Goal: Task Accomplishment & Management: Manage account settings

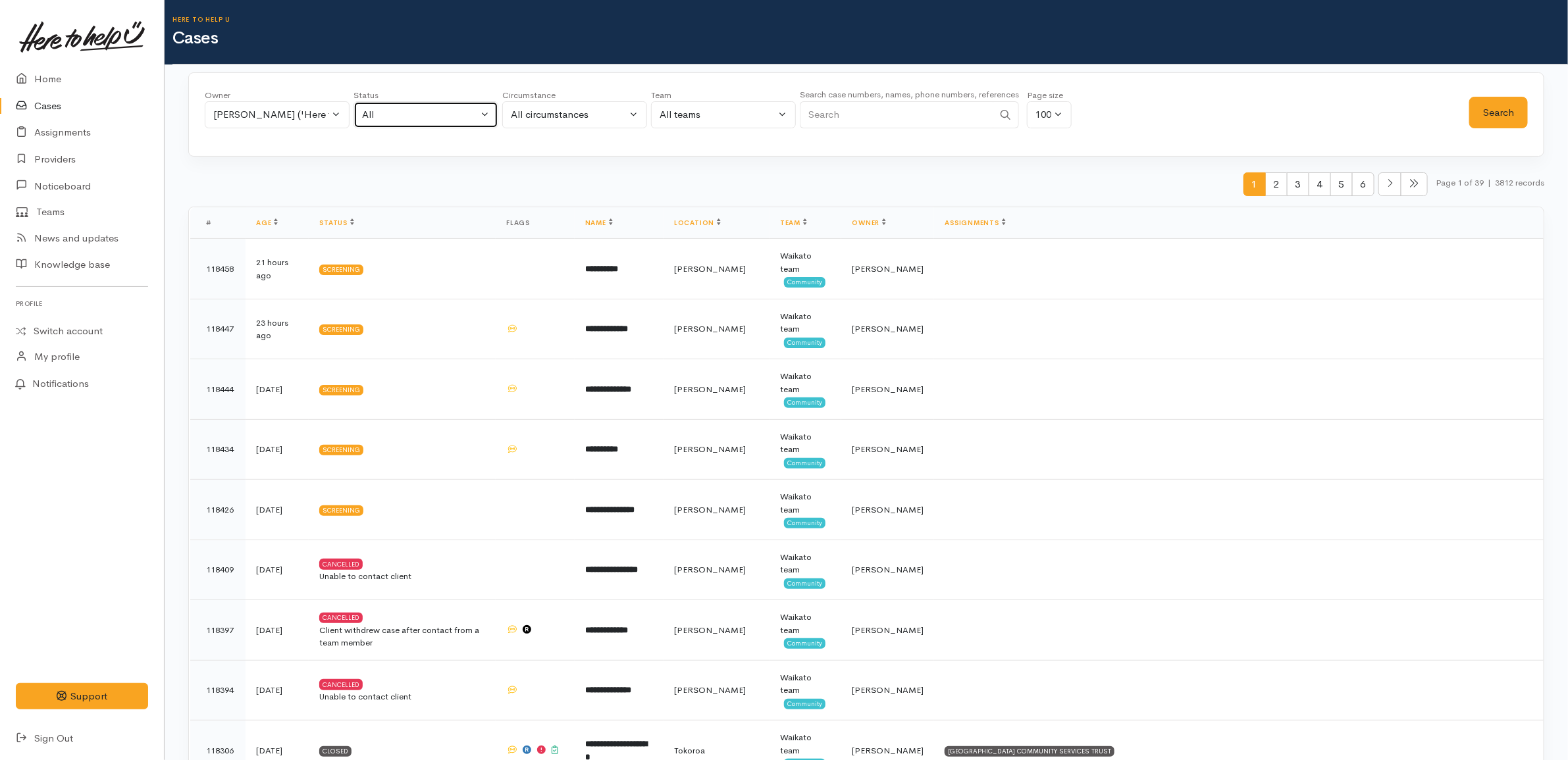
click at [402, 114] on div "All" at bounding box center [420, 115] width 116 height 15
click at [409, 195] on span "All current cases" at bounding box center [413, 201] width 74 height 15
select select "Unresolved"
click at [1509, 124] on button "Search" at bounding box center [1498, 113] width 58 height 33
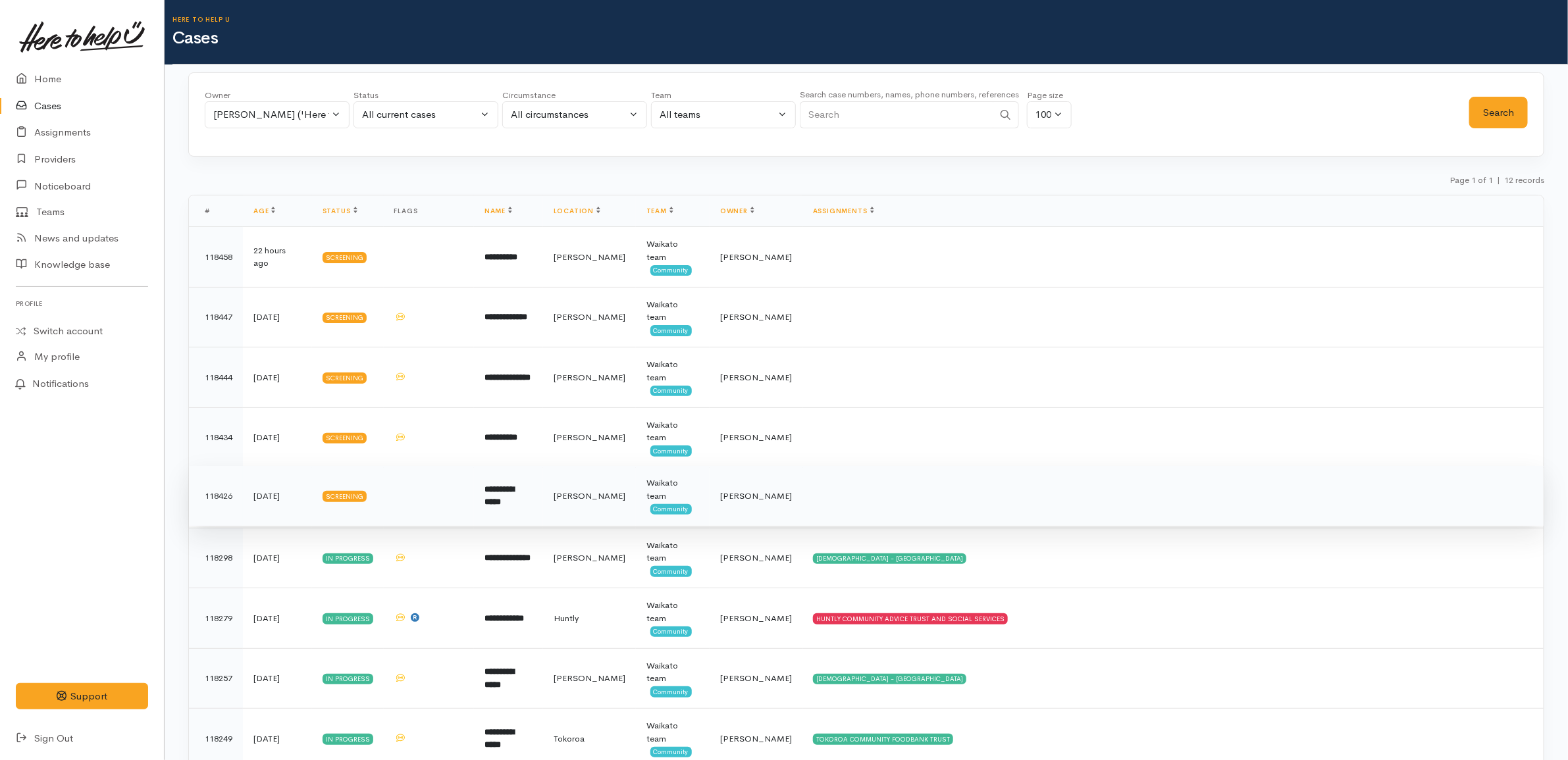
click at [543, 518] on td "**********" at bounding box center [508, 496] width 69 height 61
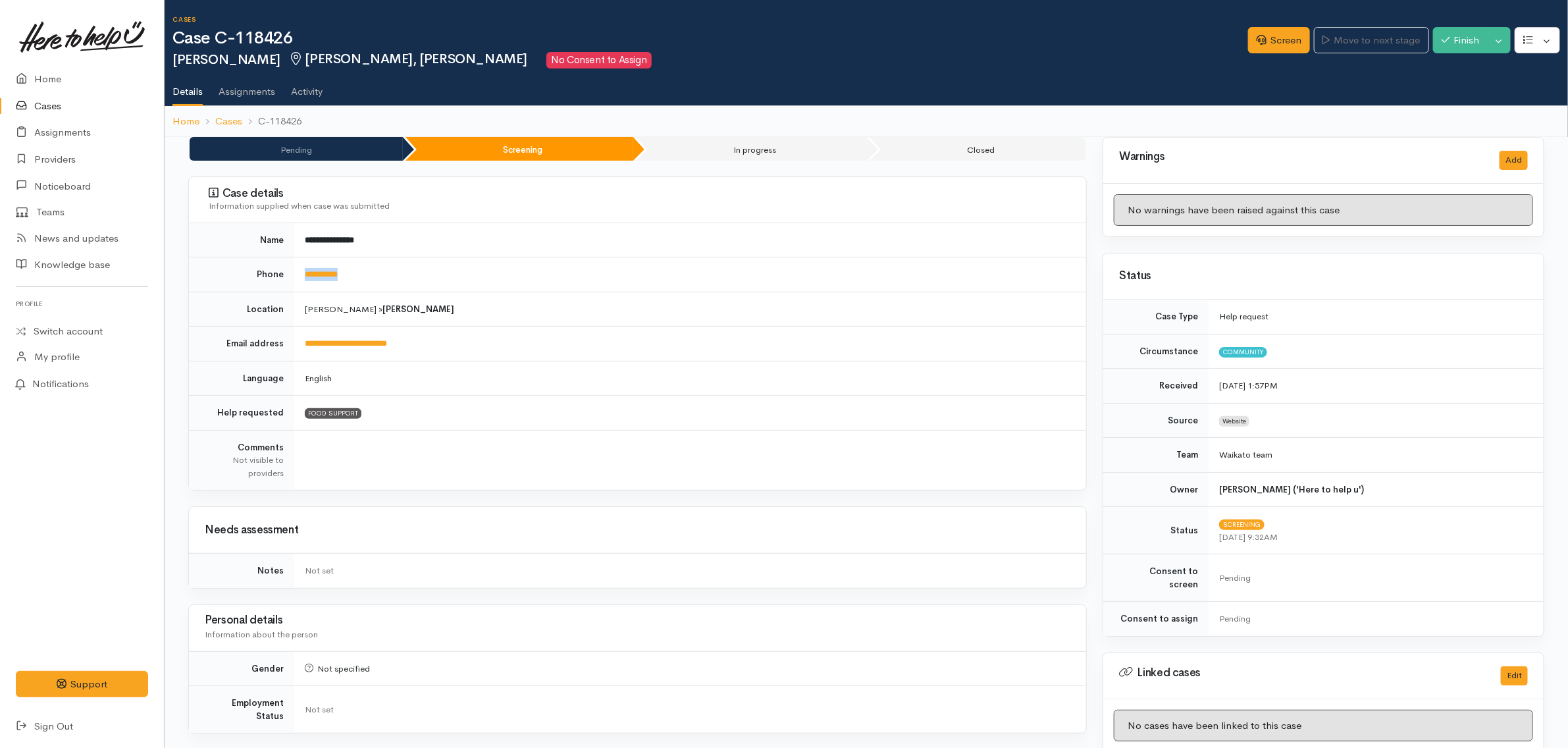
drag, startPoint x: 372, startPoint y: 277, endPoint x: 293, endPoint y: 277, distance: 79.0
click at [293, 277] on tr "**********" at bounding box center [637, 275] width 897 height 35
copy tr "**********"
click at [483, 278] on td "**********" at bounding box center [690, 275] width 792 height 35
click at [598, 246] on td "**********" at bounding box center [690, 240] width 792 height 34
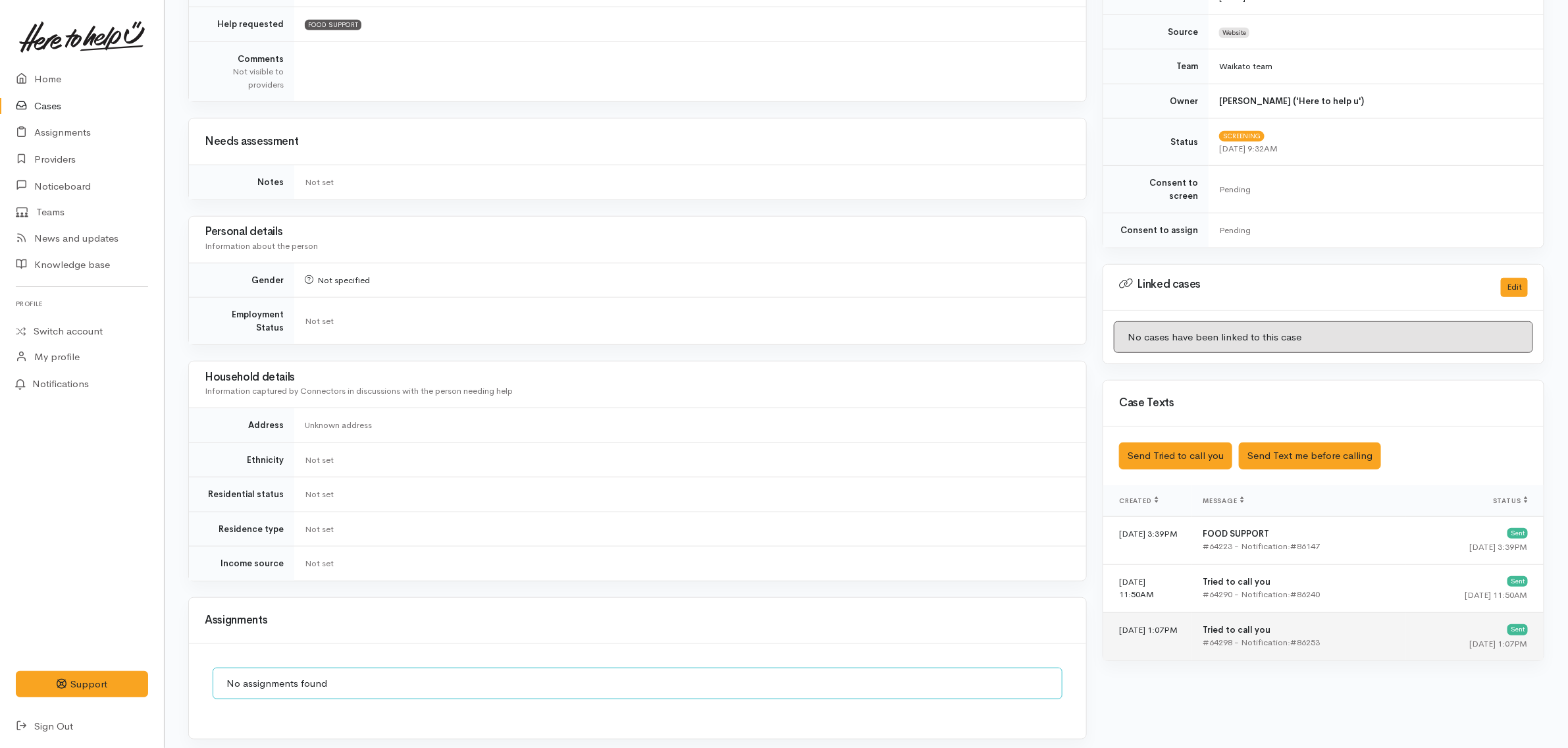
scroll to position [658, 0]
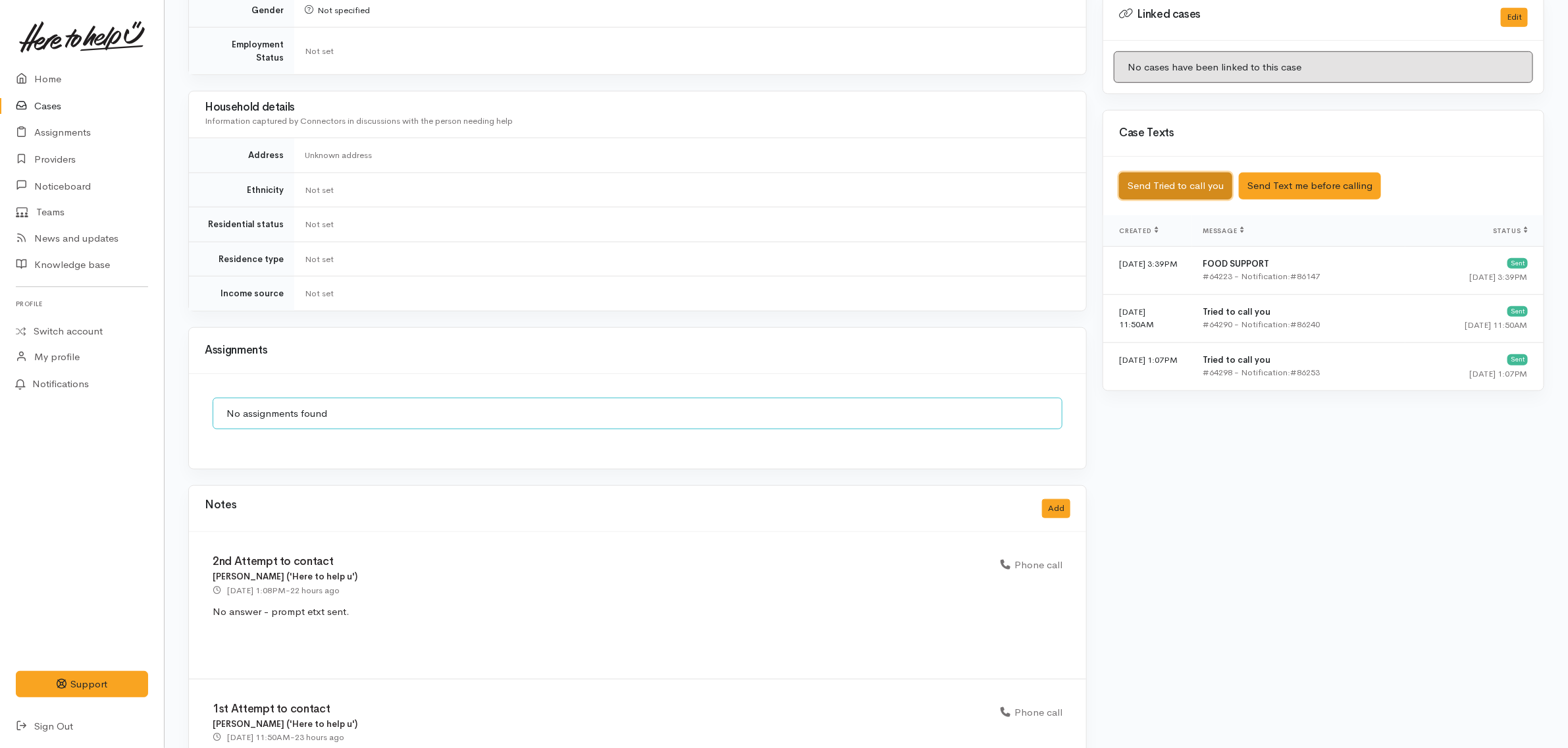
click at [1210, 188] on button "Send Tried to call you" at bounding box center [1176, 185] width 113 height 27
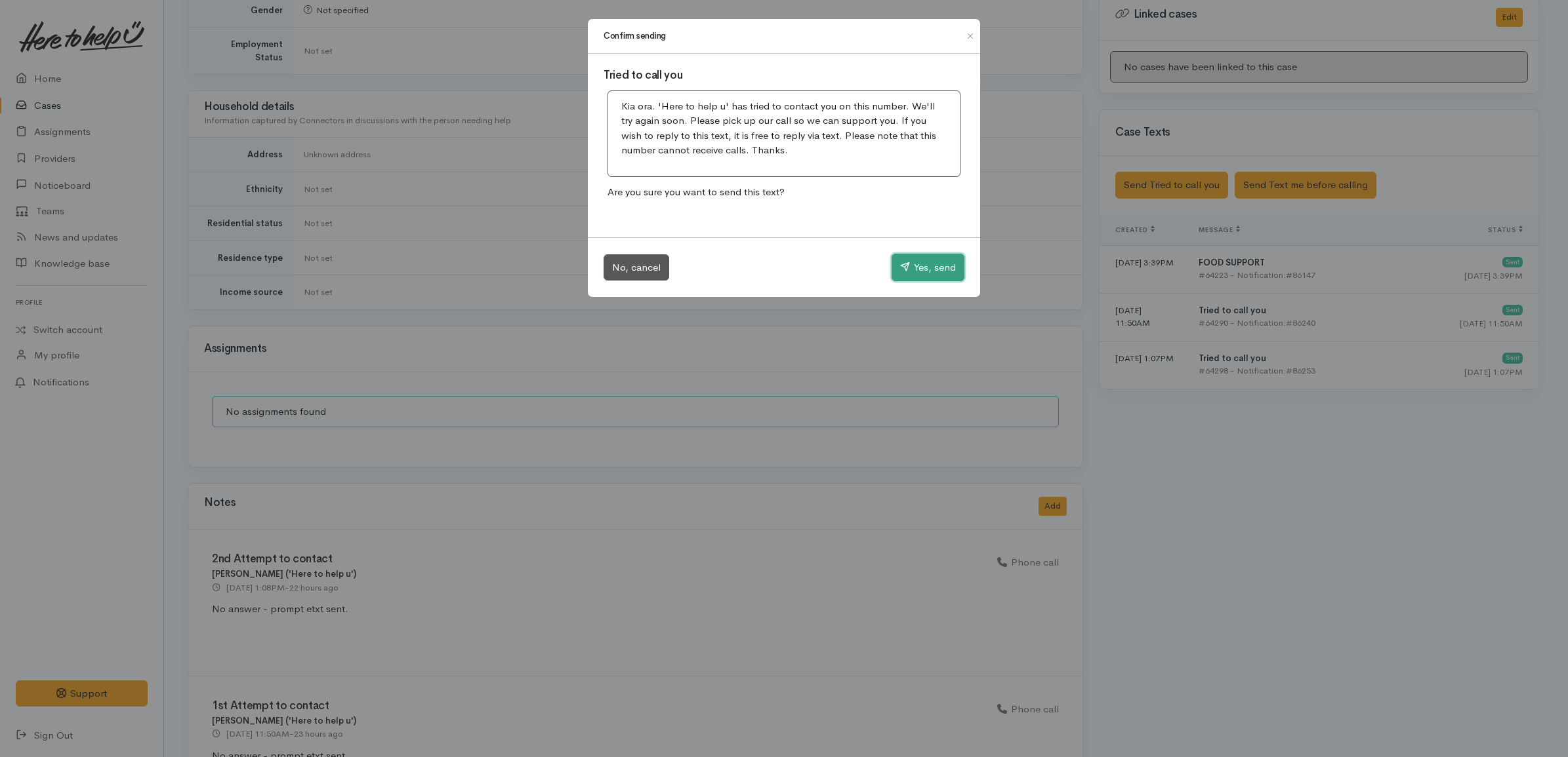
click at [909, 260] on button "Yes, send" at bounding box center [928, 268] width 73 height 27
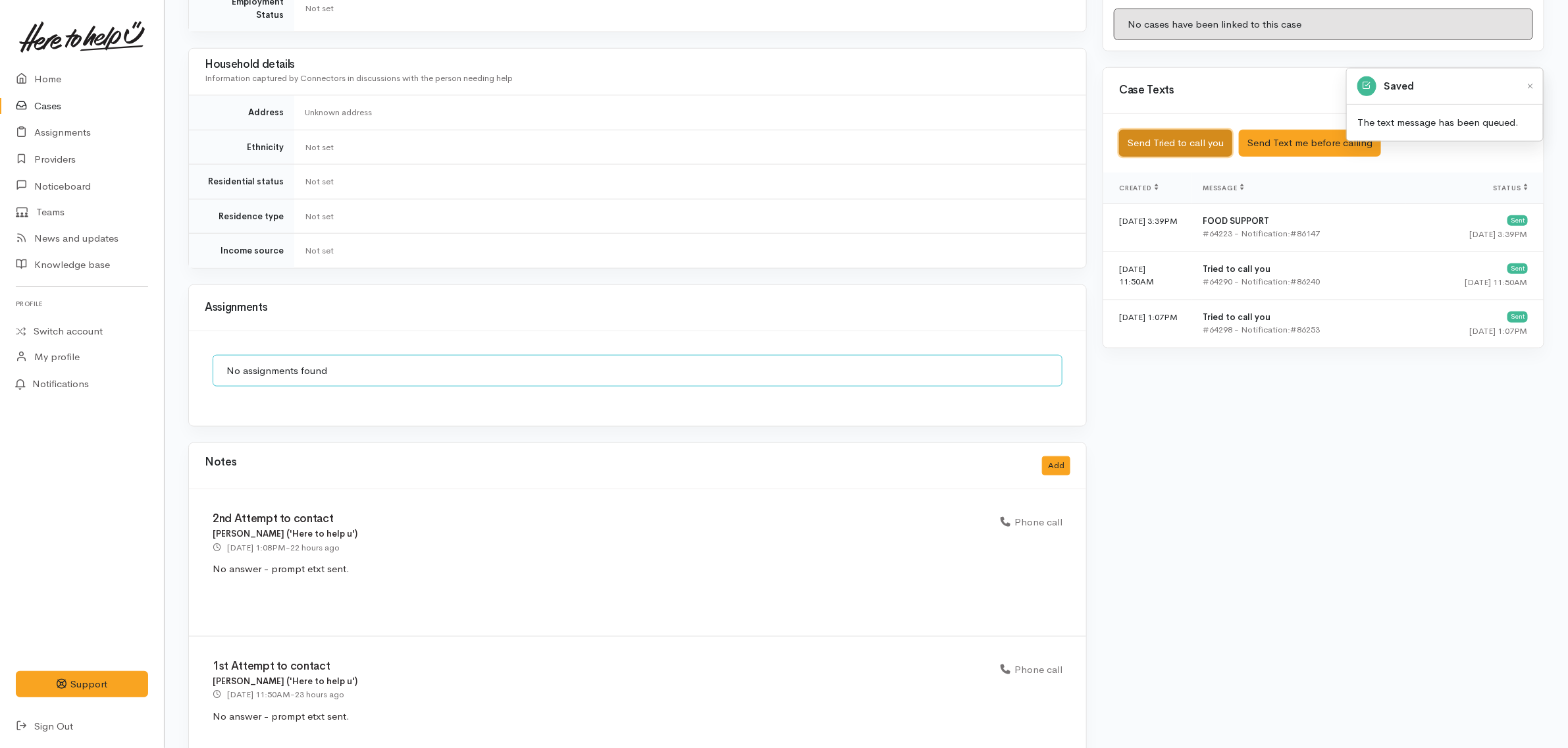
scroll to position [719, 0]
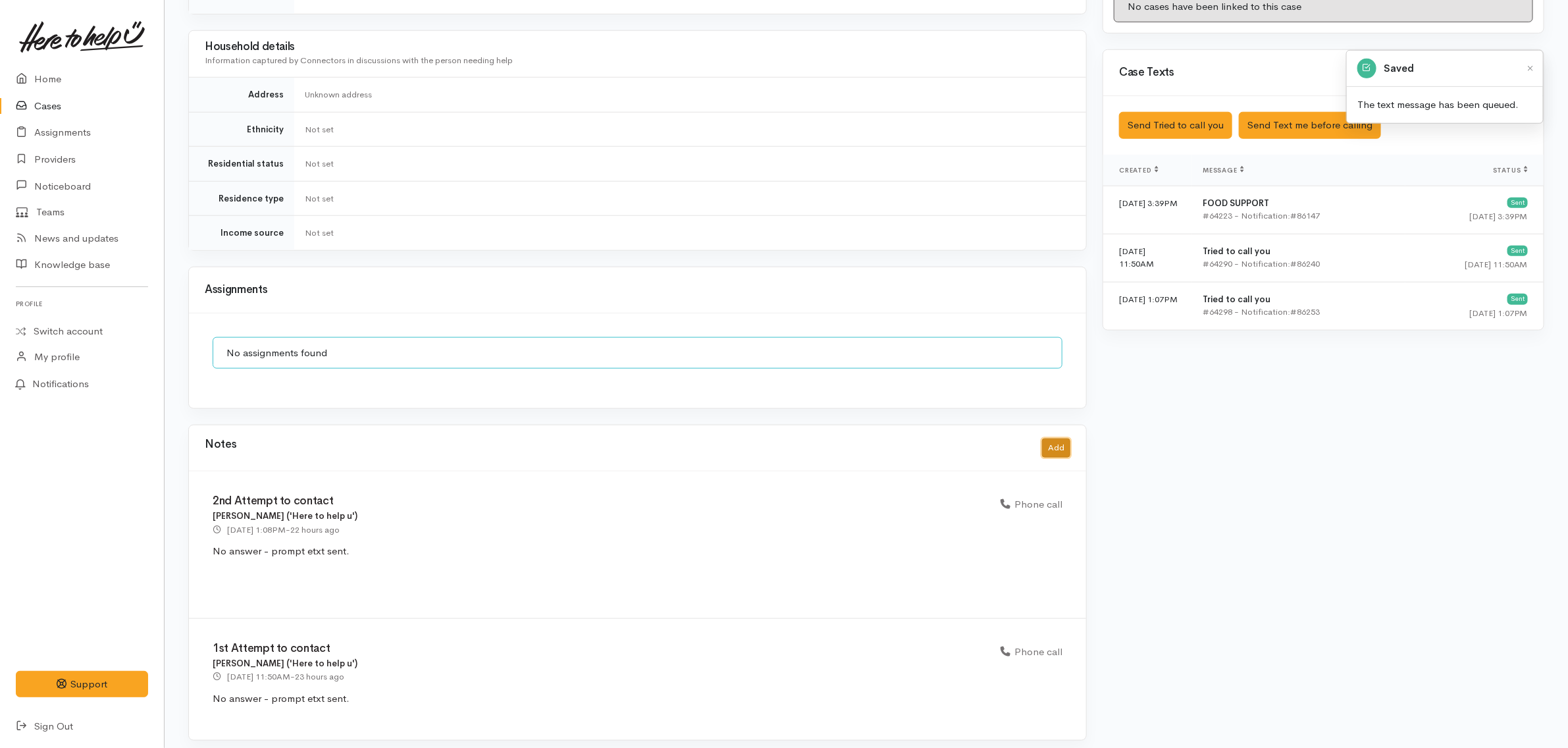
click at [1058, 444] on button "Add" at bounding box center [1055, 447] width 28 height 19
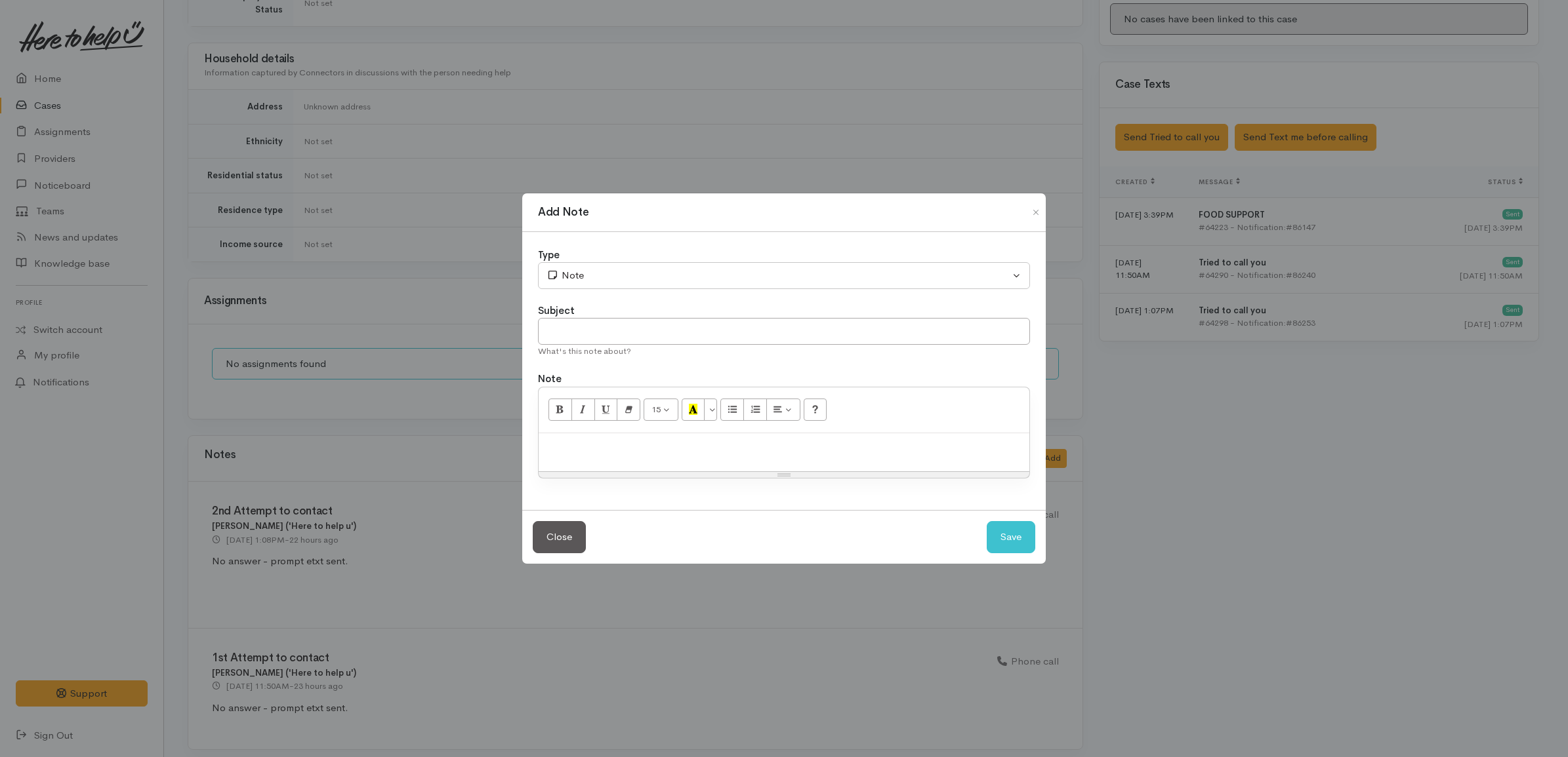
click at [870, 458] on div at bounding box center [783, 452] width 490 height 38
paste div
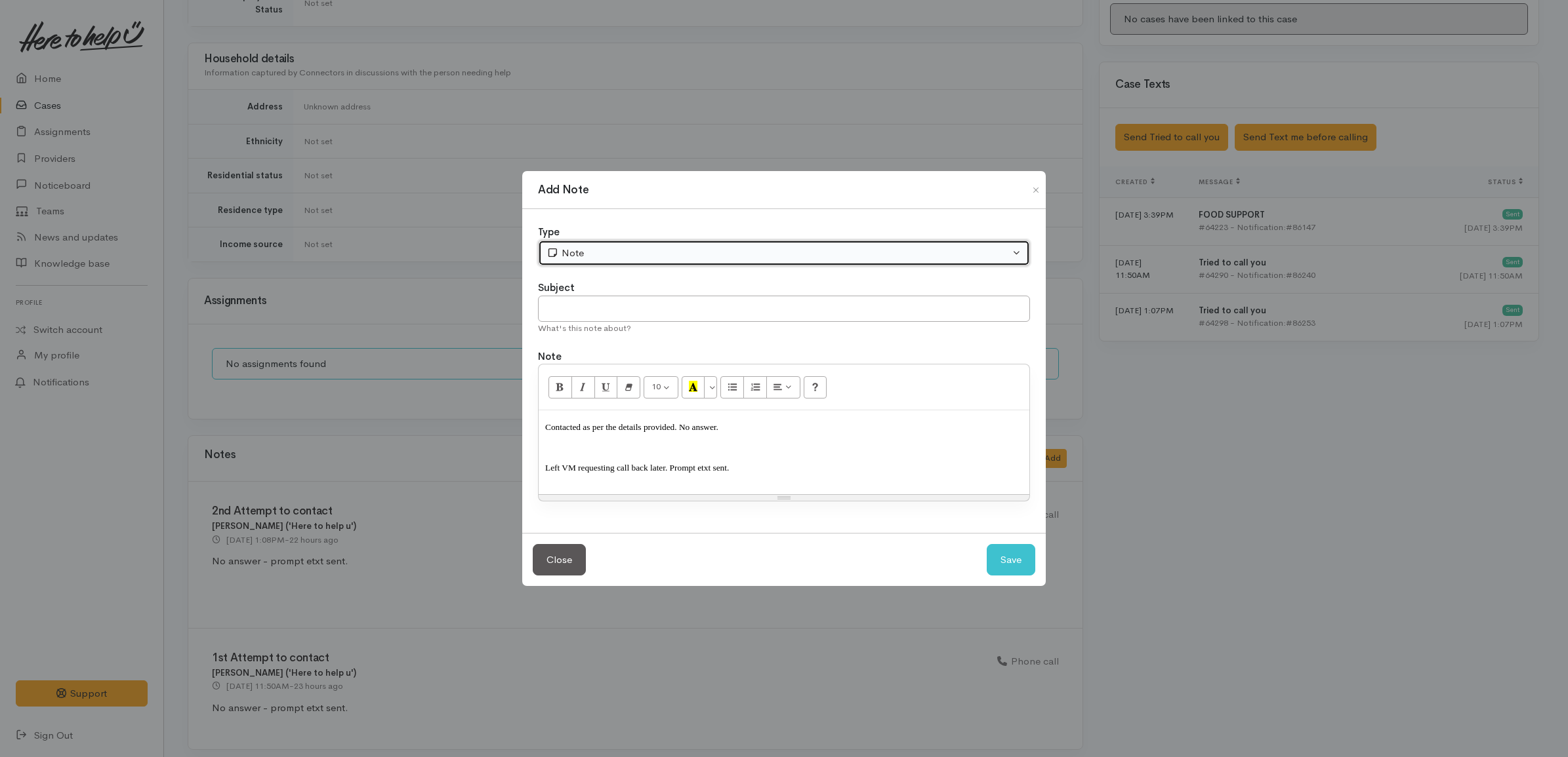
click at [621, 241] on button "Note" at bounding box center [783, 253] width 492 height 27
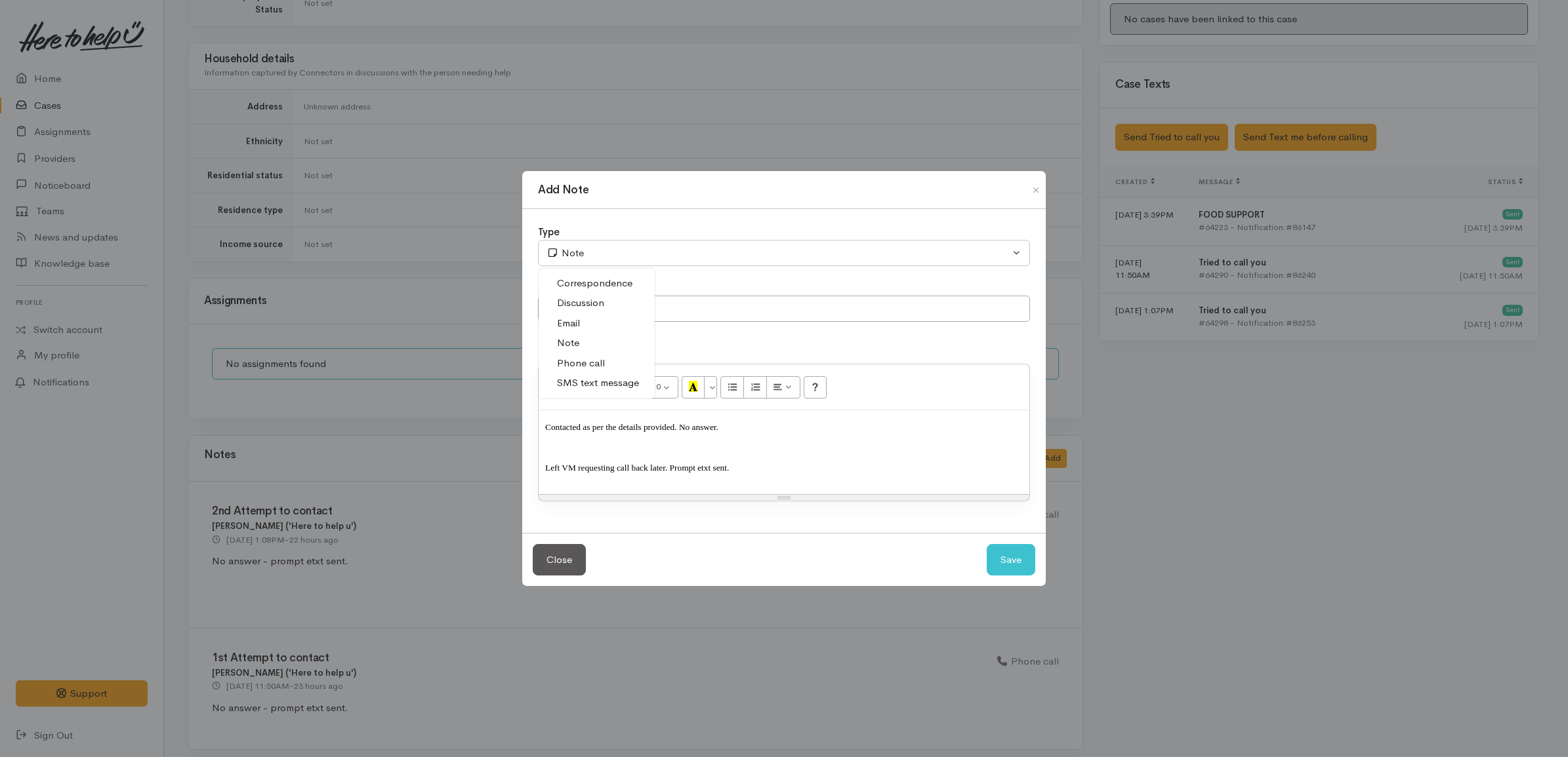
click at [602, 361] on span "Phone call" at bounding box center [581, 364] width 48 height 15
click at [999, 554] on button "Save" at bounding box center [1011, 560] width 49 height 33
select select "1"
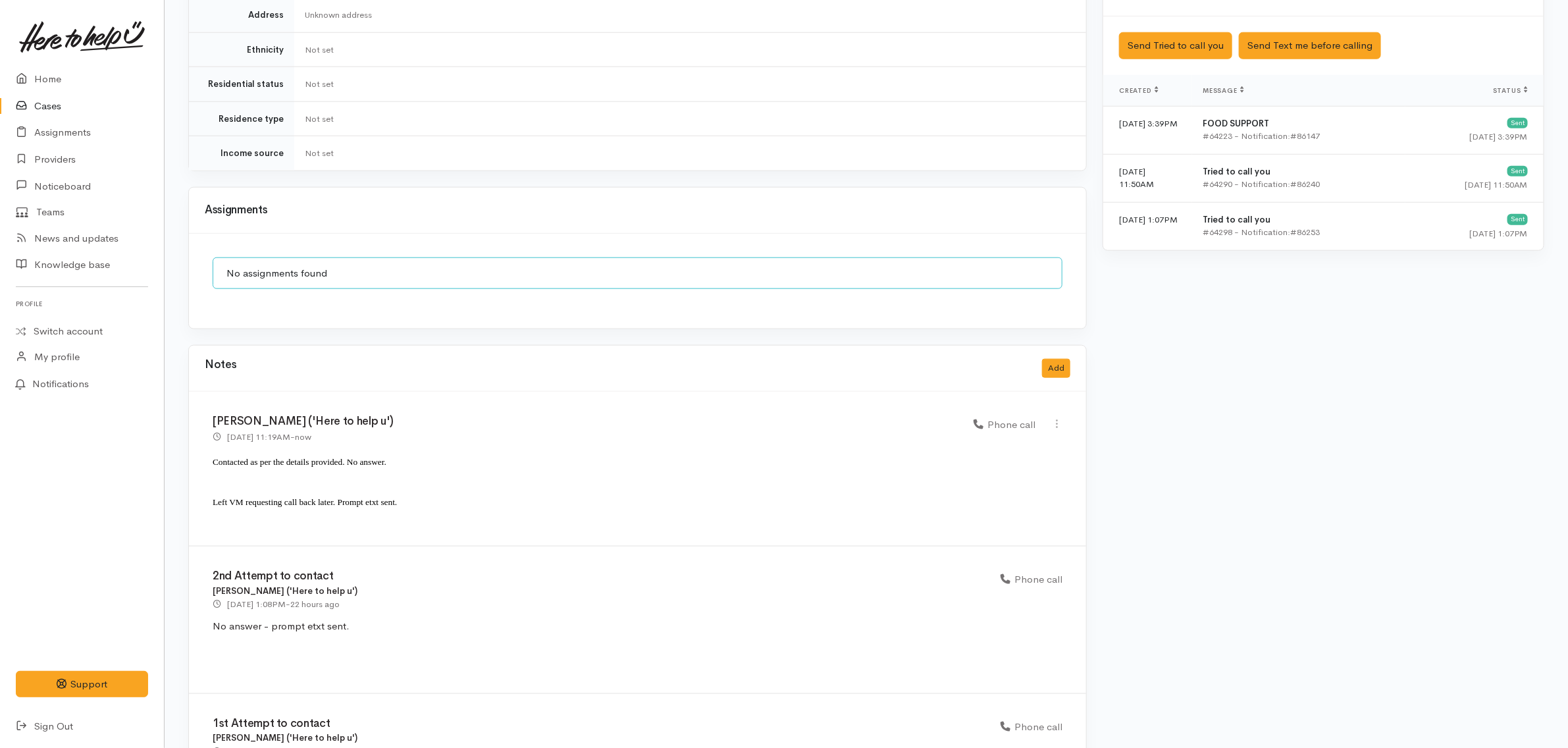
scroll to position [873, 0]
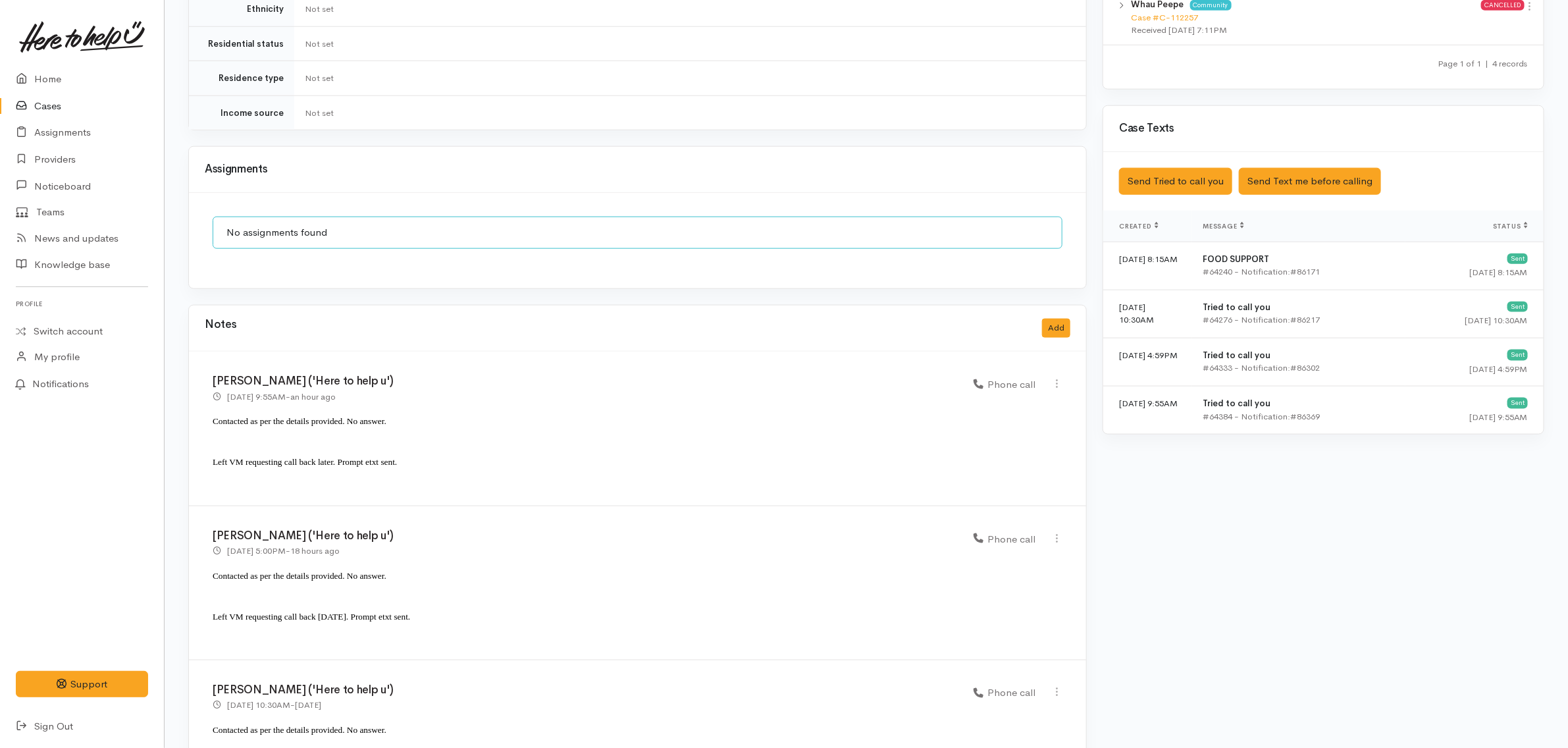
scroll to position [948, 0]
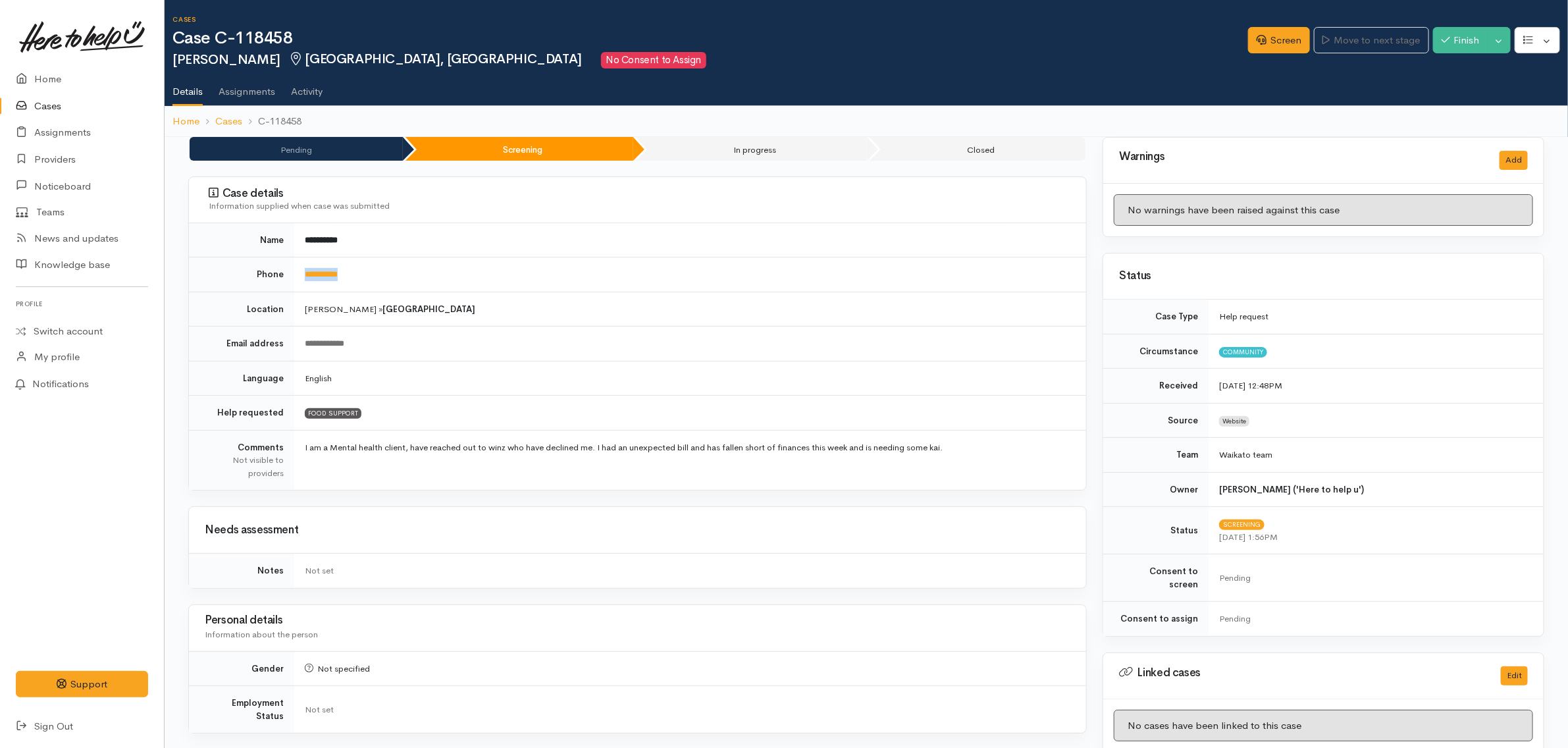
drag, startPoint x: 368, startPoint y: 275, endPoint x: 283, endPoint y: 265, distance: 85.6
click at [283, 265] on tr "**********" at bounding box center [637, 275] width 897 height 35
copy tr "**********"
click at [456, 300] on td "[PERSON_NAME] » [GEOGRAPHIC_DATA]" at bounding box center [690, 309] width 792 height 35
click at [1249, 31] on link "Screen" at bounding box center [1279, 40] width 62 height 27
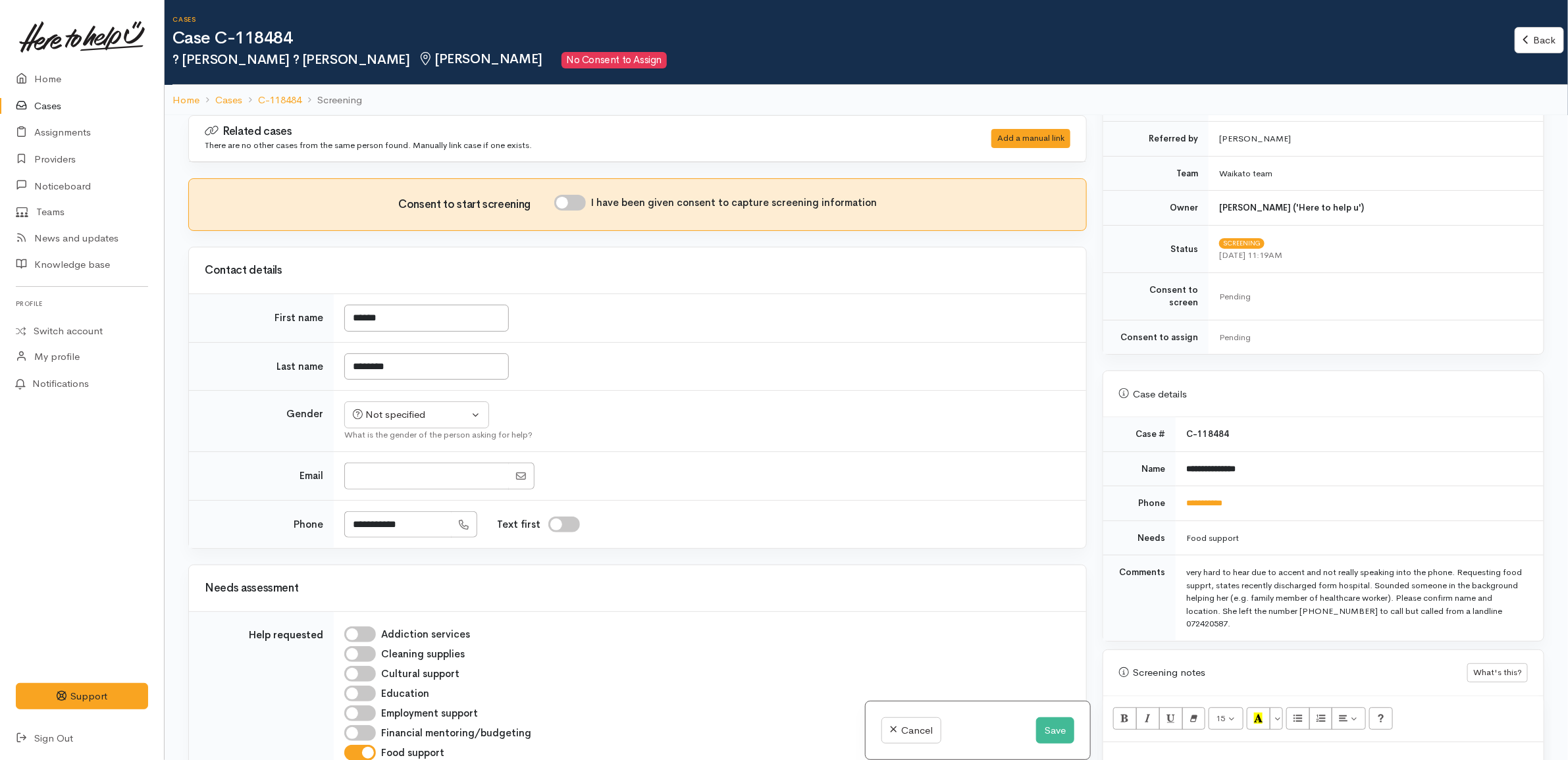
scroll to position [494, 0]
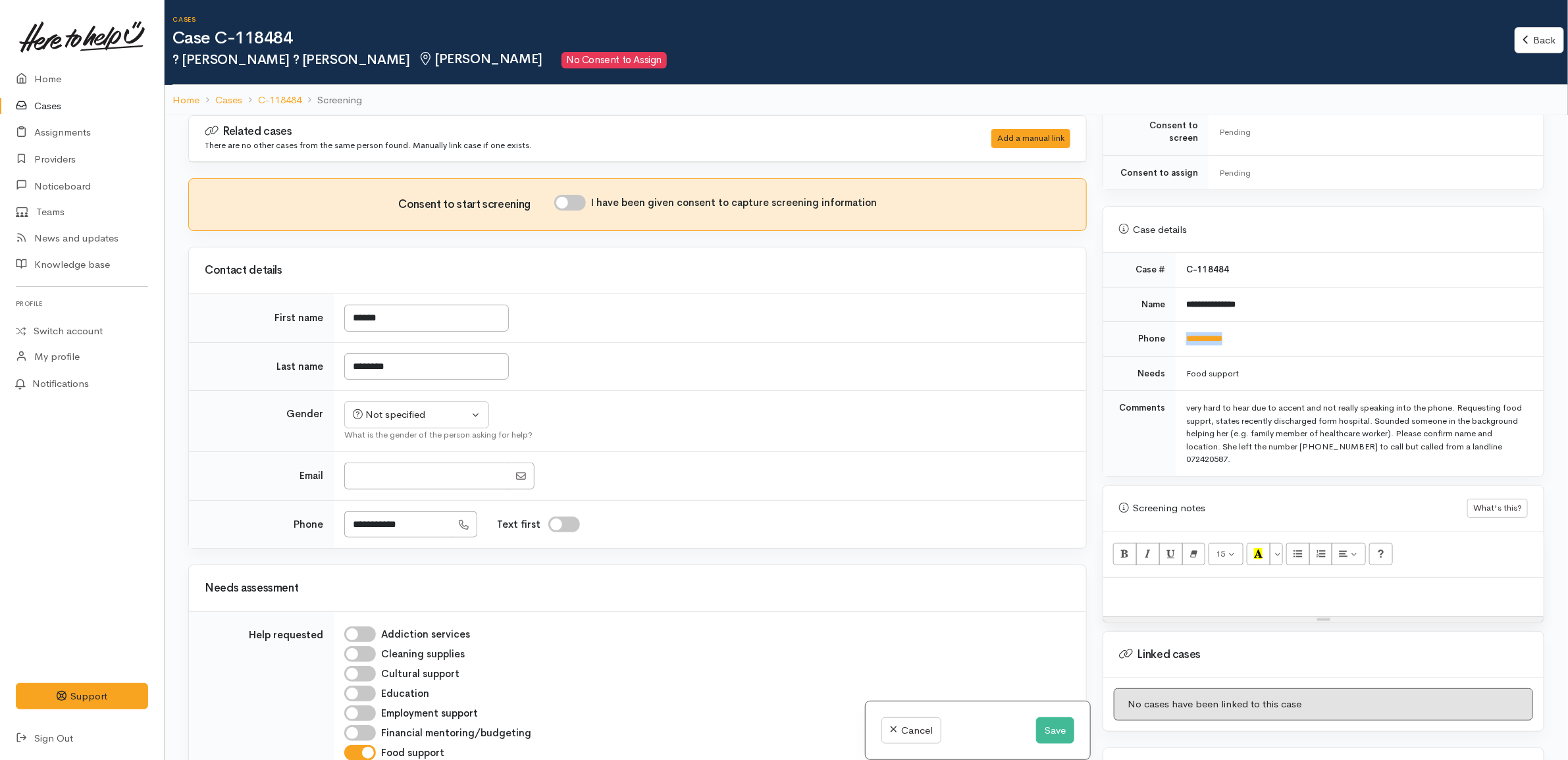
drag, startPoint x: 1241, startPoint y: 331, endPoint x: 1179, endPoint y: 336, distance: 62.2
click at [1179, 336] on td "**********" at bounding box center [1359, 339] width 368 height 35
copy link "**********"
drag, startPoint x: 361, startPoint y: 317, endPoint x: 340, endPoint y: 317, distance: 21.0
click at [340, 317] on td "******" at bounding box center [710, 319] width 752 height 49
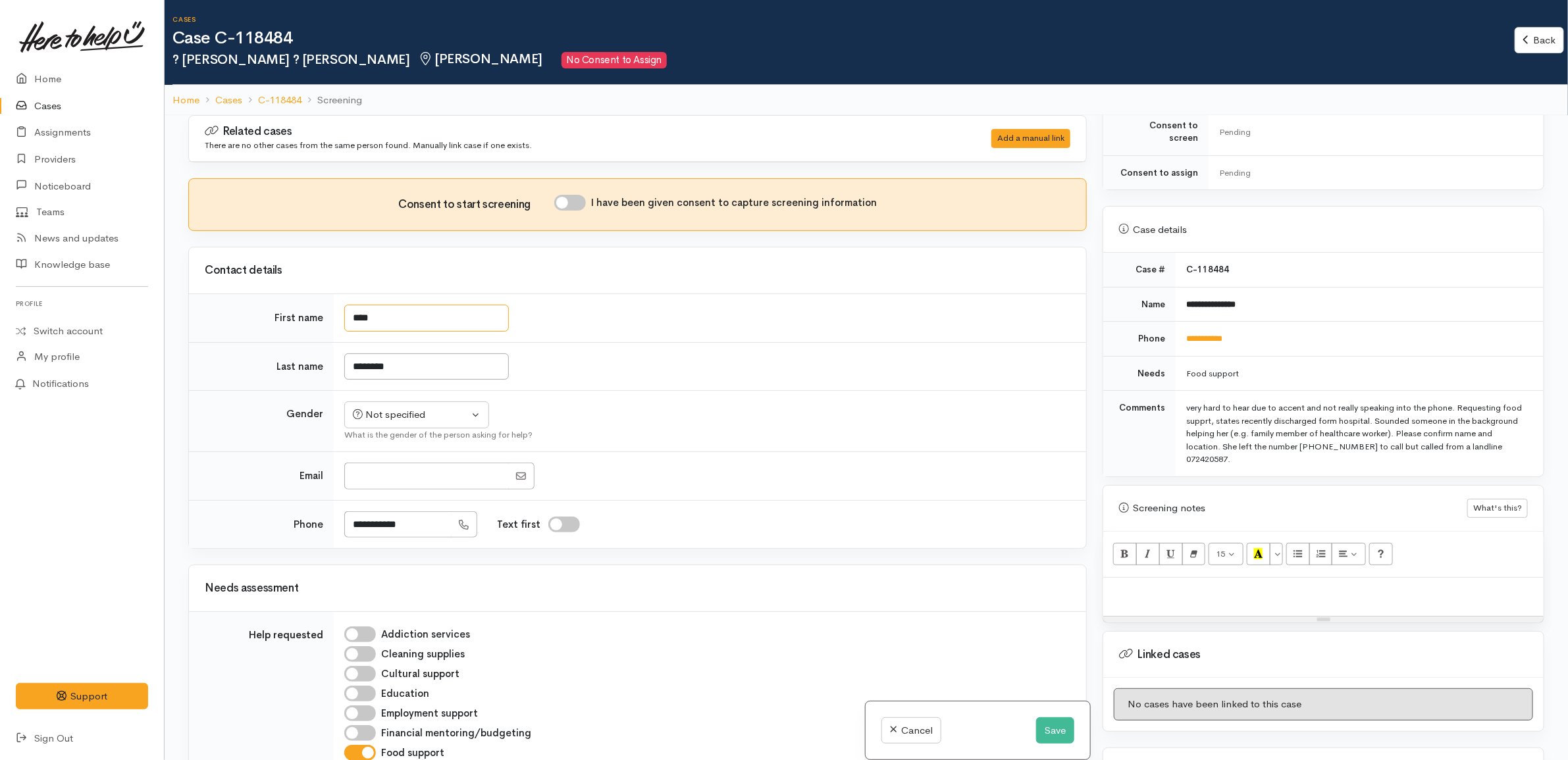
type input "****"
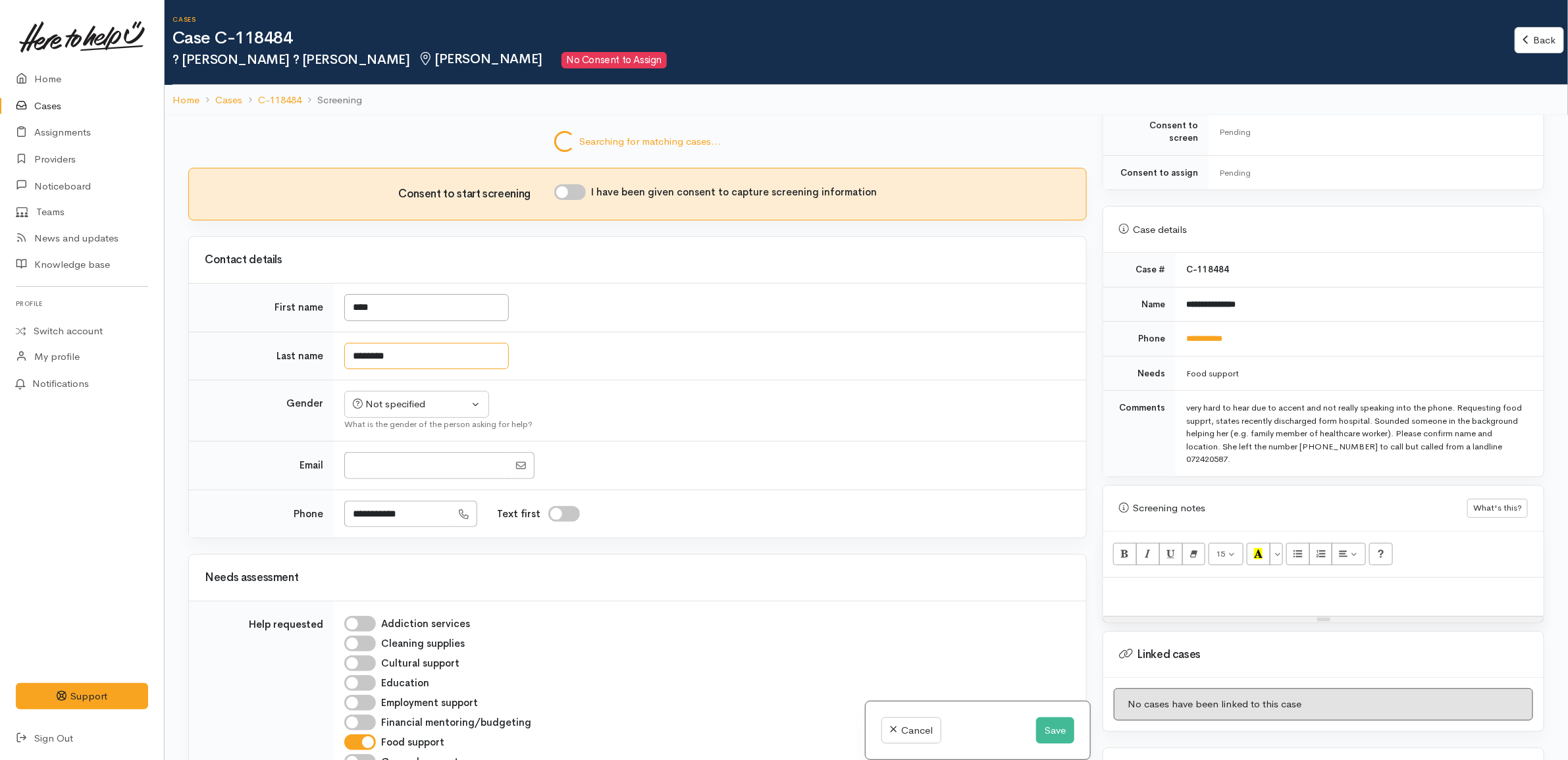
drag, startPoint x: 362, startPoint y: 367, endPoint x: 343, endPoint y: 362, distance: 19.6
click at [343, 362] on td "********" at bounding box center [710, 356] width 752 height 49
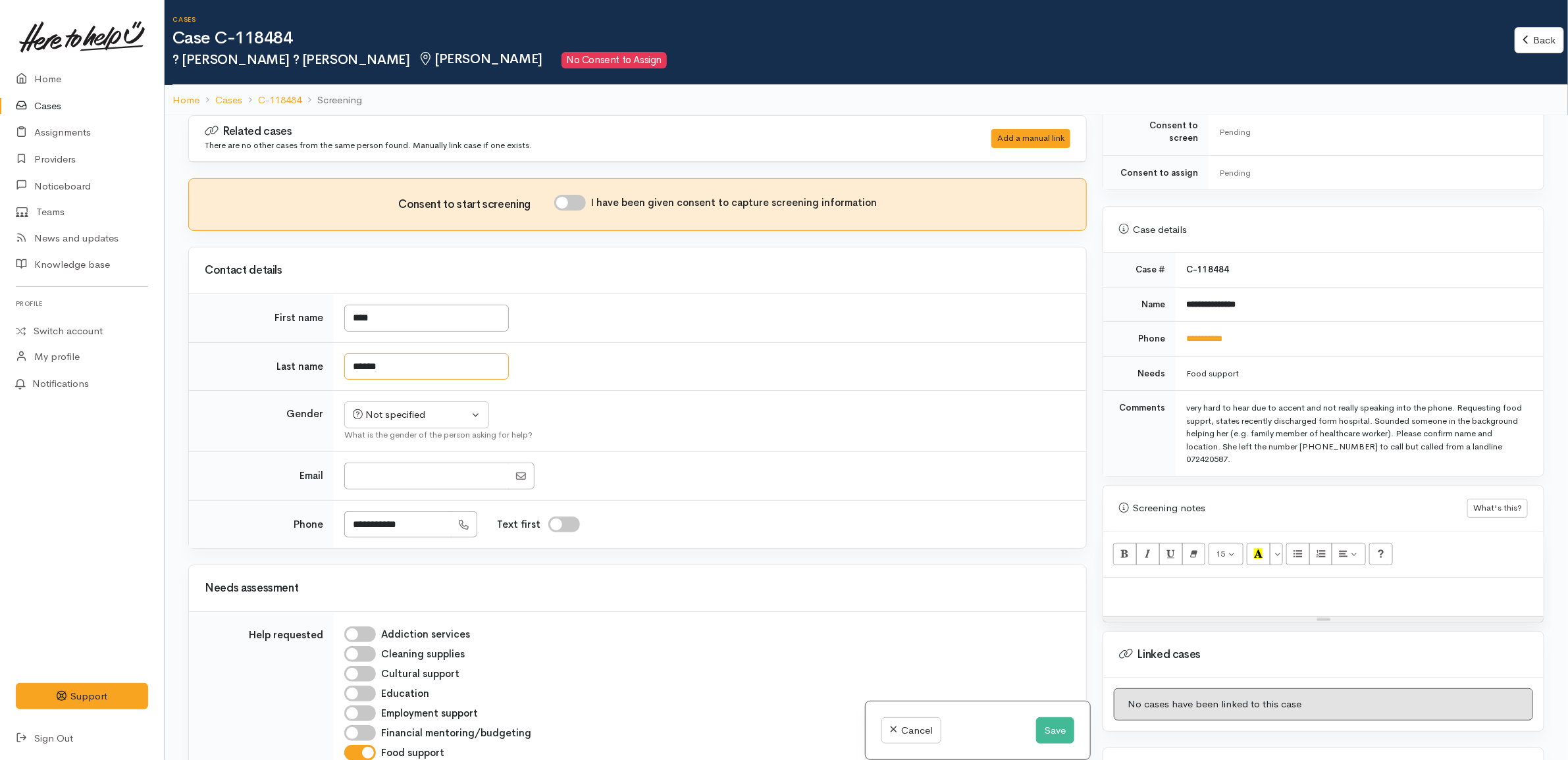
type input "******"
click at [747, 383] on tbody "First name **** Last name ****** Gender Not specified Male Female Diverse Not s…" at bounding box center [637, 422] width 897 height 255
click at [1199, 594] on div at bounding box center [1323, 597] width 441 height 39
paste div
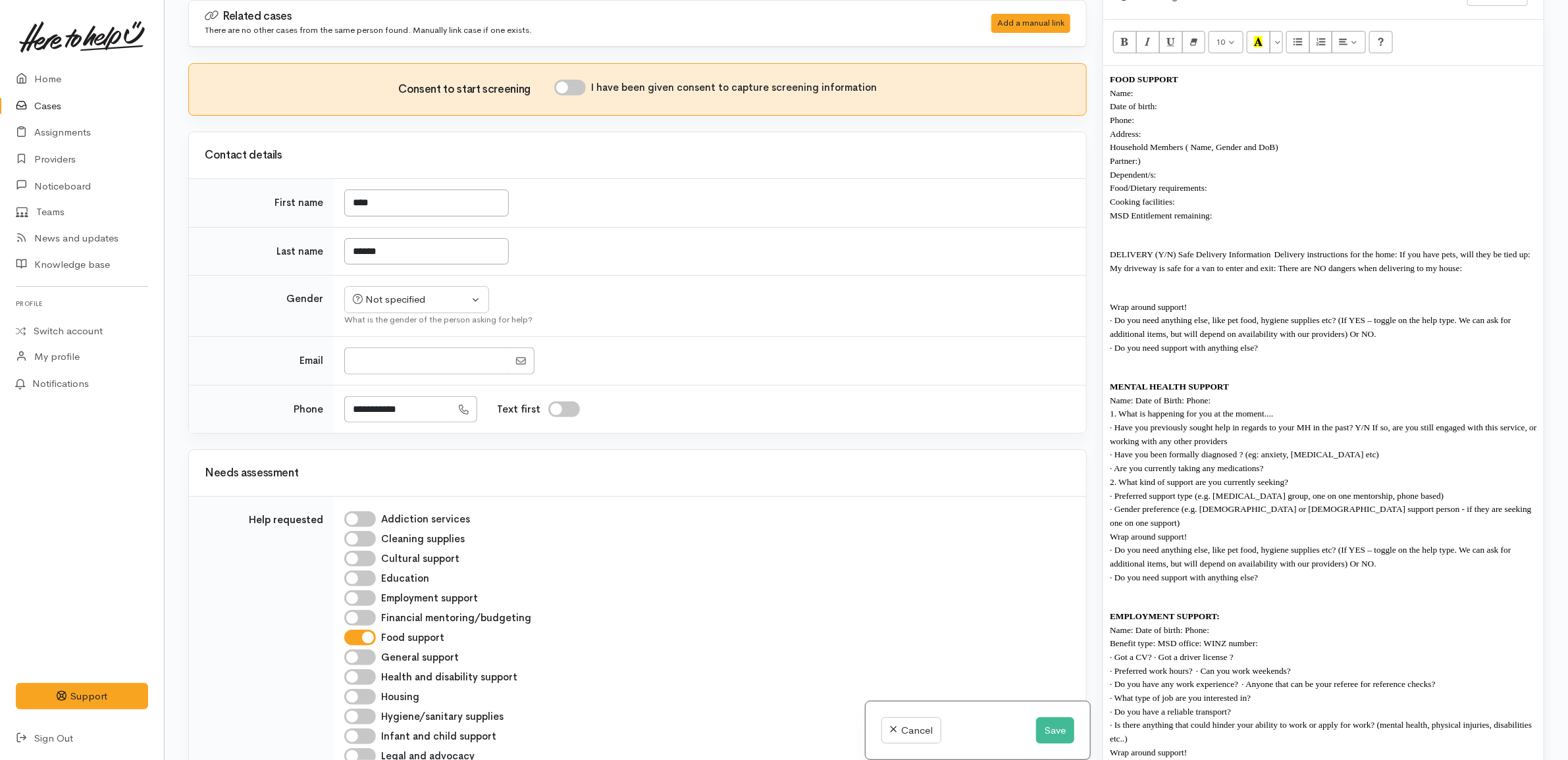
scroll to position [928, 0]
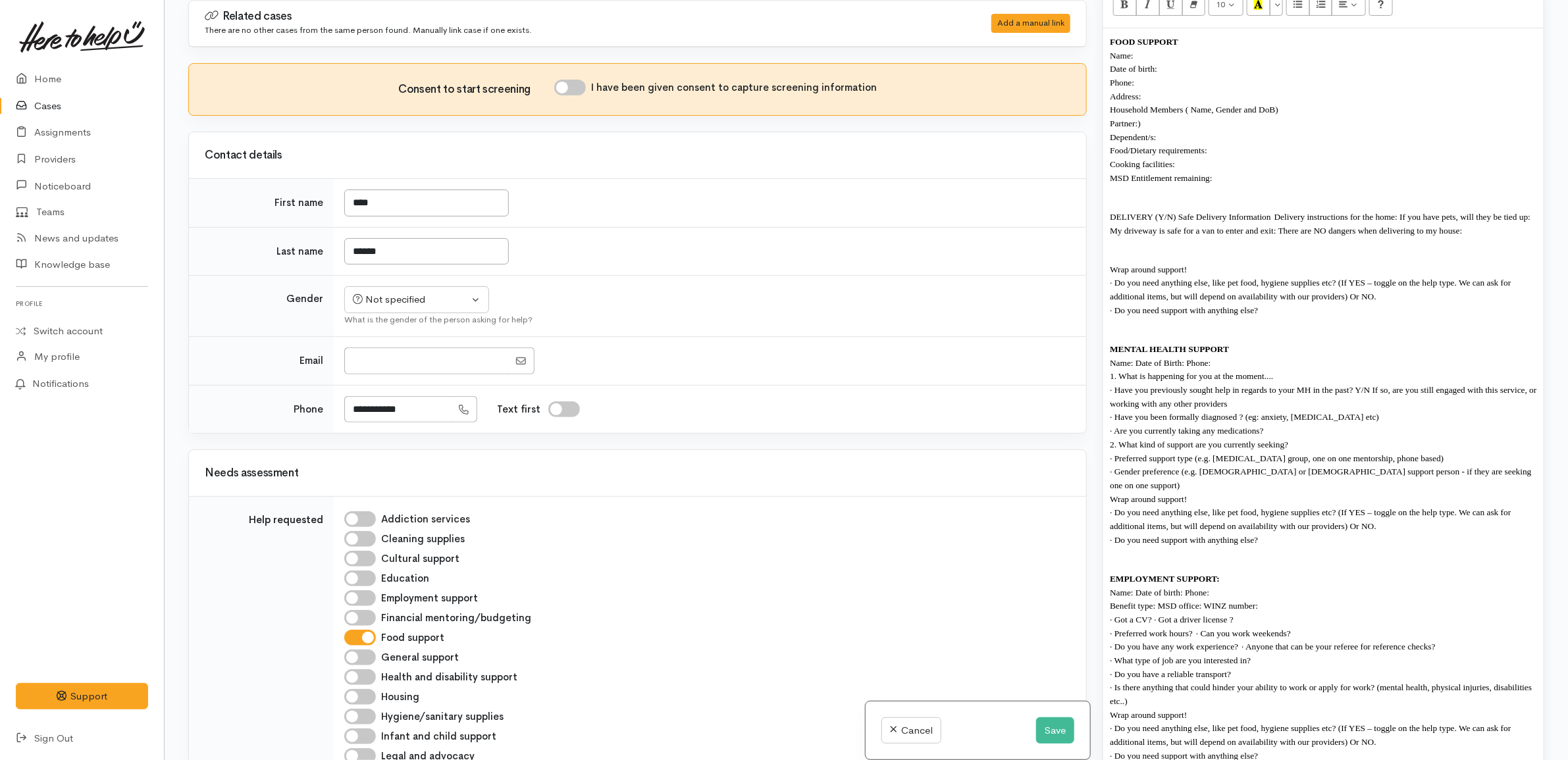
click at [1150, 250] on div "FOOD SUPPORT Name: Date of birth: Phone: Address:  Household Members ( Name, Ge…" at bounding box center [1323, 405] width 441 height 754
click at [1149, 242] on p at bounding box center [1322, 245] width 427 height 15
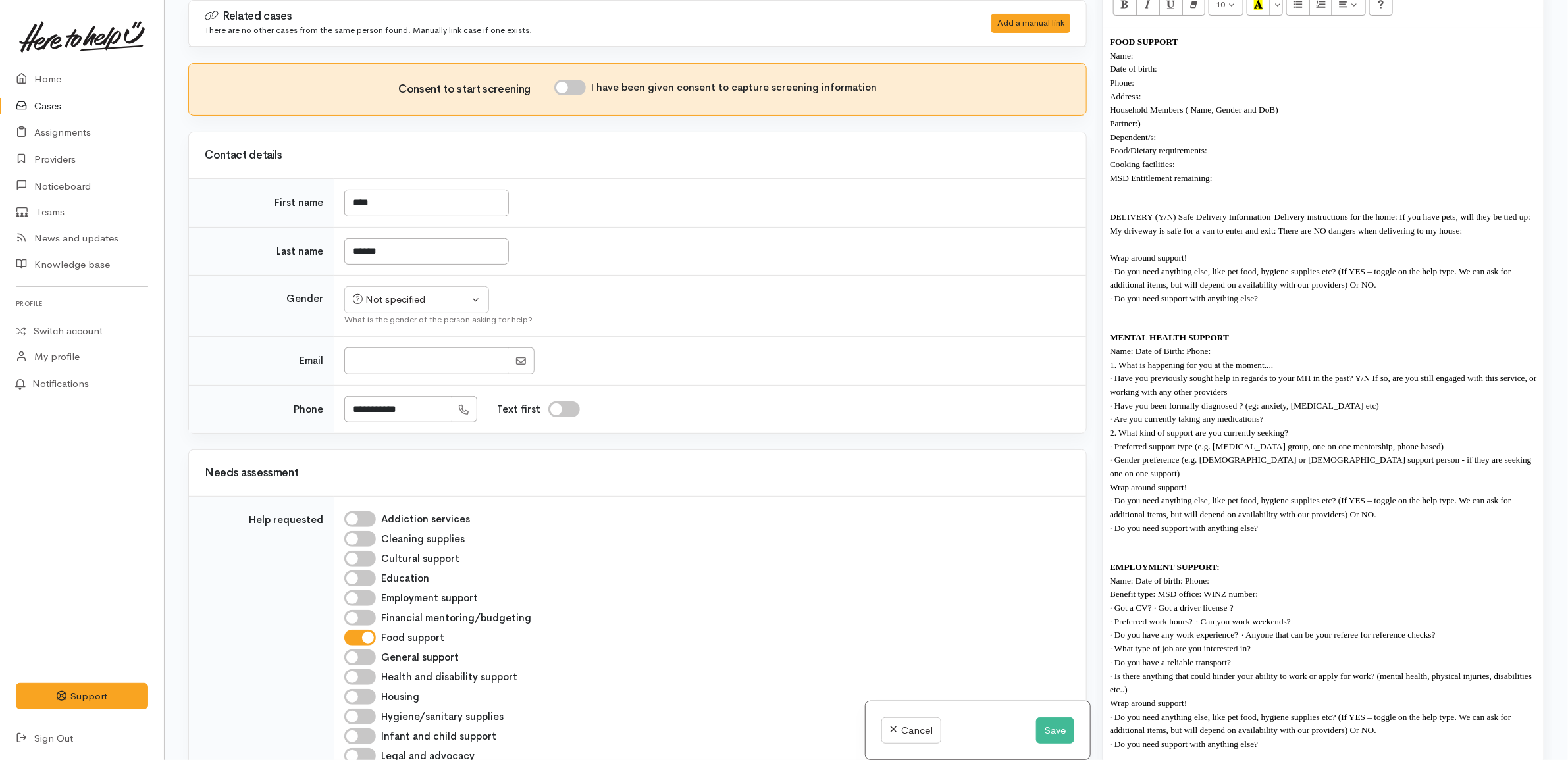
click at [1164, 195] on div "FOOD SUPPORT Name: Date of birth: Phone: Address:  Household Members ( Name, Ge…" at bounding box center [1323, 399] width 441 height 743
click at [1164, 192] on p at bounding box center [1322, 192] width 427 height 15
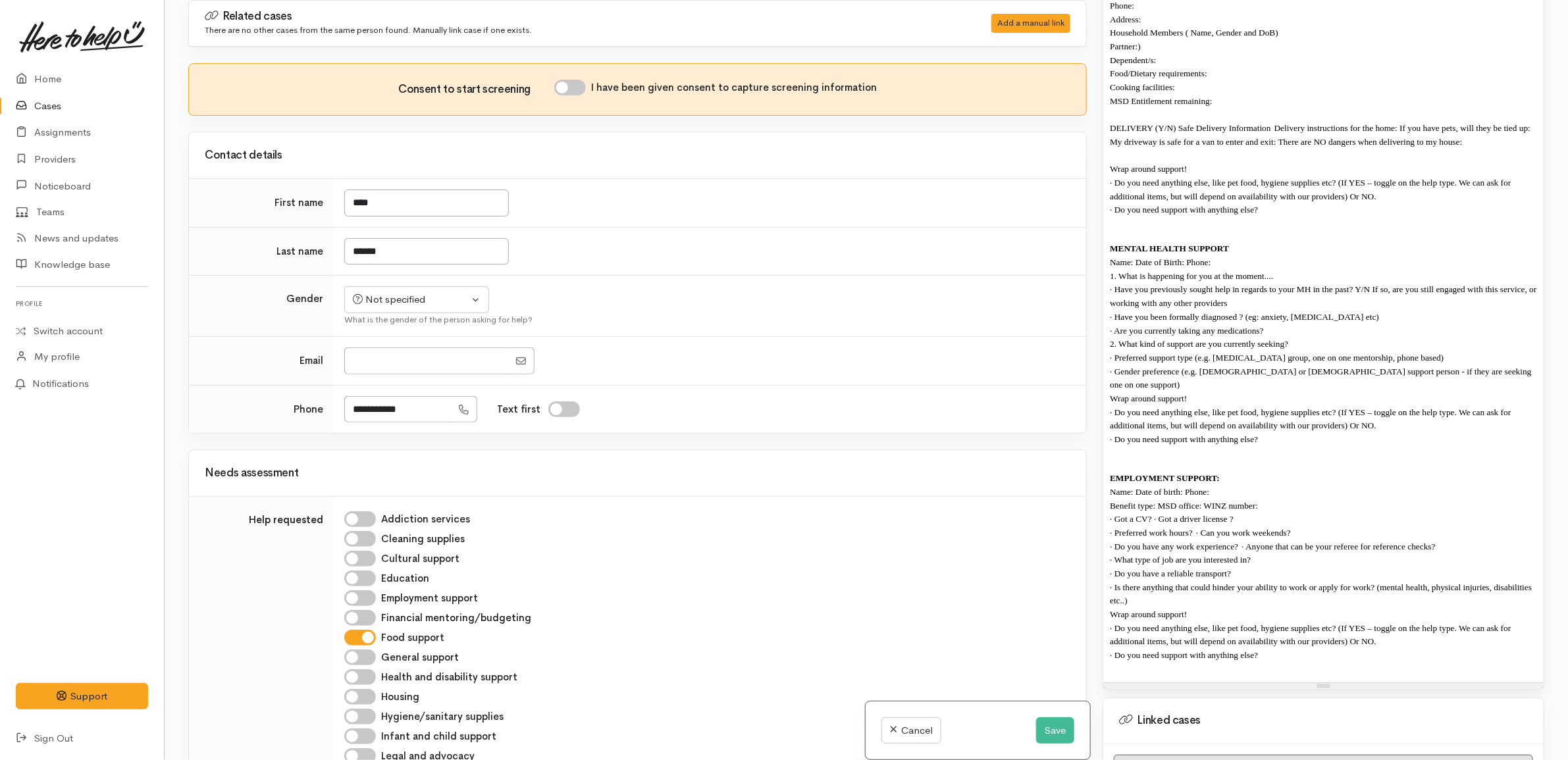
scroll to position [1010, 0]
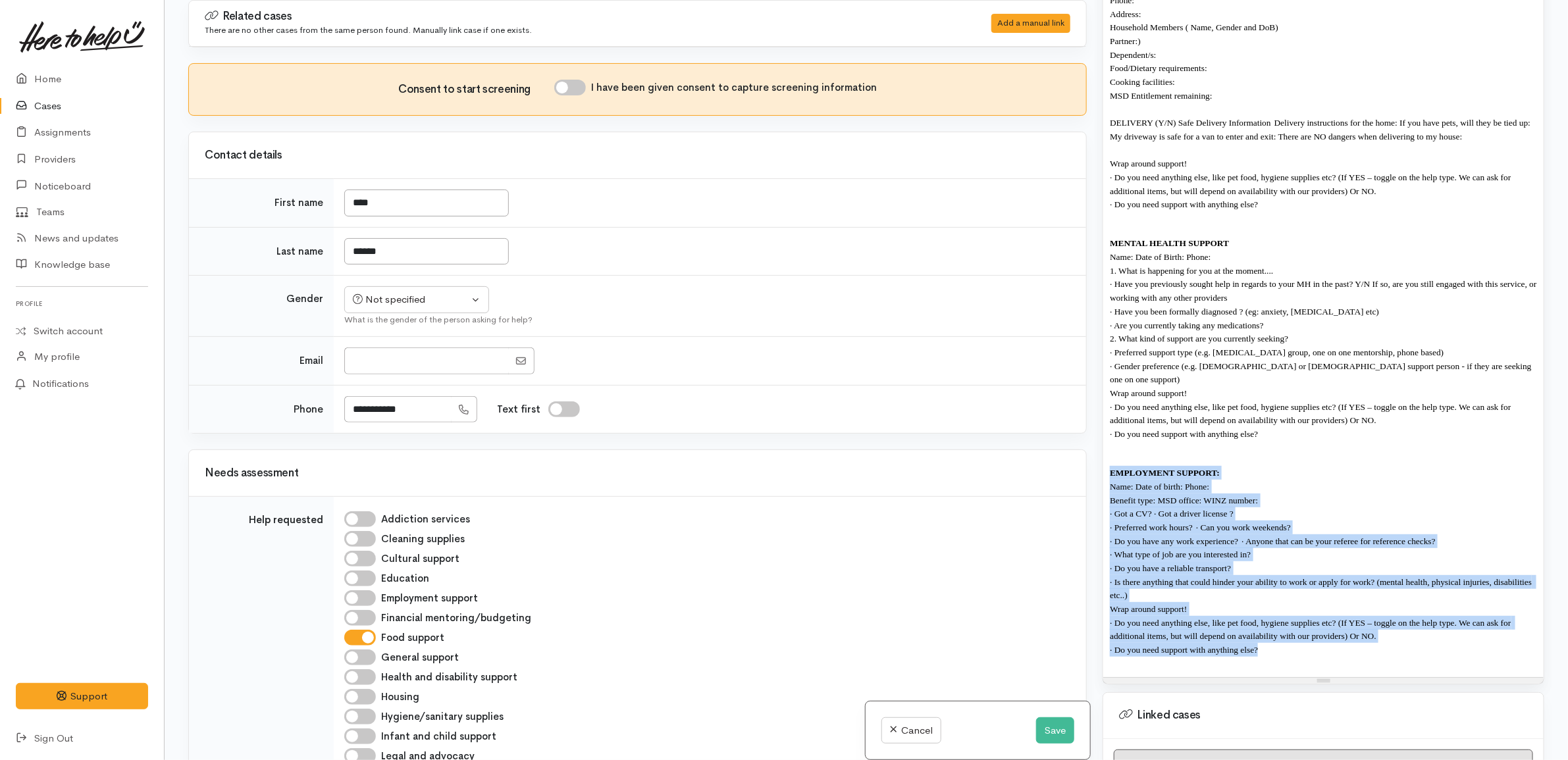
drag, startPoint x: 1112, startPoint y: 453, endPoint x: 1343, endPoint y: 678, distance: 322.5
click at [1343, 678] on div "Warnings Add No warnings have been raised against this case Add Warning Title ●…" at bounding box center [1323, 380] width 458 height 760
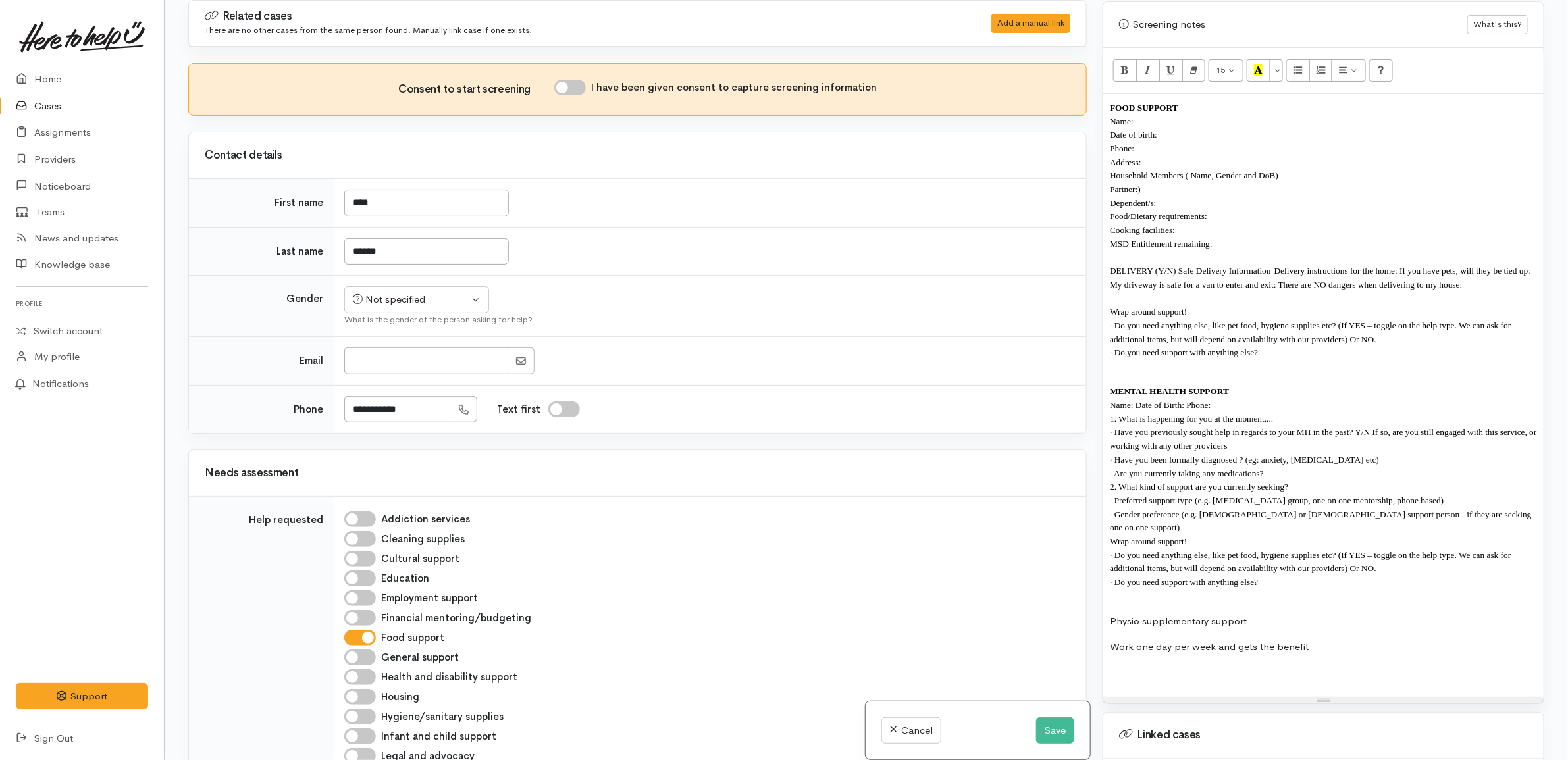
scroll to position [846, 0]
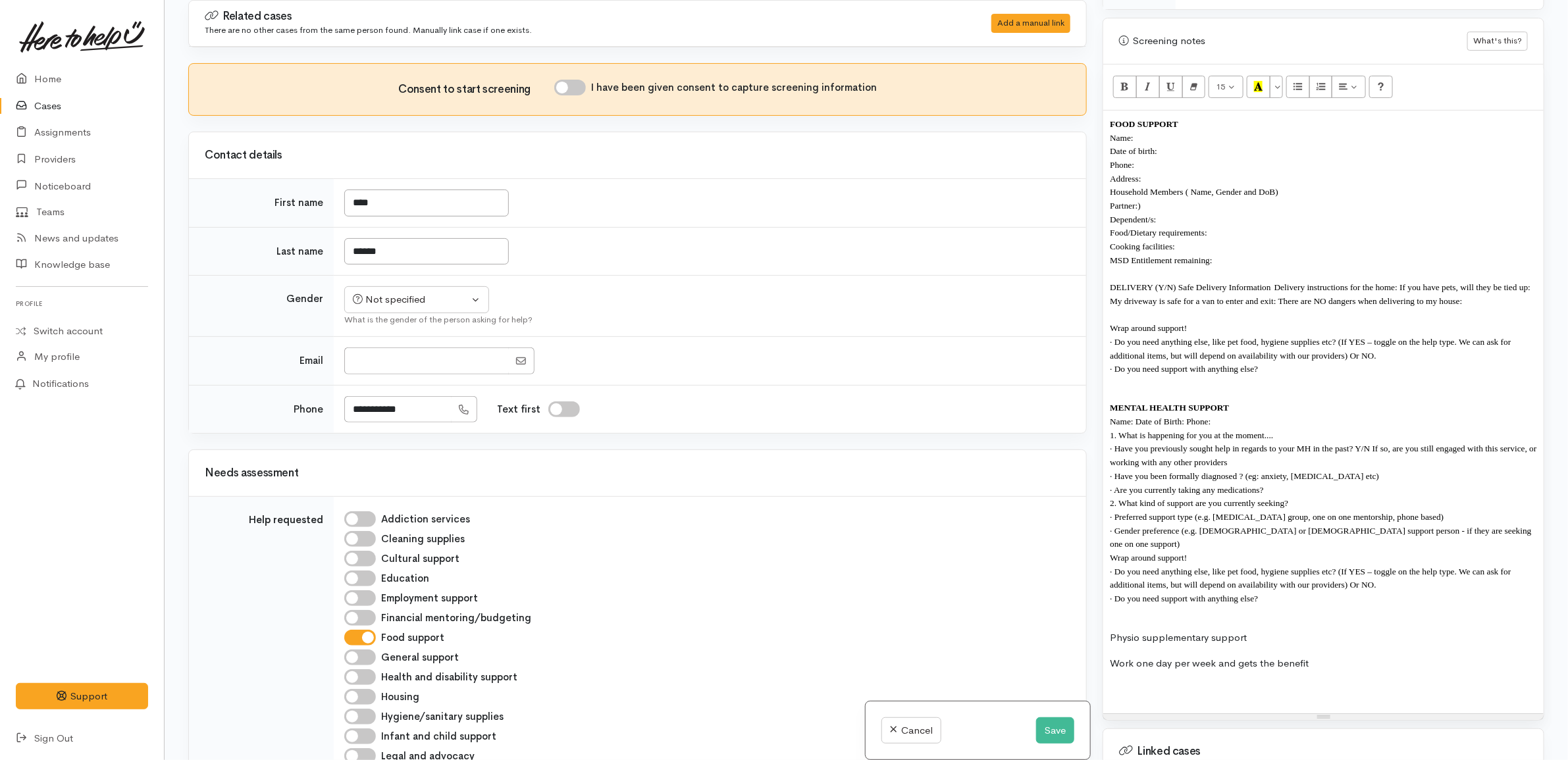
click at [1210, 131] on p "Name:" at bounding box center [1322, 138] width 427 height 14
click at [1209, 144] on p "Date of birth:" at bounding box center [1322, 151] width 427 height 14
click at [1166, 158] on p "Phone:" at bounding box center [1322, 165] width 427 height 14
click at [1186, 172] on p "Address:" at bounding box center [1322, 179] width 427 height 14
click at [1295, 187] on p "Household Members ( Name, Gender and DoB)" at bounding box center [1322, 192] width 427 height 14
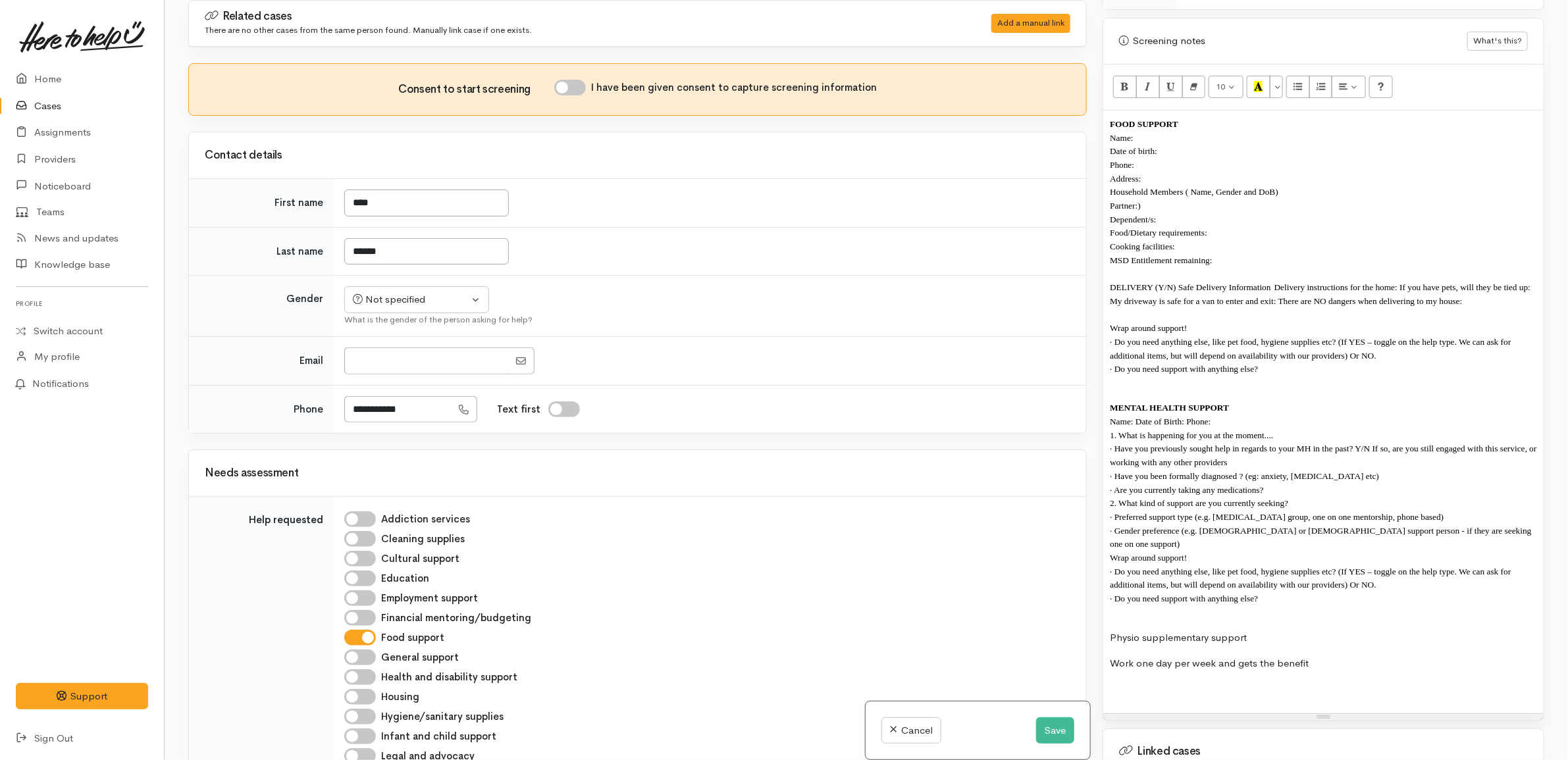
drag, startPoint x: 1306, startPoint y: 181, endPoint x: 1273, endPoint y: 181, distance: 33.0
click at [1273, 185] on p "Household Members ( Name, Gender and DoB)" at bounding box center [1322, 192] width 427 height 14
click at [1219, 172] on p "Address:" at bounding box center [1322, 179] width 427 height 14
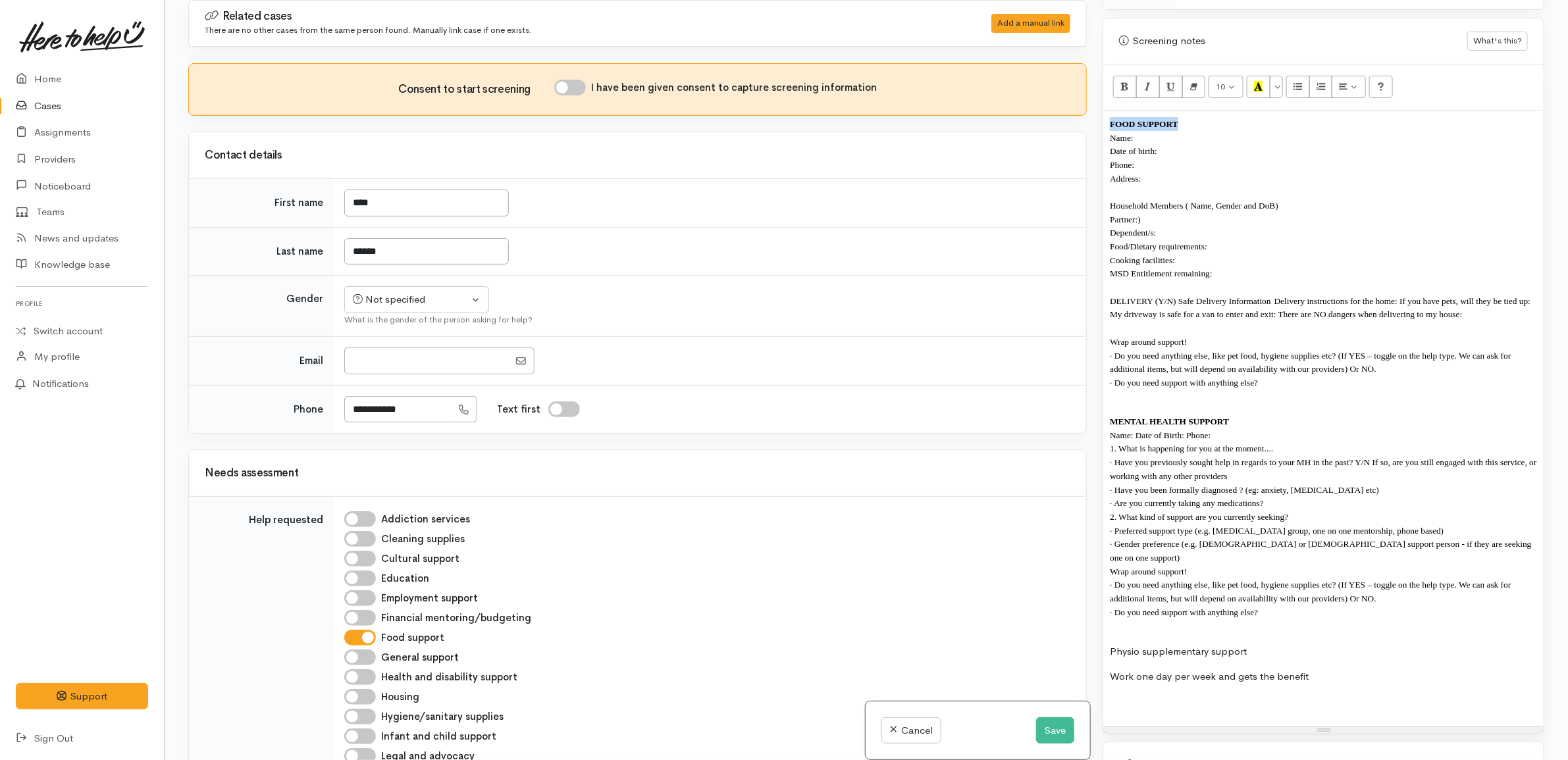
drag, startPoint x: 1104, startPoint y: 130, endPoint x: 1103, endPoint y: 109, distance: 21.0
click at [1103, 111] on div "FOOD SUPPORT Name: Date of birth: Phone: Address:  Household Members ( Name, Ge…" at bounding box center [1323, 419] width 441 height 617
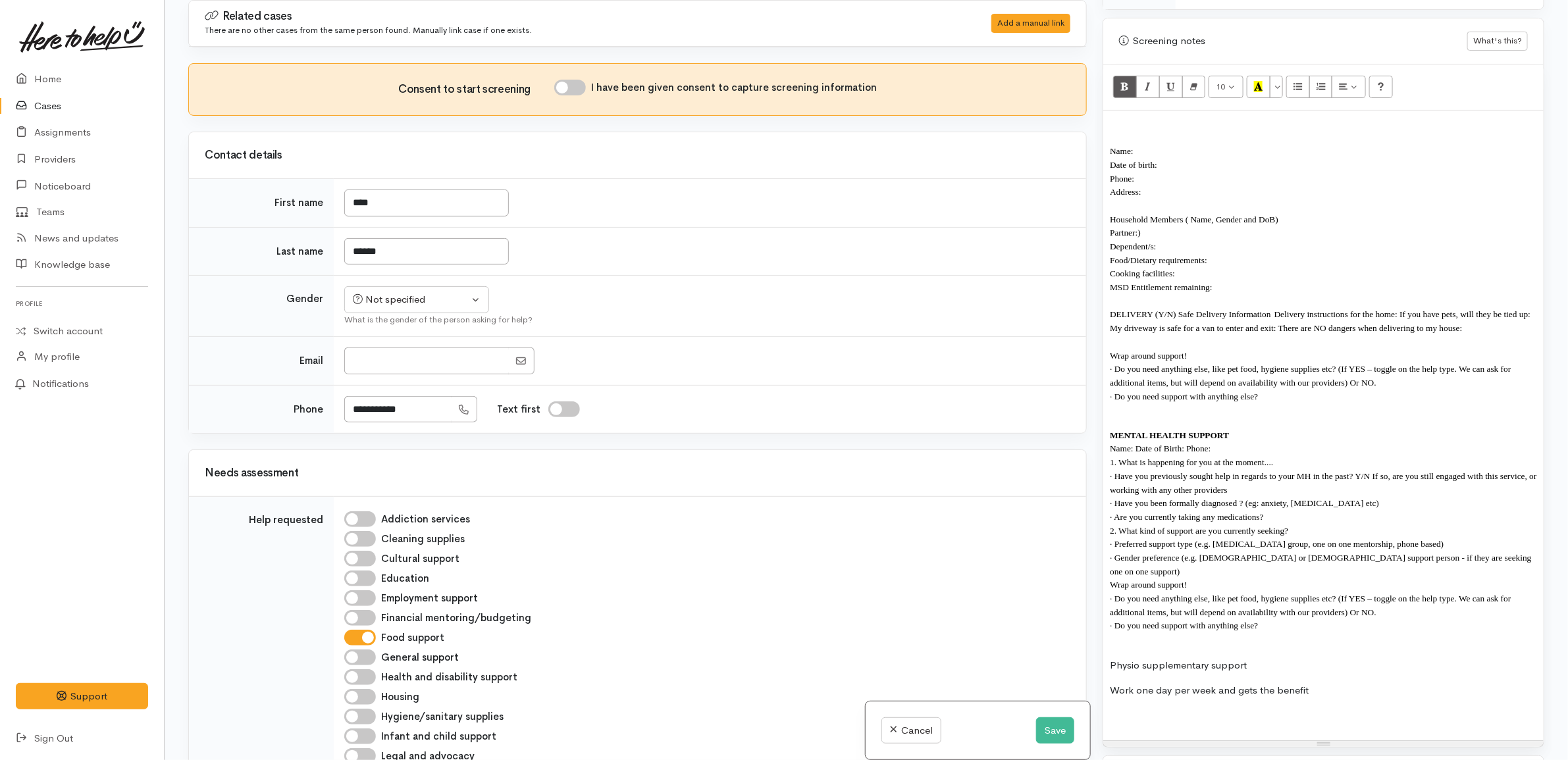
click at [1111, 146] on span "Name:" at bounding box center [1121, 150] width 24 height 9
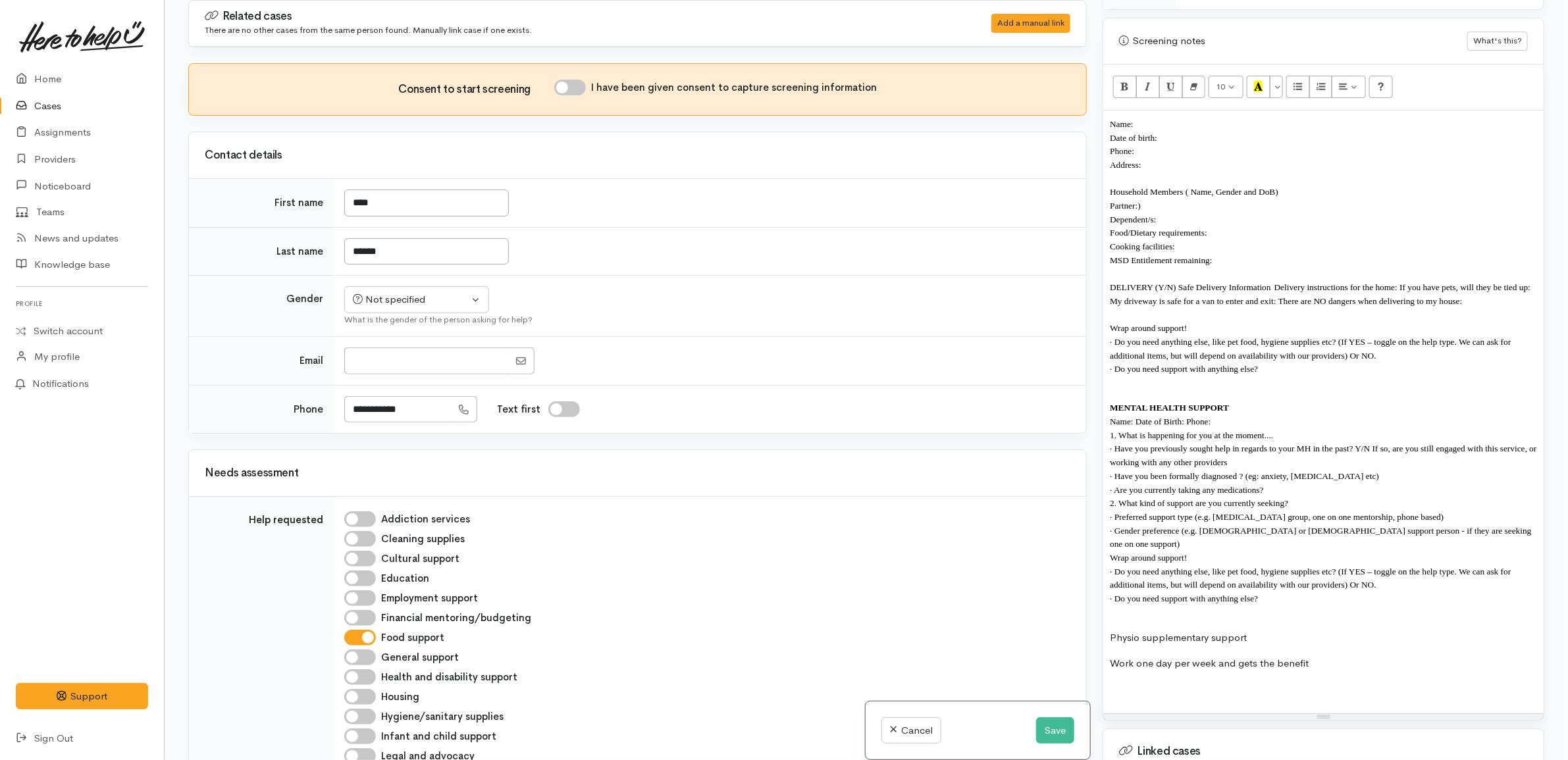
click at [1107, 210] on div "Name: Date of birth: Phone: Address:  Household Members ( Name, Gender and DoB)…" at bounding box center [1323, 412] width 441 height 603
click at [1108, 222] on div "Name: Date of birth: Phone: Address:  Household Members ( Name, Gender and DoB)…" at bounding box center [1323, 412] width 441 height 603
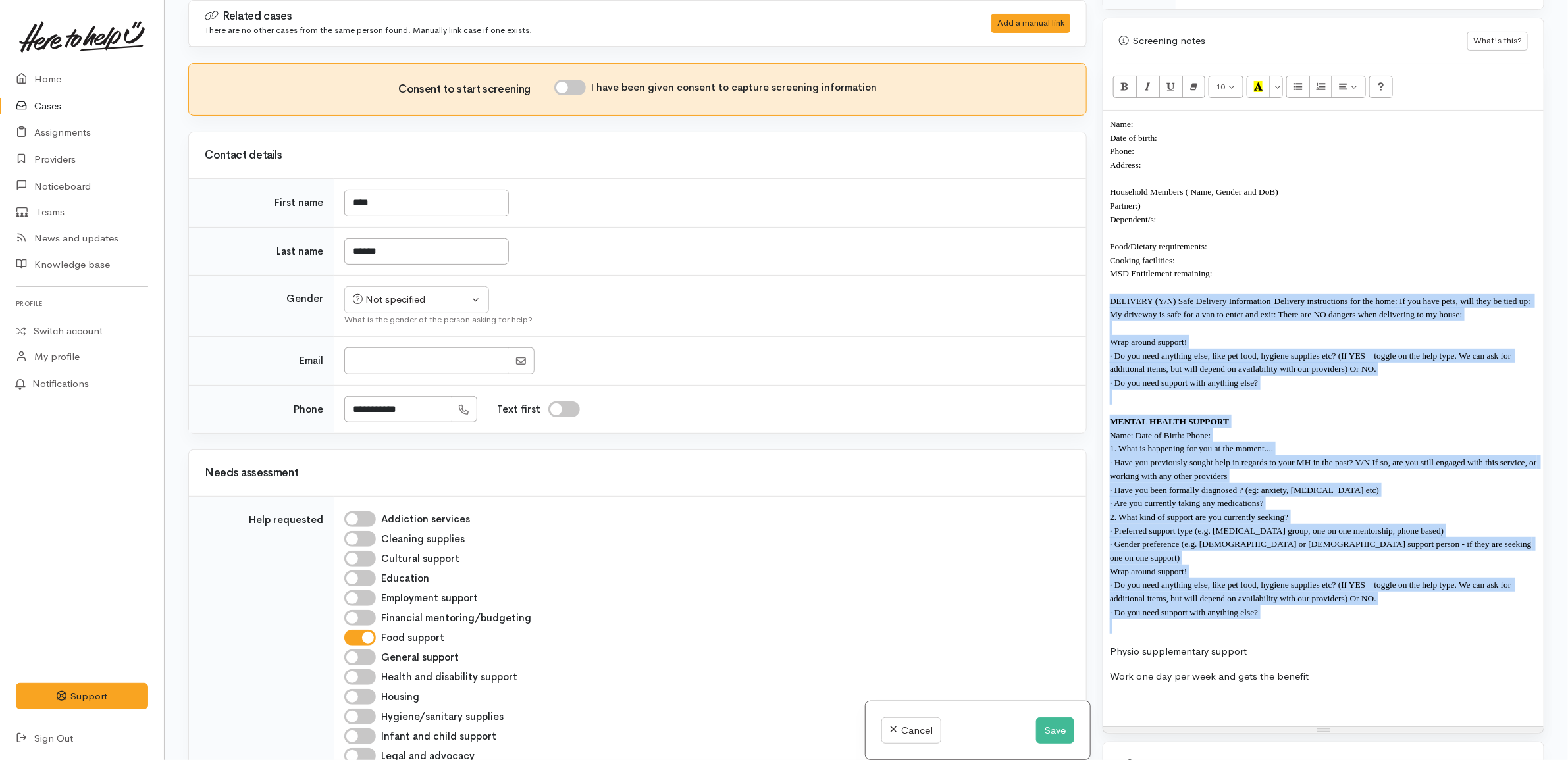
drag, startPoint x: 1107, startPoint y: 292, endPoint x: 1091, endPoint y: 610, distance: 318.4
click at [1091, 610] on div "Related cases There are no other cases from the same person found. Manually lin…" at bounding box center [866, 380] width 1371 height 760
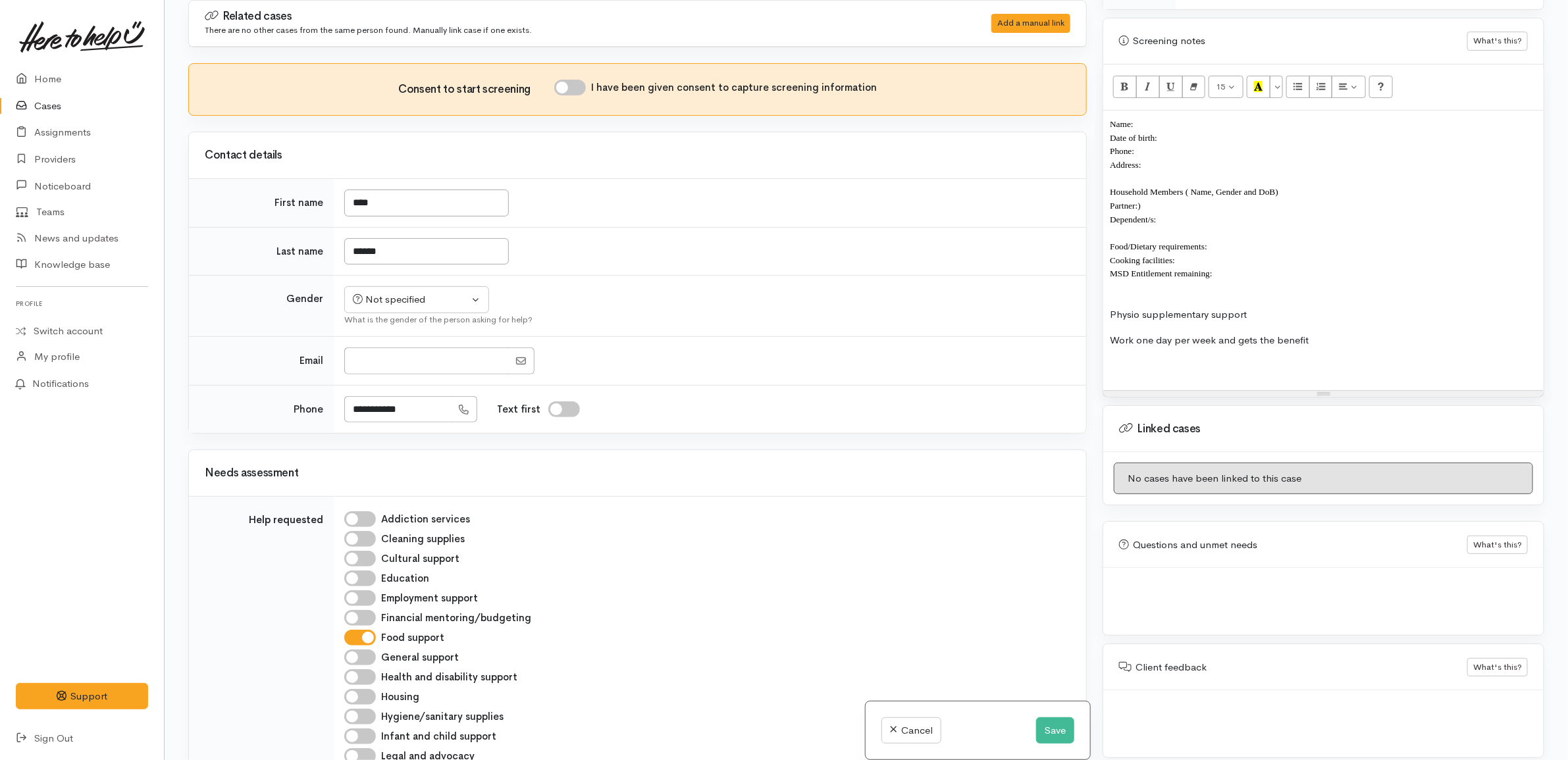
scroll to position [831, 0]
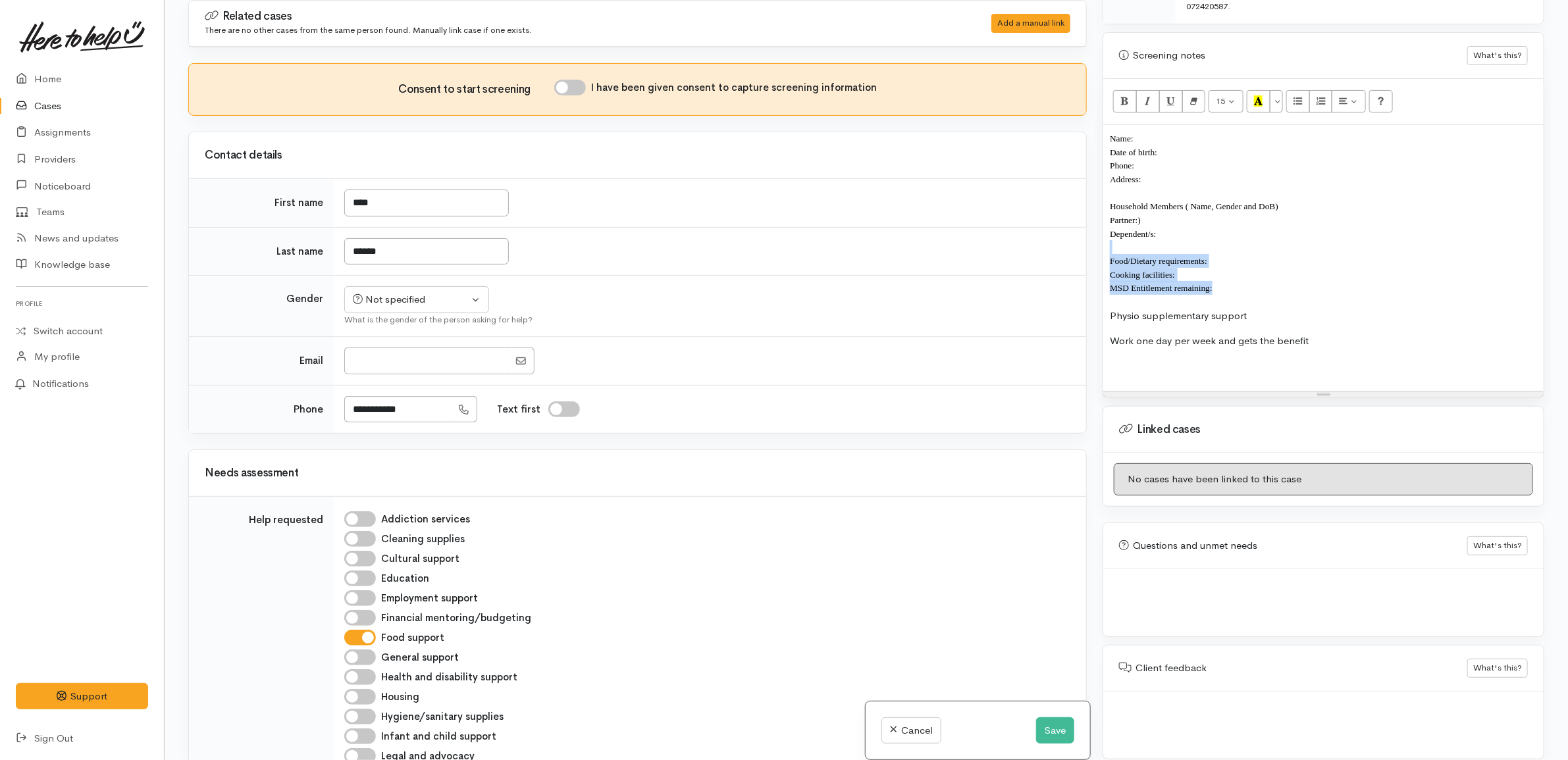
drag, startPoint x: 1227, startPoint y: 286, endPoint x: 1229, endPoint y: 242, distance: 44.0
click at [1229, 242] on div "Name: Date of birth: Phone: Address:  Household Members ( Name, Gender and DoB)…" at bounding box center [1323, 258] width 441 height 266
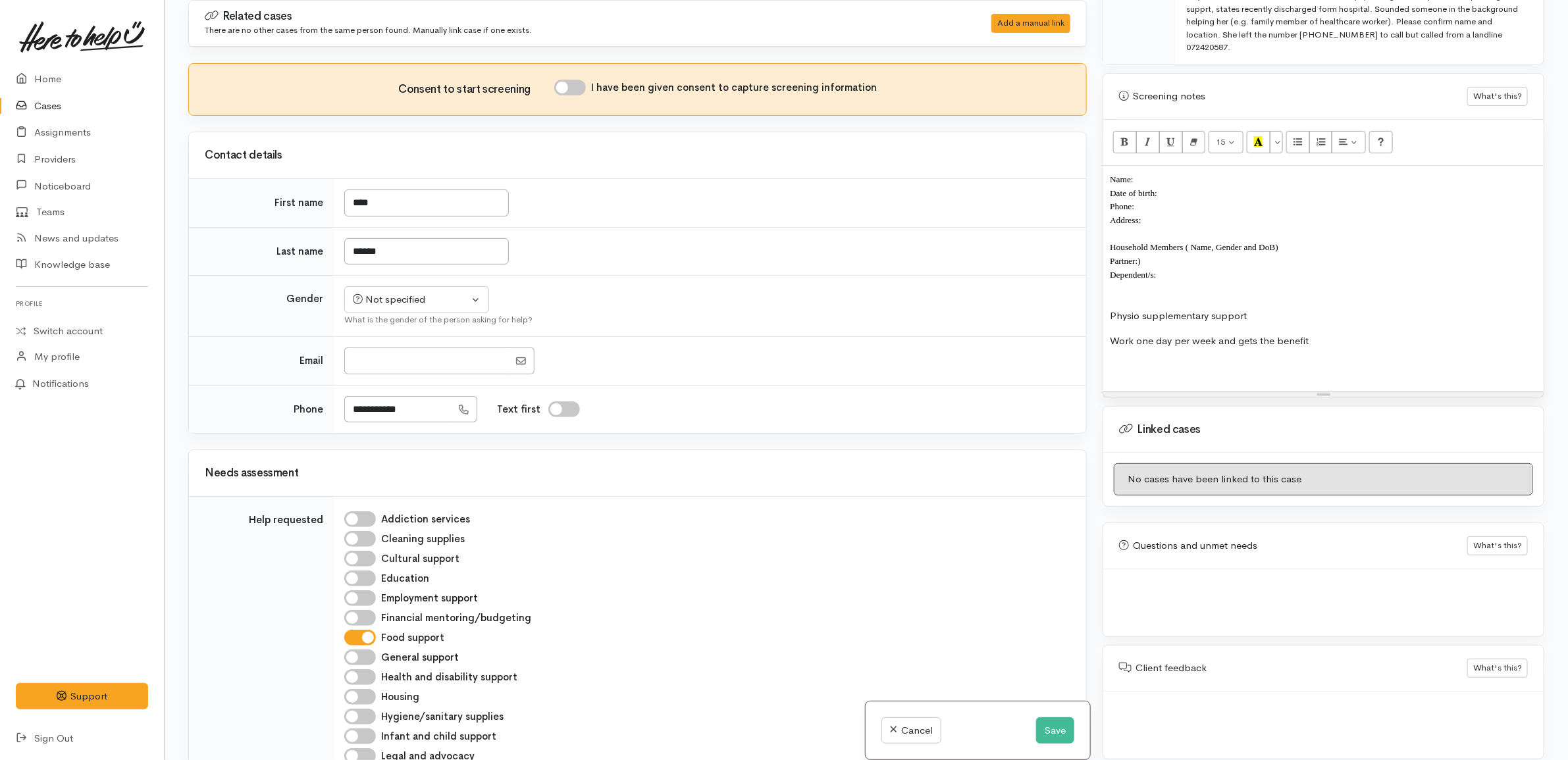
scroll to position [776, 0]
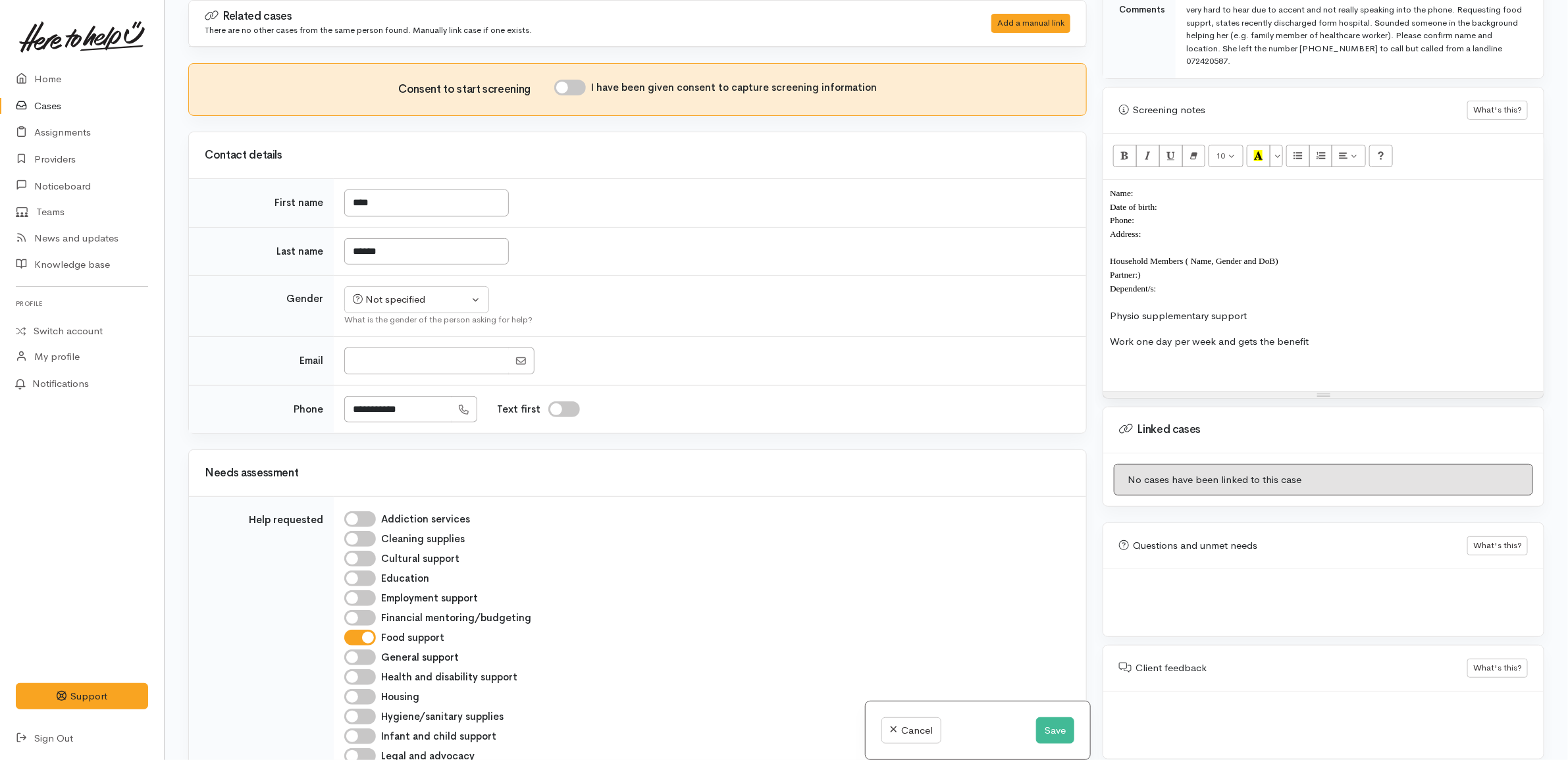
click at [1245, 370] on div "Name: Date of birth: Phone: Address:  Household Members ( Name, Gender and DoB)…" at bounding box center [1323, 285] width 441 height 212
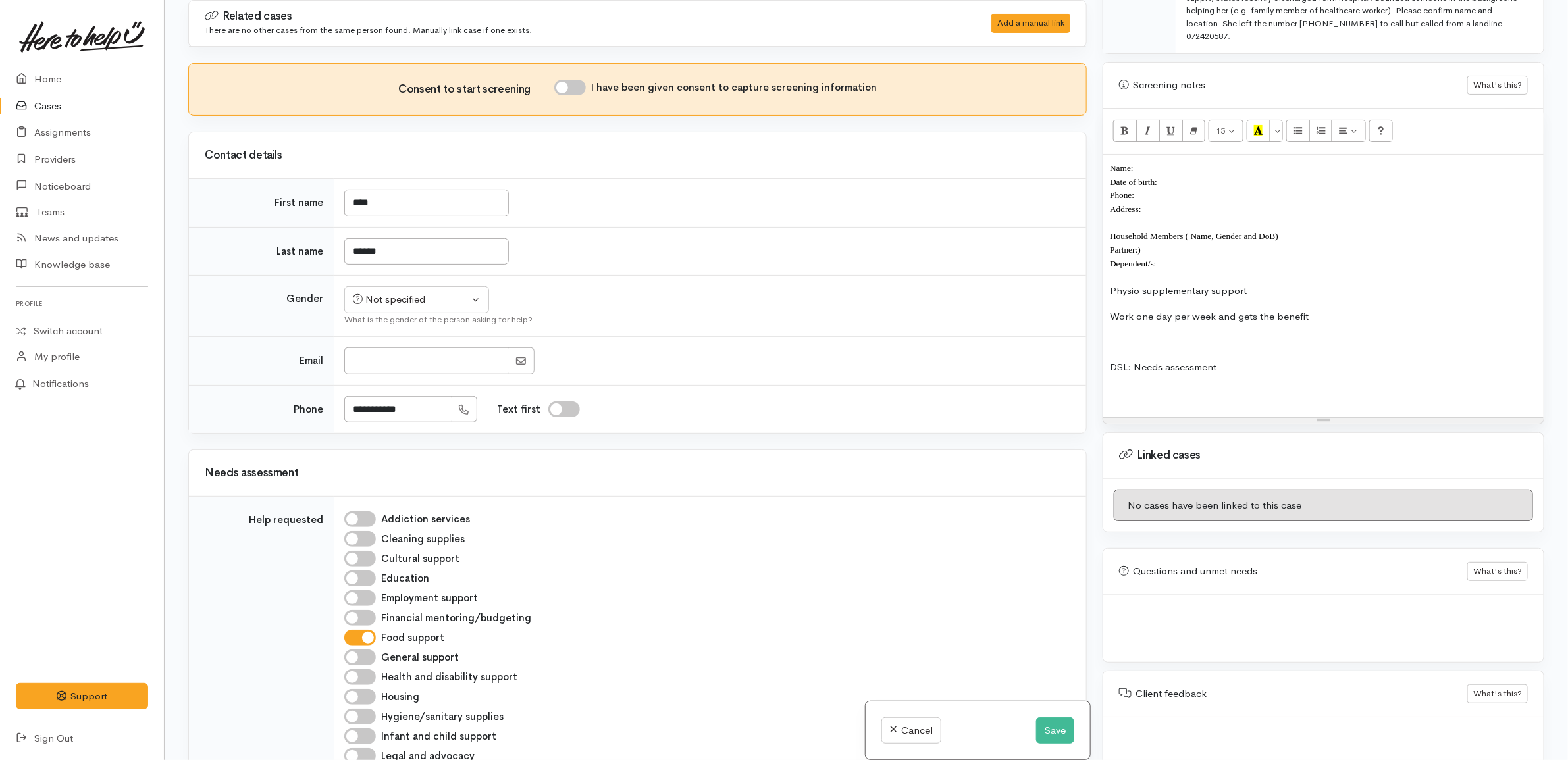
scroll to position [827, 0]
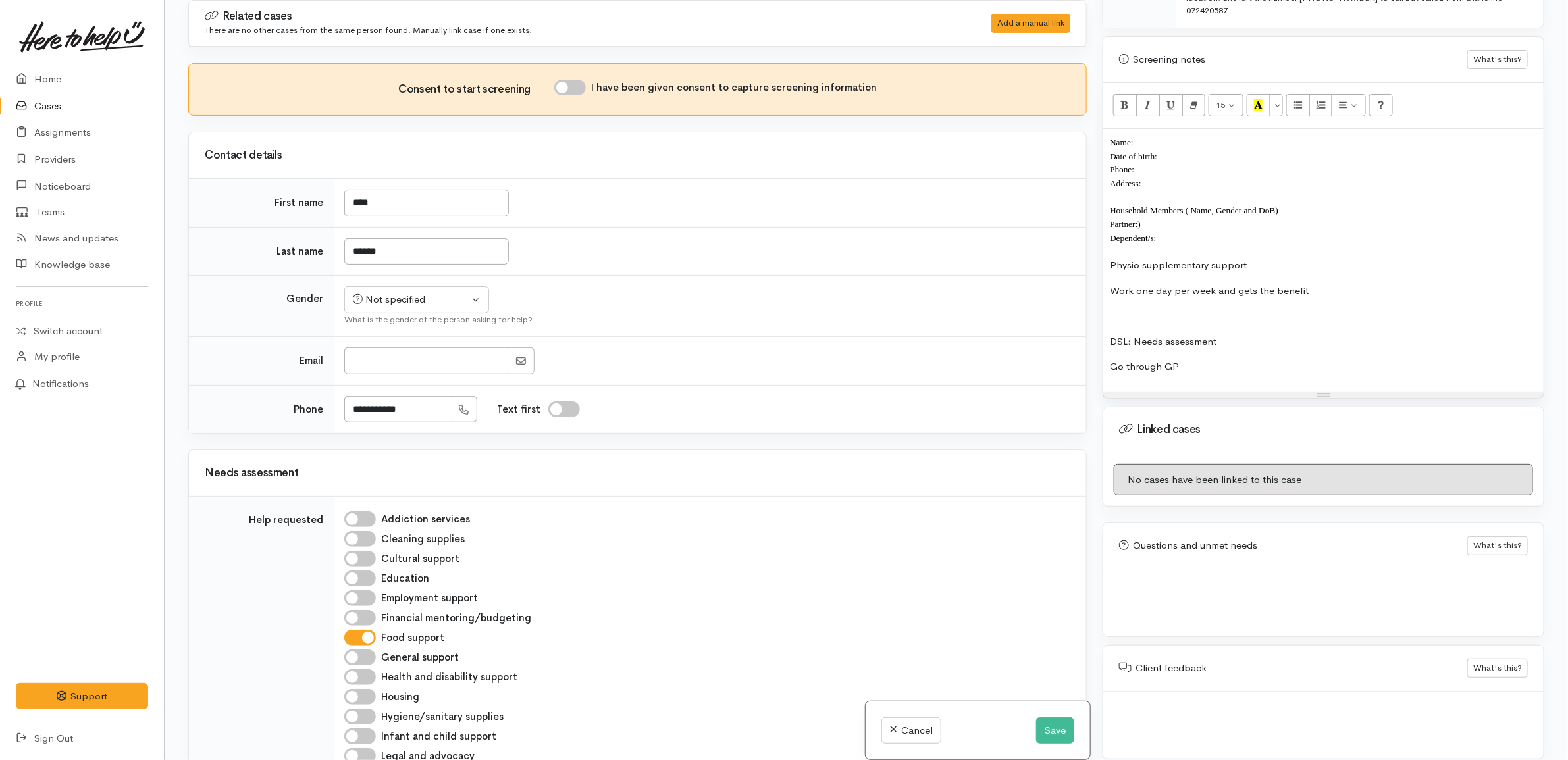
click at [1115, 334] on p "DSL: Needs assessment" at bounding box center [1322, 342] width 427 height 15
copy p "DSL"
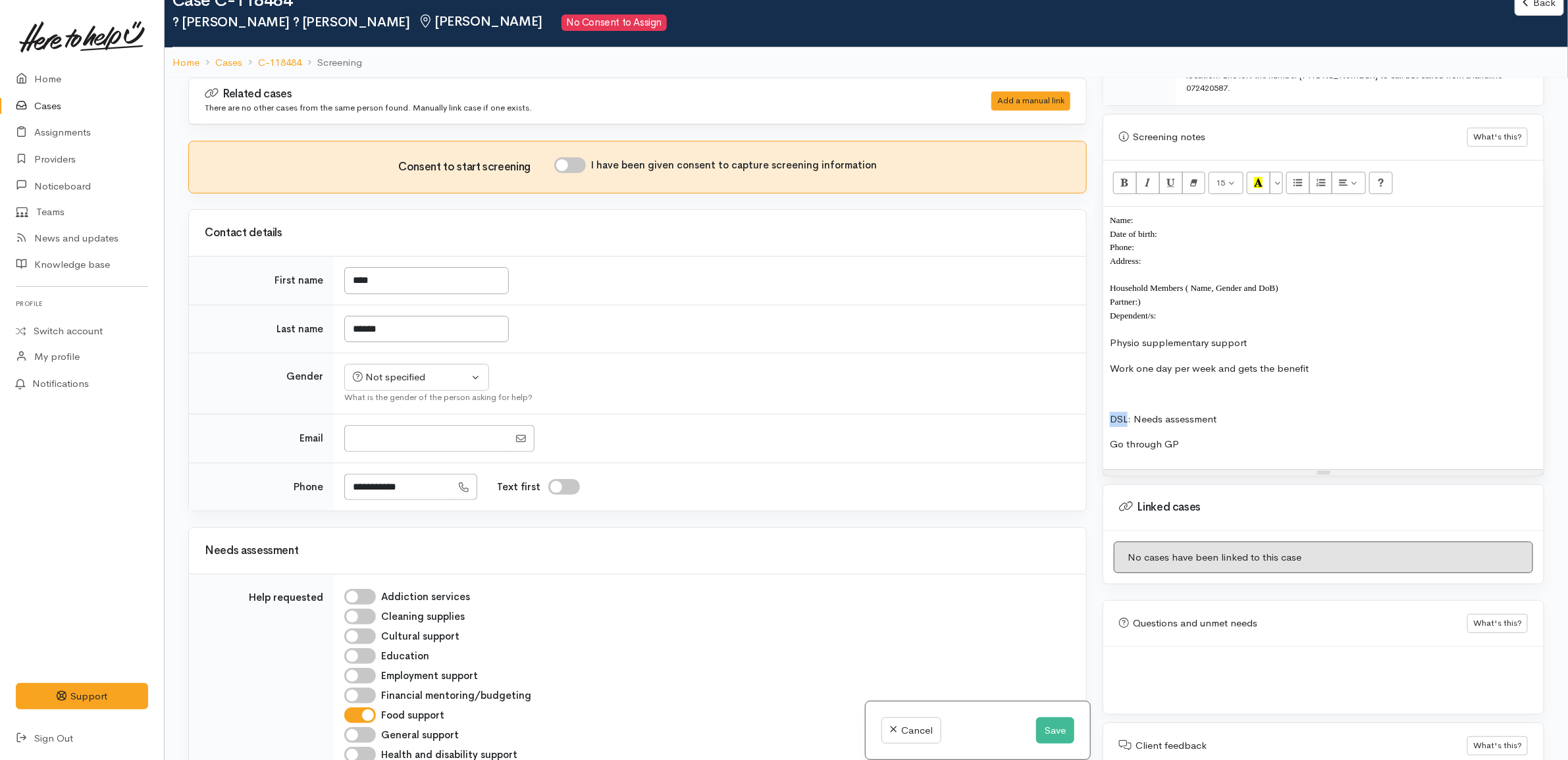
scroll to position [0, 0]
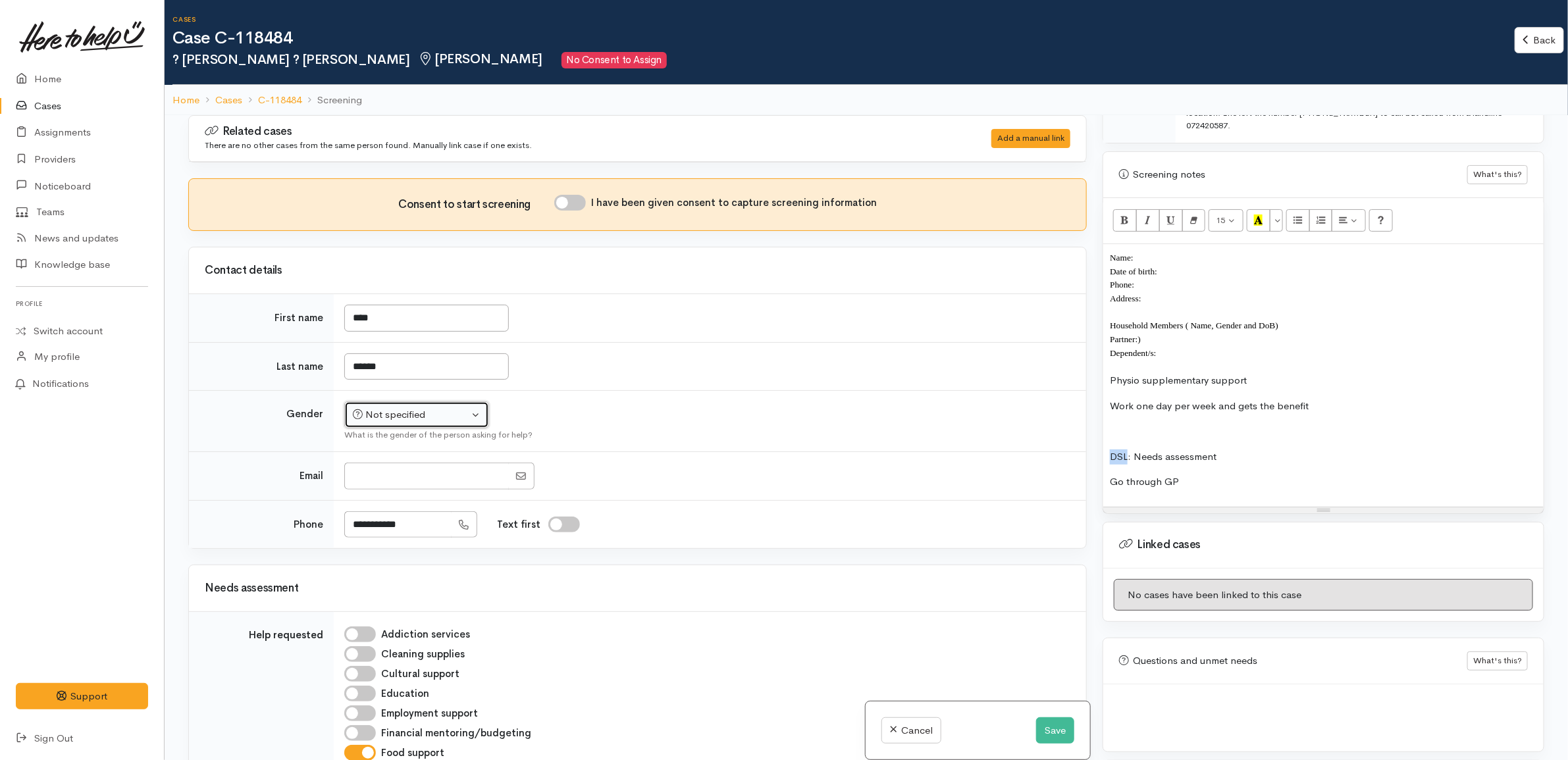
click at [410, 412] on div "Not specified" at bounding box center [410, 415] width 116 height 15
click at [388, 484] on span "Female" at bounding box center [426, 485] width 112 height 15
select select "Female"
drag, startPoint x: 644, startPoint y: 429, endPoint x: 738, endPoint y: 438, distance: 94.4
click at [645, 427] on td "Not specified Male Female Diverse Female Not specified Male Female Diverse What…" at bounding box center [710, 421] width 752 height 61
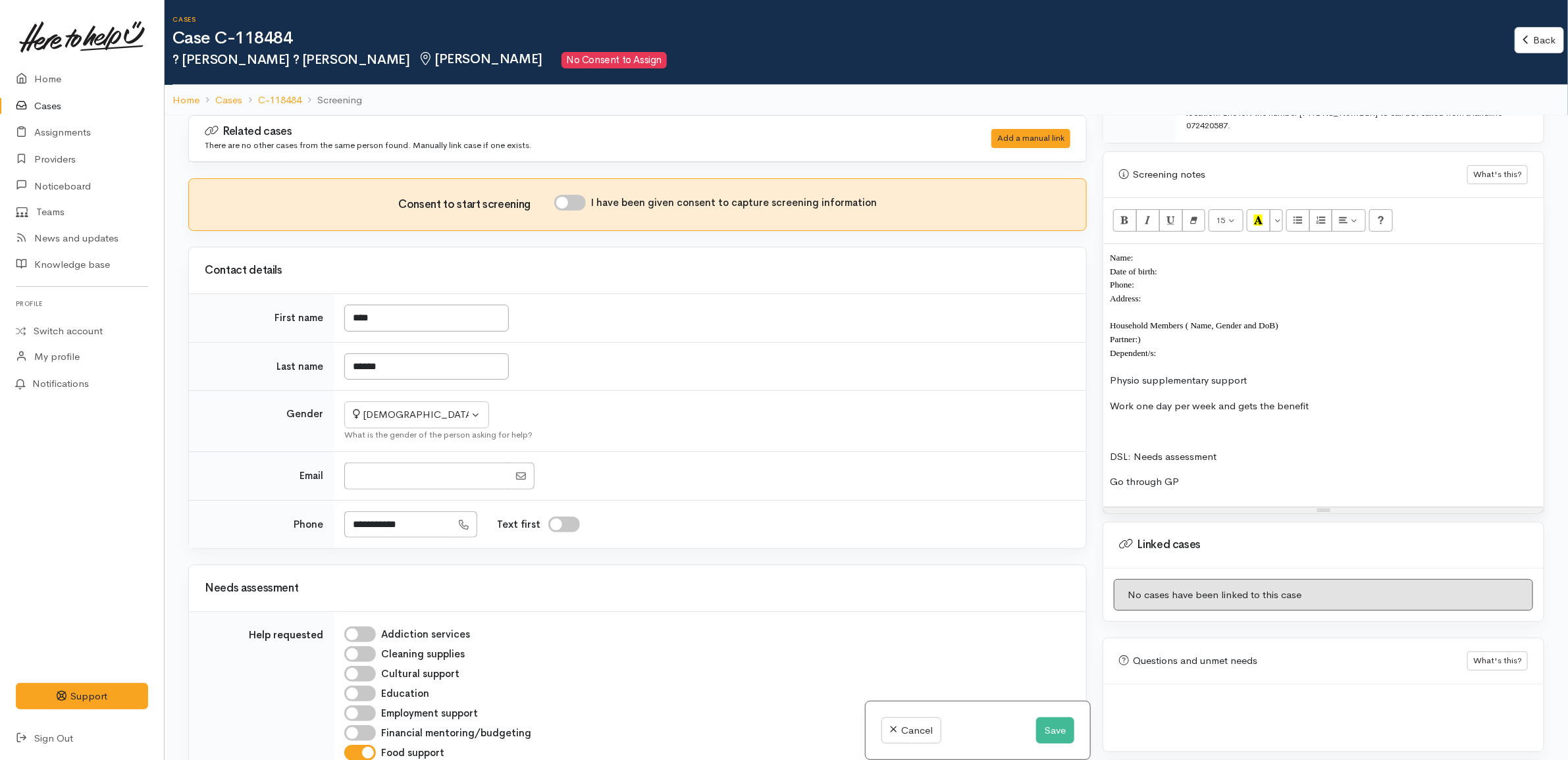
click at [1287, 477] on p "Go through GP" at bounding box center [1322, 483] width 427 height 15
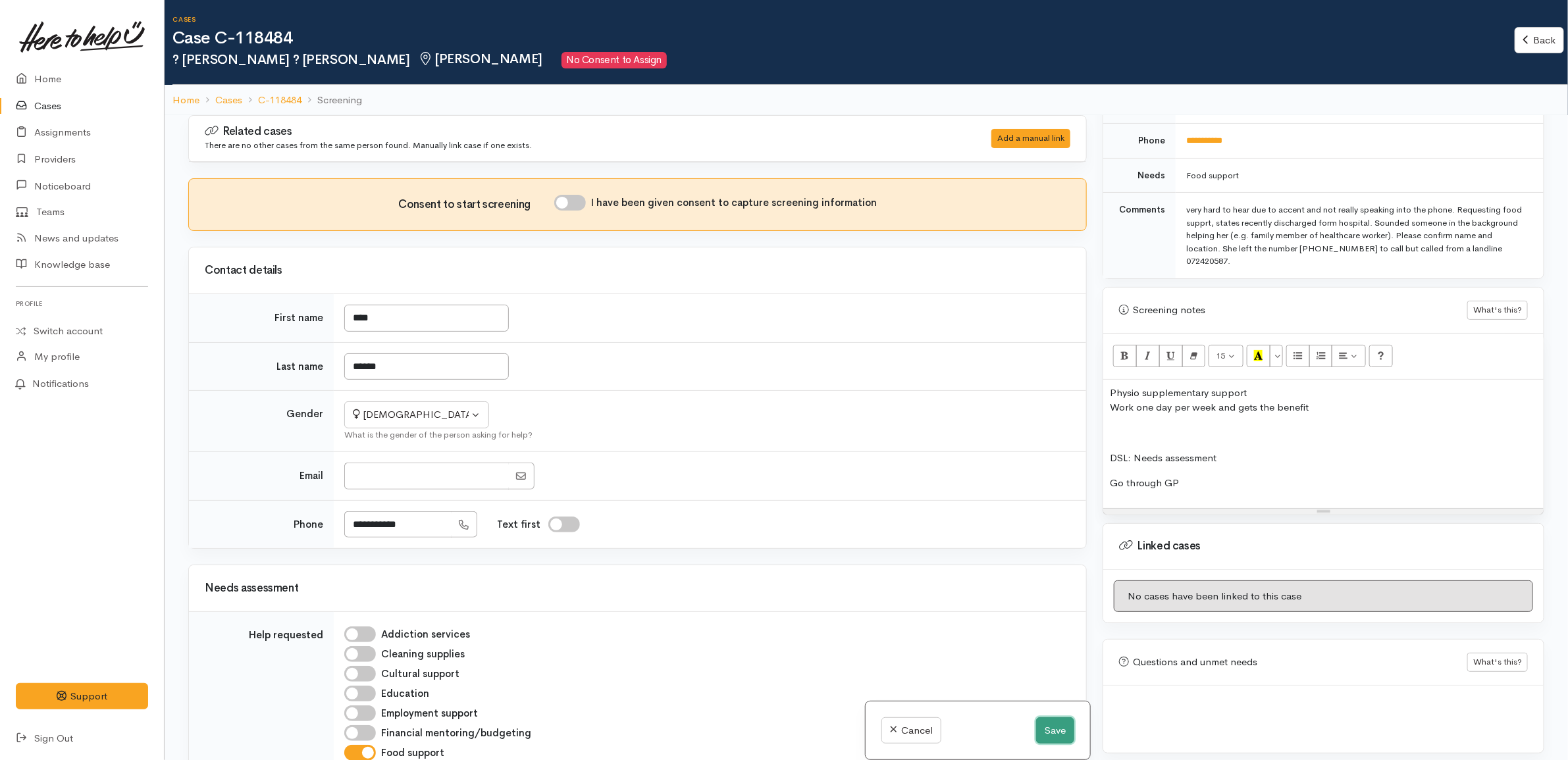
click at [1057, 724] on button "Save" at bounding box center [1054, 730] width 38 height 27
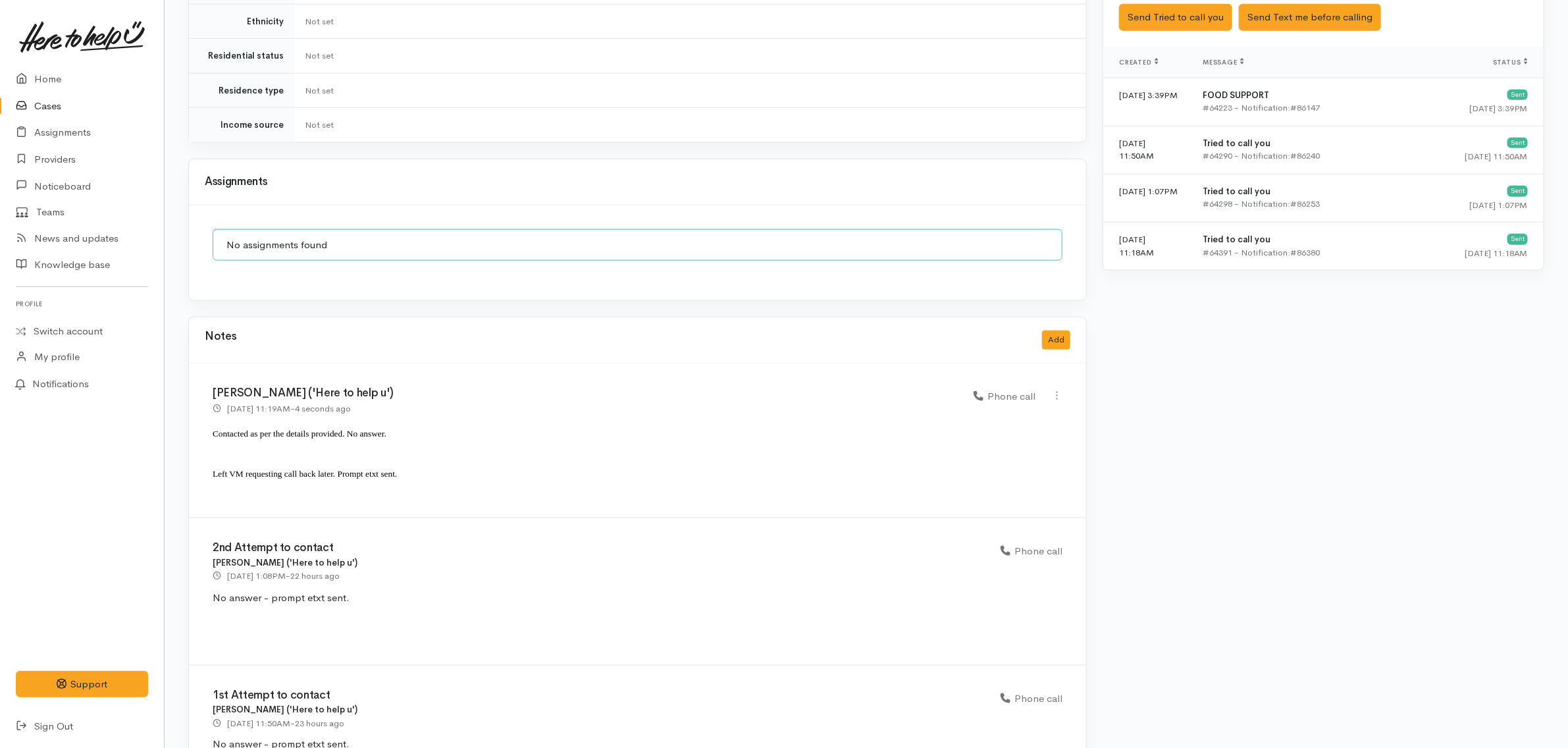
scroll to position [873, 0]
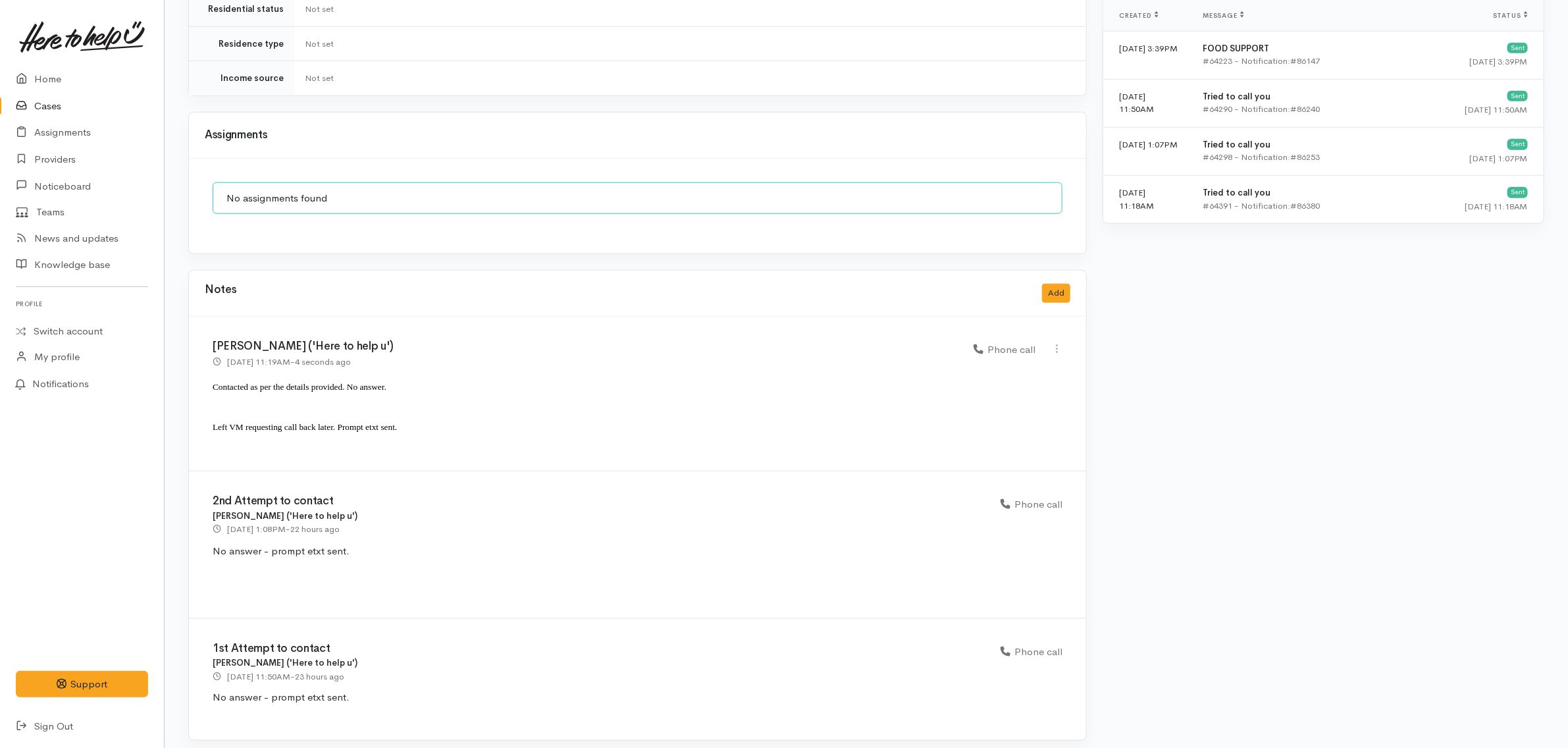
click at [535, 317] on div "Katarina Daly ('Here to help u') 2 Oct 2025 11:19AM - 4 seconds ago Phone call" at bounding box center [637, 394] width 897 height 155
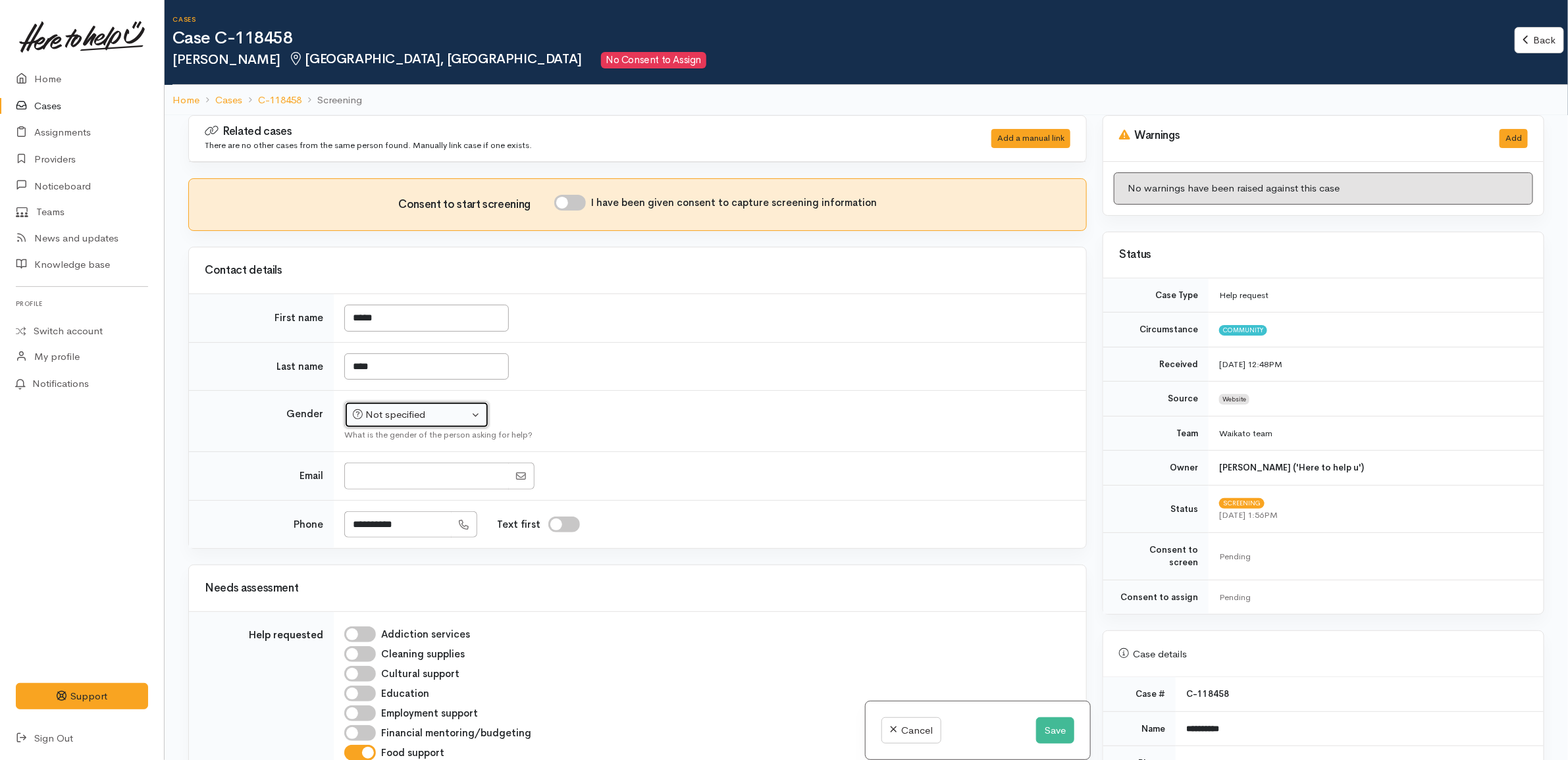
click at [433, 407] on button "Not specified" at bounding box center [416, 415] width 145 height 27
click at [413, 486] on link "[DEMOGRAPHIC_DATA]" at bounding box center [422, 485] width 155 height 21
select select "[DEMOGRAPHIC_DATA]"
drag, startPoint x: 655, startPoint y: 390, endPoint x: 660, endPoint y: 385, distance: 7.1
click at [656, 387] on td "****" at bounding box center [710, 367] width 752 height 49
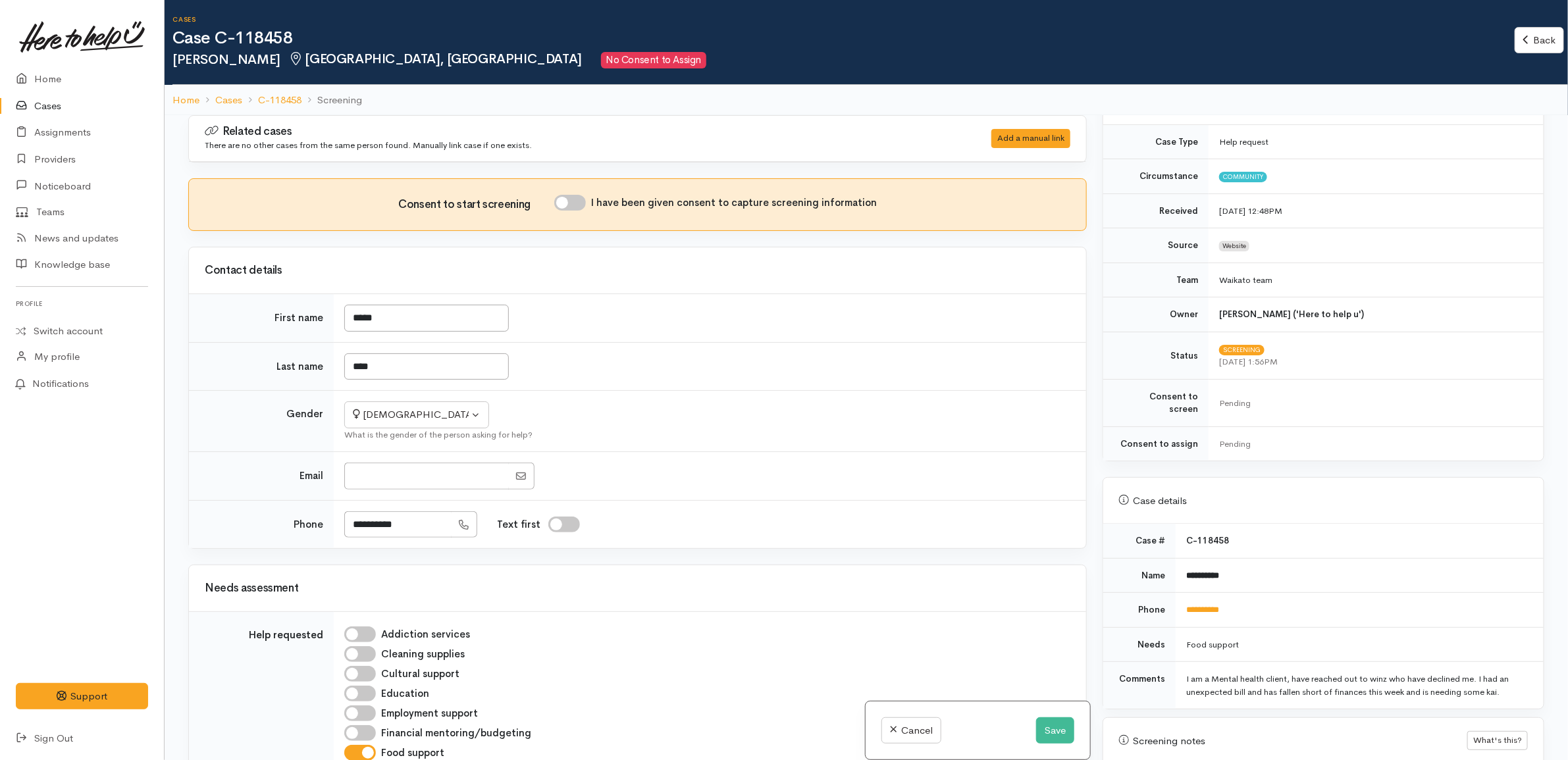
scroll to position [495, 0]
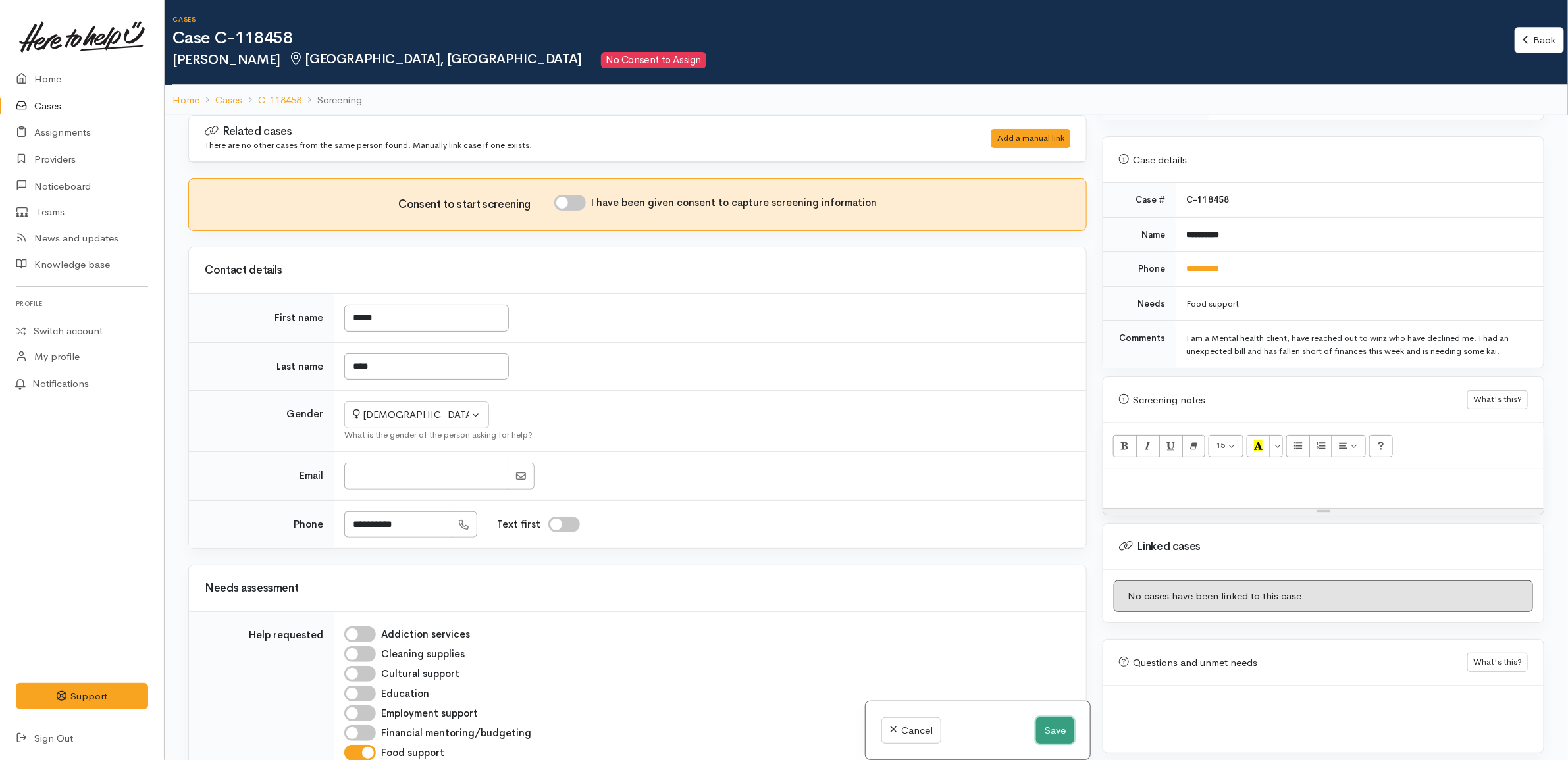
click at [1052, 725] on button "Save" at bounding box center [1054, 730] width 38 height 27
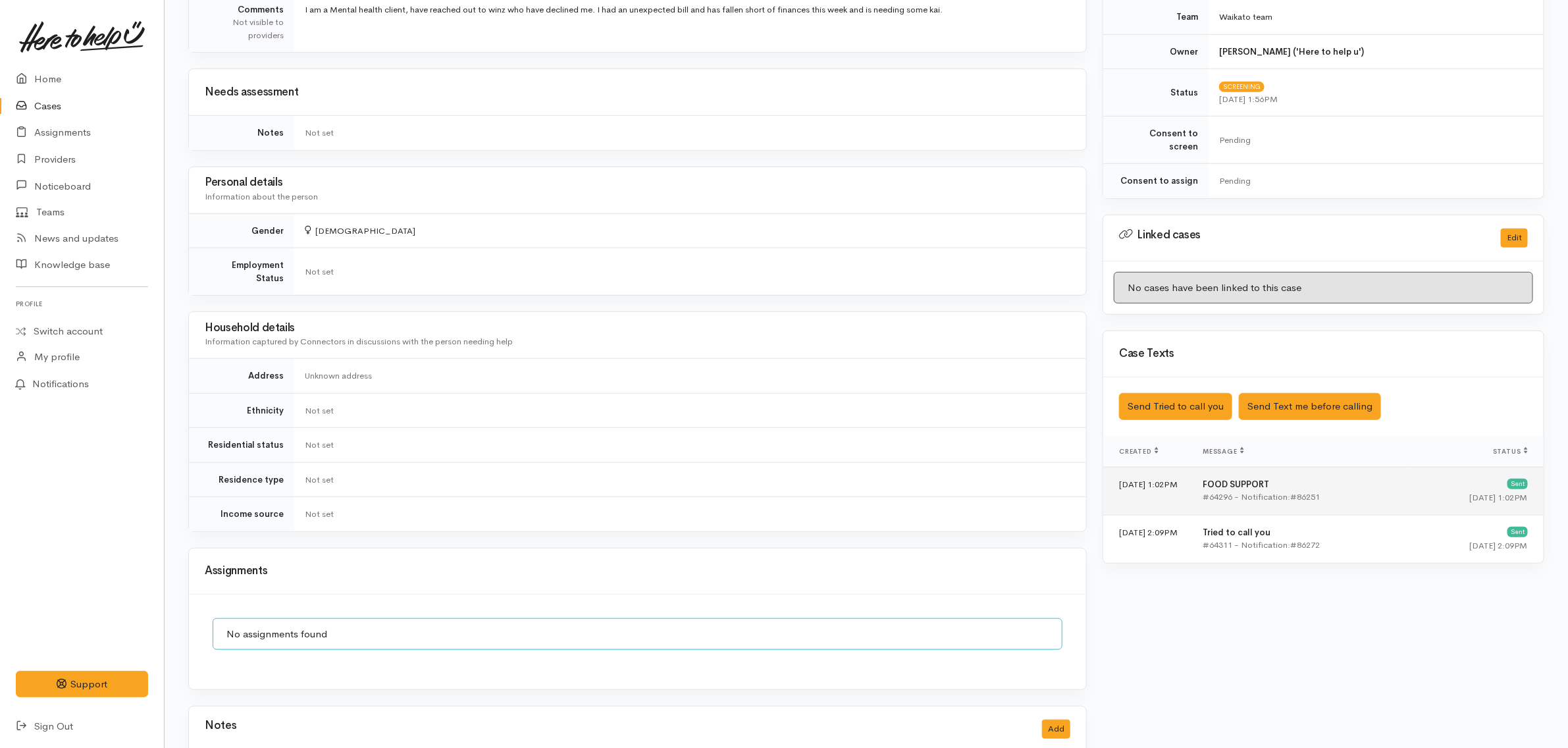
scroll to position [494, 0]
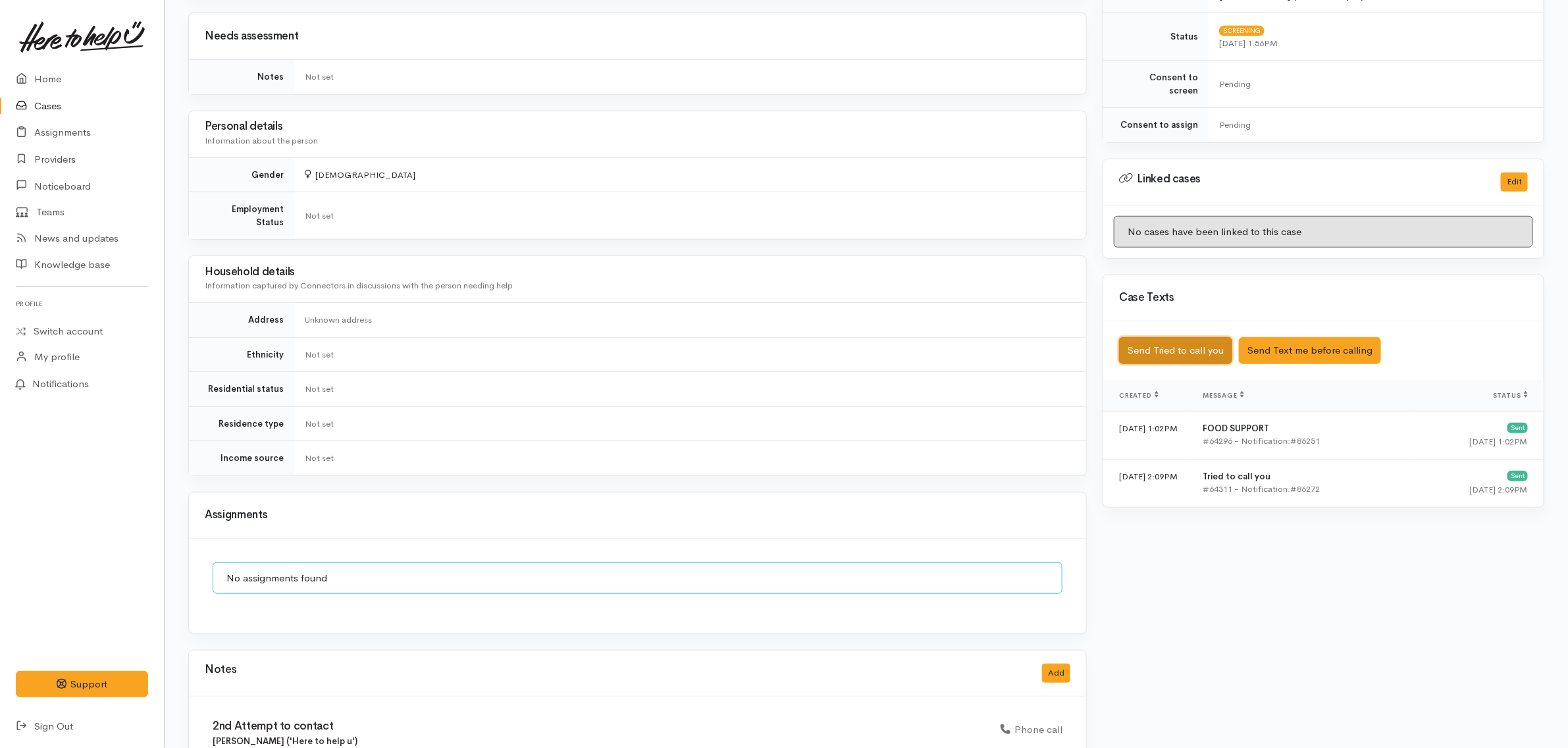
click at [1199, 340] on button "Send Tried to call you" at bounding box center [1176, 350] width 113 height 27
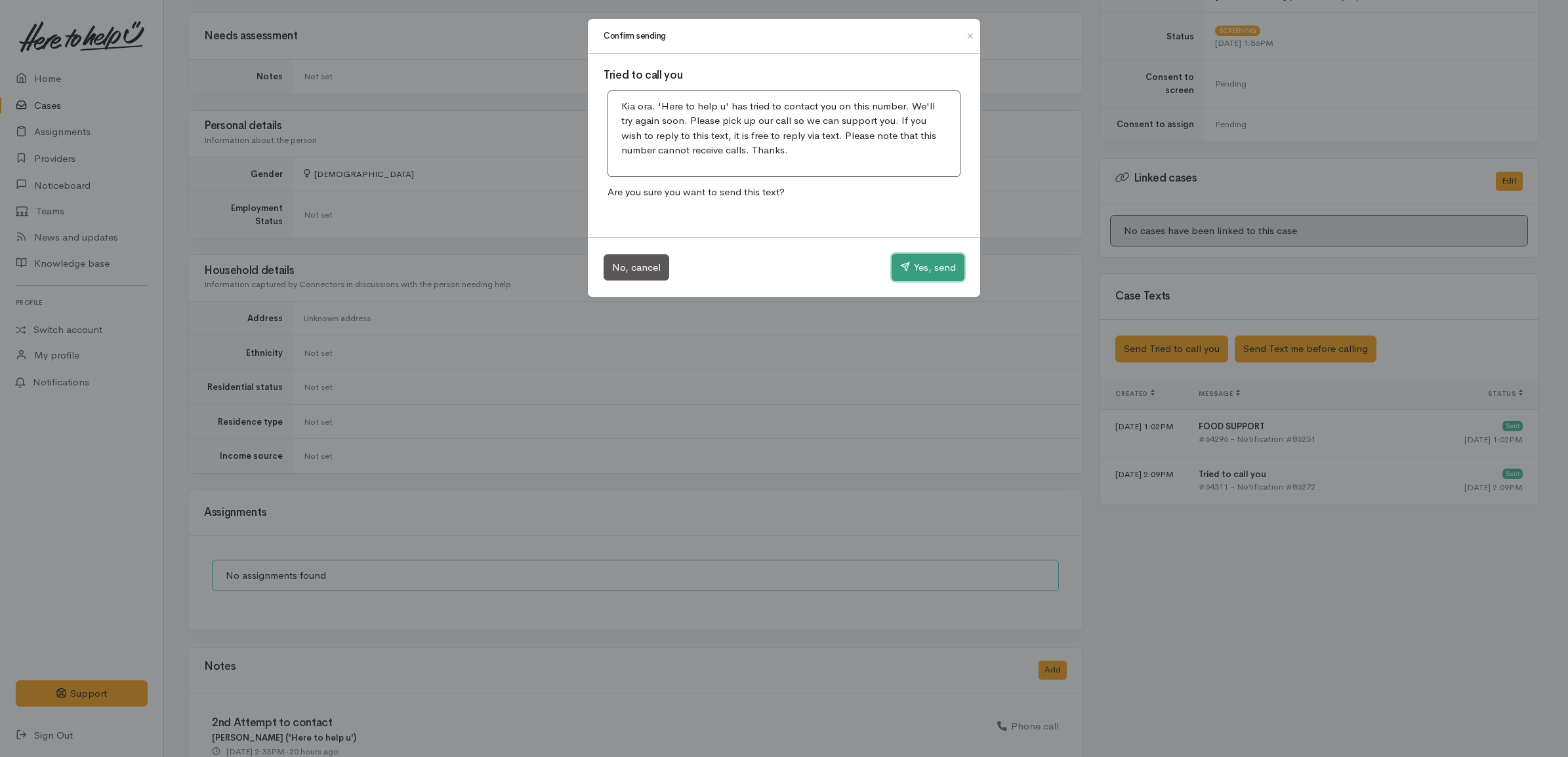
click at [925, 276] on button "Yes, send" at bounding box center [928, 268] width 73 height 27
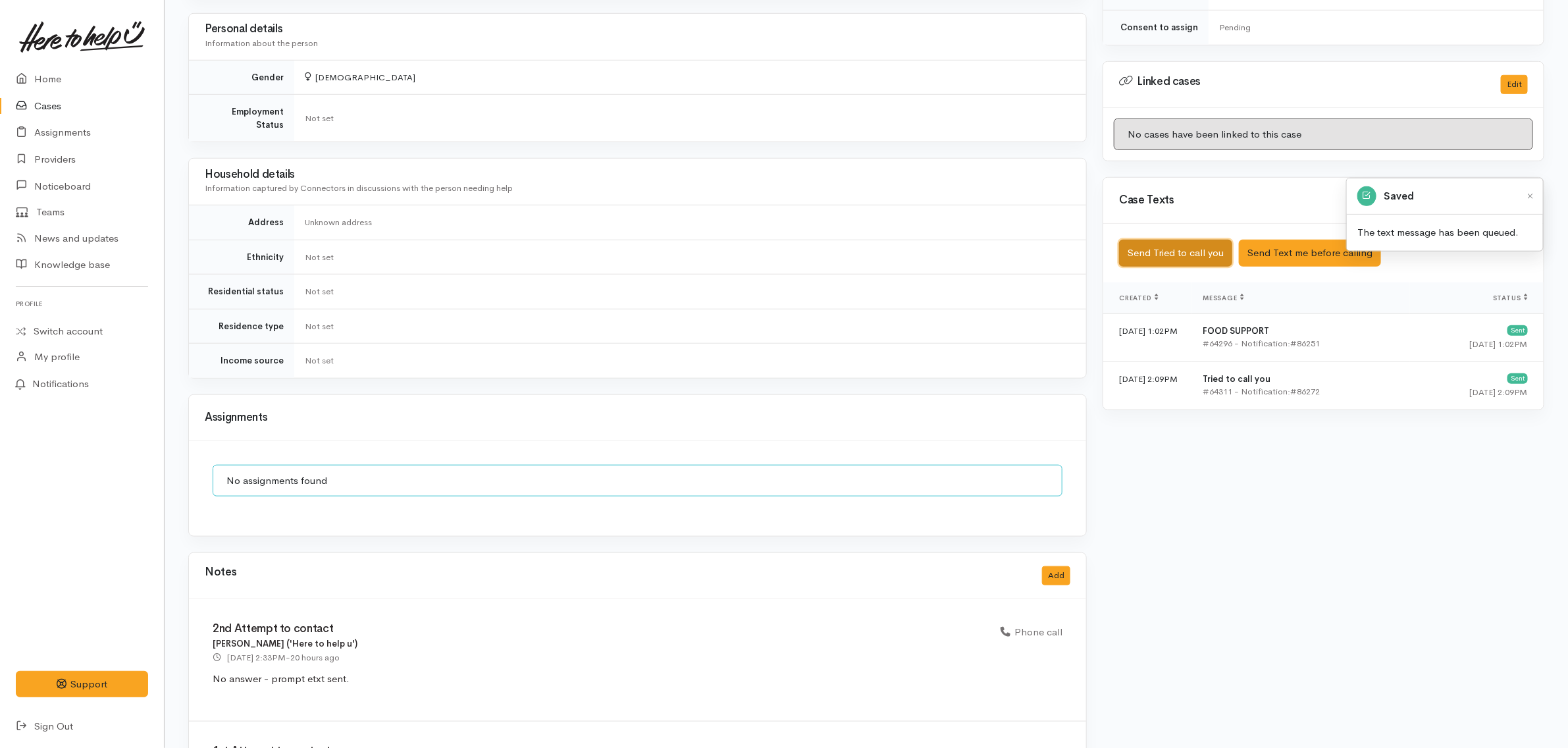
scroll to position [693, 0]
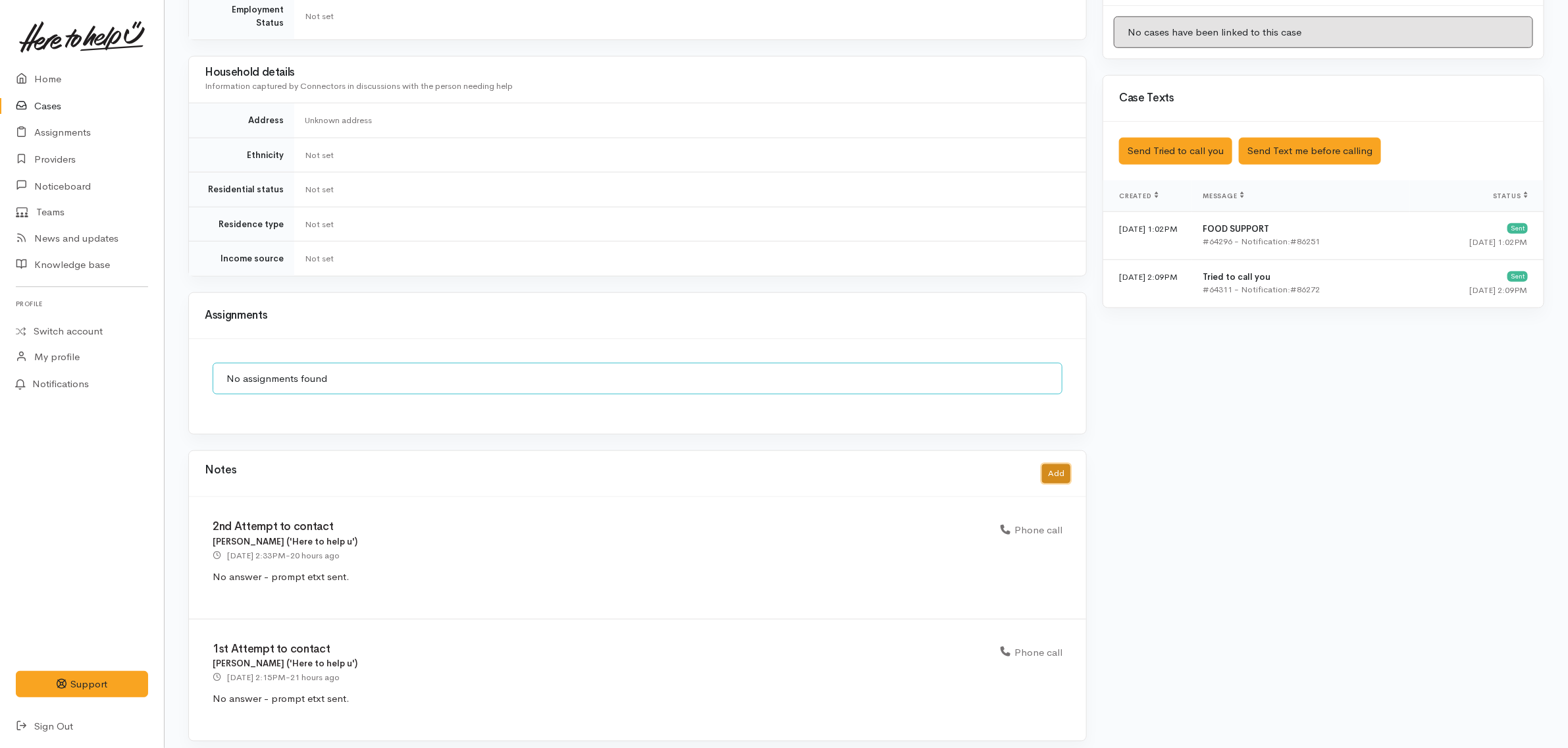
click at [1058, 466] on button "Add" at bounding box center [1055, 473] width 28 height 19
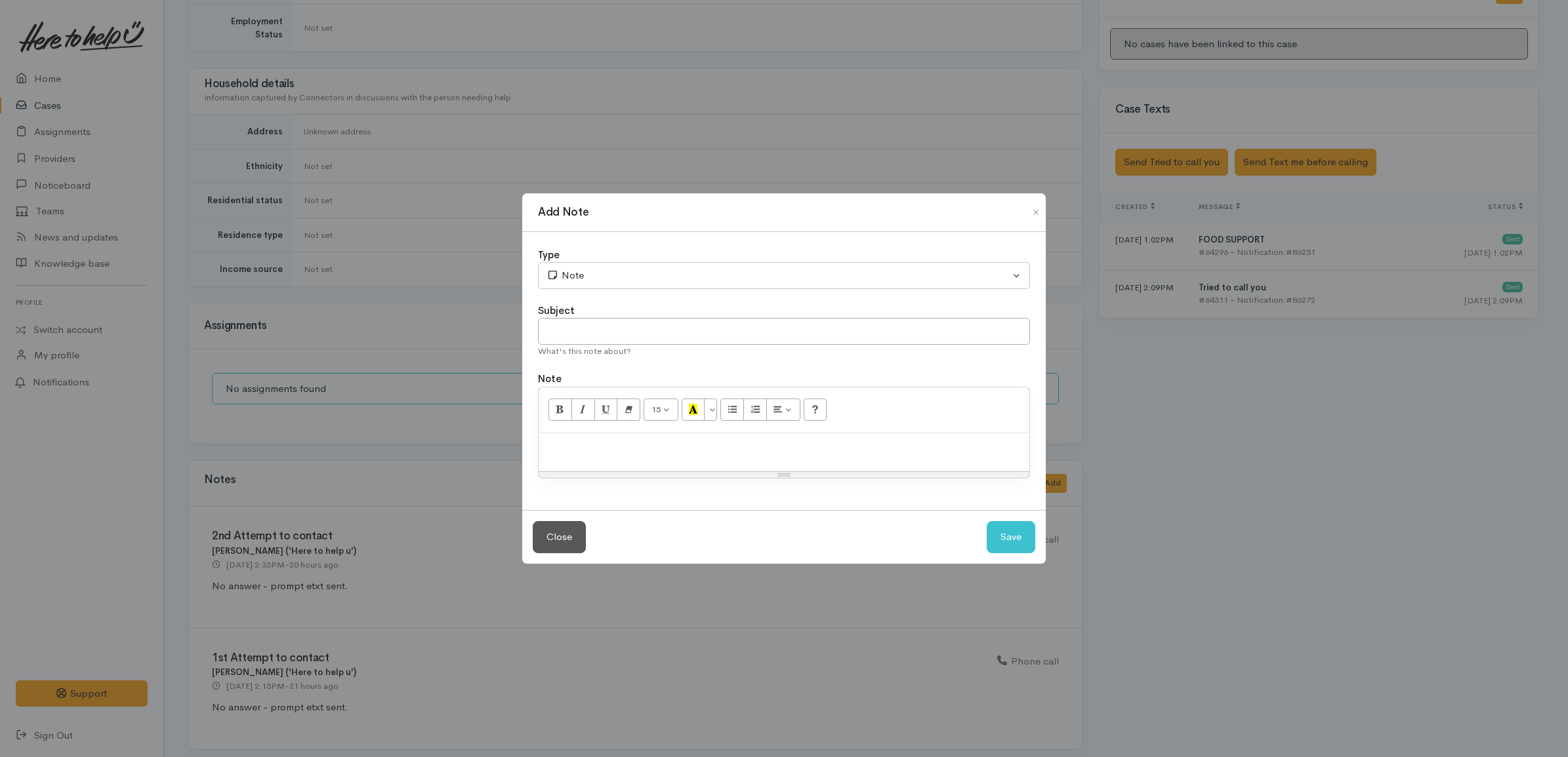
click at [702, 452] on p at bounding box center [784, 447] width 478 height 15
paste div
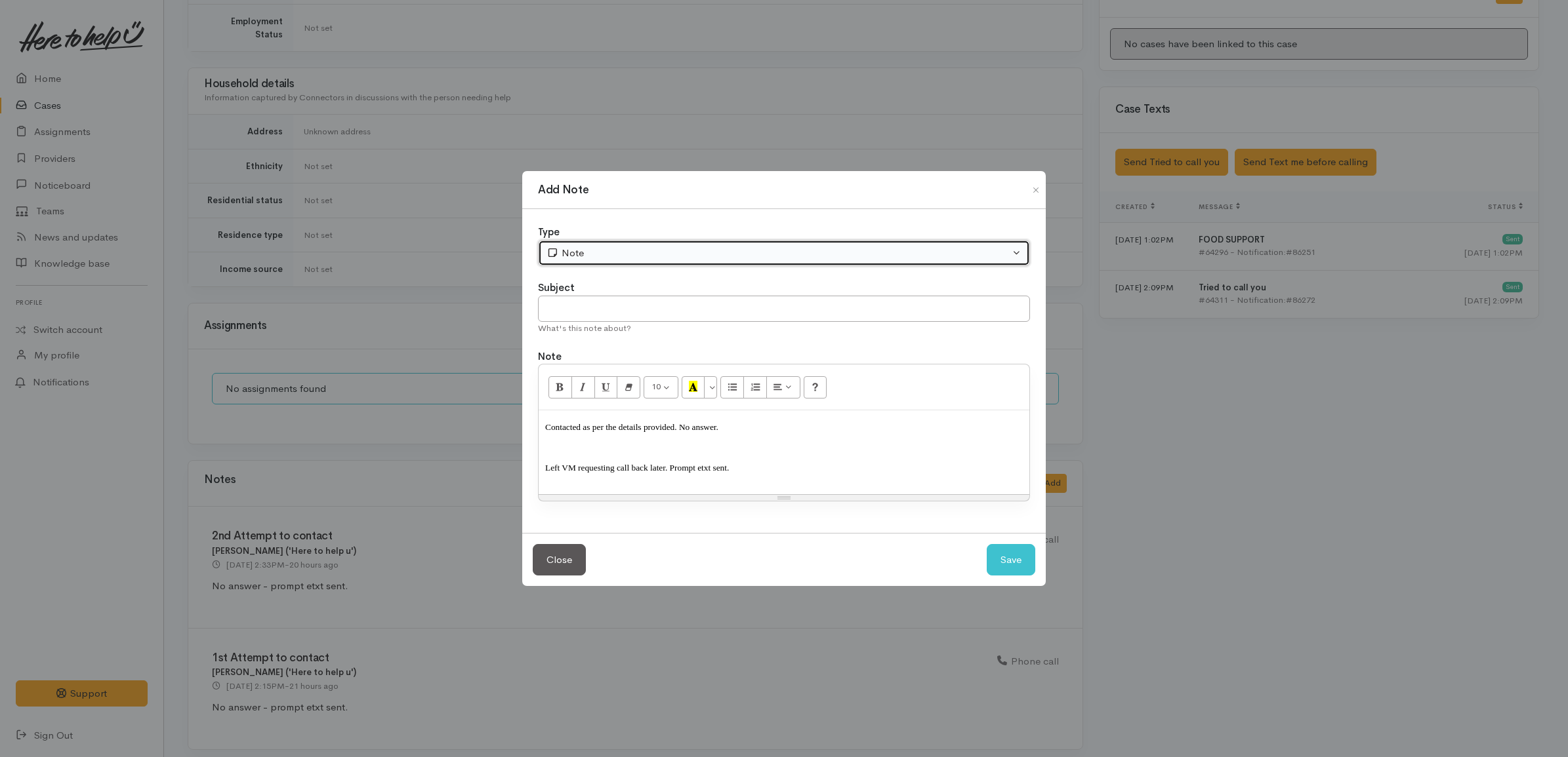
click at [607, 251] on div "Note" at bounding box center [777, 253] width 463 height 15
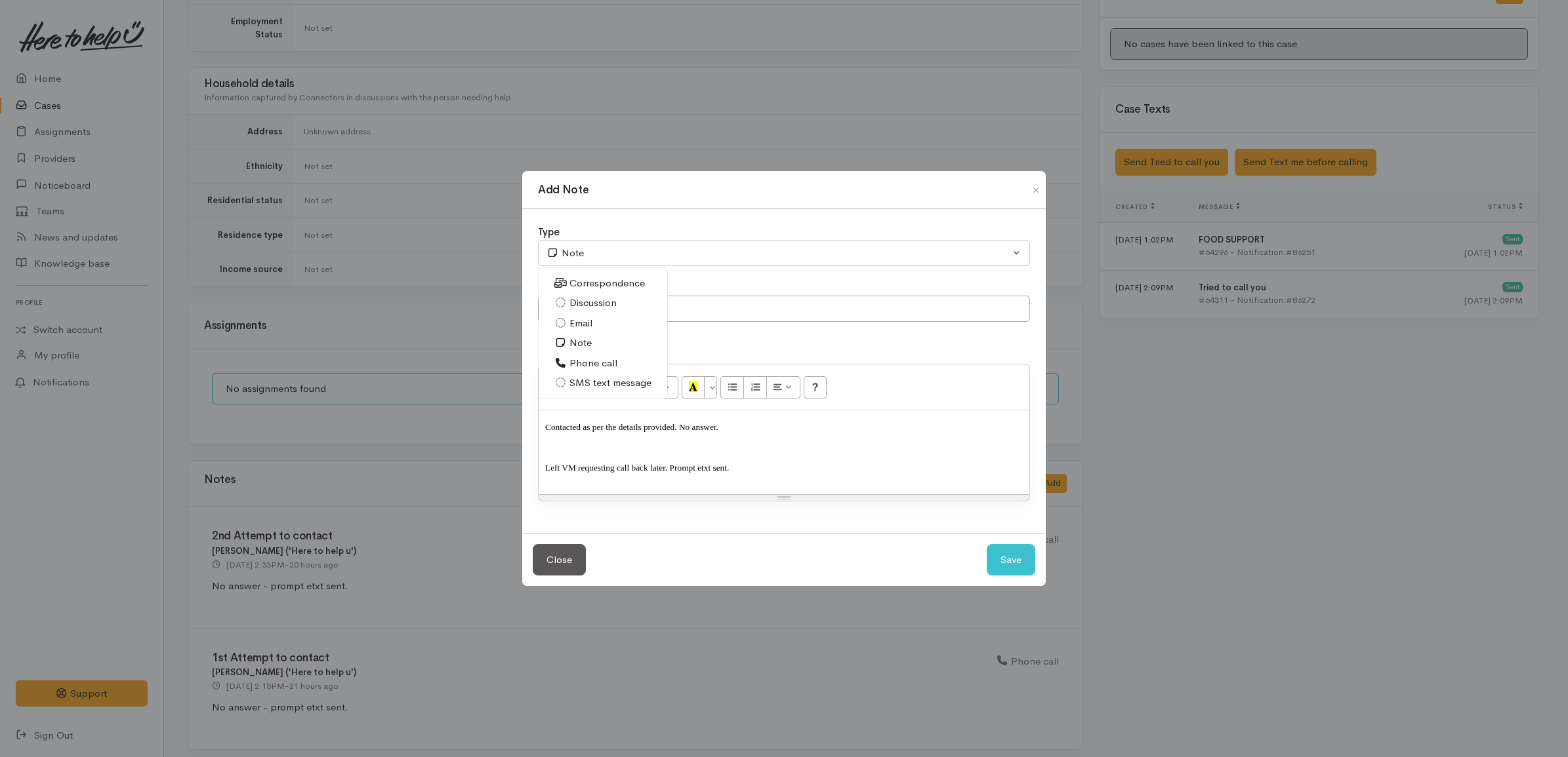
click at [585, 359] on span "Phone call" at bounding box center [593, 364] width 48 height 15
click at [1017, 559] on button "Save" at bounding box center [1011, 560] width 49 height 33
select select "1"
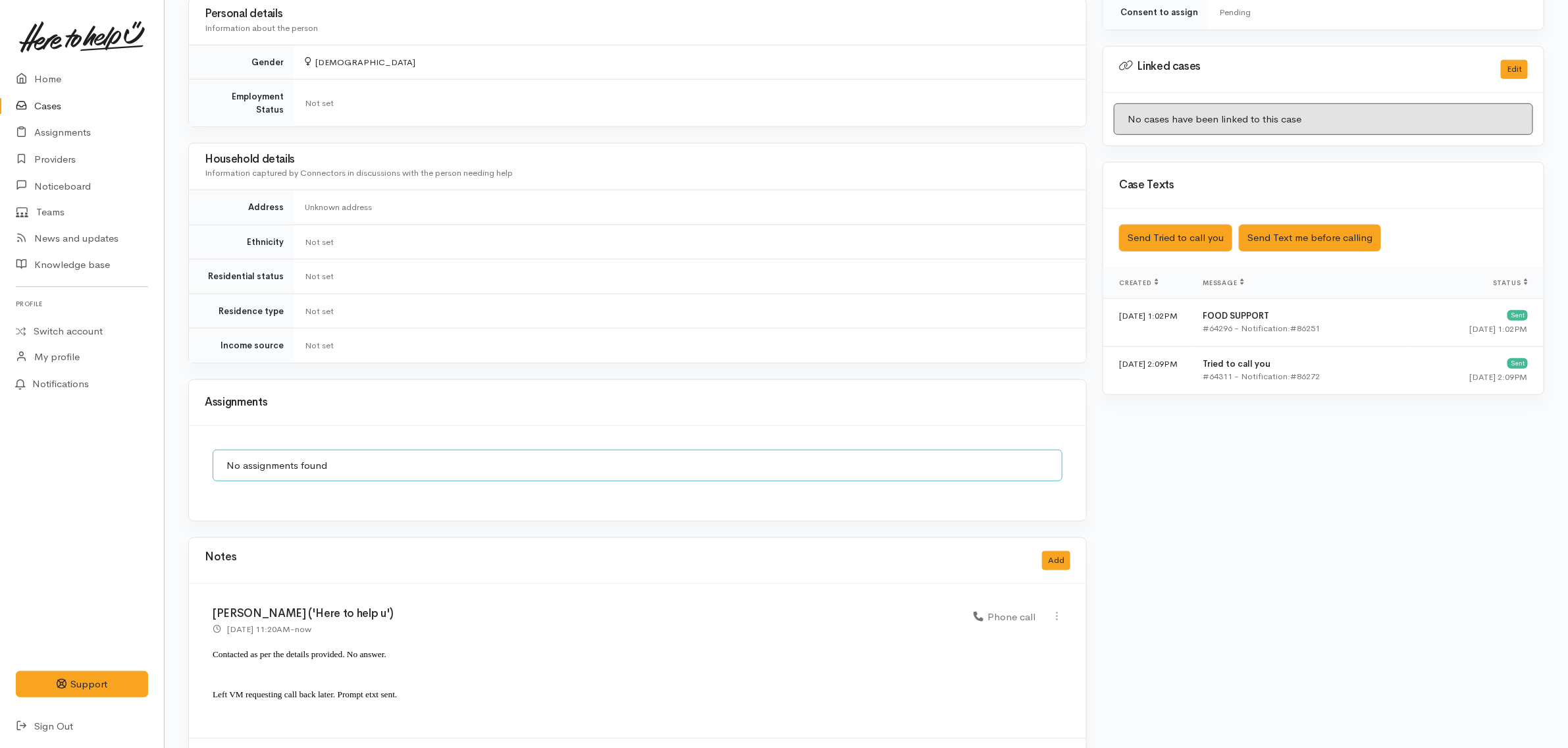
scroll to position [602, 0]
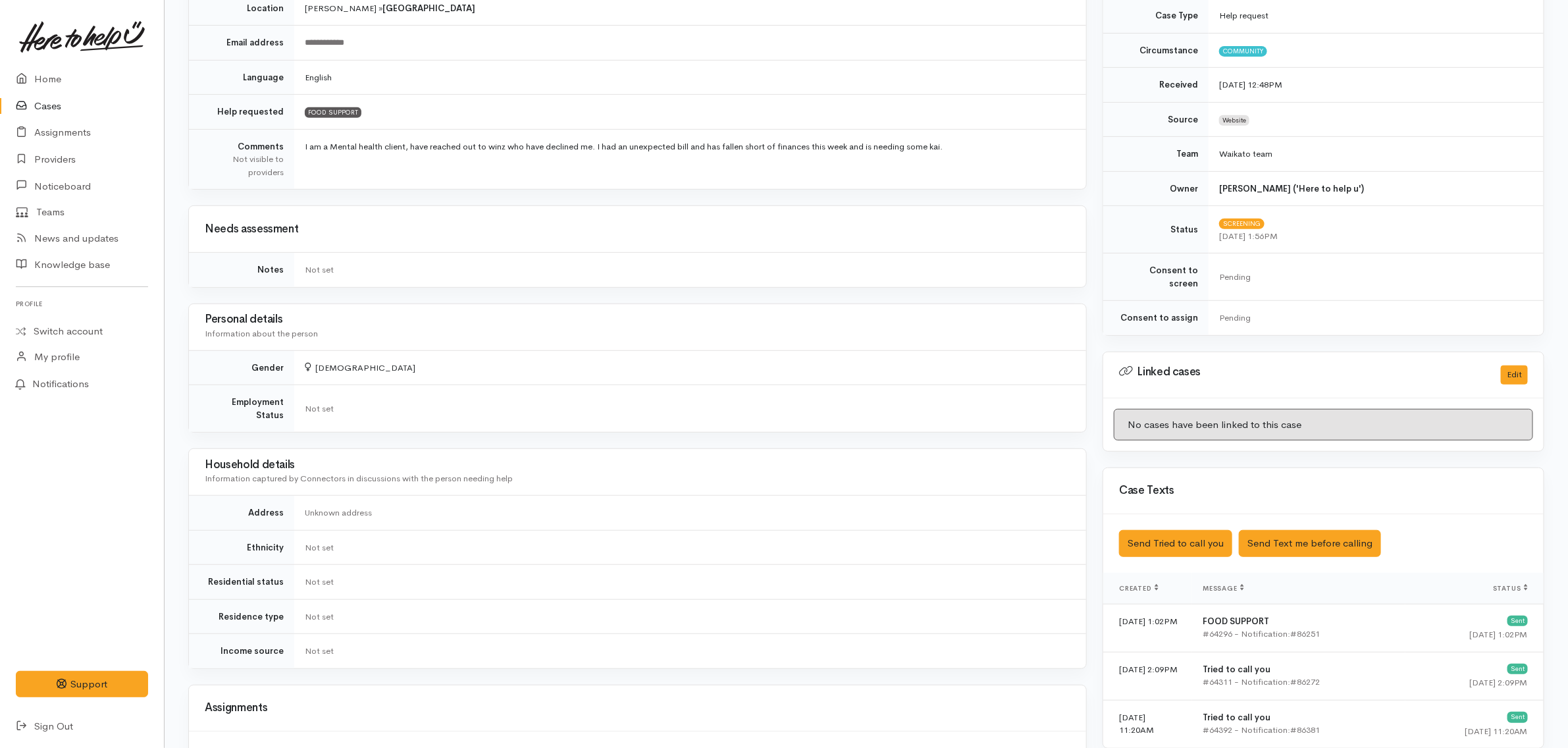
scroll to position [576, 0]
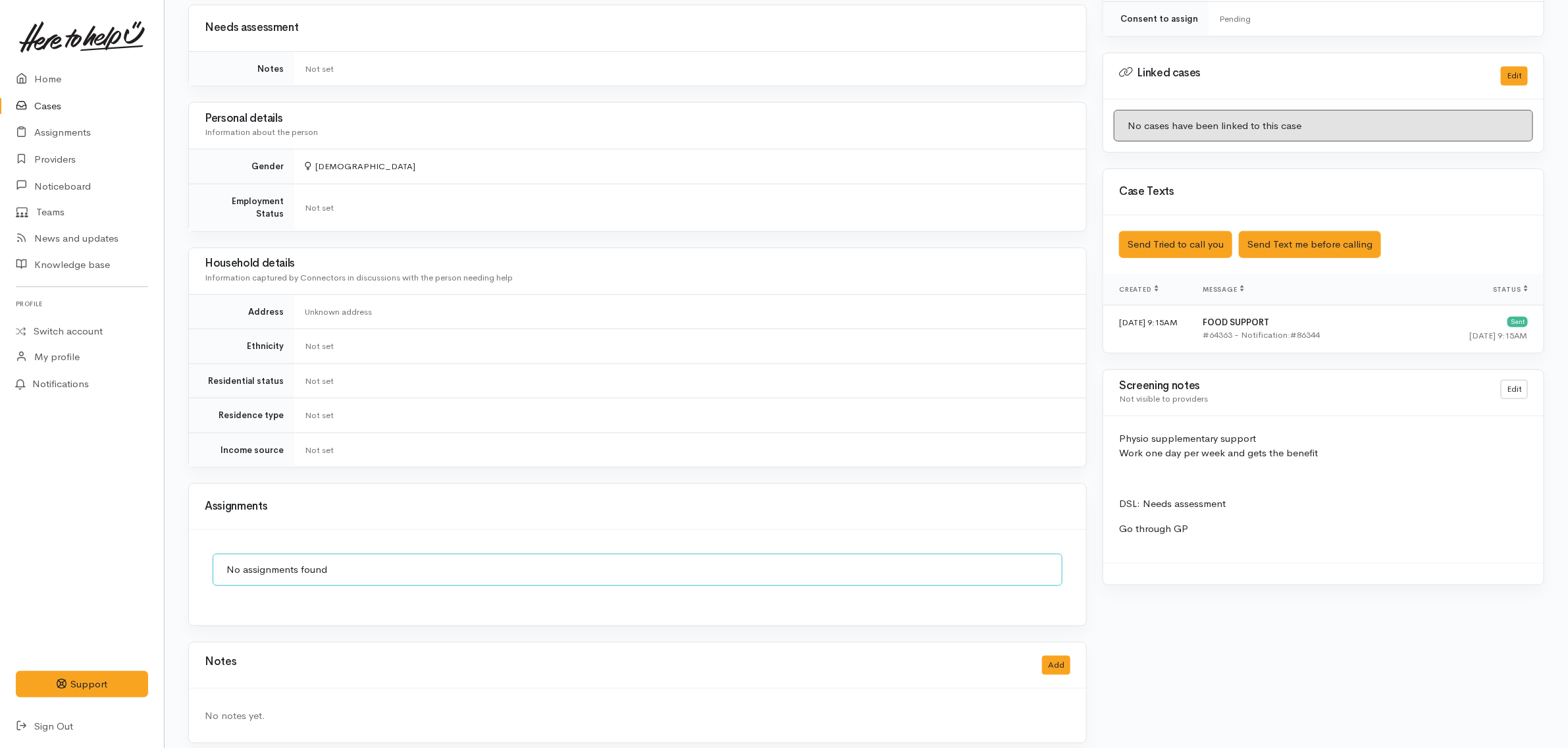
scroll to position [672, 0]
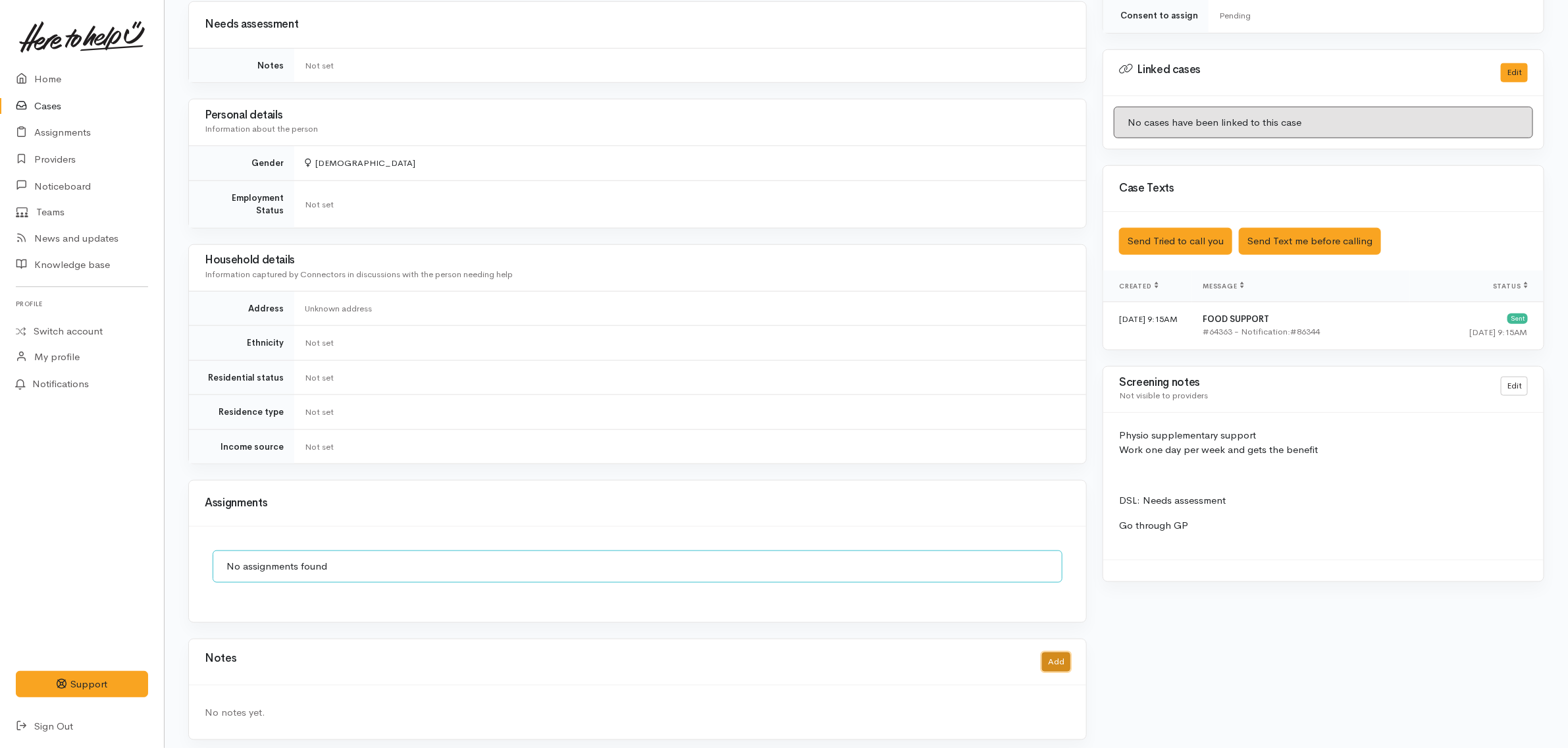
click at [1054, 653] on button "Add" at bounding box center [1055, 662] width 28 height 19
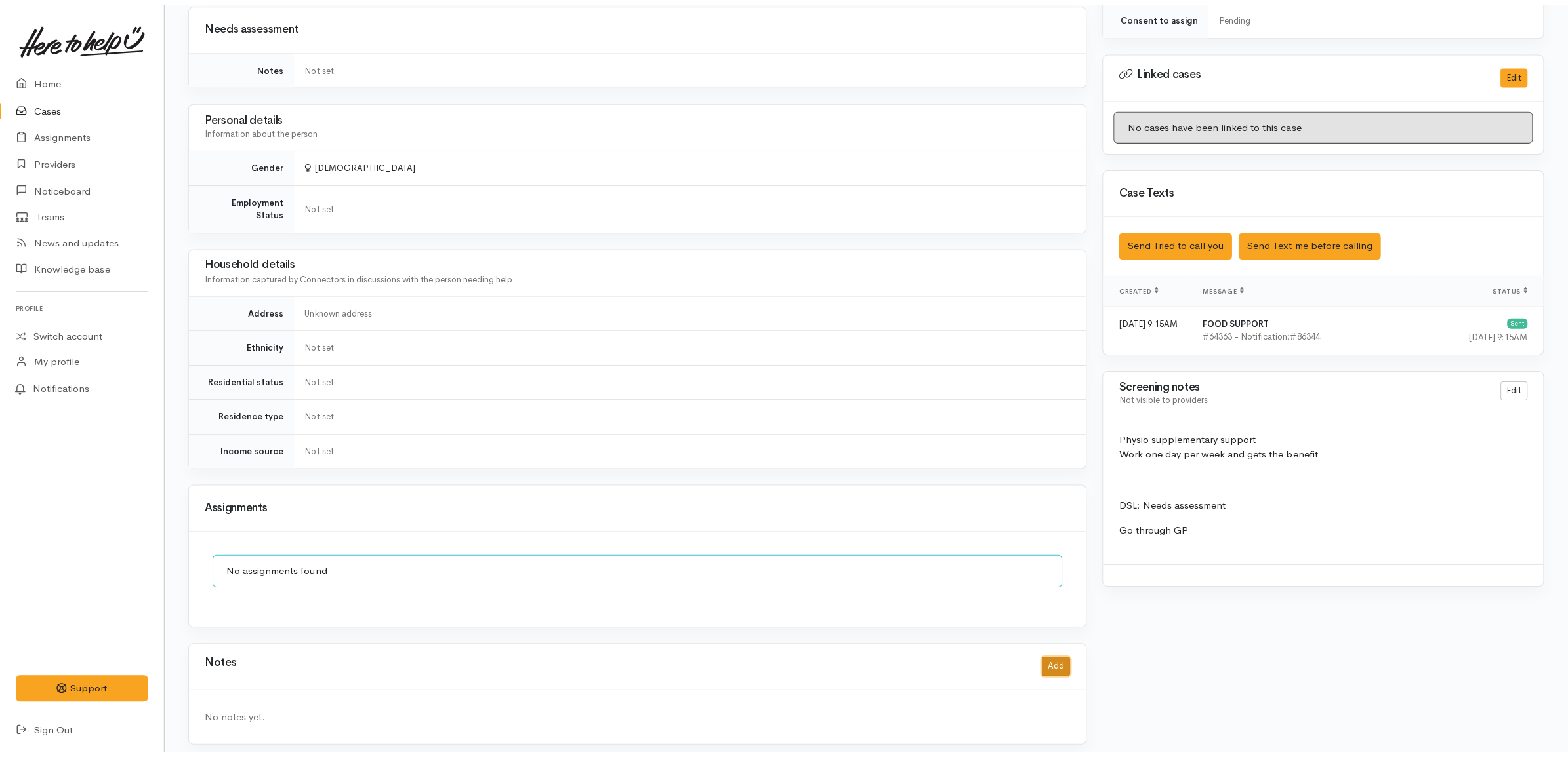
scroll to position [657, 0]
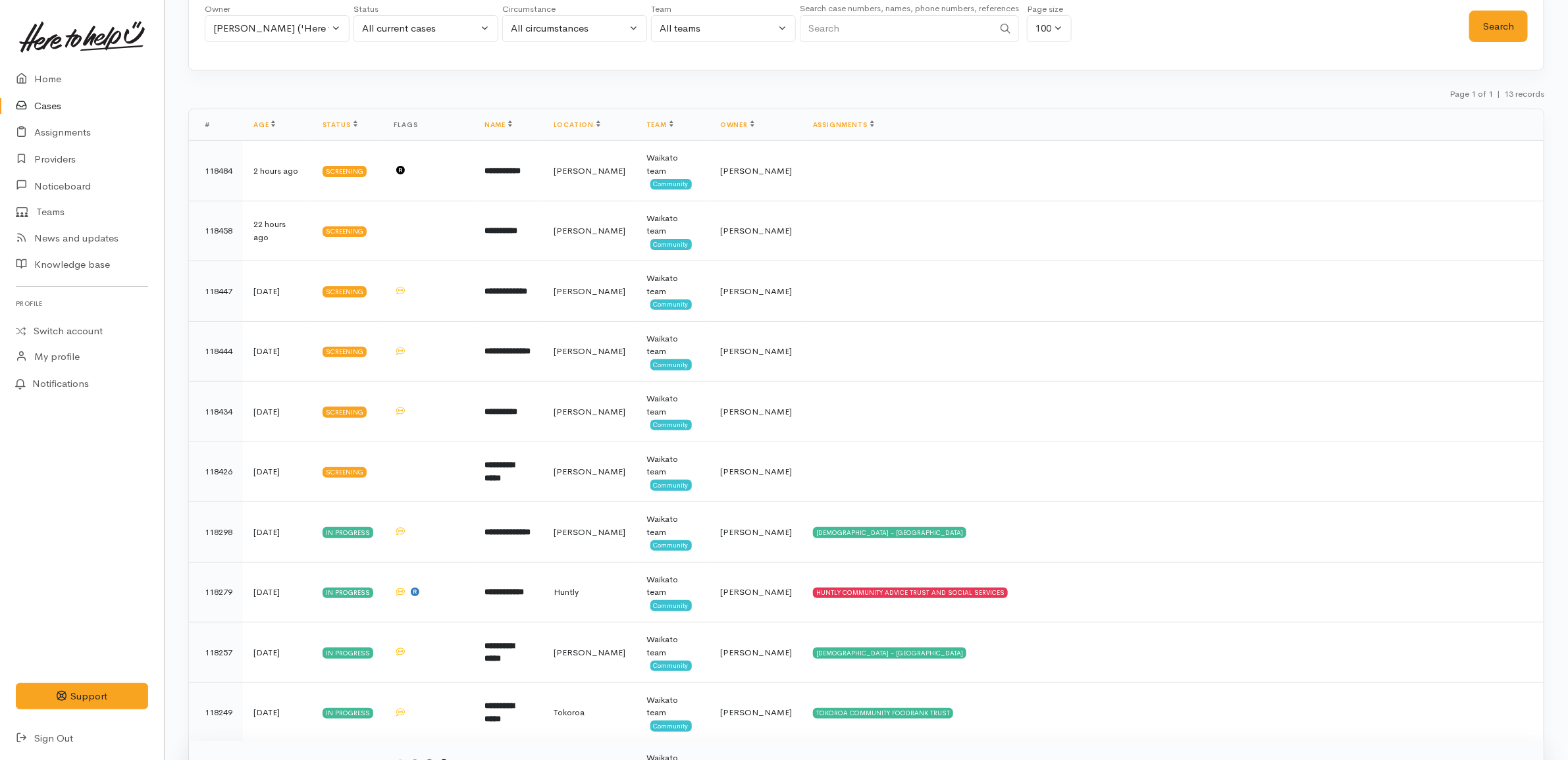
scroll to position [45, 0]
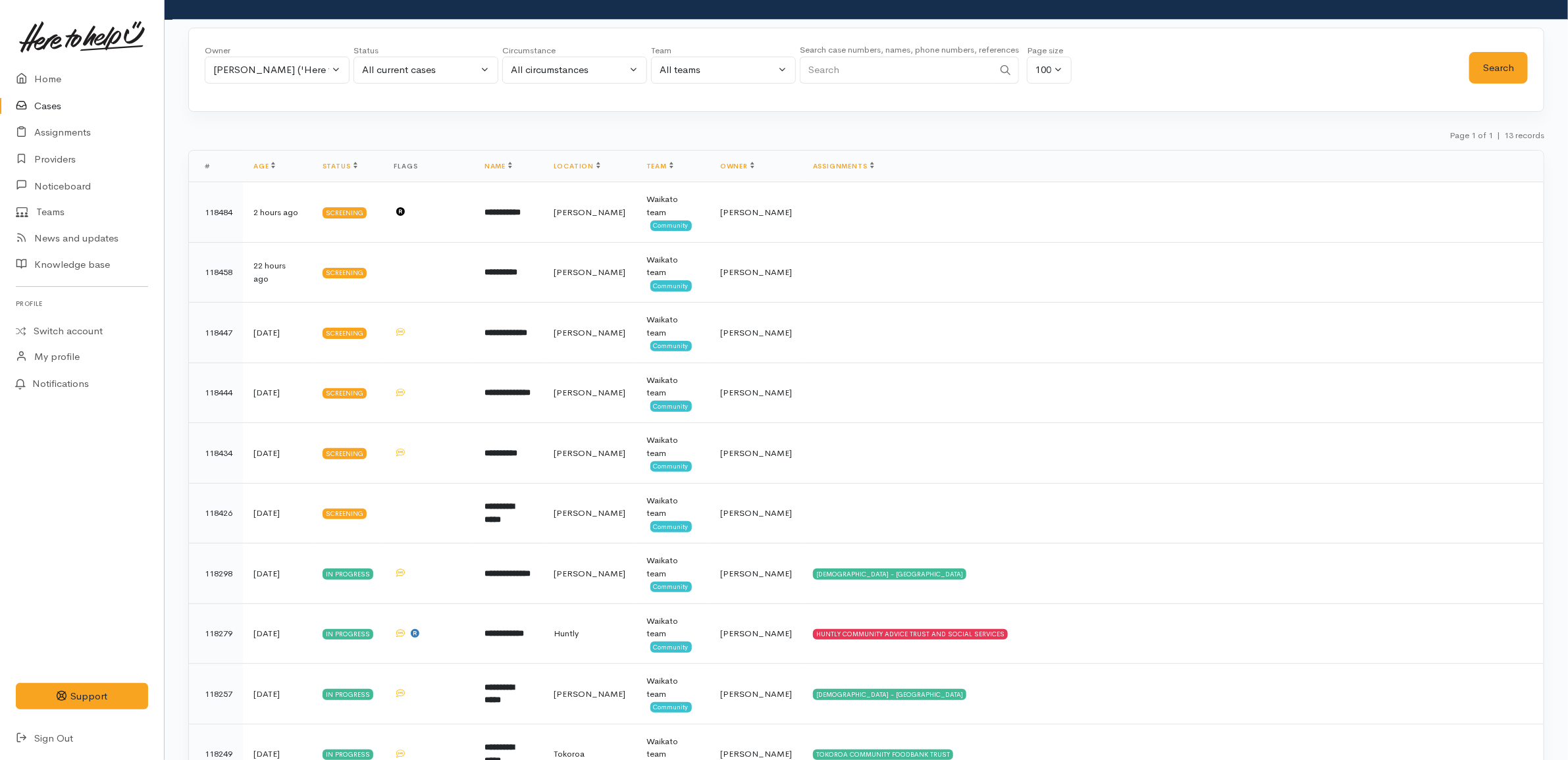
click at [294, 135] on div "Page 1 of 1 | 13 records" at bounding box center [866, 139] width 1356 height 23
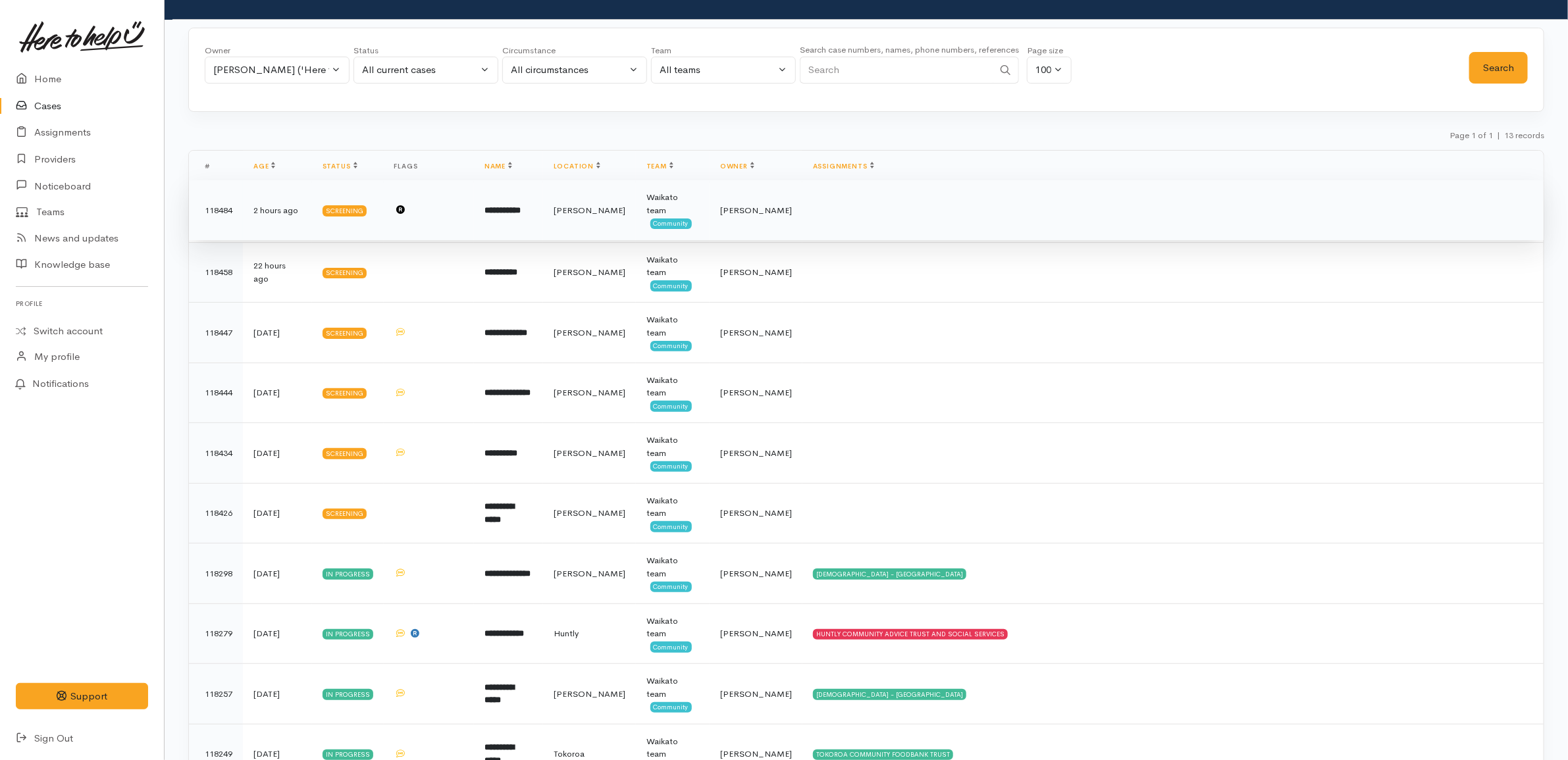
click at [543, 222] on td "**********" at bounding box center [508, 210] width 69 height 61
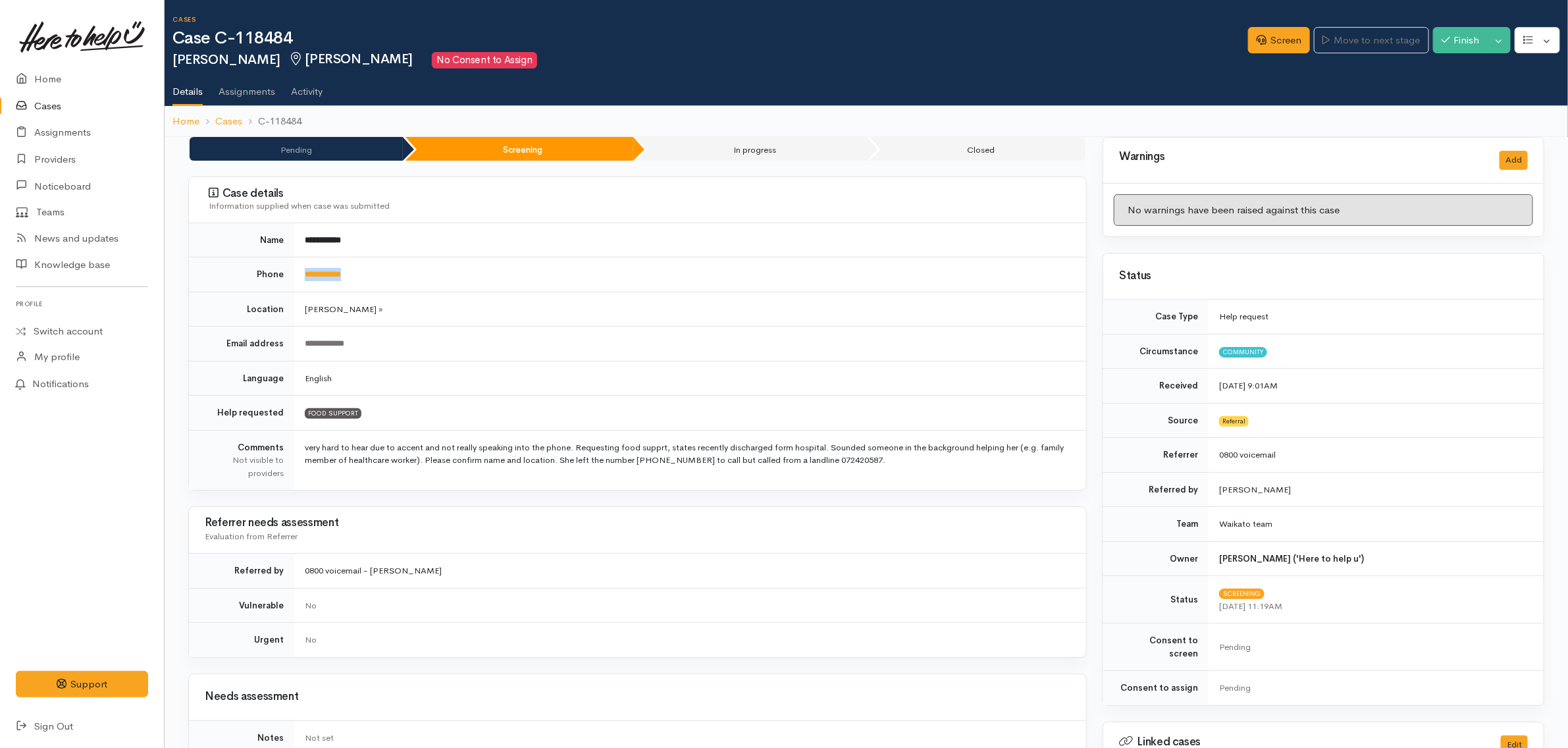
drag, startPoint x: 376, startPoint y: 277, endPoint x: 286, endPoint y: 273, distance: 90.1
click at [286, 274] on tr "**********" at bounding box center [637, 275] width 897 height 35
copy tr "**********"
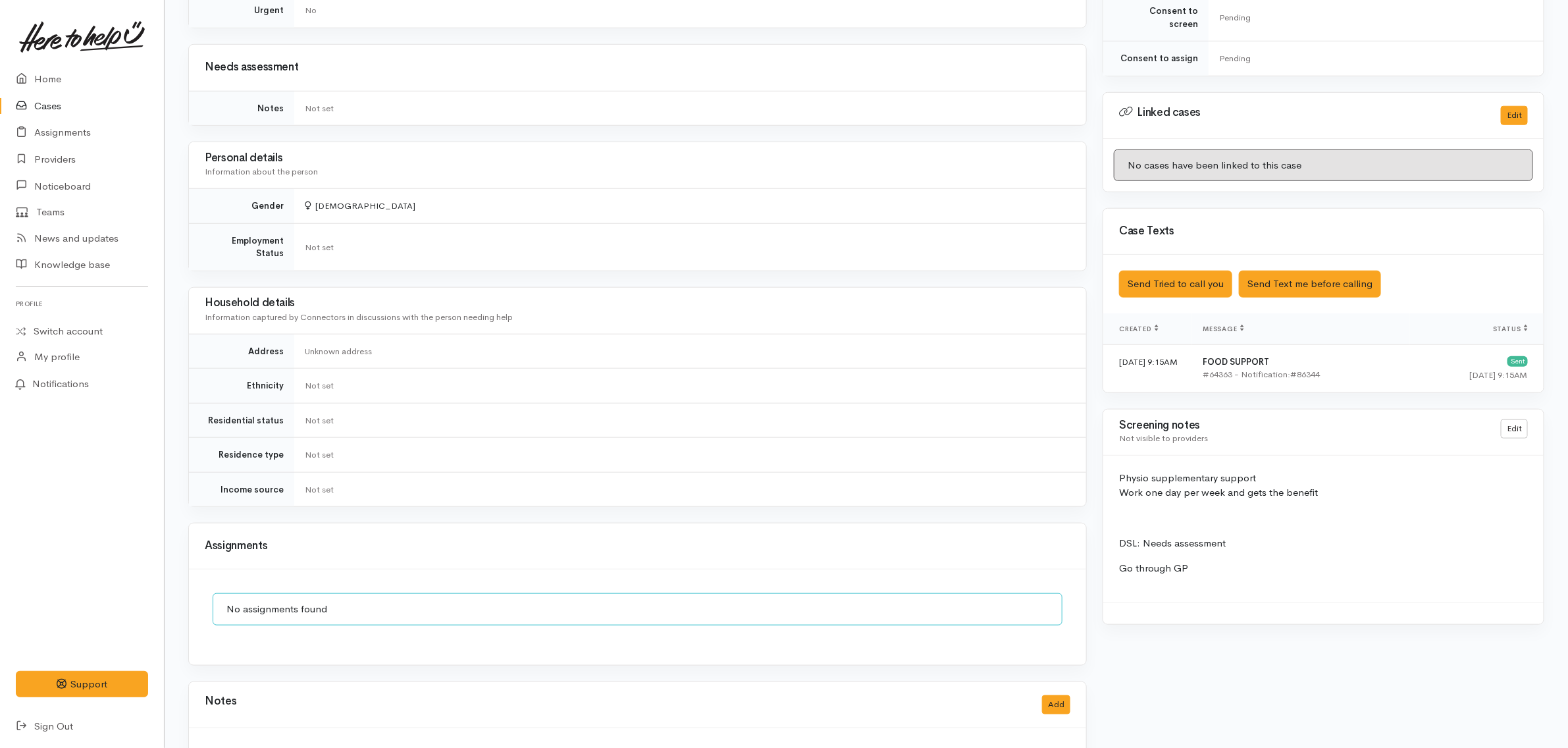
scroll to position [672, 0]
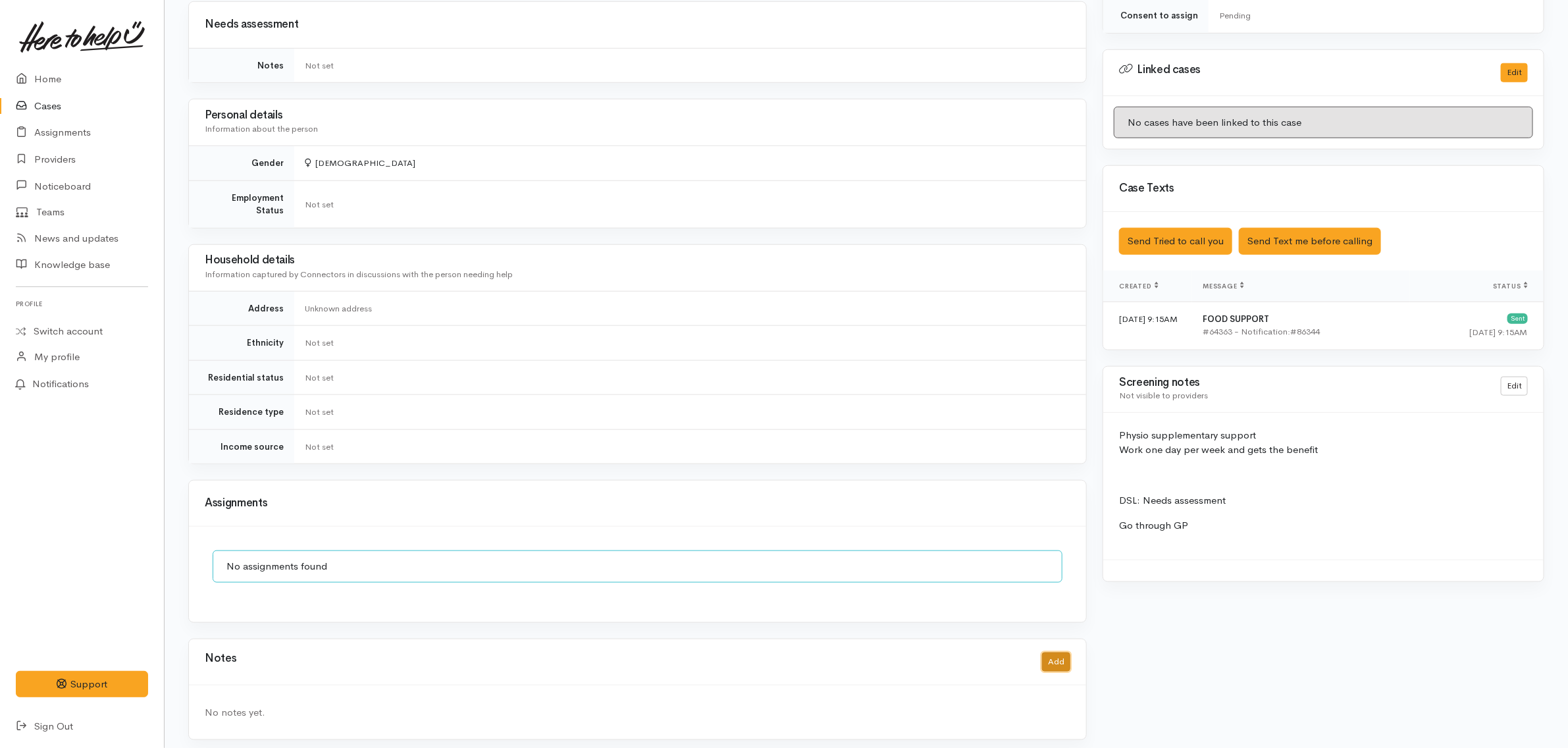
click at [1056, 658] on button "Add" at bounding box center [1055, 662] width 28 height 19
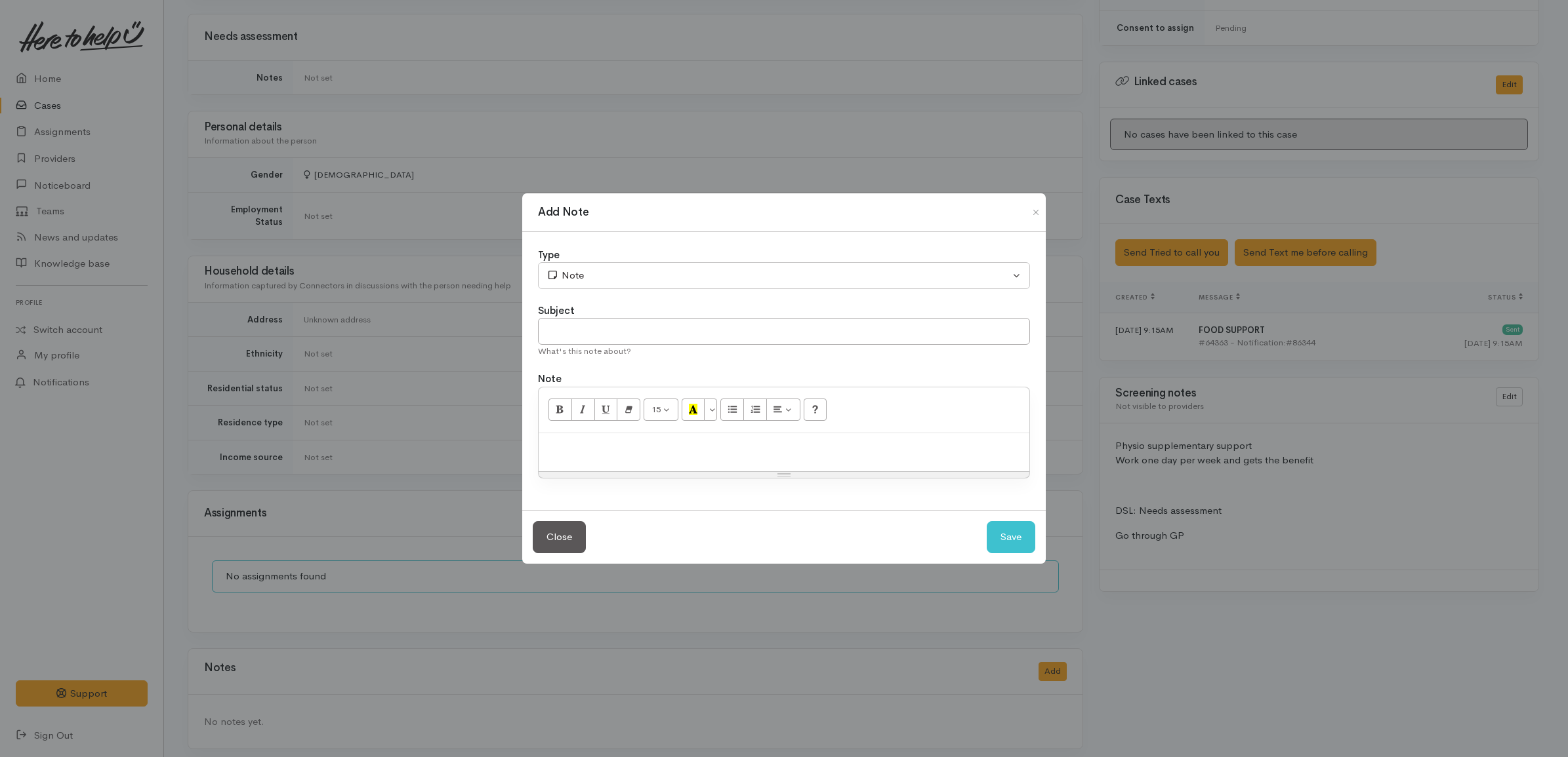
drag, startPoint x: 766, startPoint y: 485, endPoint x: 766, endPoint y: 473, distance: 12.0
click at [766, 480] on div "Type Correspondence Discussion Email Note Phone call SMS text message Note Subj…" at bounding box center [784, 371] width 524 height 279
click at [766, 470] on div at bounding box center [783, 452] width 490 height 38
paste div
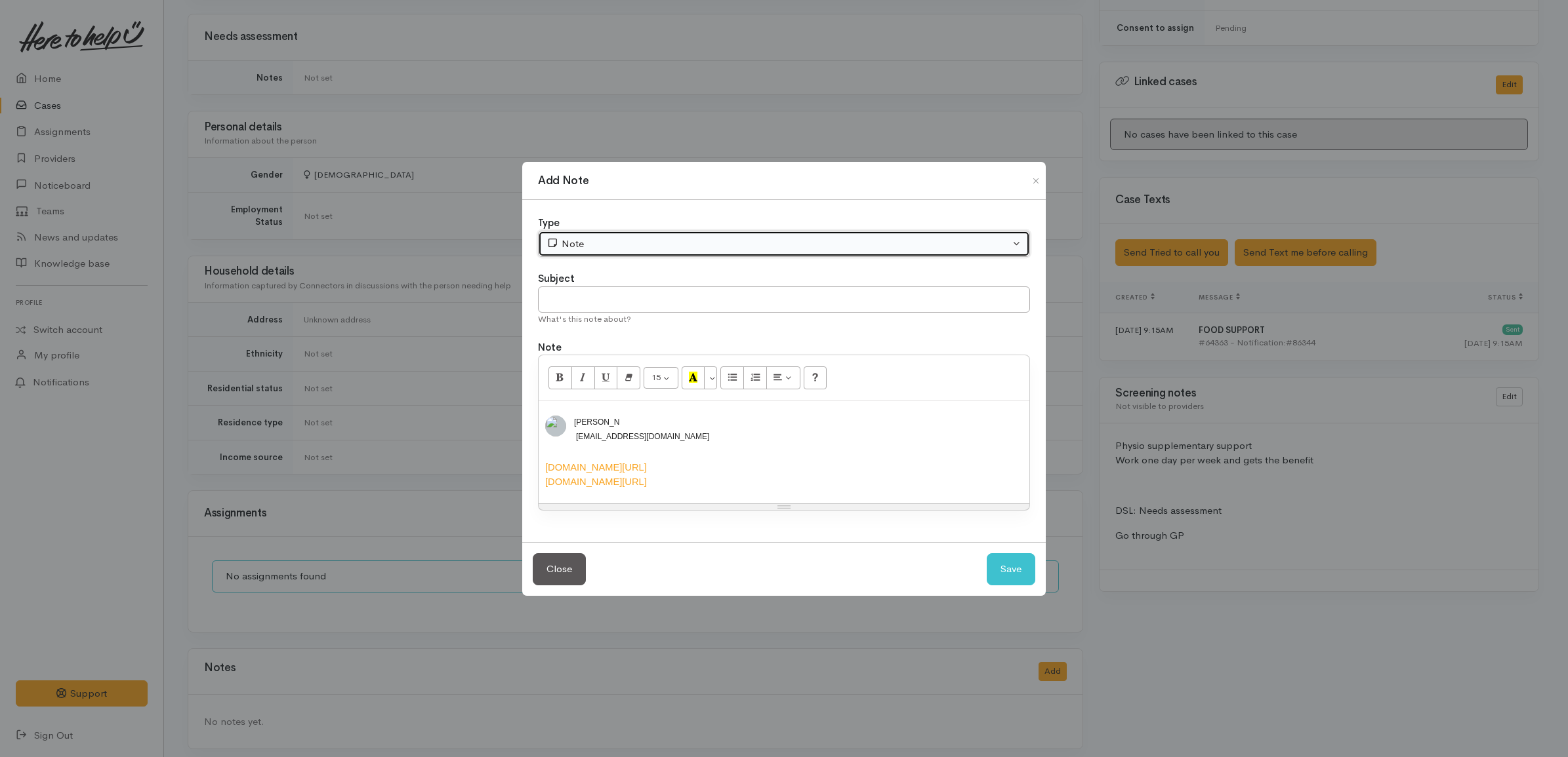
click at [623, 237] on div "Note" at bounding box center [777, 245] width 463 height 15
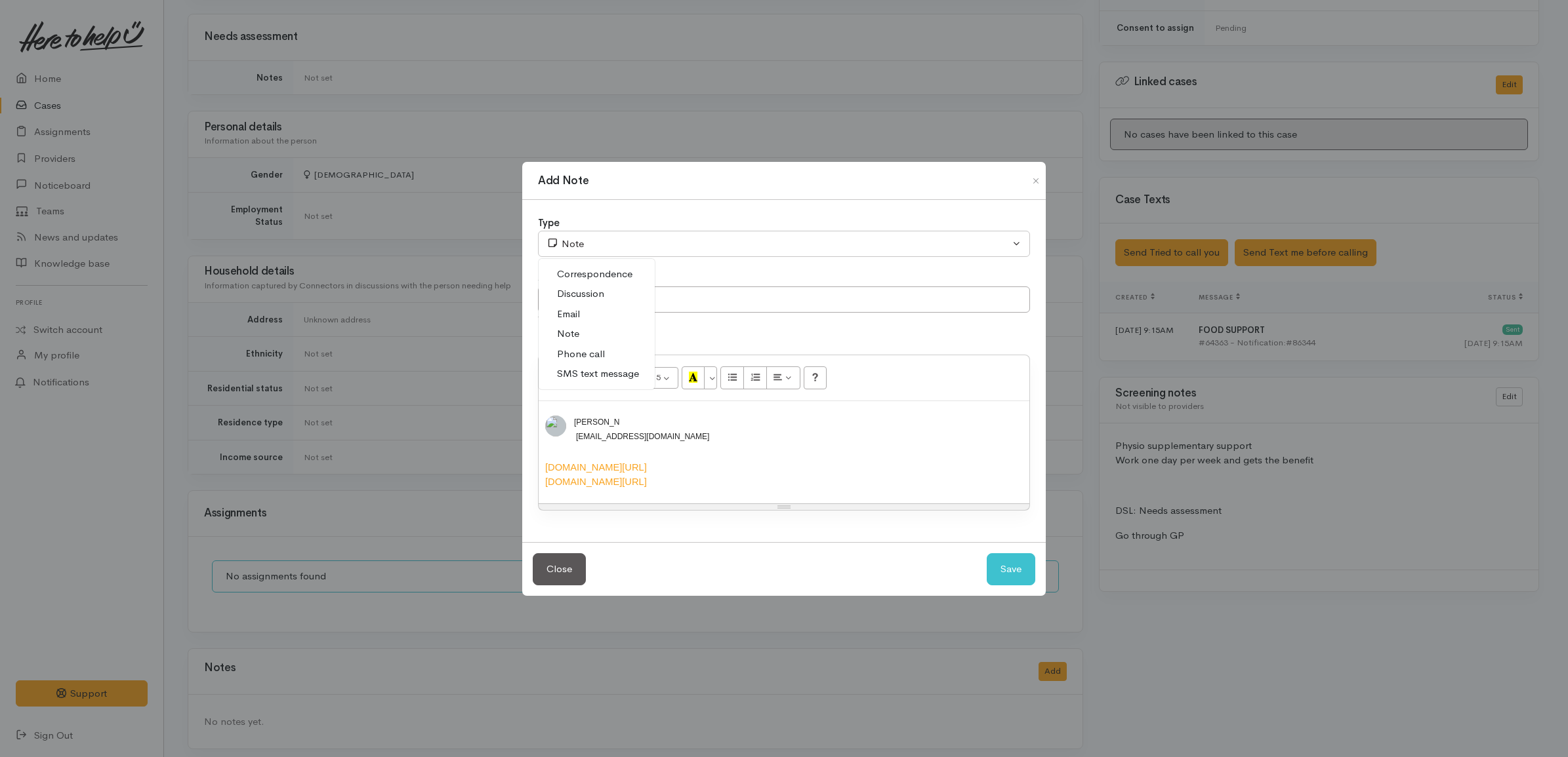
click at [598, 287] on span "Discussion" at bounding box center [580, 294] width 47 height 15
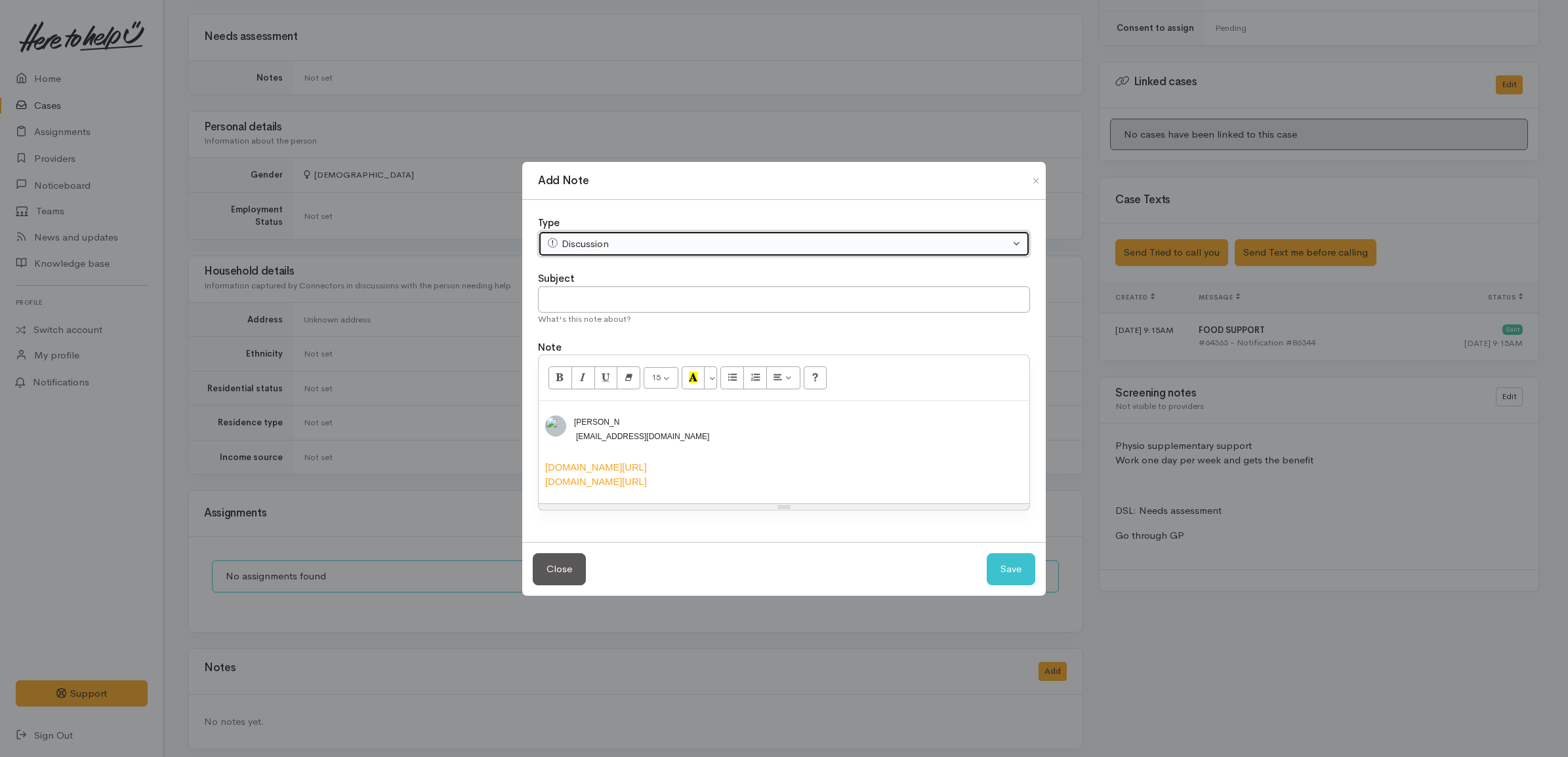
click at [700, 237] on div "Discussion" at bounding box center [777, 245] width 463 height 15
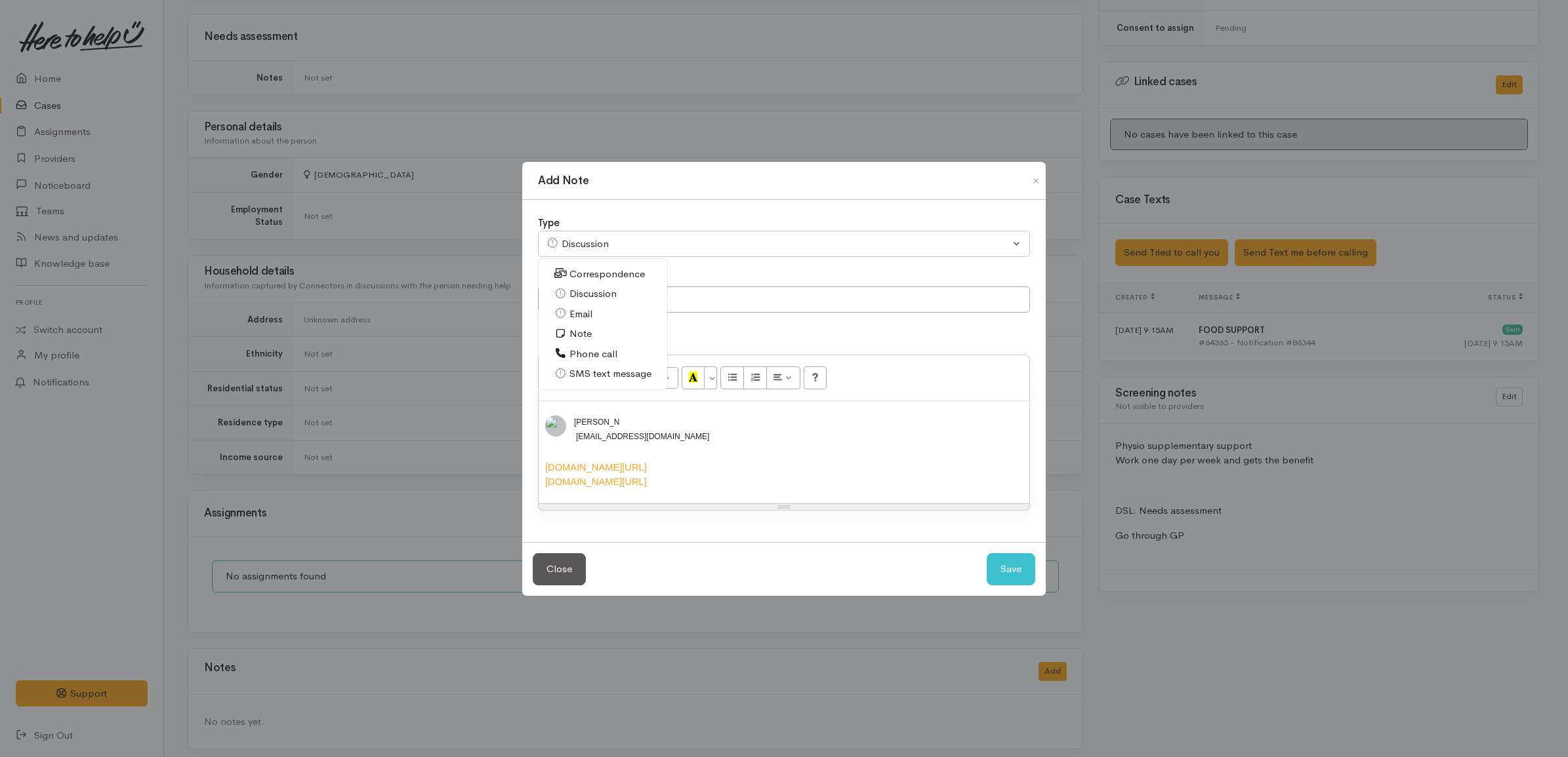
click at [598, 366] on span "SMS text message" at bounding box center [610, 374] width 82 height 15
click at [1007, 571] on button "Save" at bounding box center [1011, 570] width 49 height 33
select select "1"
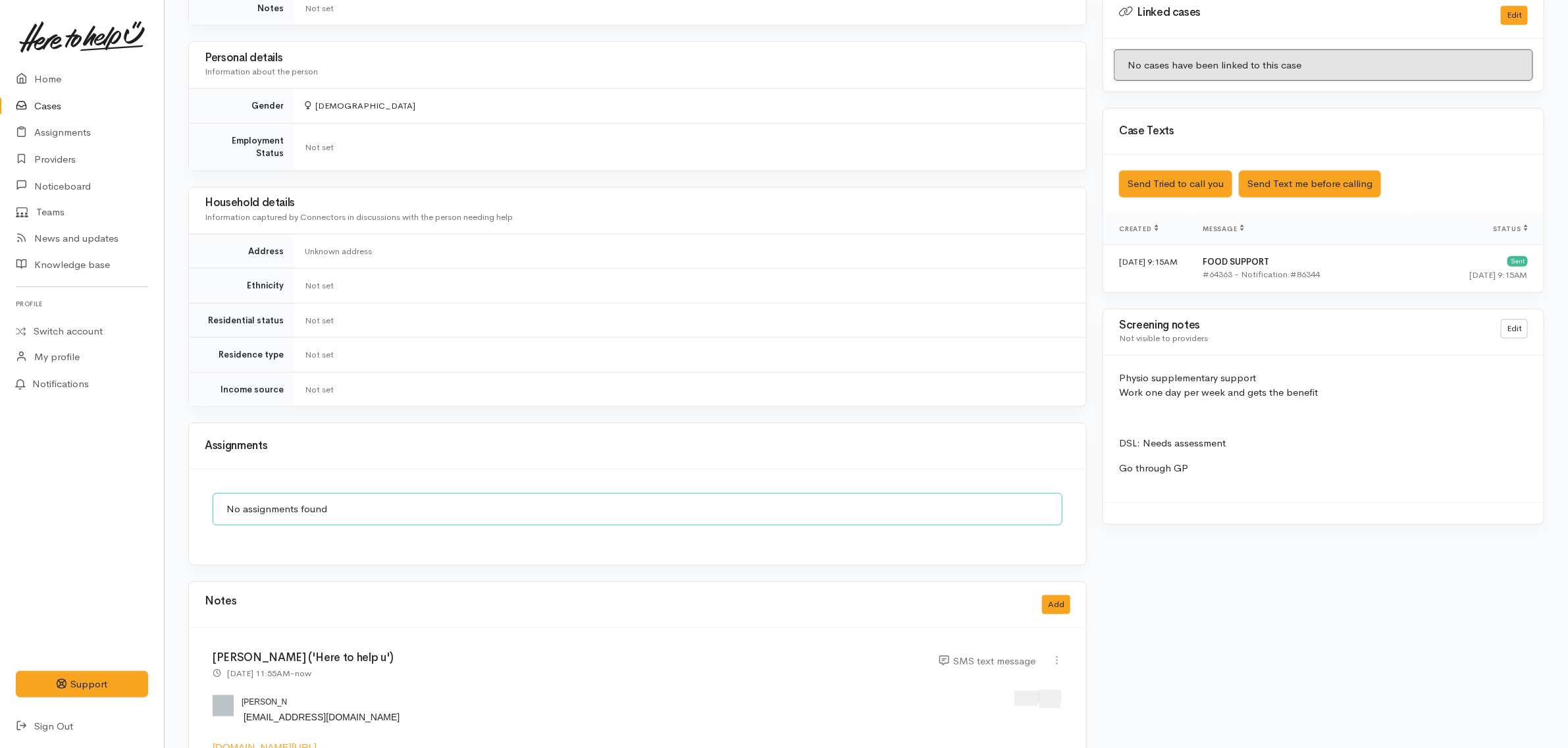
scroll to position [791, 0]
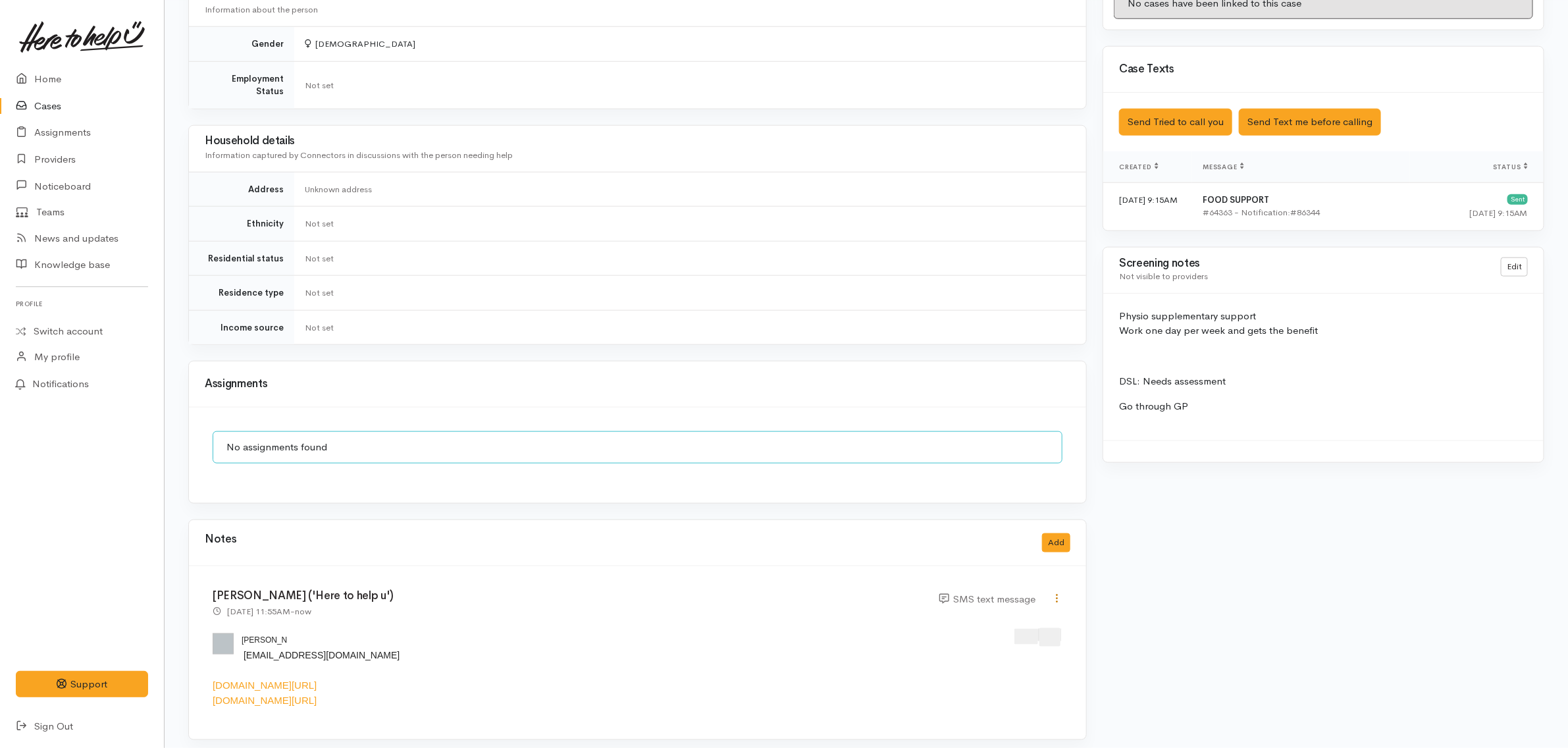
click at [1053, 593] on icon at bounding box center [1056, 598] width 11 height 11
click at [993, 613] on link "Edit" at bounding box center [1010, 623] width 104 height 21
select select "5"
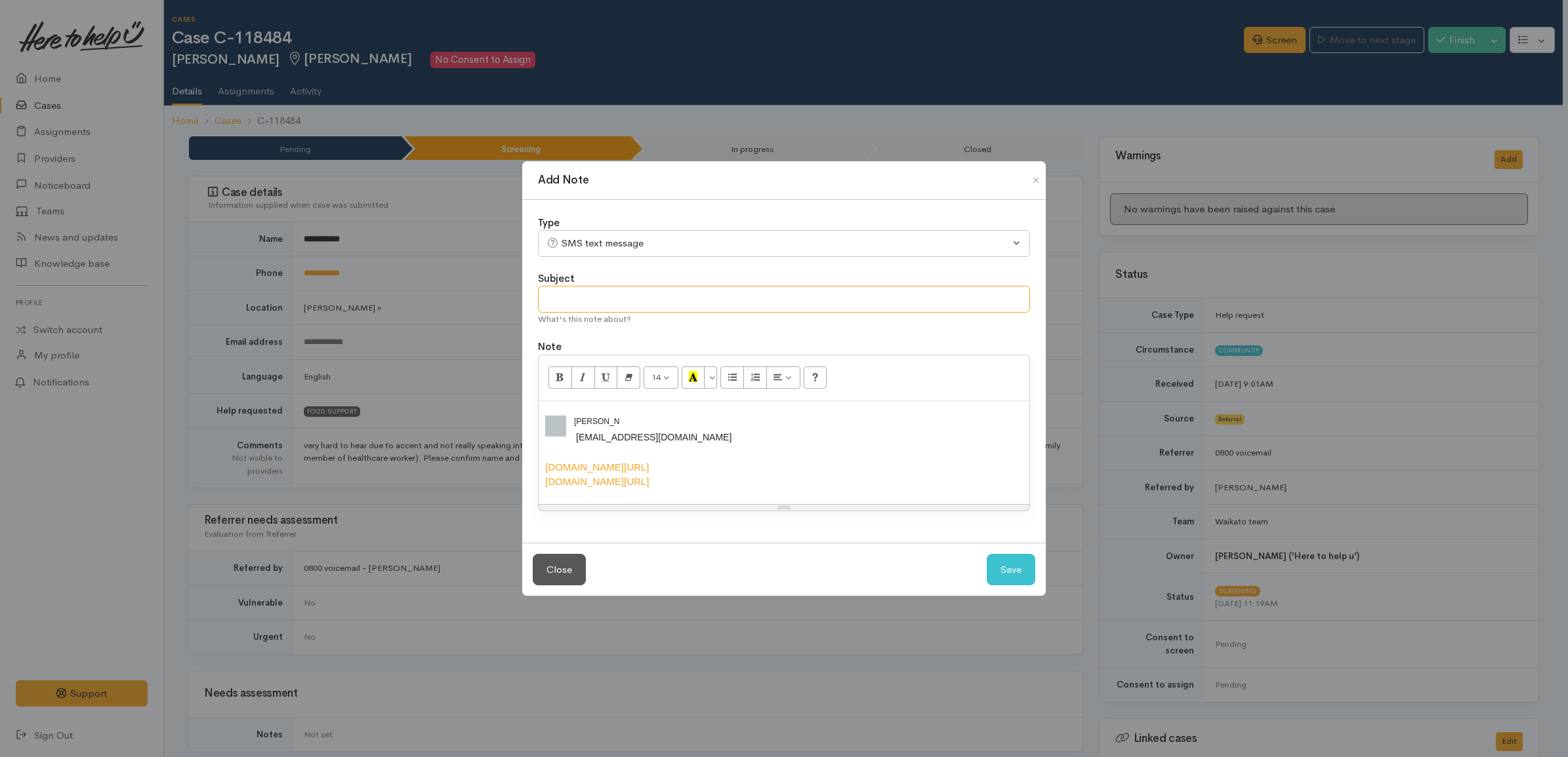
click at [623, 299] on input "text" at bounding box center [783, 299] width 492 height 27
type input "I spoke to the client, she is going to self referral"
click at [1004, 571] on button "Save" at bounding box center [1011, 571] width 49 height 33
select select "1"
click at [1035, 171] on body "Support Feedback I've got something to say" at bounding box center [784, 770] width 1568 height 1541
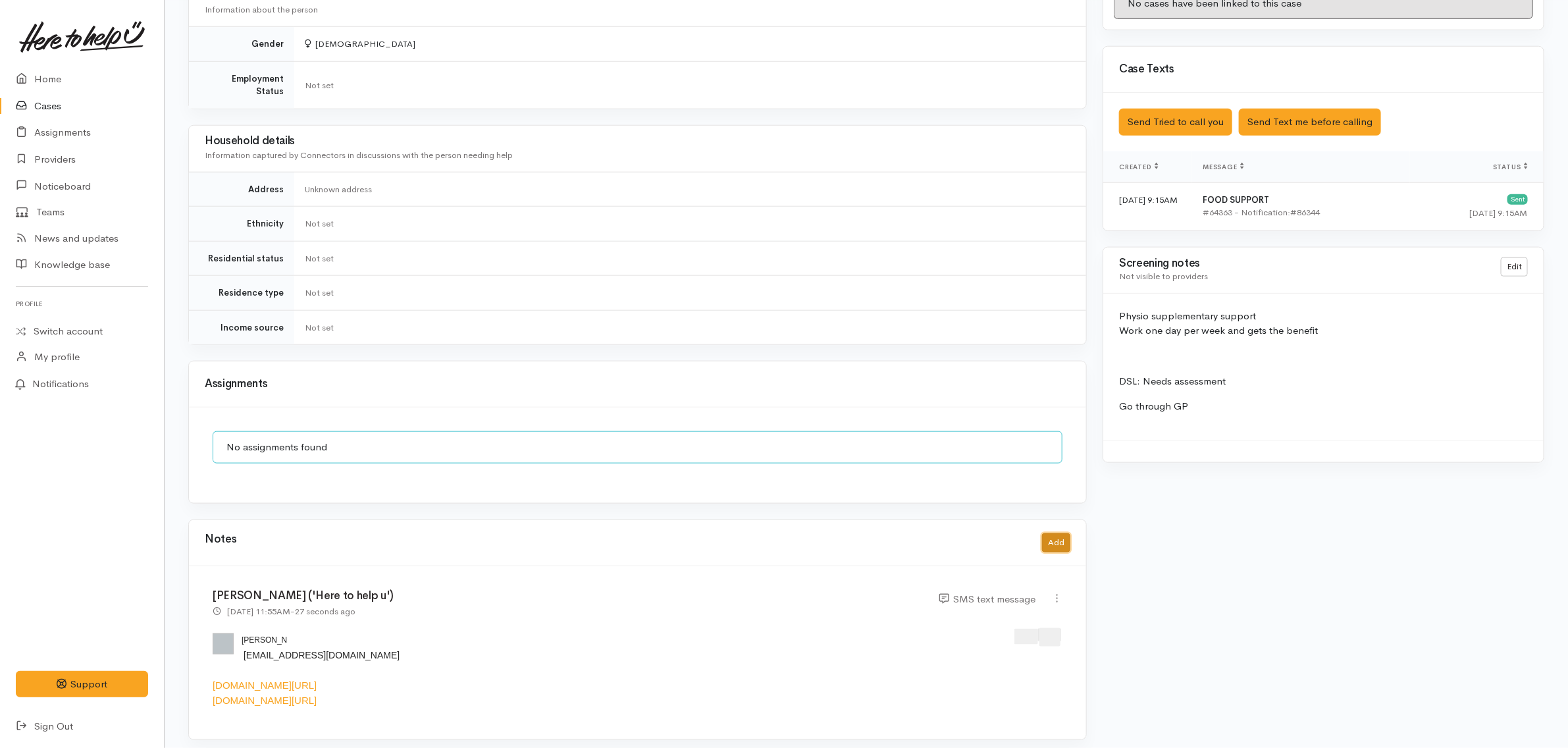
click at [1048, 533] on button "Add" at bounding box center [1055, 543] width 28 height 19
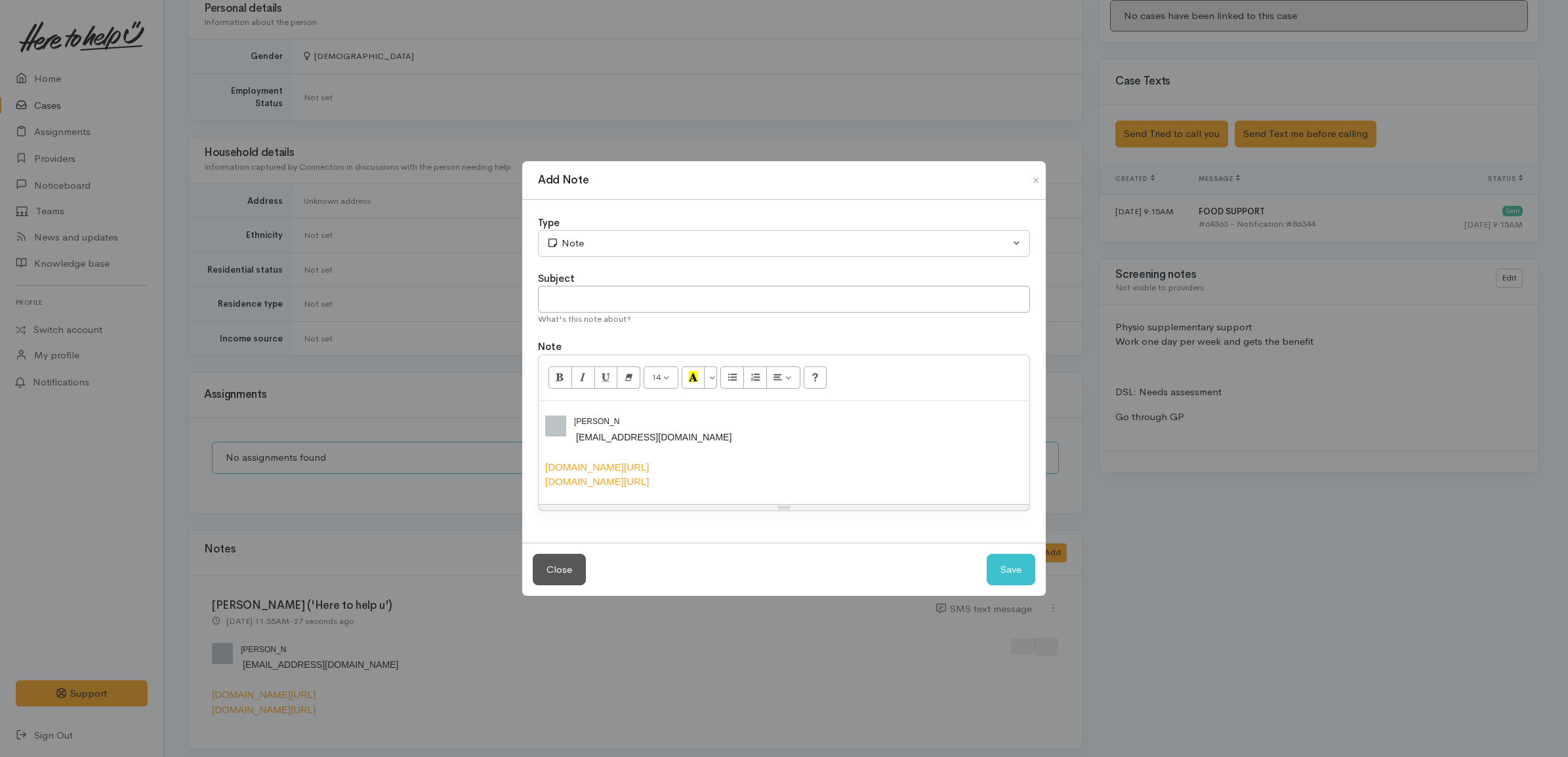
click at [858, 430] on div "​ 02108804217@etxt.co.nz ​" at bounding box center [879, 437] width 610 height 15
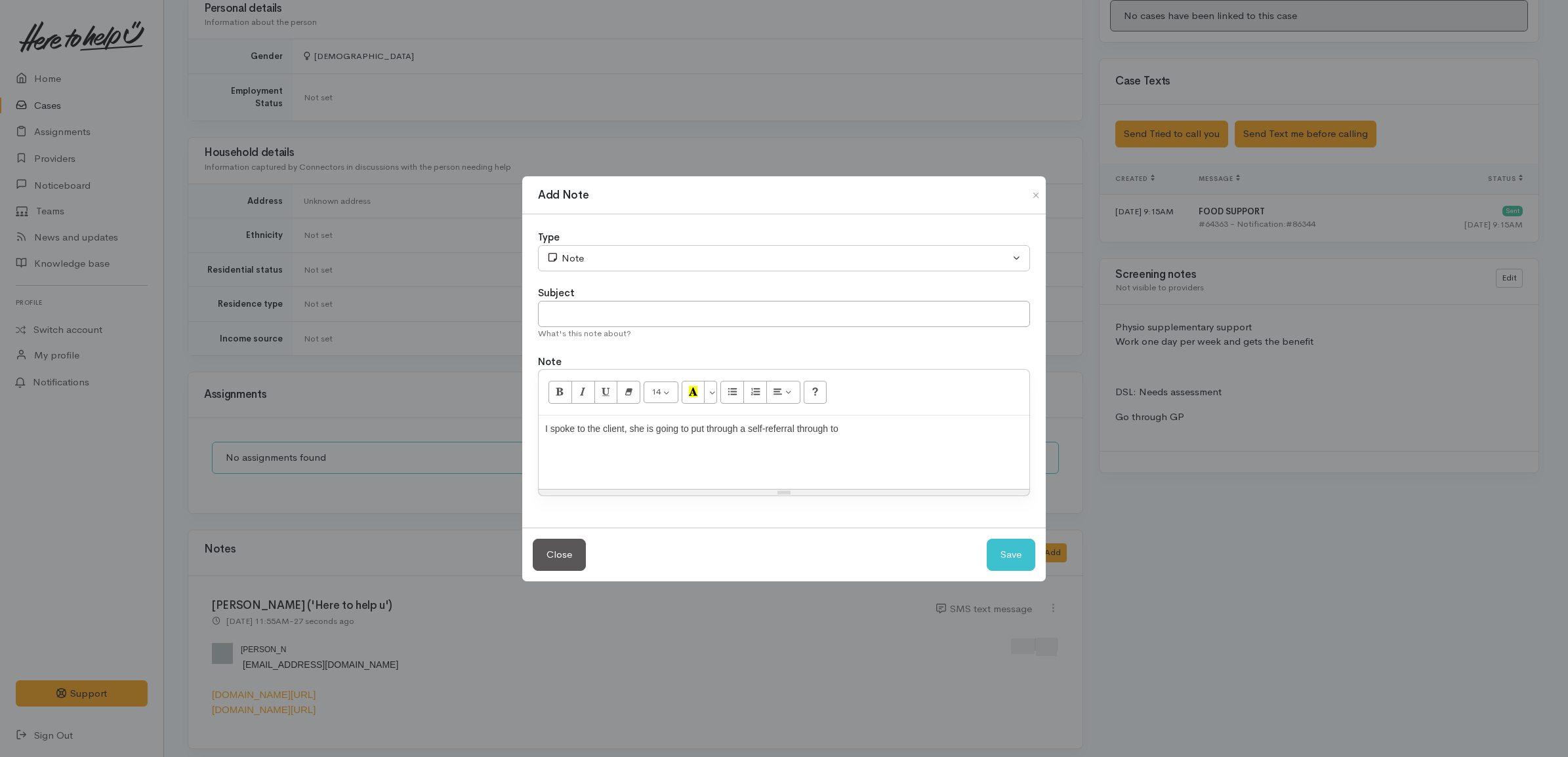
click at [923, 436] on div "I spoke to the client, she is going to put through a self-referral through to" at bounding box center [784, 443] width 478 height 42
click at [904, 442] on div "I spoke to the client, she is going to put through a self-referral through to" at bounding box center [784, 443] width 478 height 42
click at [729, 425] on div "I spoke to the client, she is going to put through a self-referral through to" at bounding box center [692, 429] width 294 height 14
click at [822, 421] on div "I spoke to the client, she is going to put self-referral through to" at bounding box center [783, 452] width 490 height 74
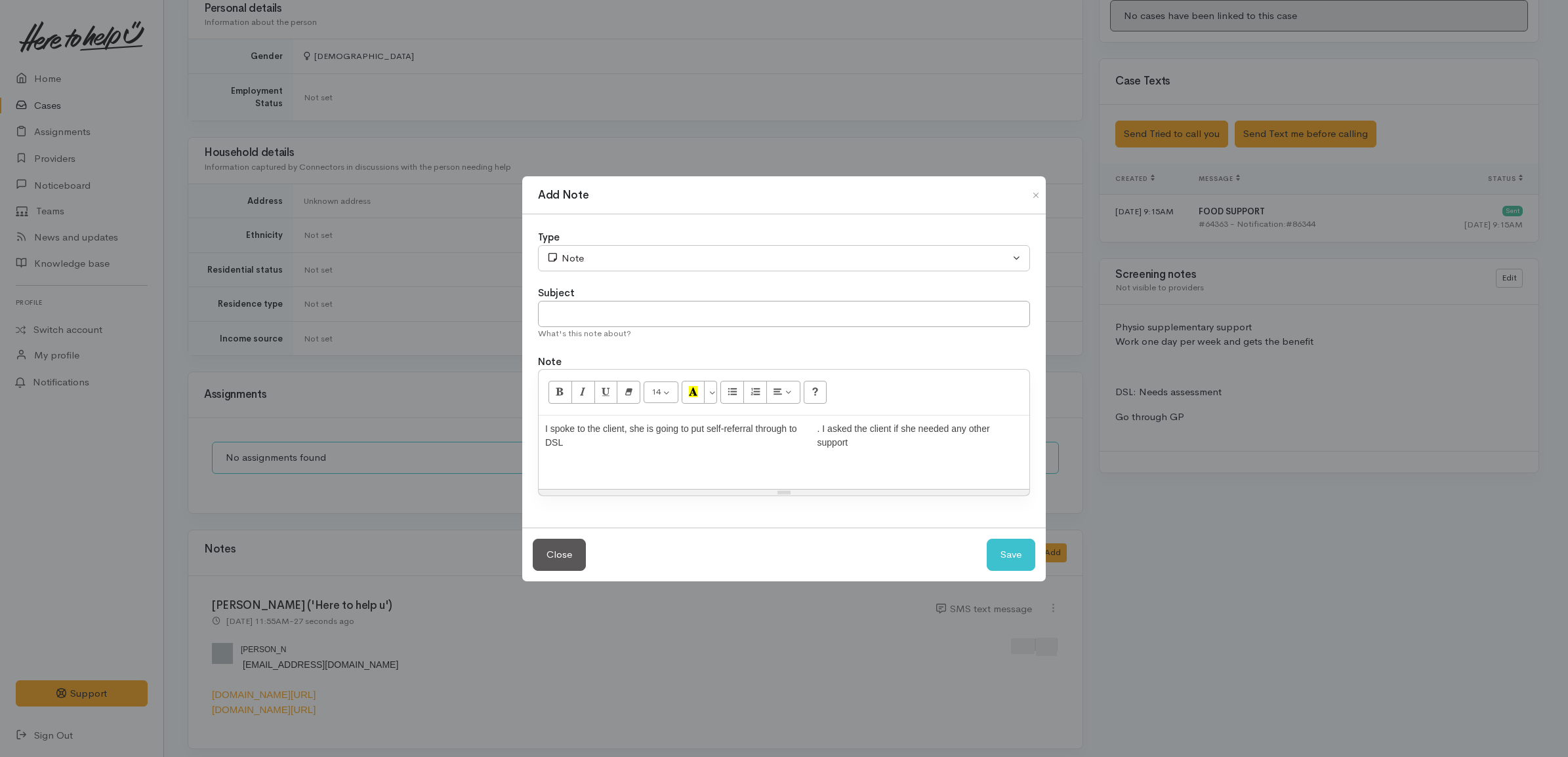
click at [824, 427] on div ". I asked the client if she needed any other support" at bounding box center [920, 436] width 205 height 27
drag, startPoint x: 854, startPoint y: 440, endPoint x: 824, endPoint y: 429, distance: 32.0
click at [824, 429] on div ". I asked the client if she needed any other support" at bounding box center [920, 436] width 205 height 27
copy div "asked the client if she needed any other support"
drag, startPoint x: 543, startPoint y: 430, endPoint x: 1060, endPoint y: 375, distance: 519.9
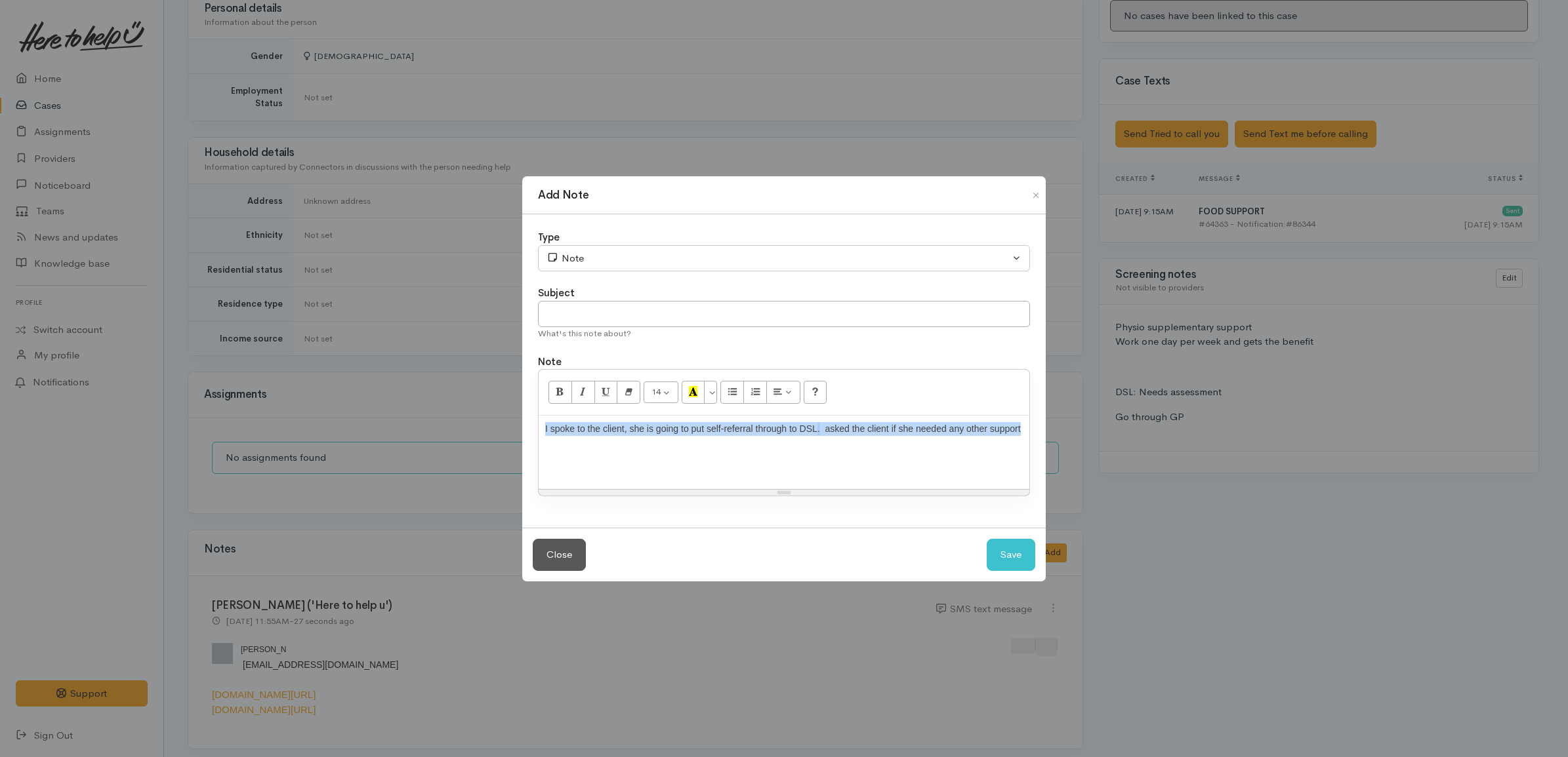
click at [1060, 375] on div "Add Note Type Correspondence Discussion Email Note Phone call SMS text message …" at bounding box center [784, 378] width 1568 height 757
copy div "I spoke to the client, she is going to put self-referral through to DSL . asked…"
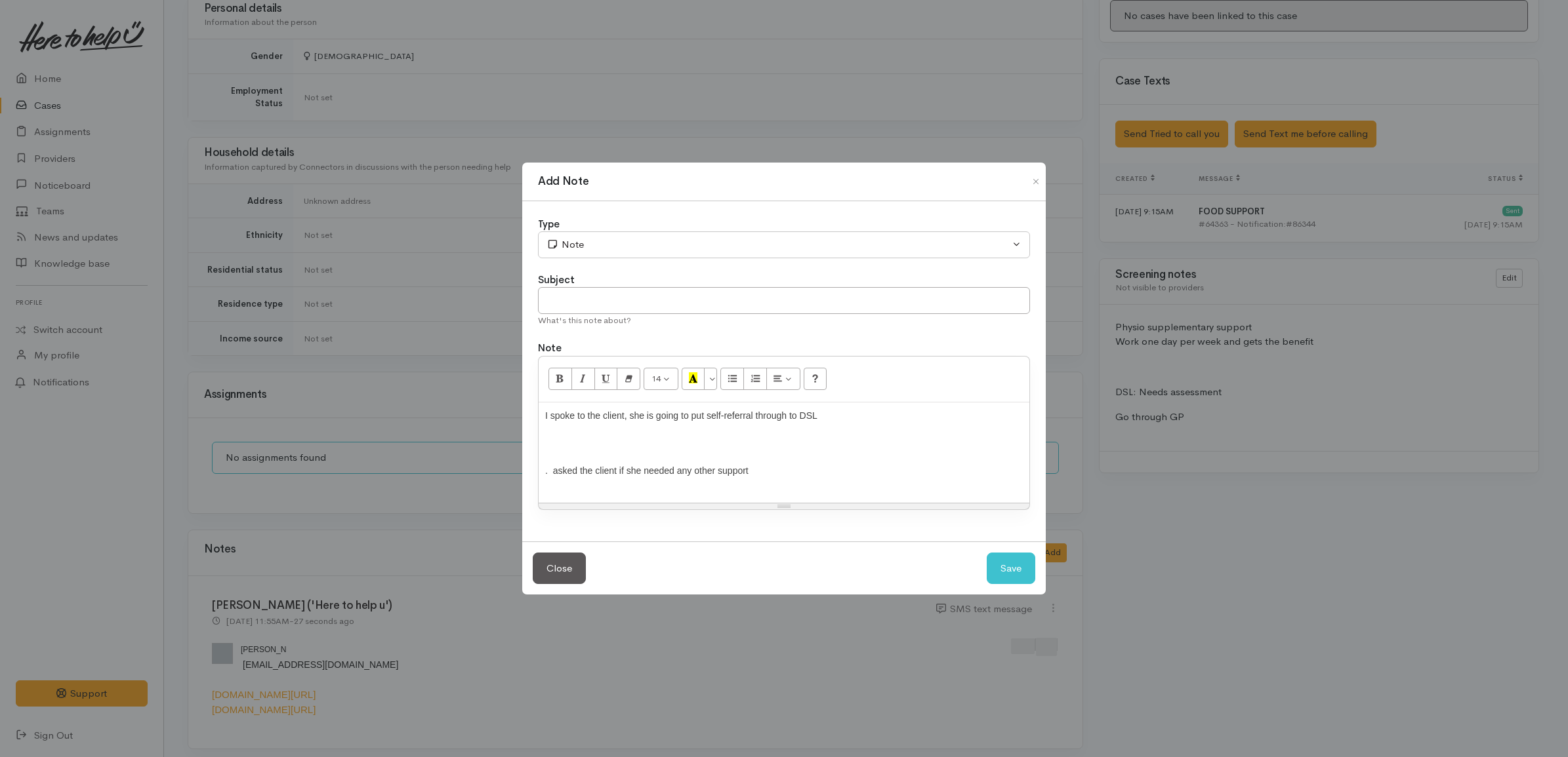
click at [765, 447] on div at bounding box center [681, 443] width 272 height 14
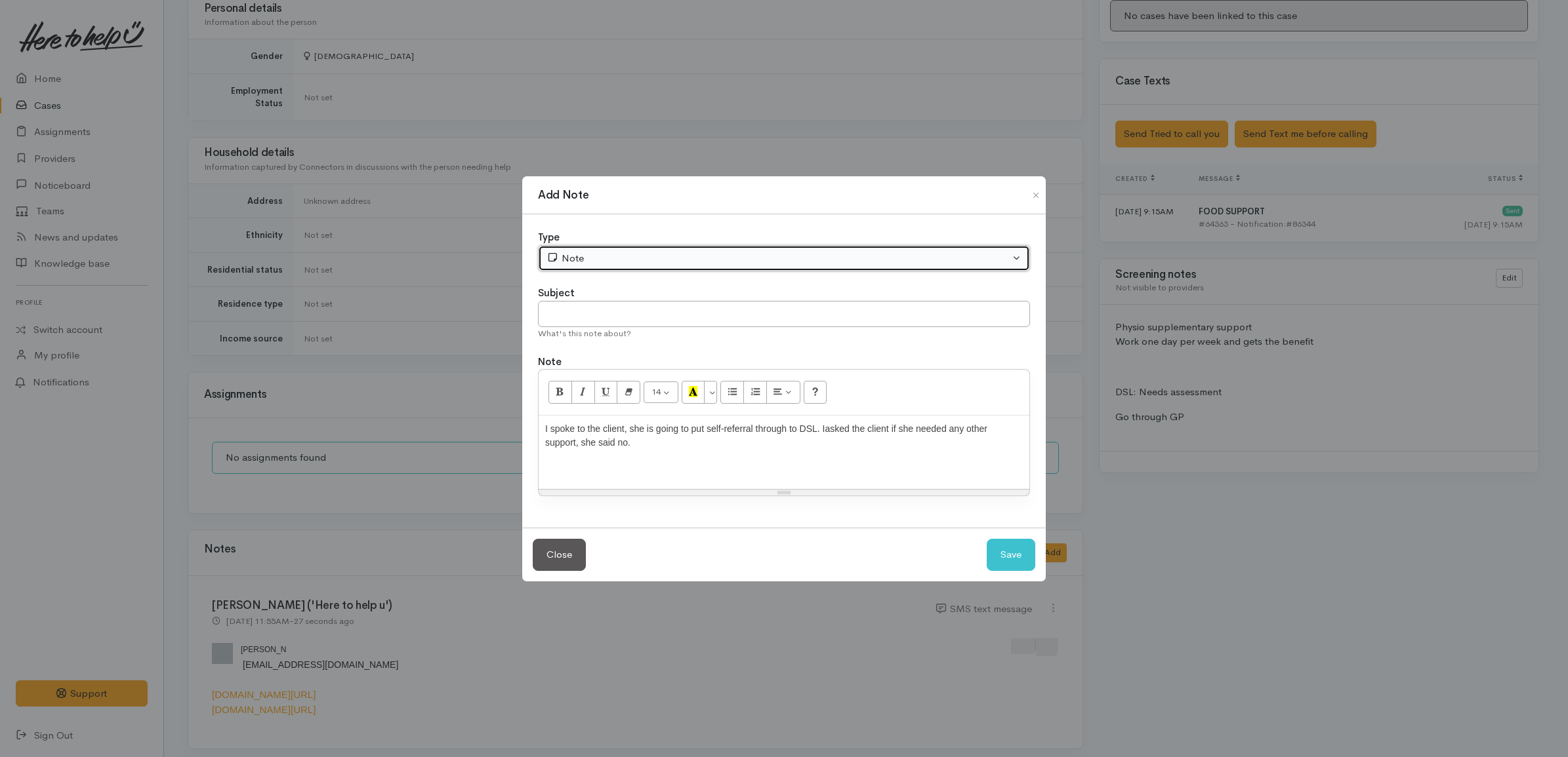
click at [650, 254] on div "Note" at bounding box center [777, 259] width 463 height 15
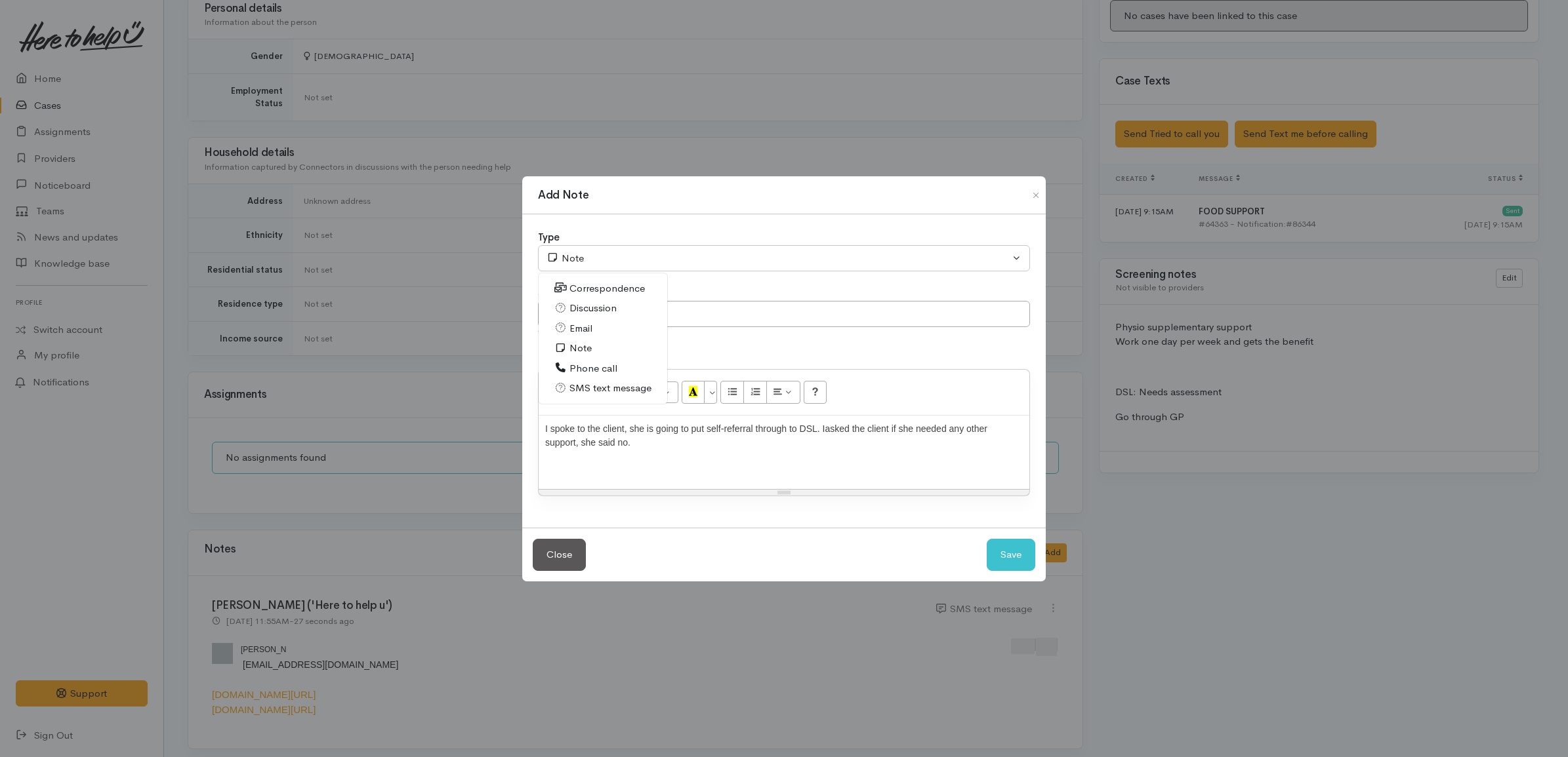
click at [588, 310] on span "Discussion" at bounding box center [592, 309] width 47 height 15
click at [1013, 559] on button "Save" at bounding box center [1011, 555] width 49 height 33
select select "1"
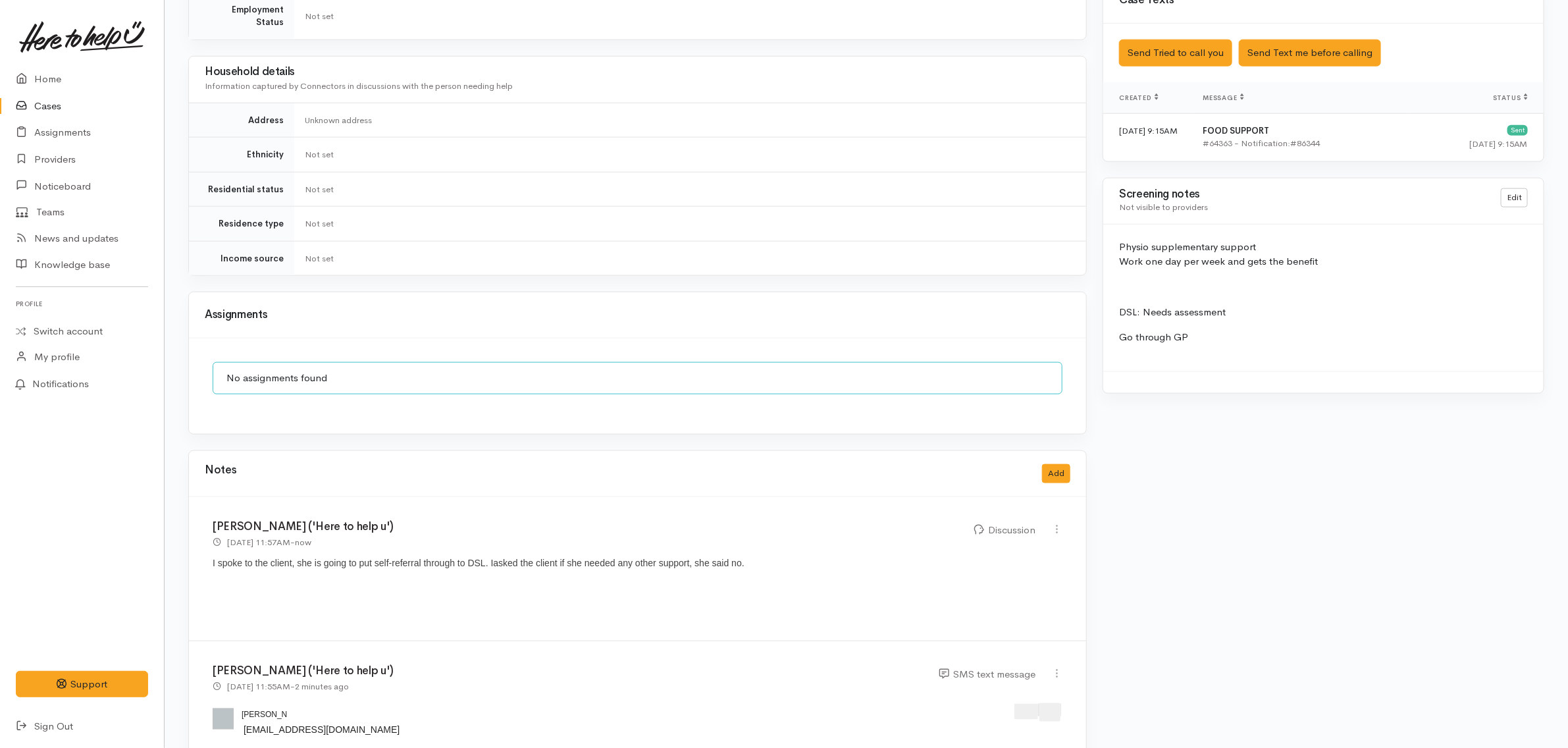
scroll to position [936, 0]
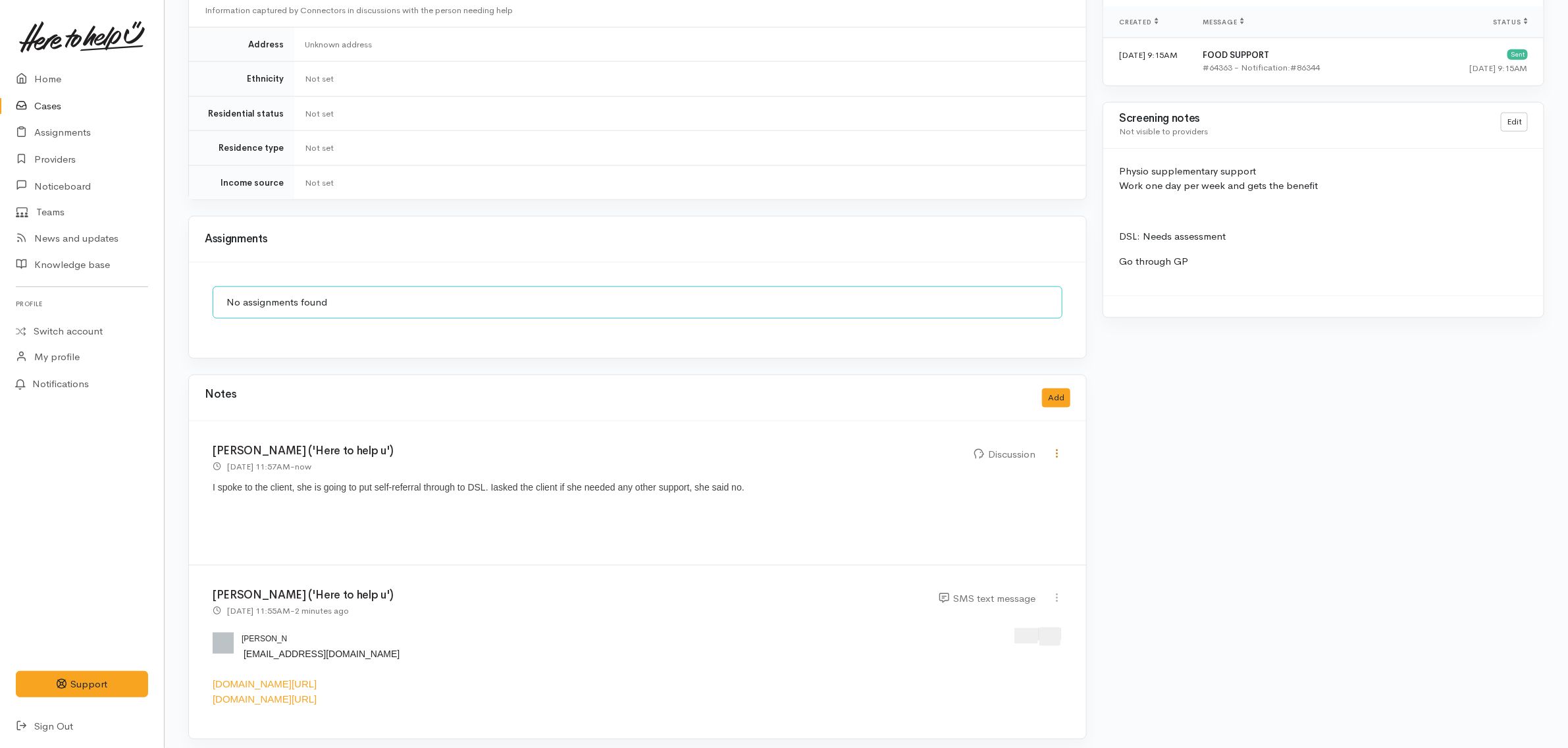
click at [1051, 447] on icon at bounding box center [1056, 453] width 11 height 11
click at [1032, 469] on link "Edit" at bounding box center [1010, 479] width 104 height 21
select select "4"
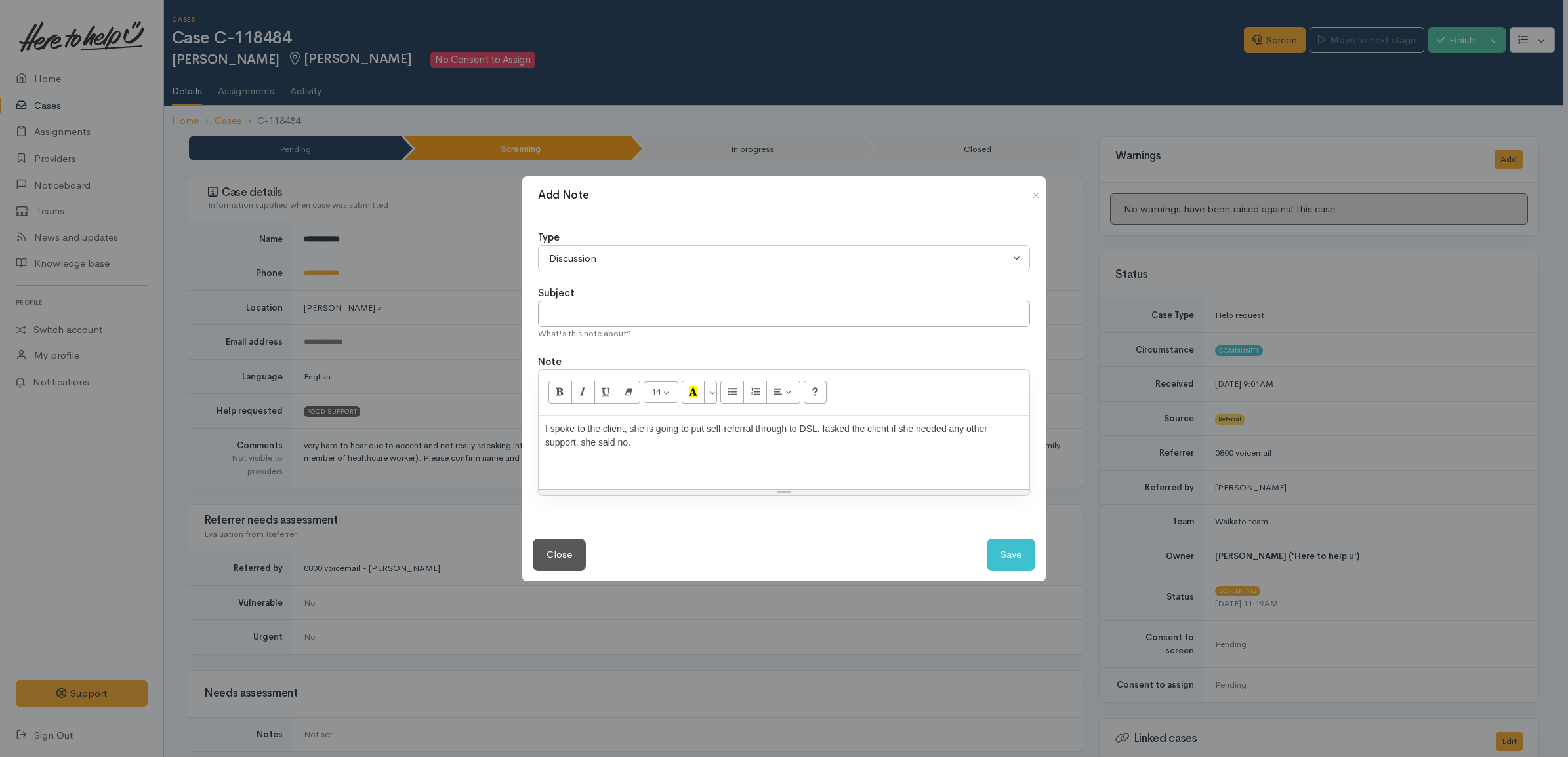
click at [909, 457] on div "I spoke to the client, she is going to put self-referral through to DSL. I aske…" at bounding box center [784, 443] width 478 height 42
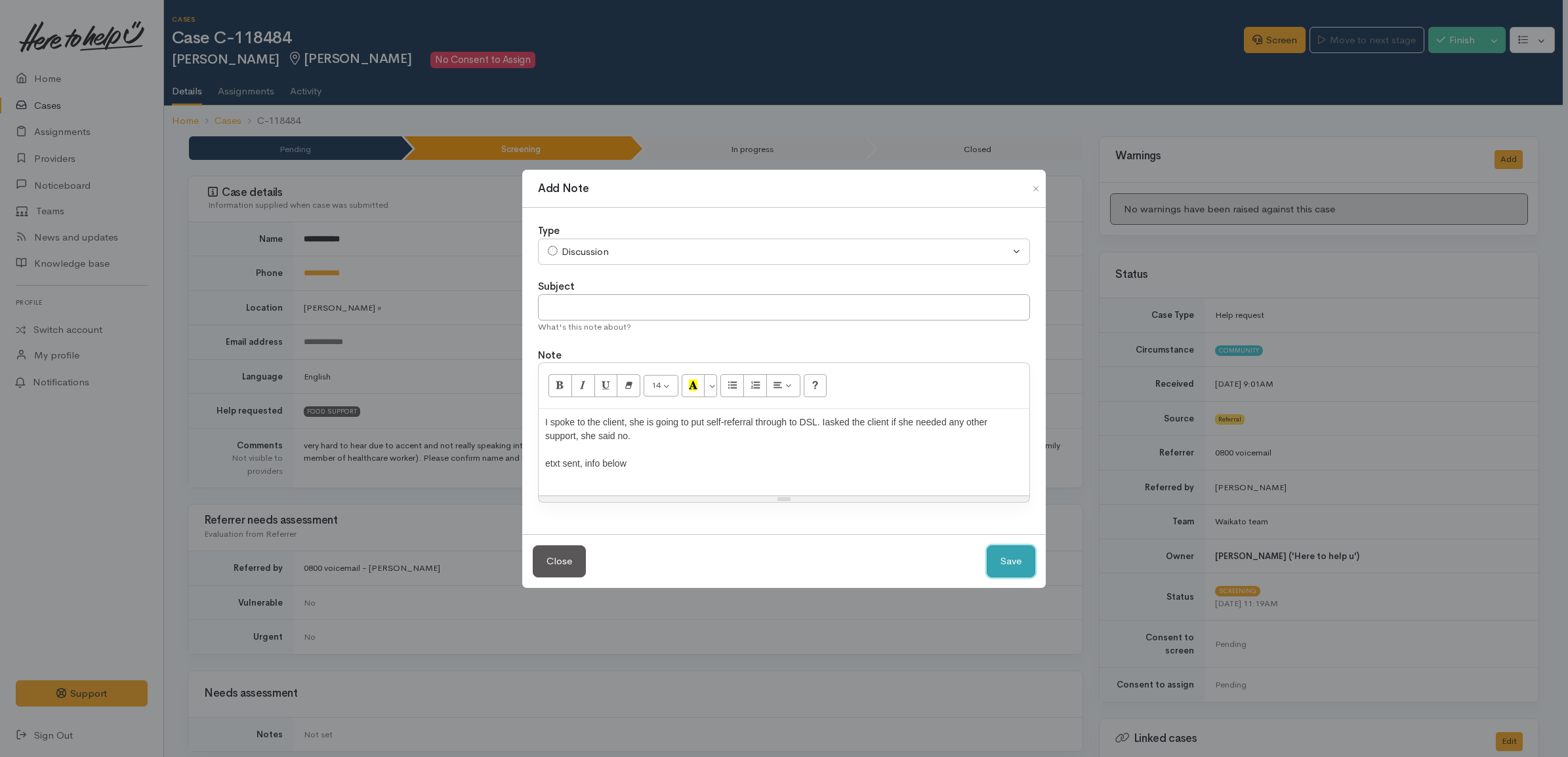
click at [1010, 553] on button "Save" at bounding box center [1011, 562] width 49 height 33
select select "1"
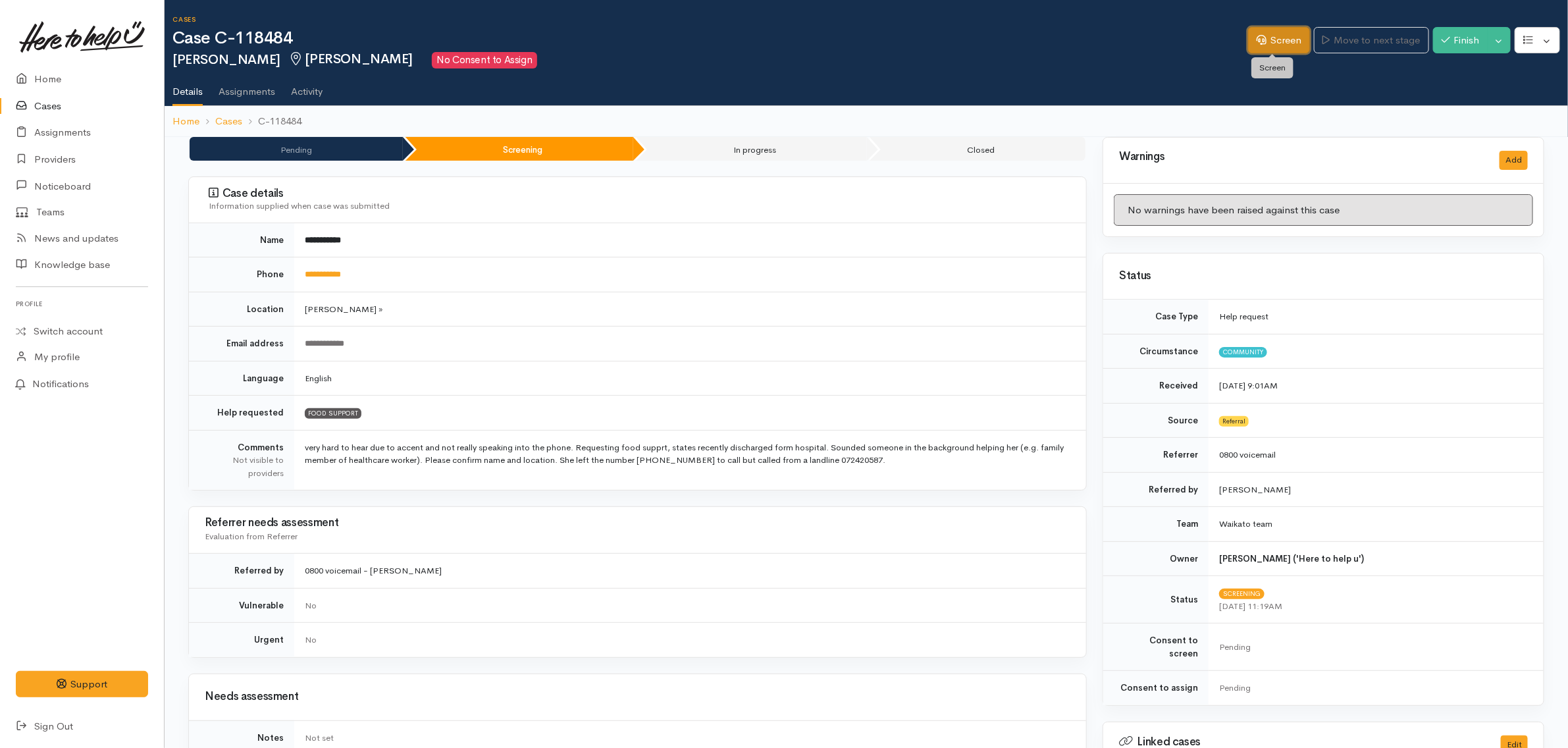
click at [1291, 37] on link "Screen" at bounding box center [1279, 40] width 62 height 27
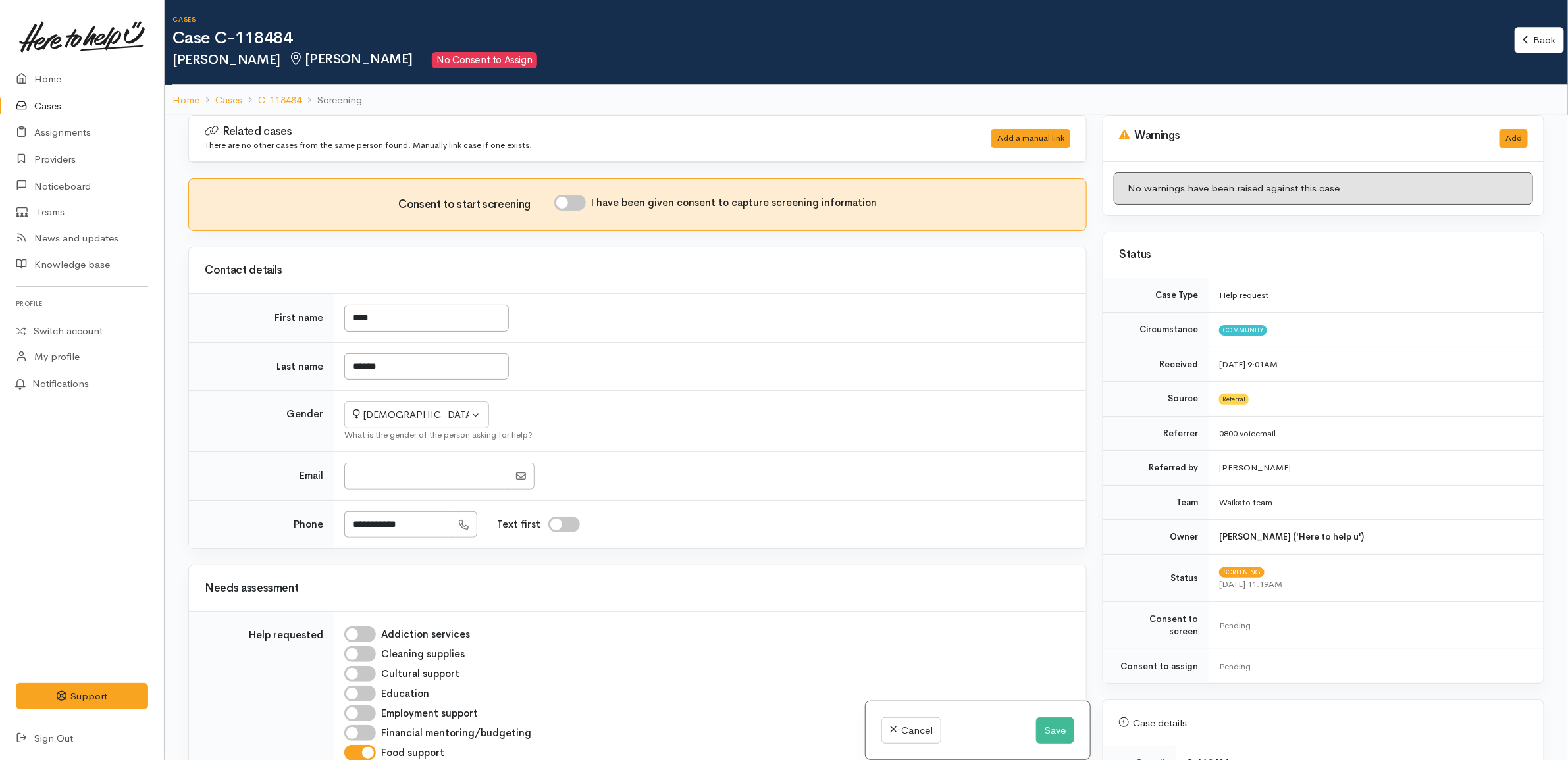
drag, startPoint x: 0, startPoint y: 0, endPoint x: 579, endPoint y: 202, distance: 613.2
click at [579, 202] on input "I have been given consent to capture screening information" at bounding box center [569, 203] width 32 height 15
checkbox input "true"
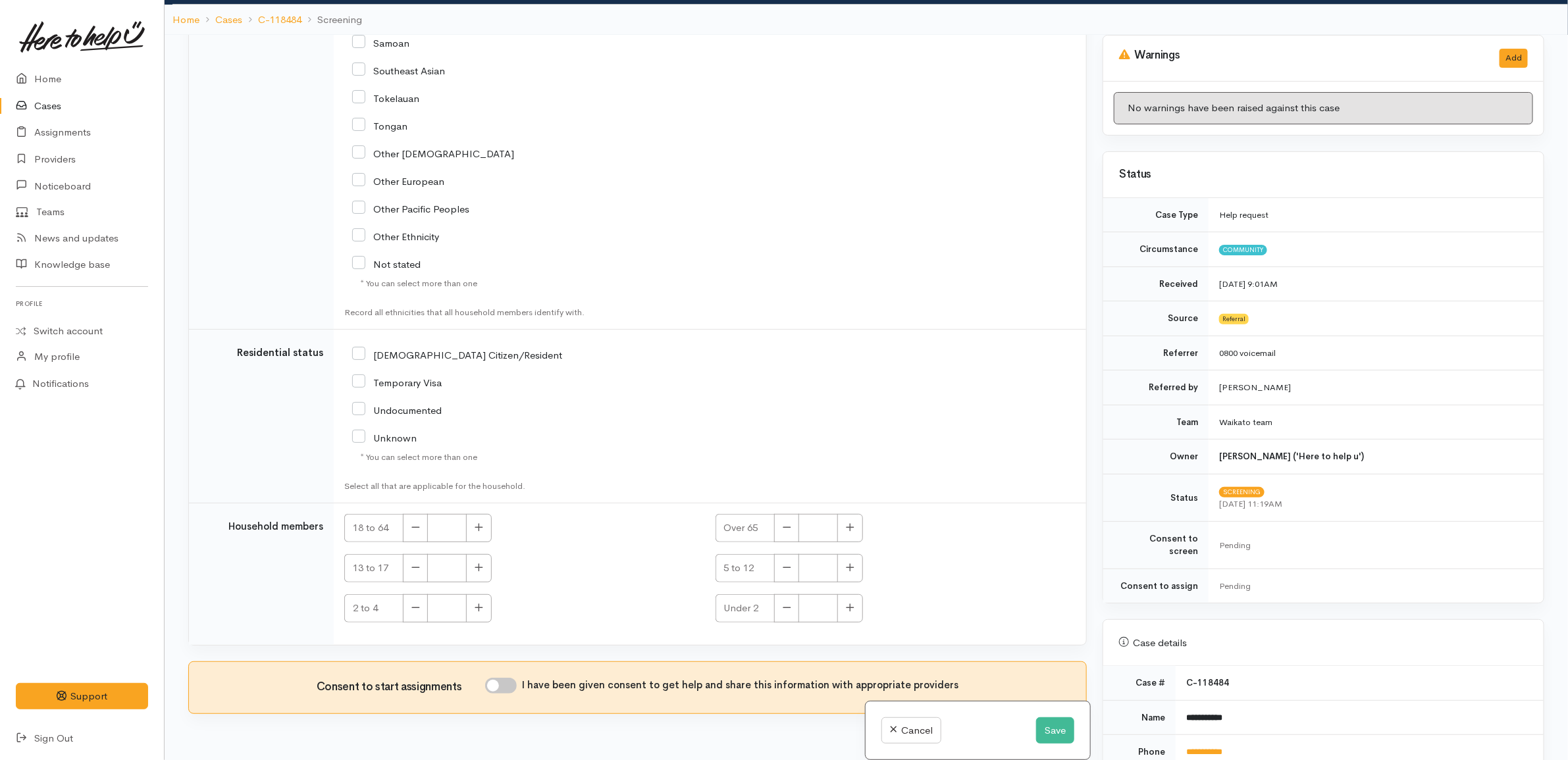
scroll to position [115, 0]
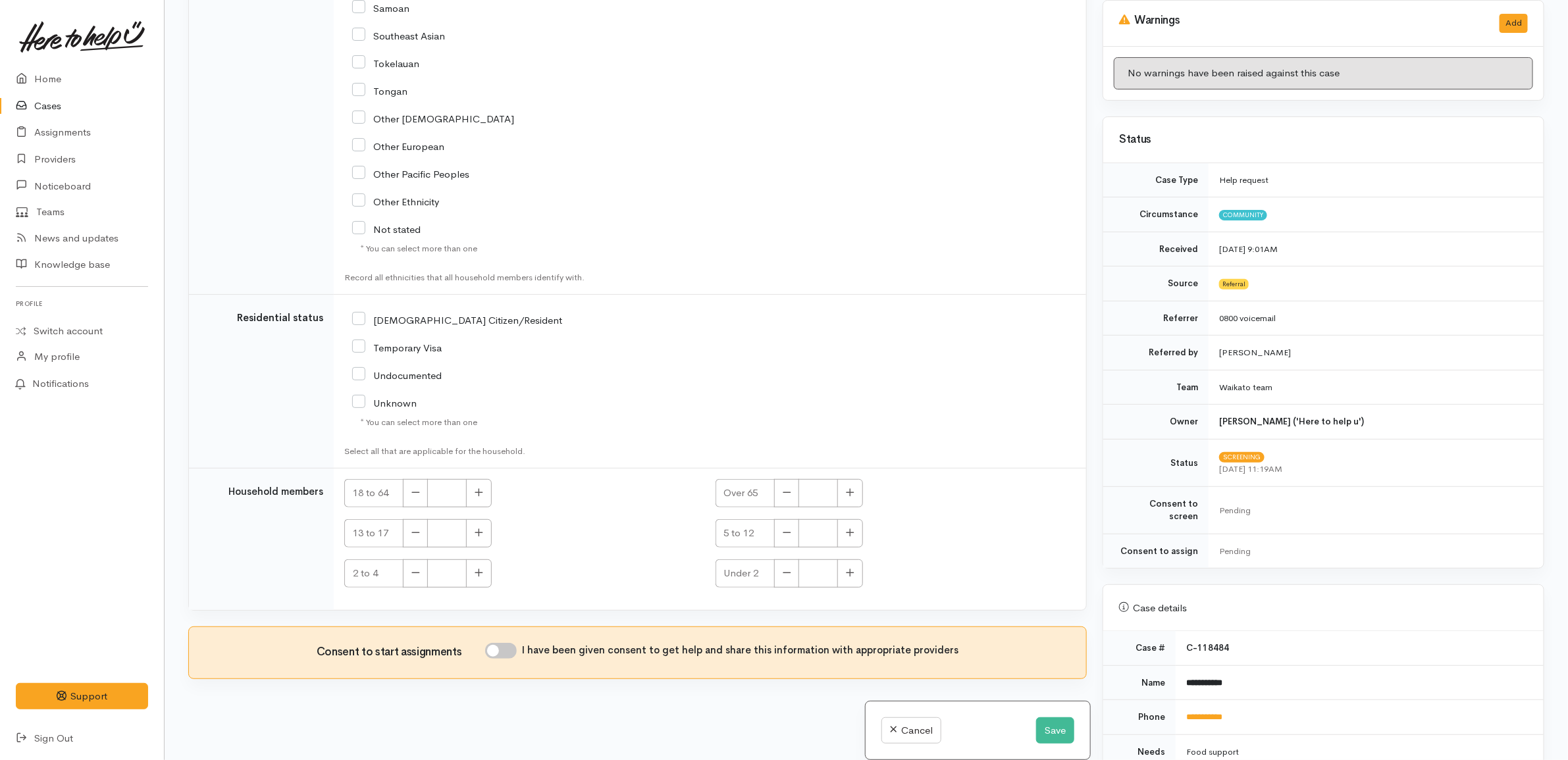
click at [508, 652] on input "I have been given consent to get help and share this information with appropria…" at bounding box center [501, 651] width 32 height 15
checkbox input "true"
click at [1061, 734] on button "Save" at bounding box center [1054, 730] width 38 height 27
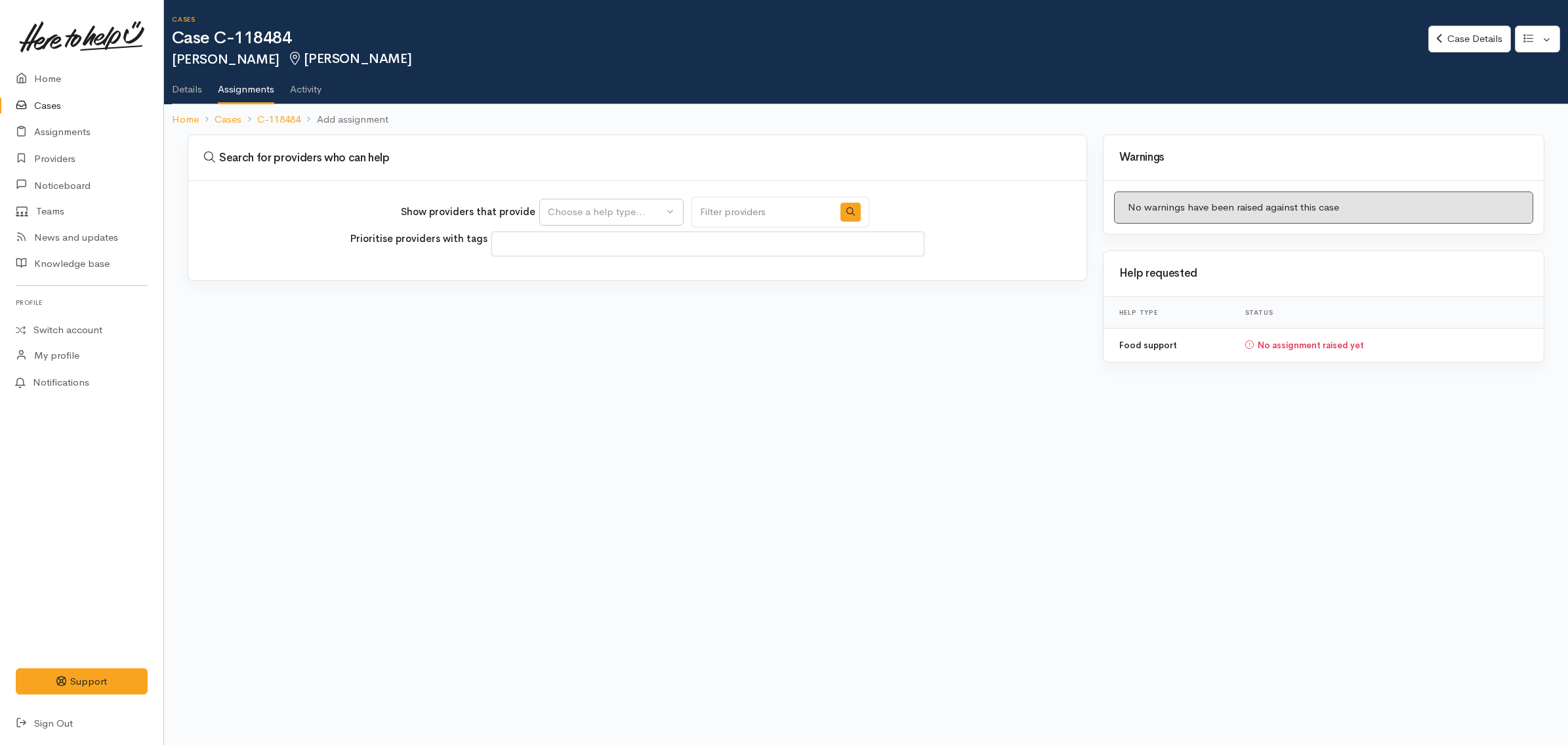
select select
click at [607, 207] on div "Choose a help type..." at bounding box center [605, 212] width 116 height 15
click at [616, 277] on span "Food support" at bounding box center [585, 275] width 61 height 15
select select "3"
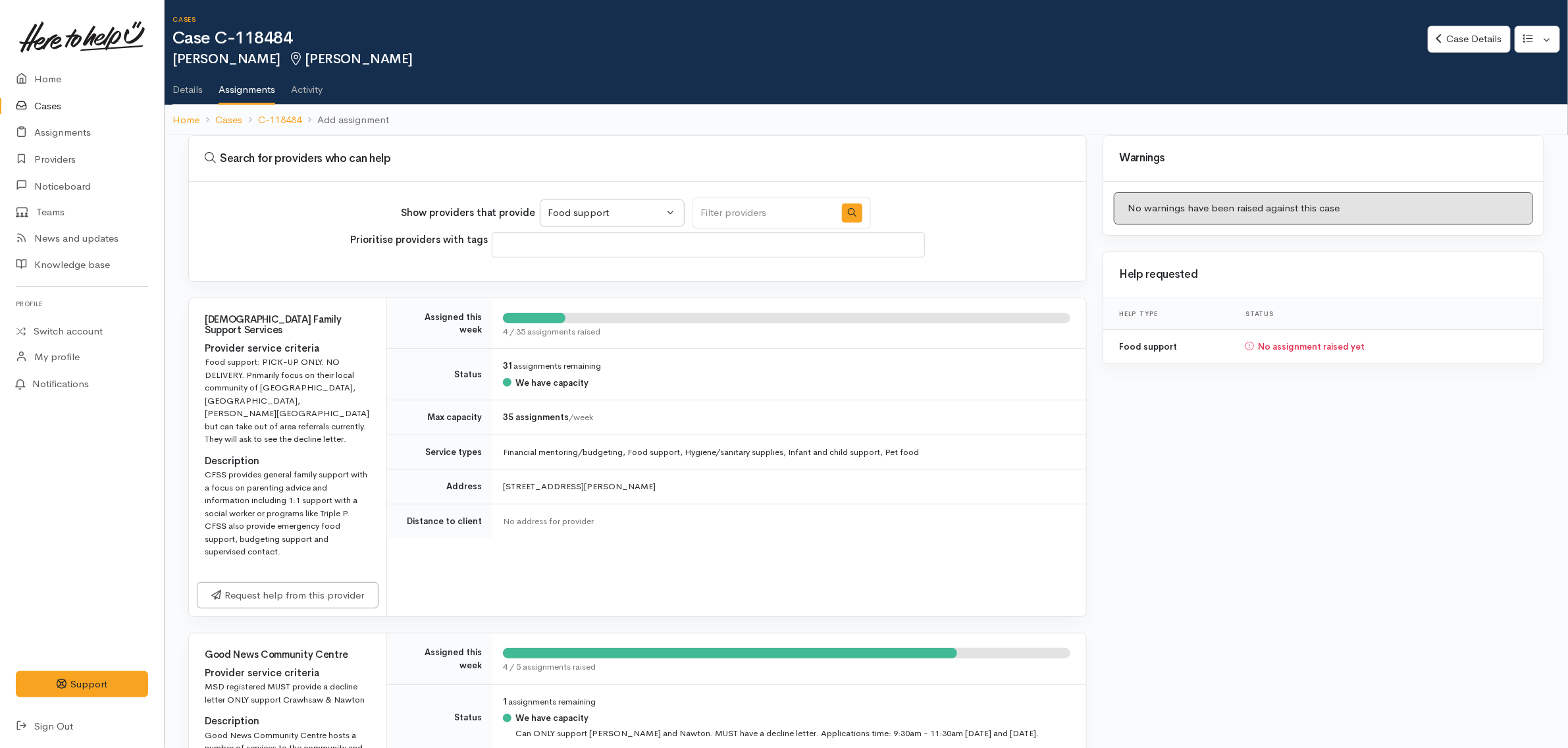
click at [181, 86] on link "Details" at bounding box center [187, 84] width 30 height 37
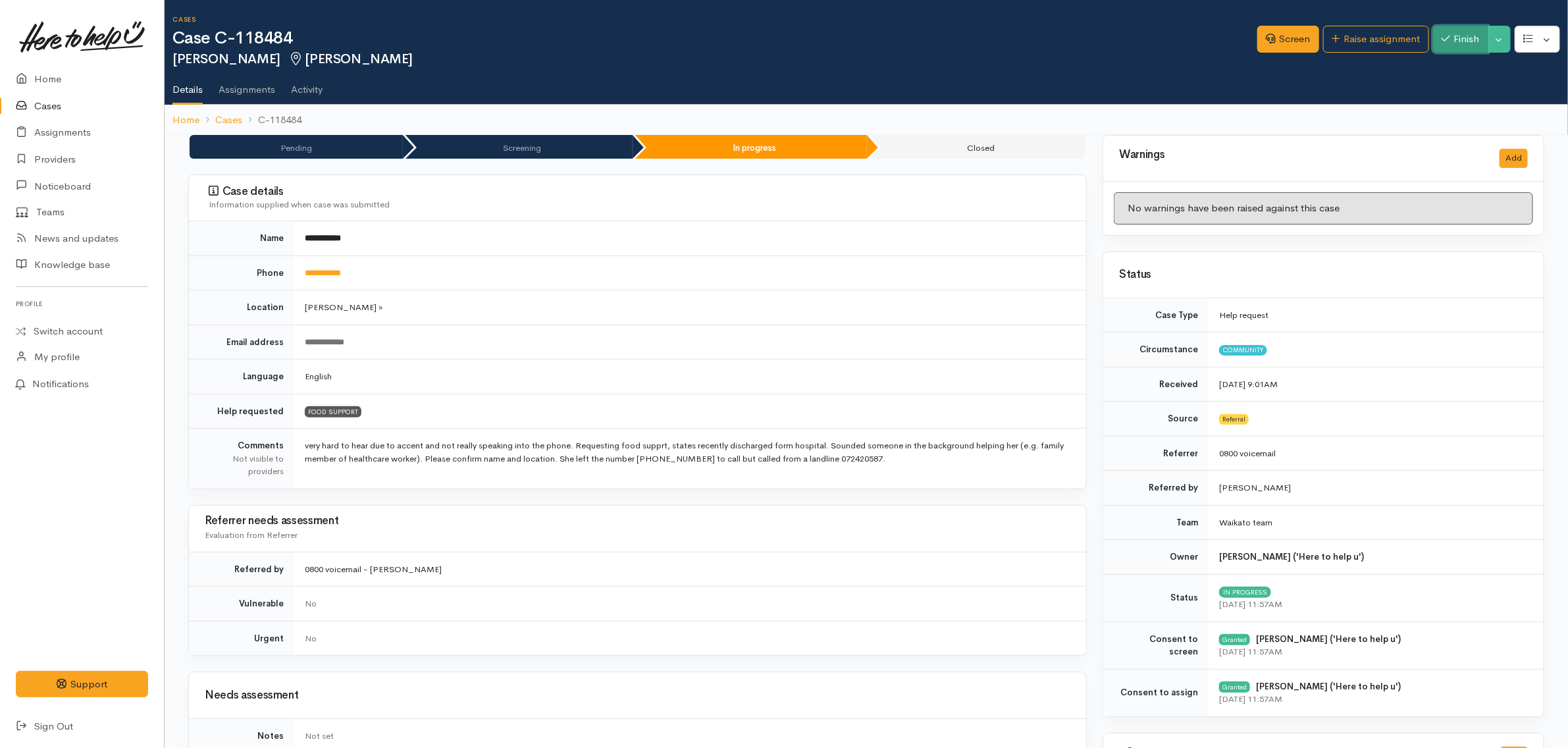
click at [1437, 30] on button "Finish" at bounding box center [1461, 39] width 55 height 27
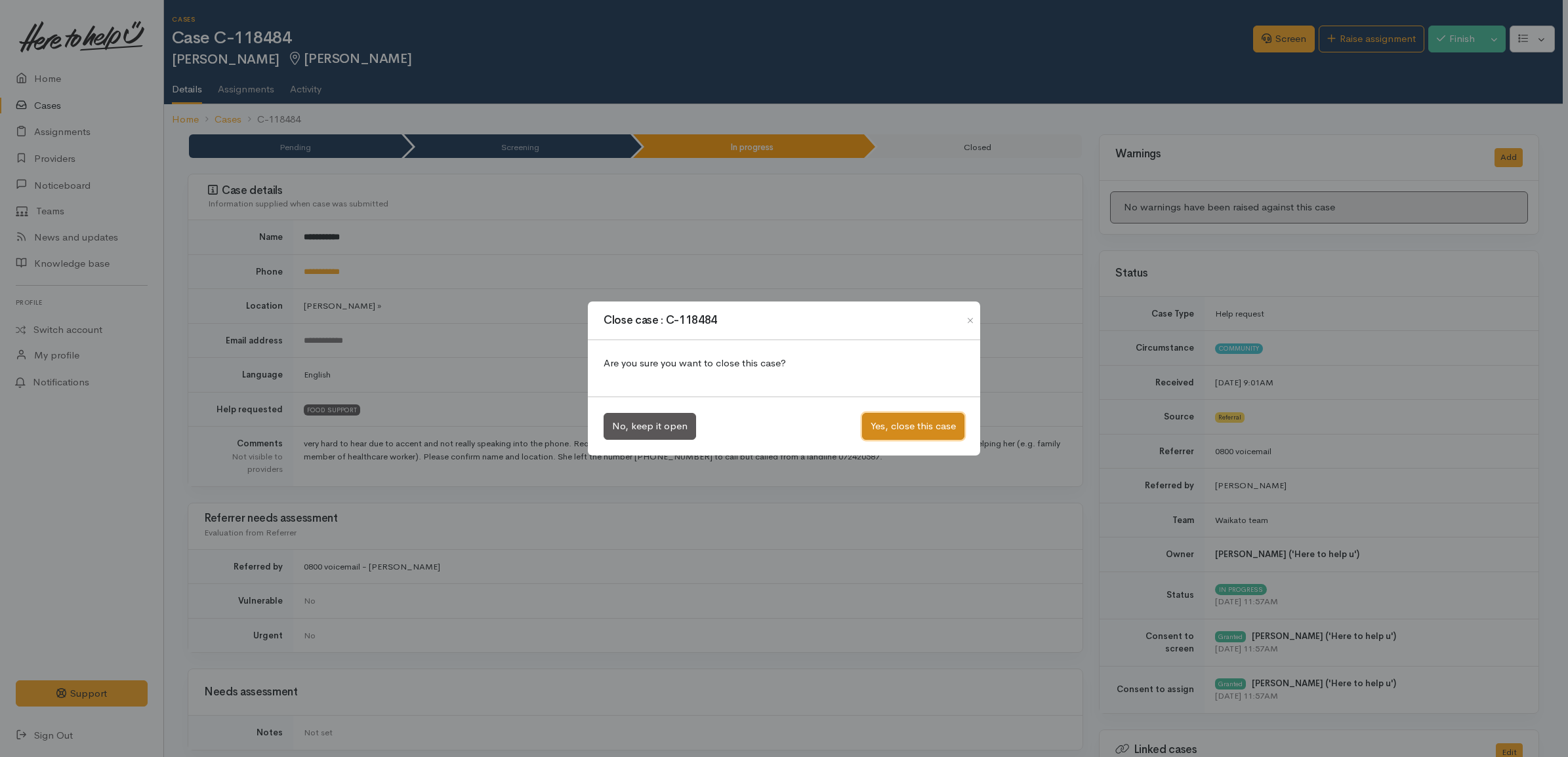
click at [942, 421] on button "Yes, close this case" at bounding box center [913, 426] width 103 height 27
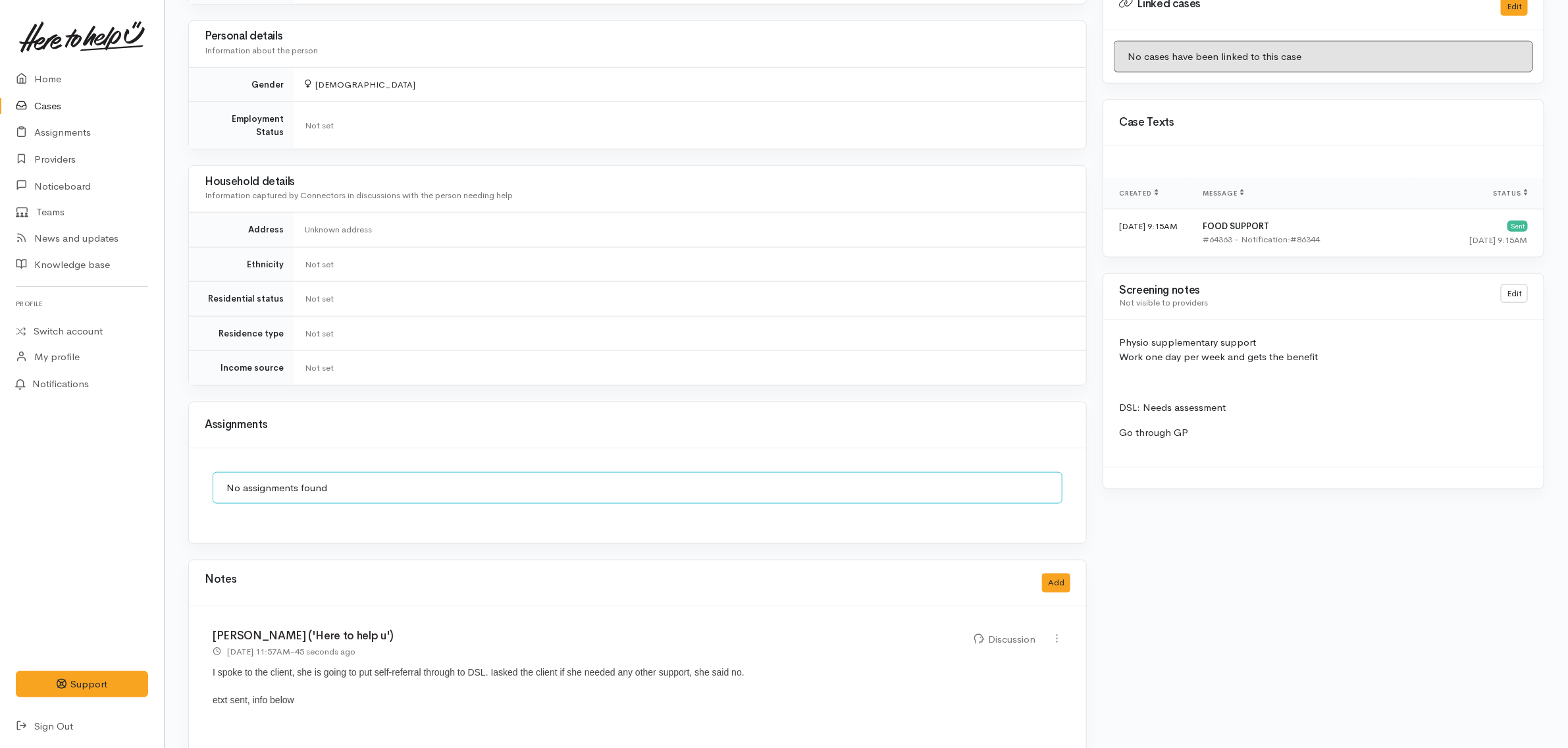
scroll to position [933, 0]
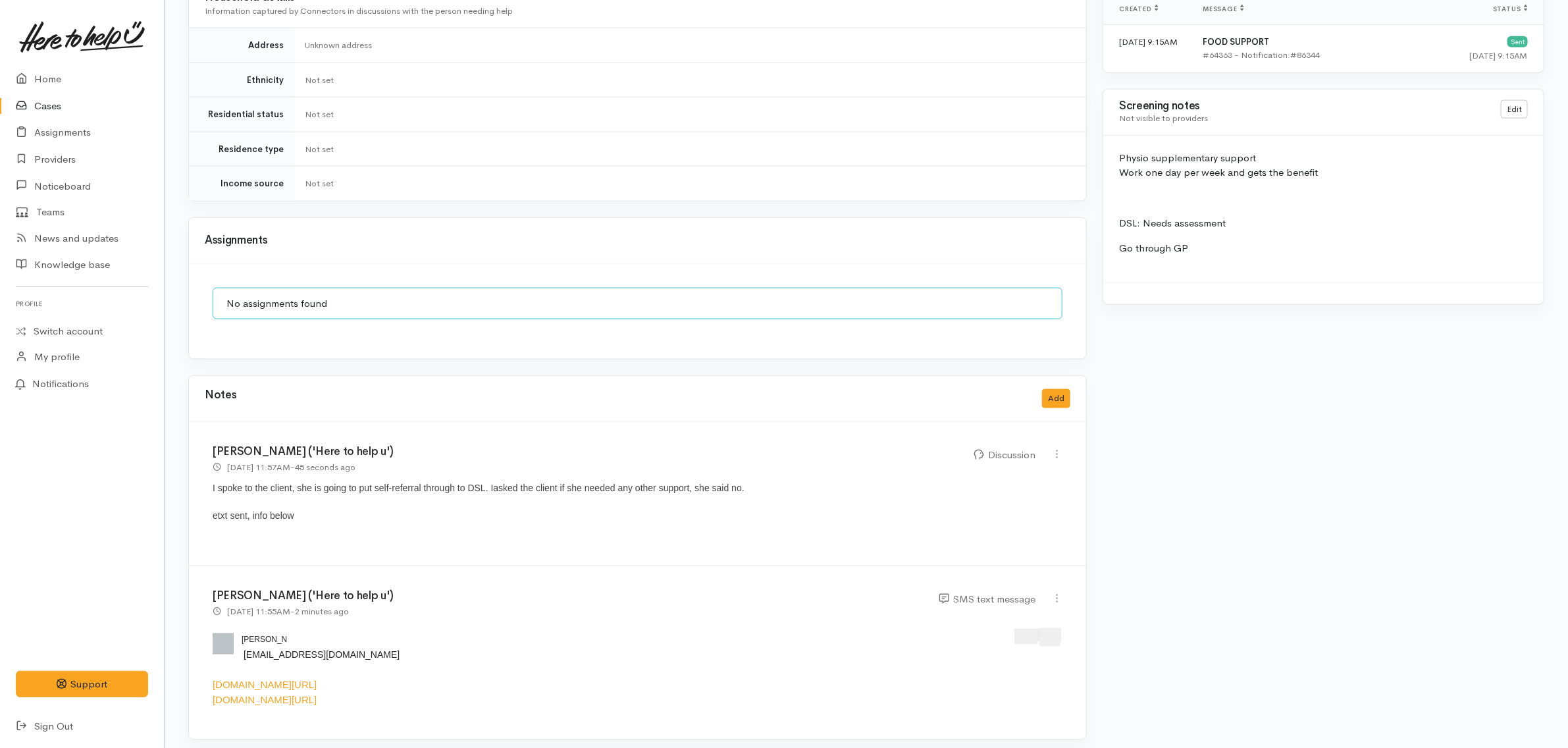
click at [55, 103] on link "Cases" at bounding box center [82, 106] width 164 height 27
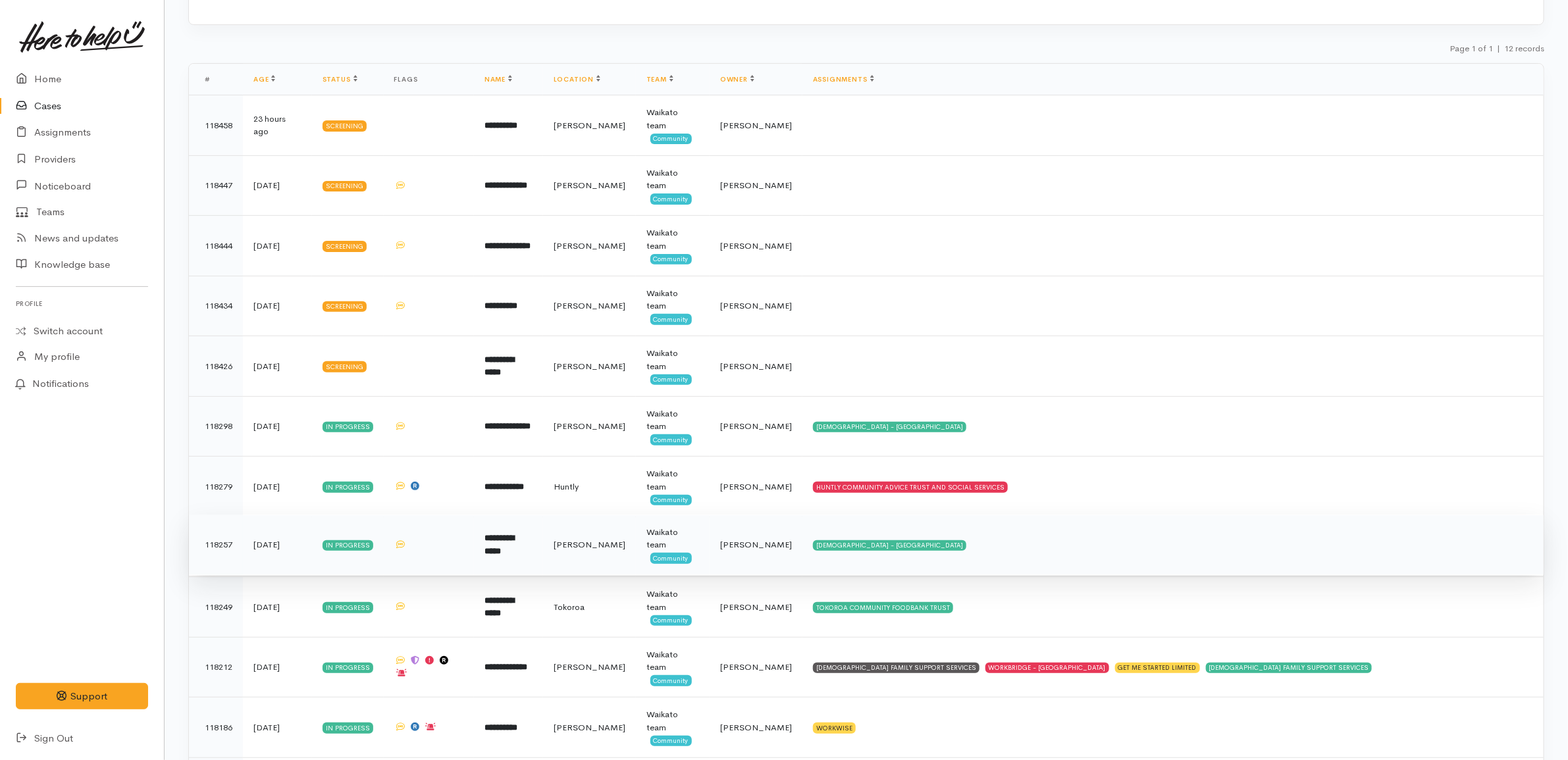
scroll to position [231, 0]
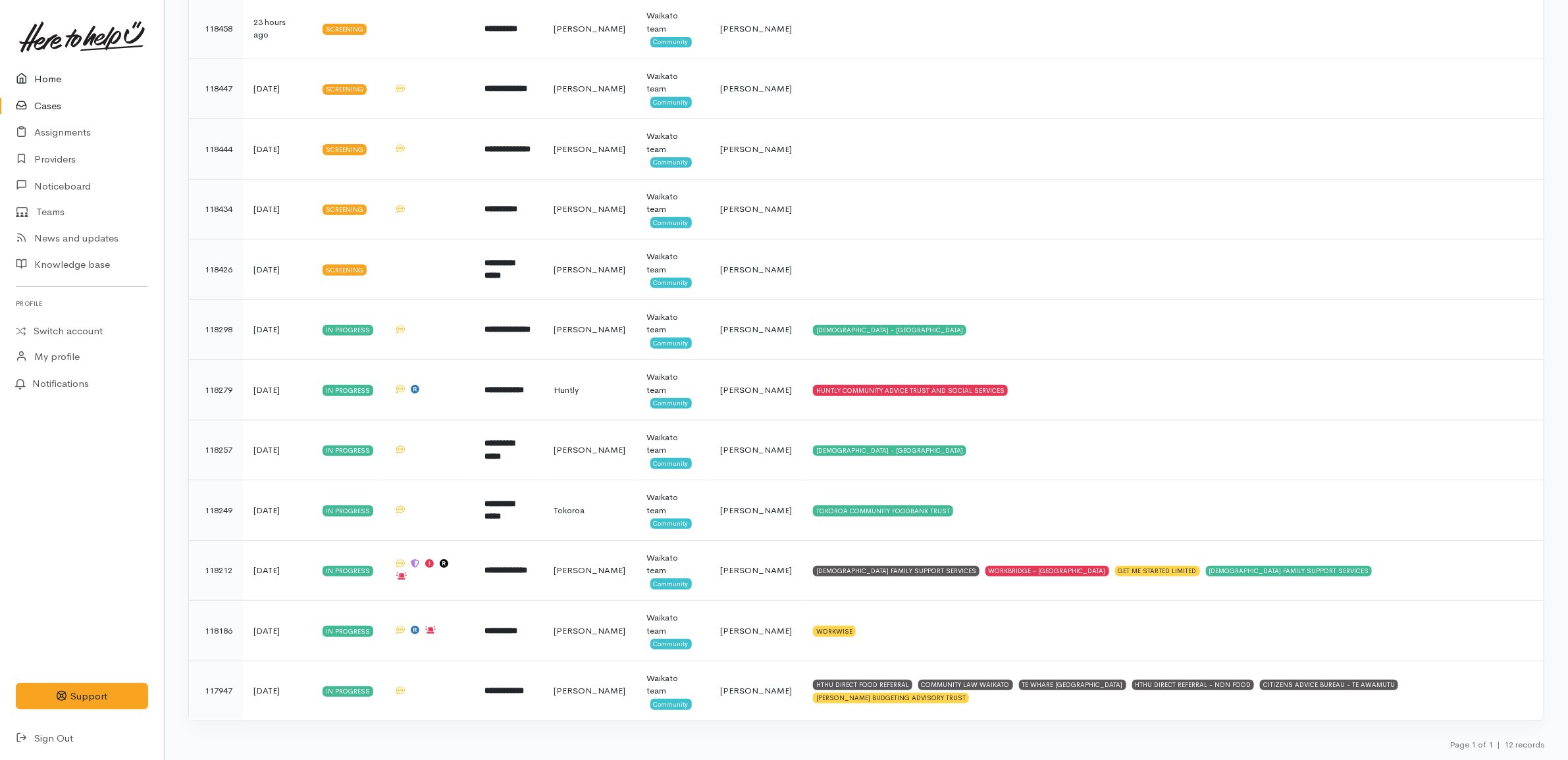
click at [91, 81] on link "Home" at bounding box center [82, 79] width 164 height 27
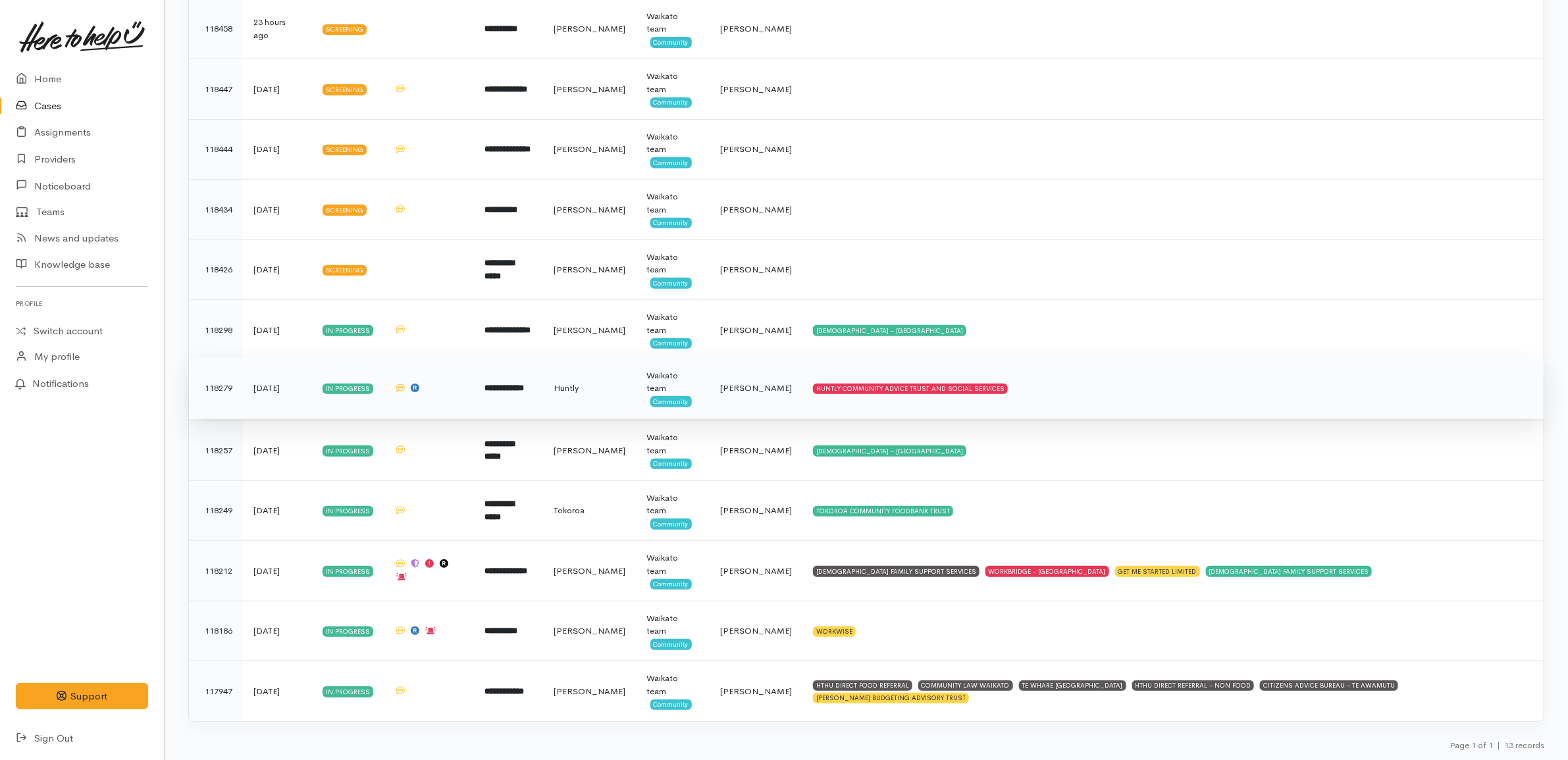
scroll to position [292, 0]
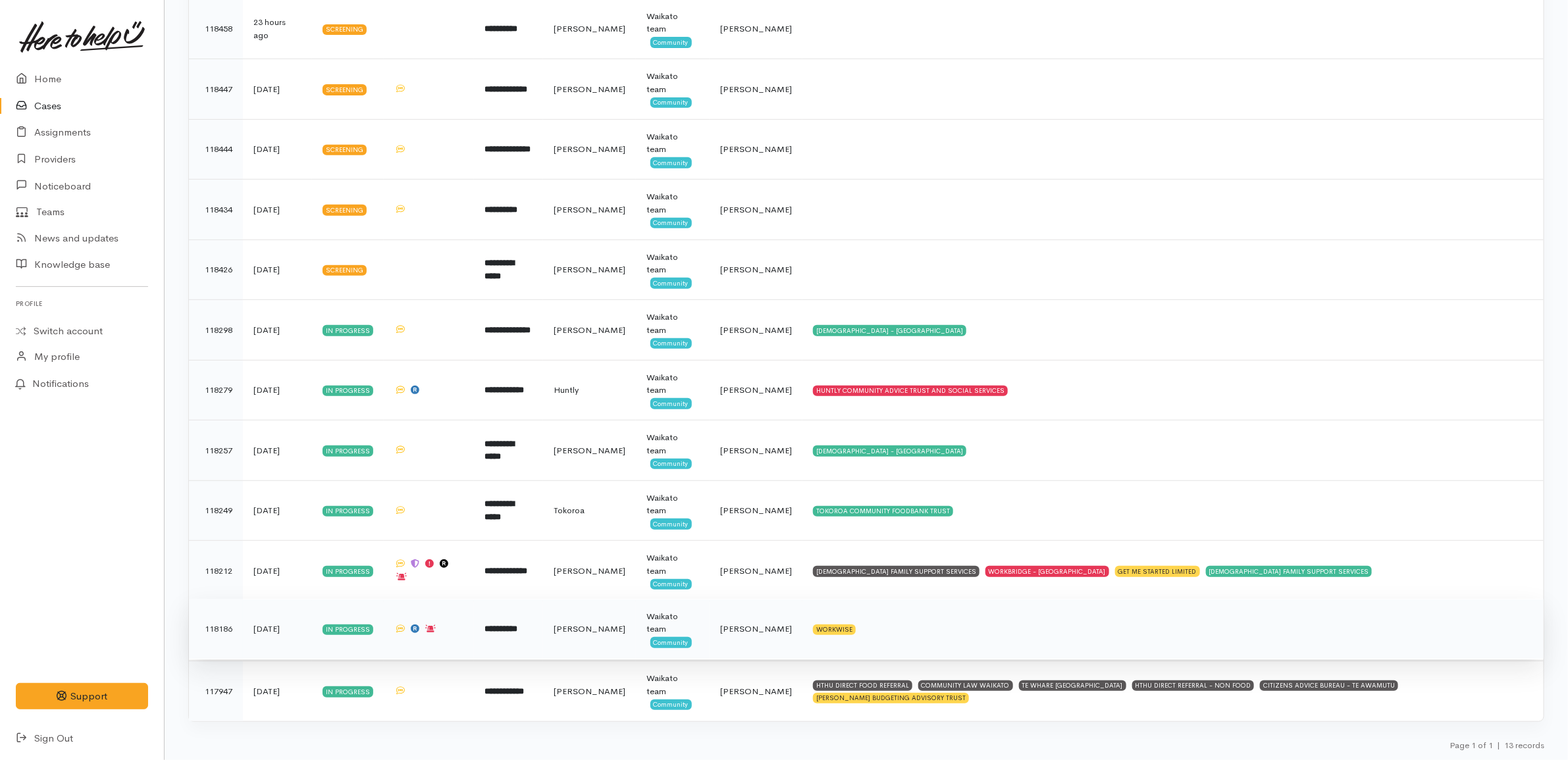
click at [926, 617] on td "WORKWISE" at bounding box center [1172, 629] width 741 height 61
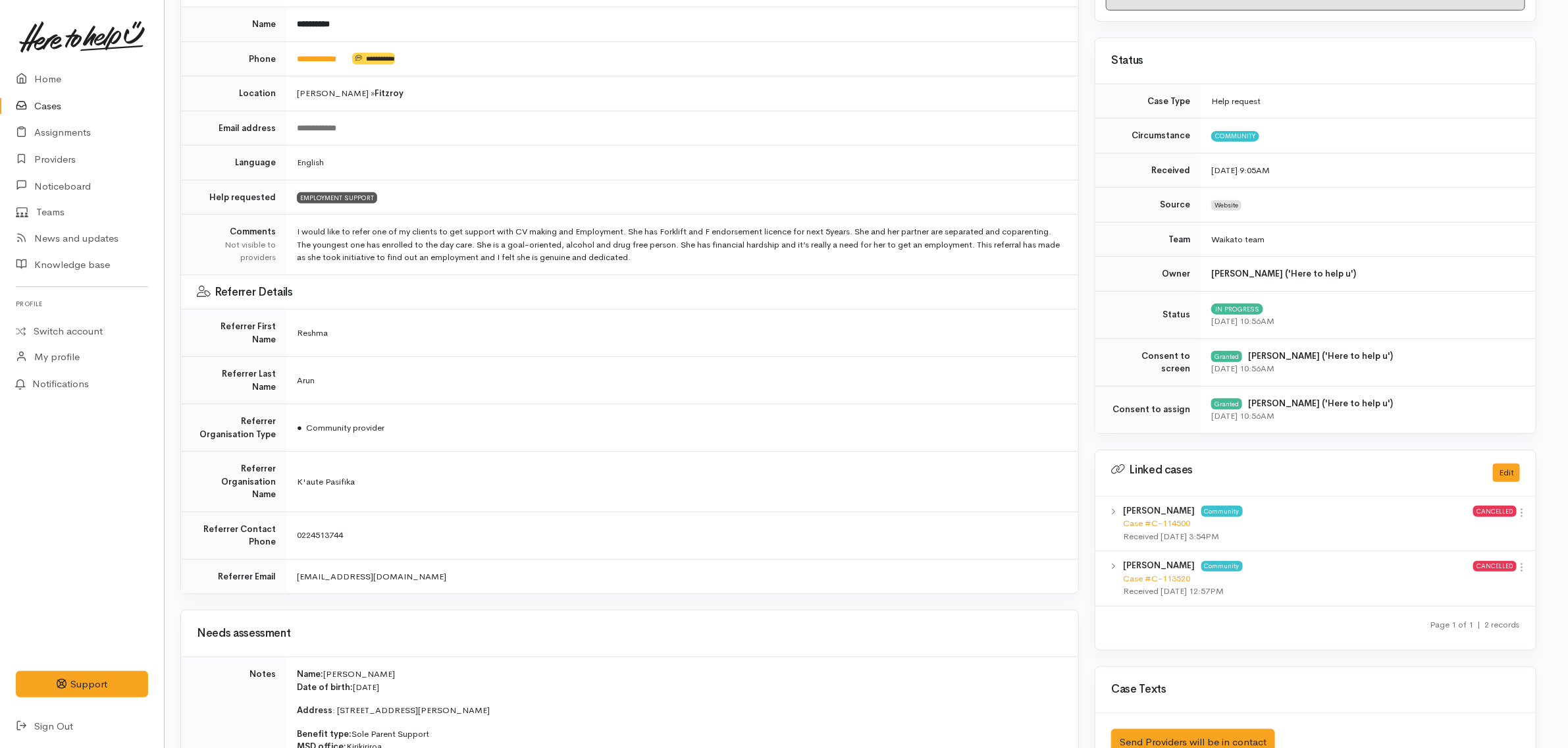
scroll to position [0, 8]
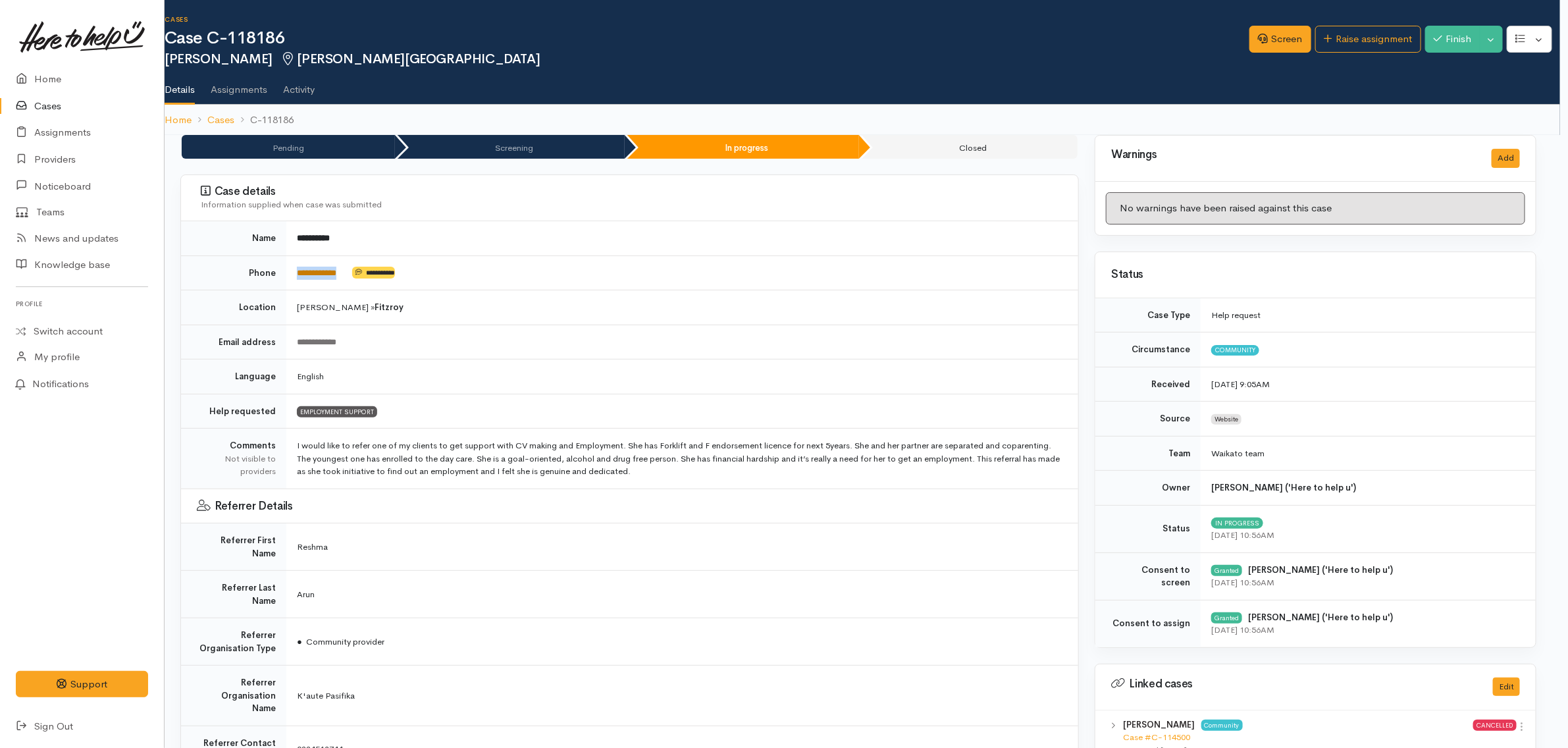
drag, startPoint x: 359, startPoint y: 270, endPoint x: 297, endPoint y: 273, distance: 62.1
click at [297, 273] on td "**********" at bounding box center [682, 272] width 792 height 35
copy td "**********"
click at [1275, 40] on link "Screen" at bounding box center [1280, 39] width 62 height 27
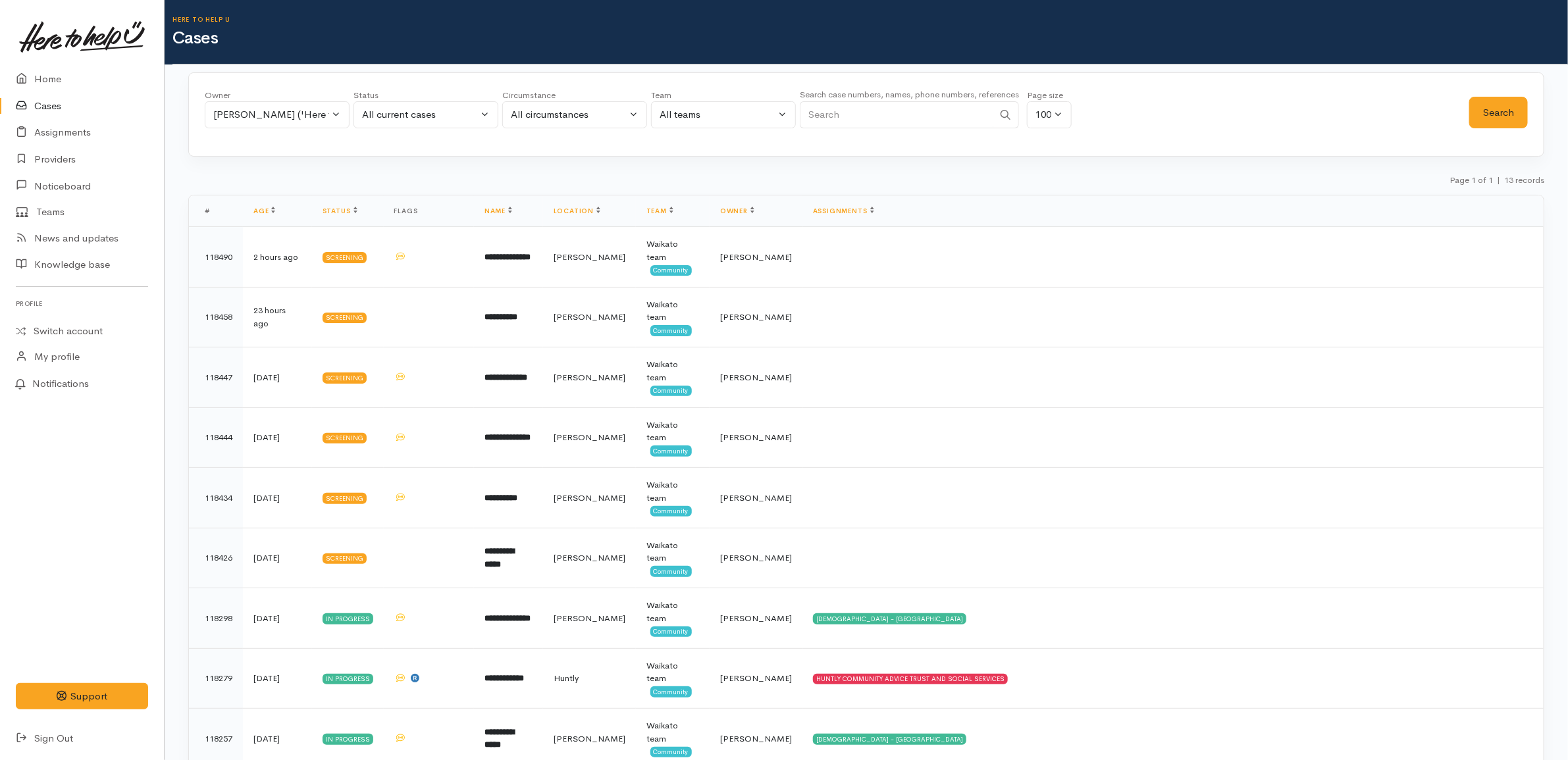
click at [890, 113] on input "Search" at bounding box center [896, 114] width 193 height 27
type input "118"
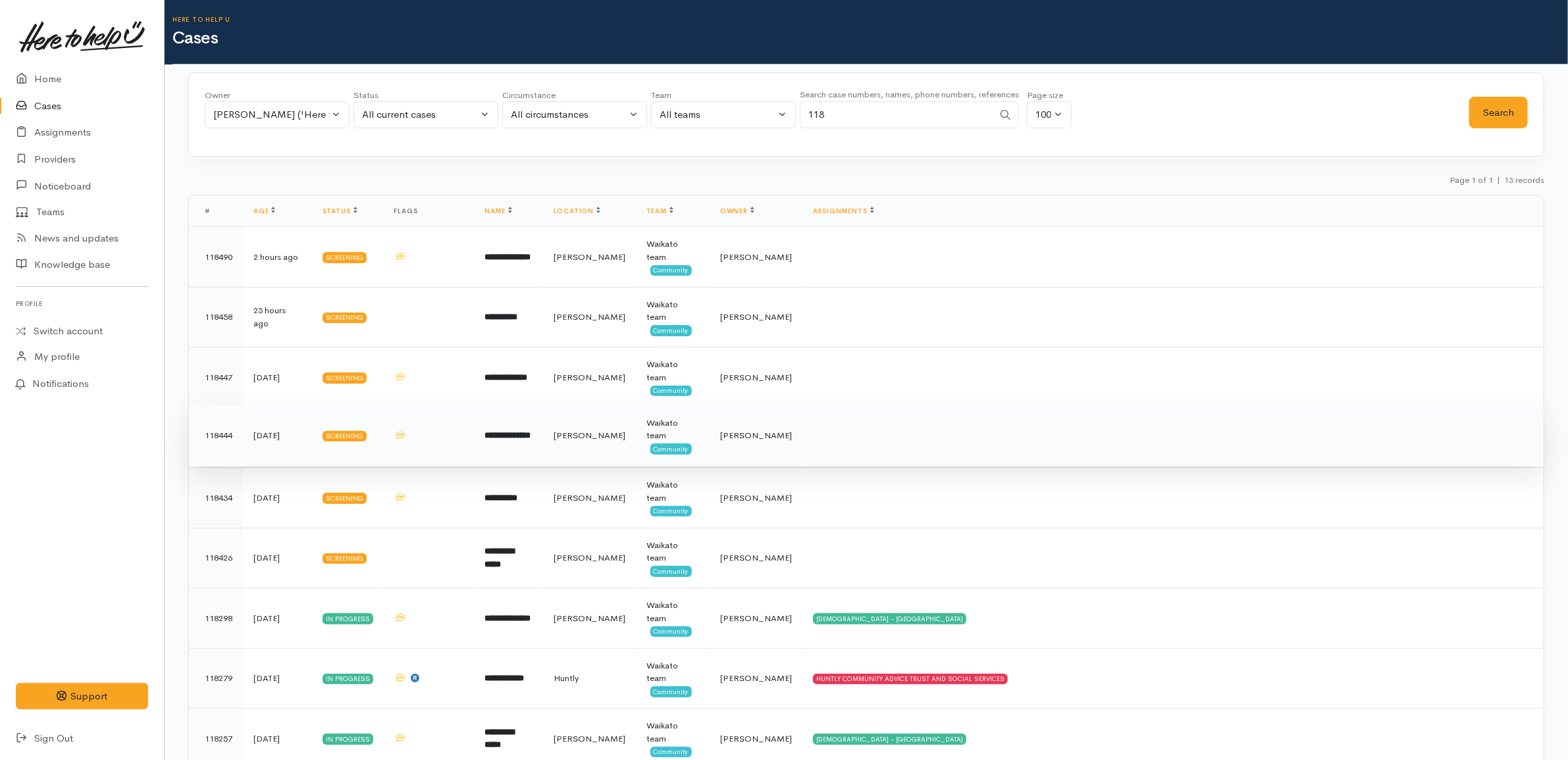
click at [251, 449] on td "[DATE]" at bounding box center [277, 435] width 69 height 61
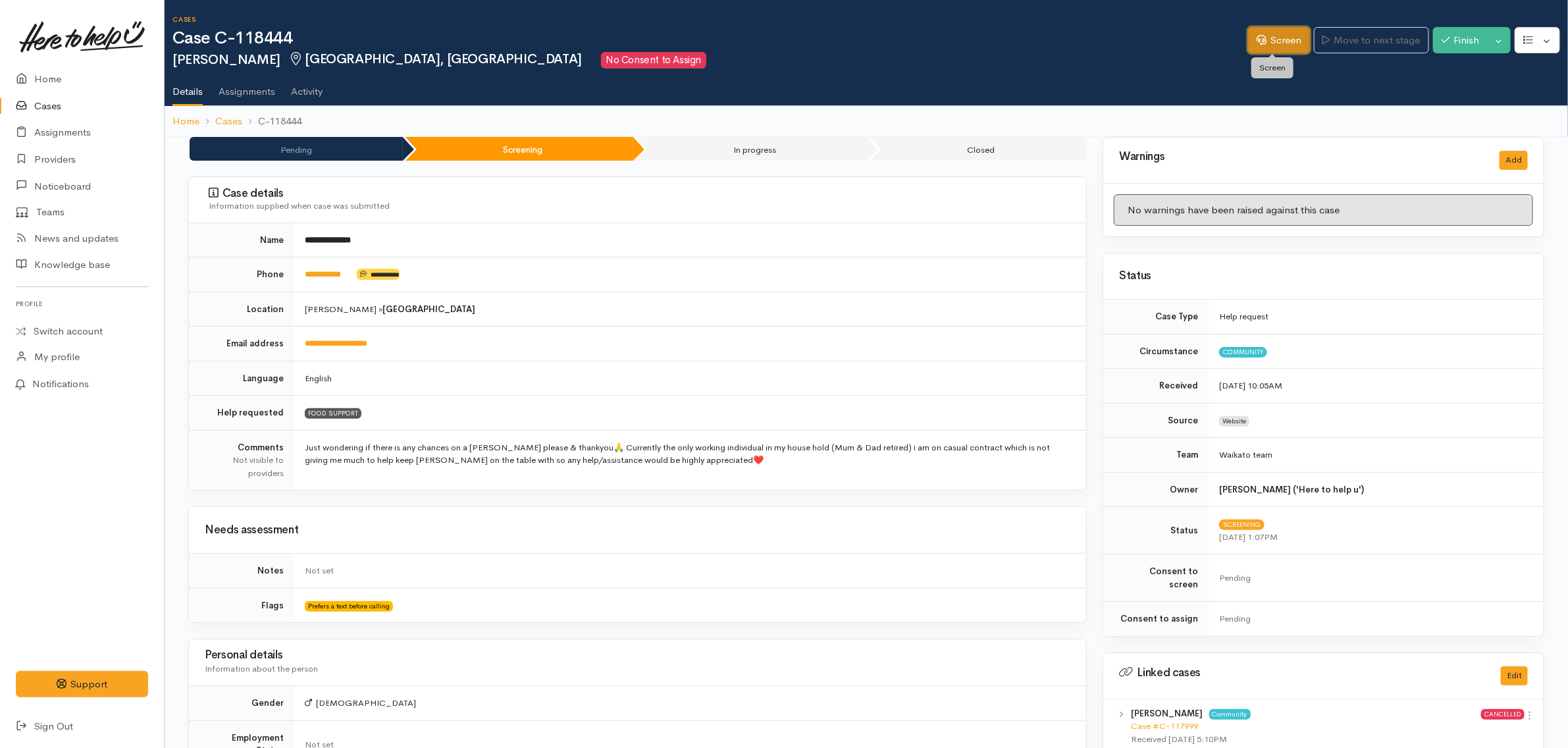
click at [1274, 40] on link "Screen" at bounding box center [1279, 40] width 62 height 27
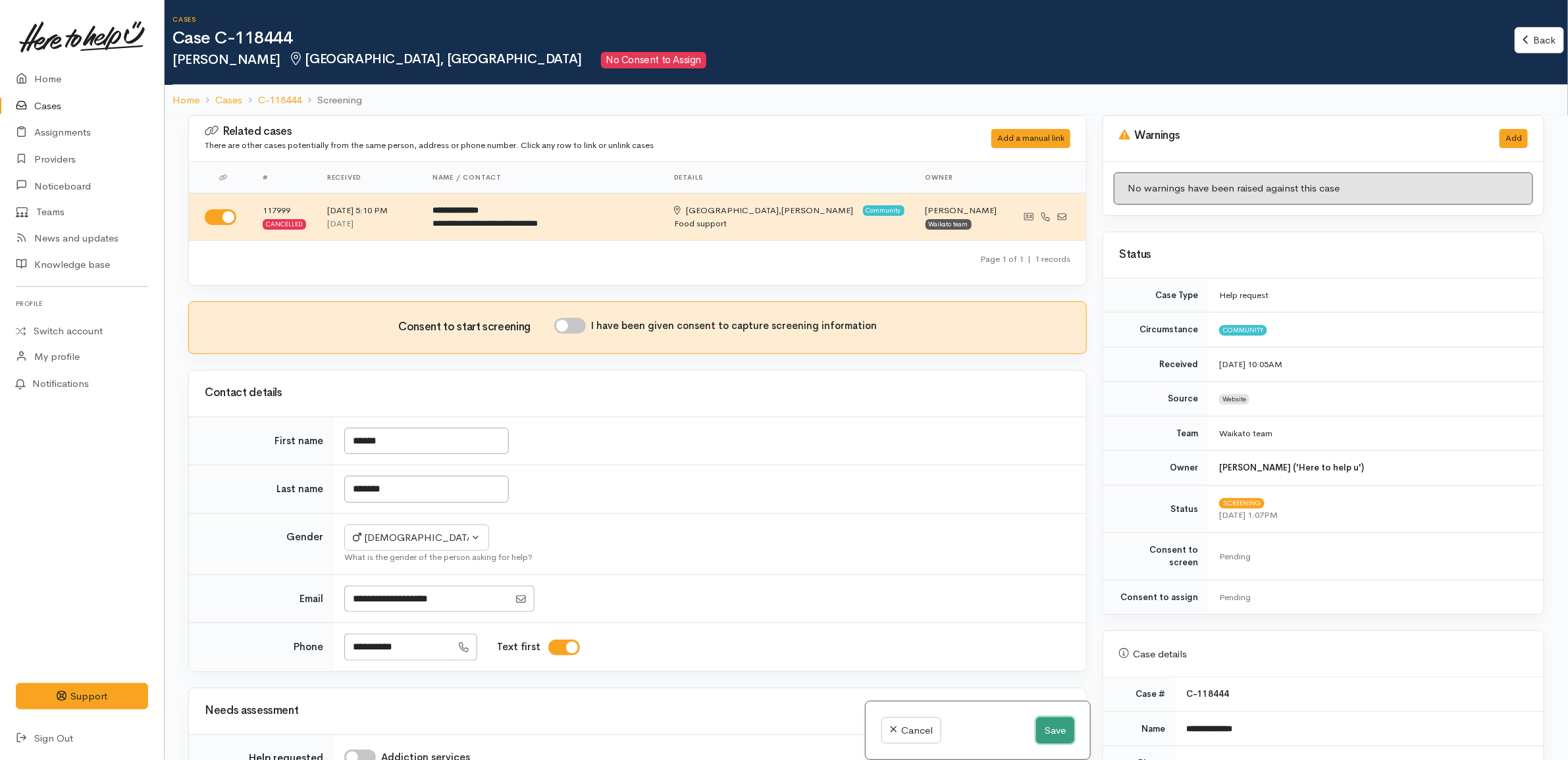
click at [1054, 731] on button "Save" at bounding box center [1054, 730] width 38 height 27
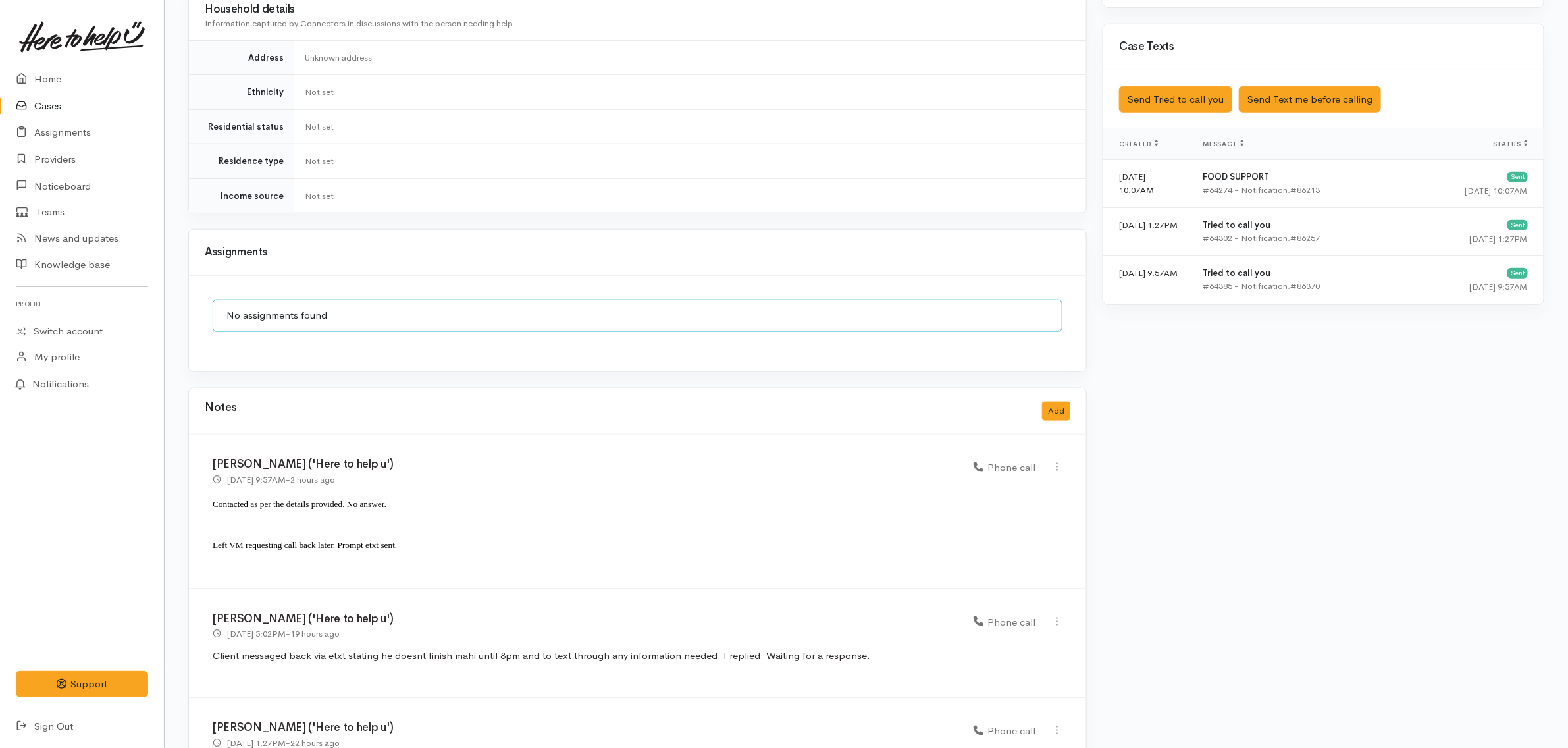
scroll to position [903, 0]
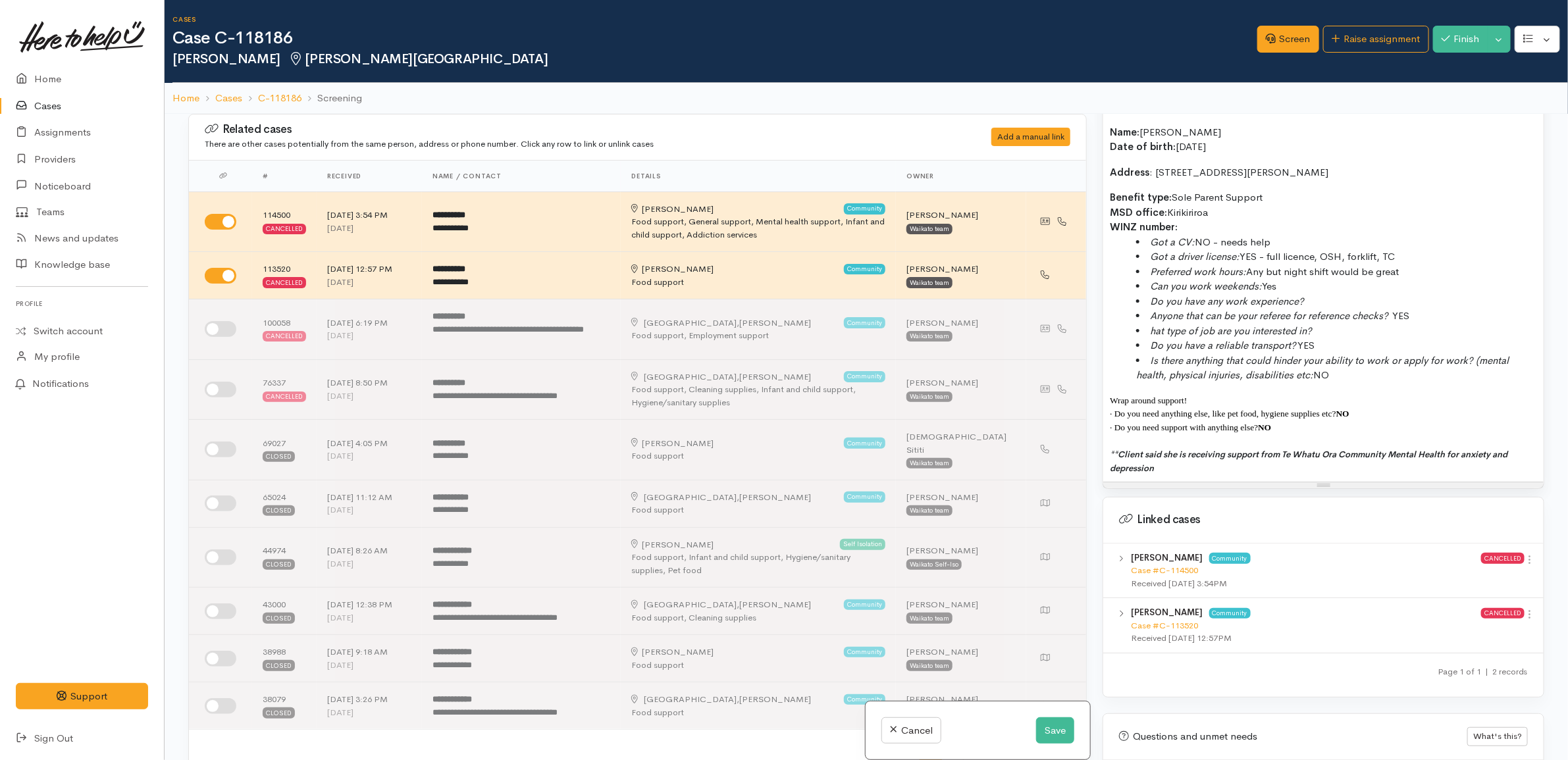
scroll to position [1152, 0]
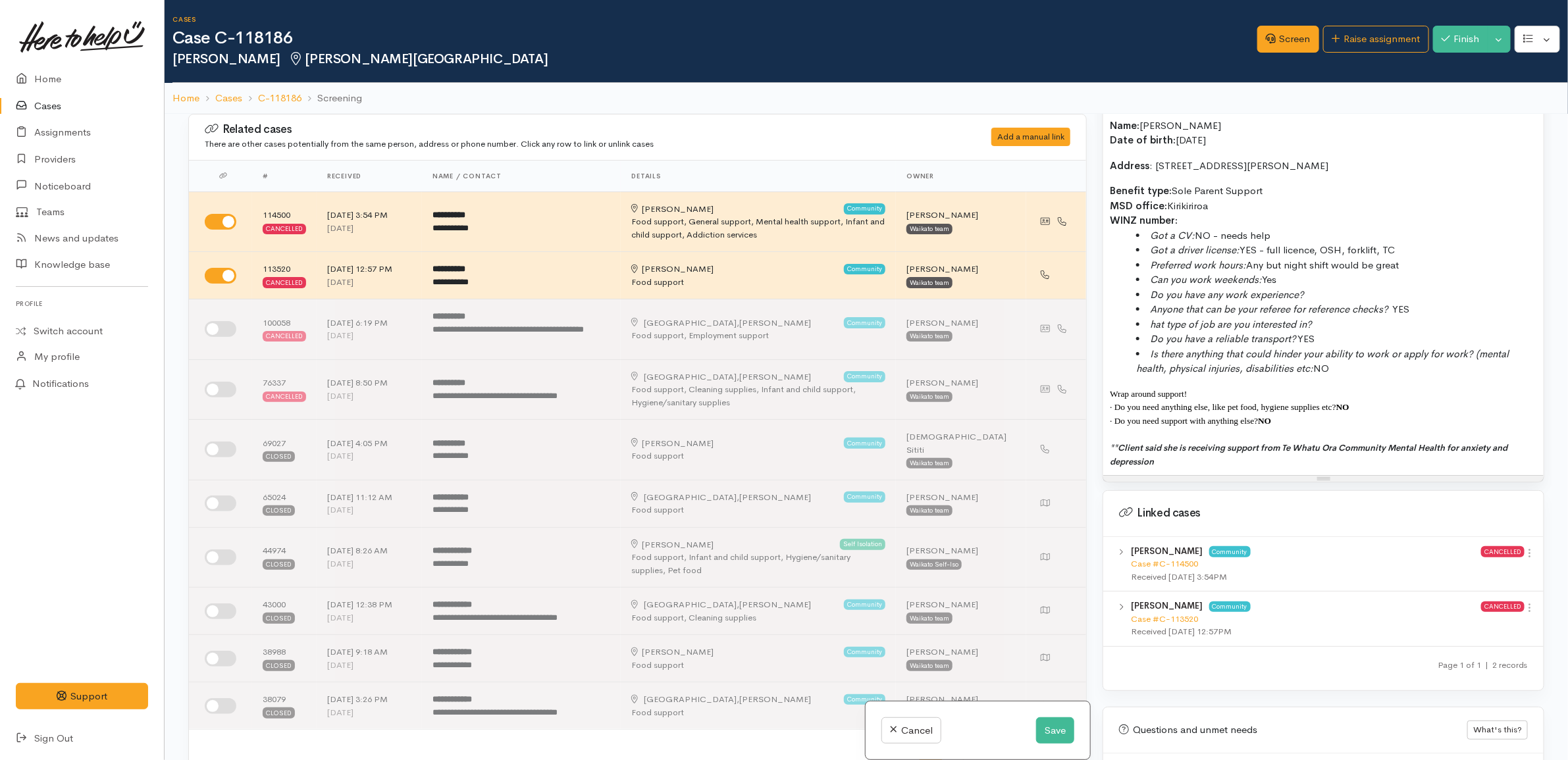
click at [1191, 465] on p "**Client said she is receiving support from Te Whatu Ora Community Mental Healt…" at bounding box center [1322, 454] width 427 height 27
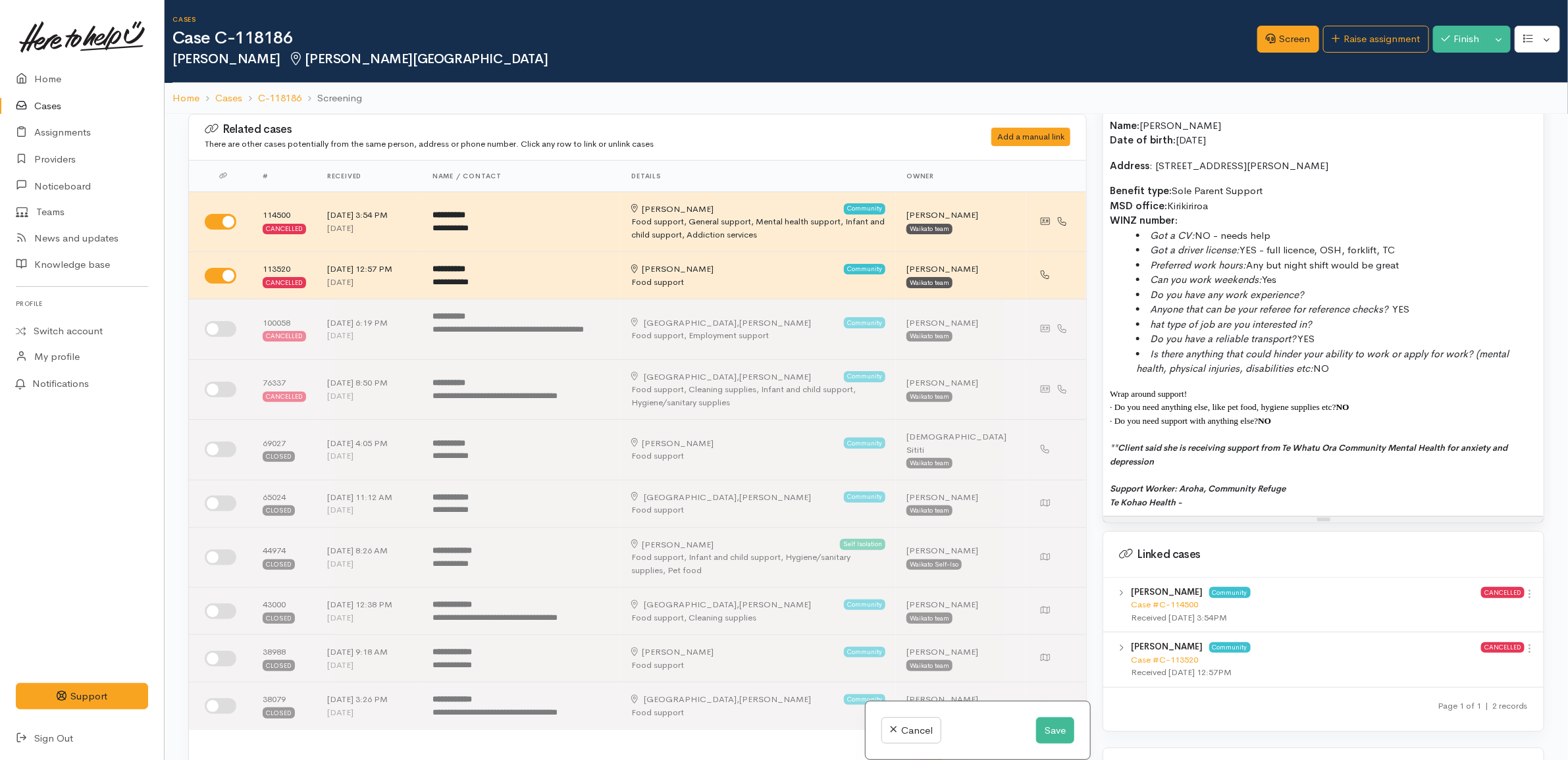
click at [1315, 492] on p "Support Worker: Aroha, Community Refuge" at bounding box center [1322, 489] width 427 height 14
click at [1340, 508] on p "Te Kohao Health -" at bounding box center [1322, 502] width 427 height 14
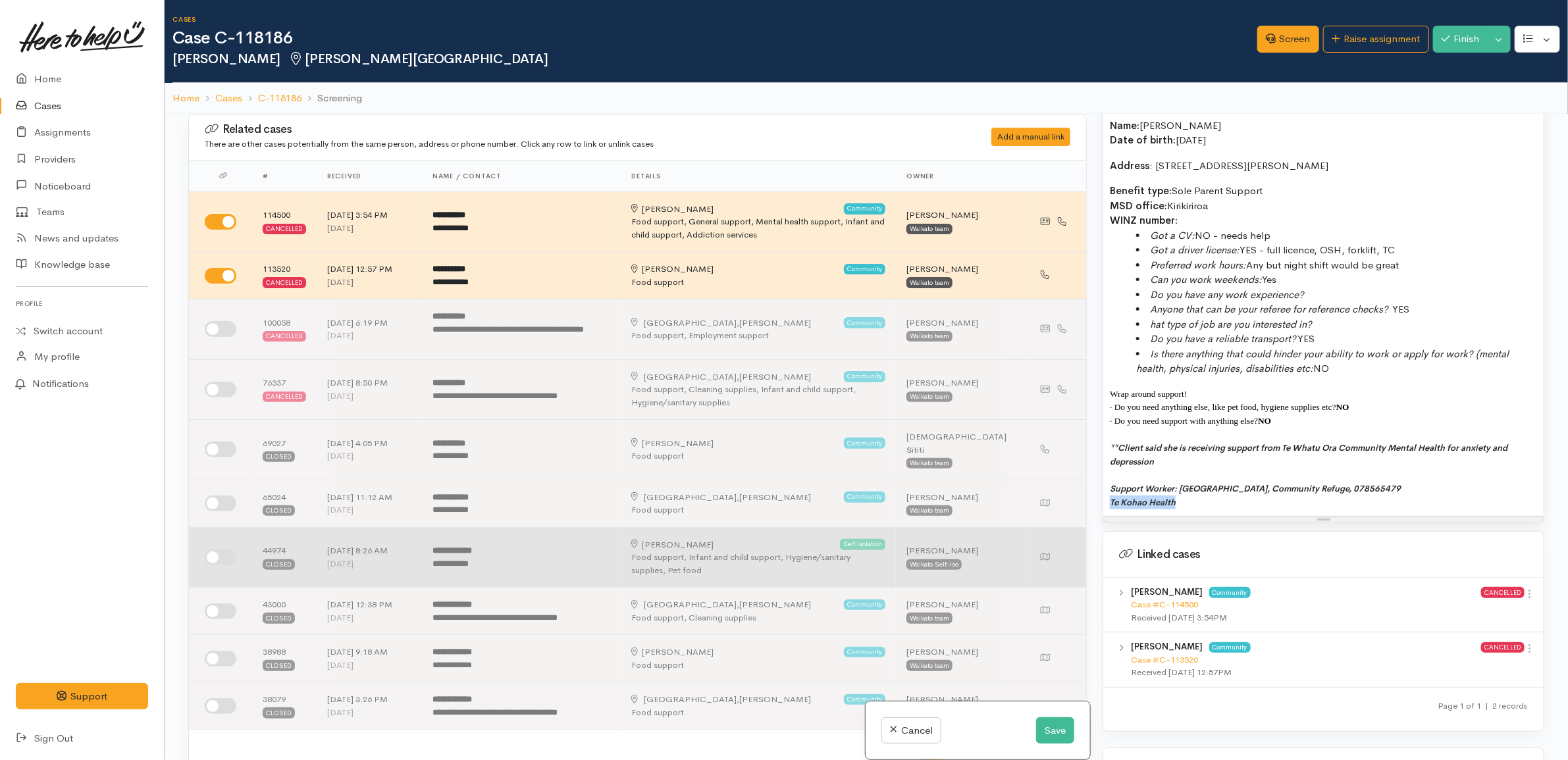
drag, startPoint x: 1190, startPoint y: 508, endPoint x: 1079, endPoint y: 538, distance: 115.0
click at [1079, 538] on div "Related cases There are other cases potentially from the same person, address o…" at bounding box center [866, 494] width 1371 height 760
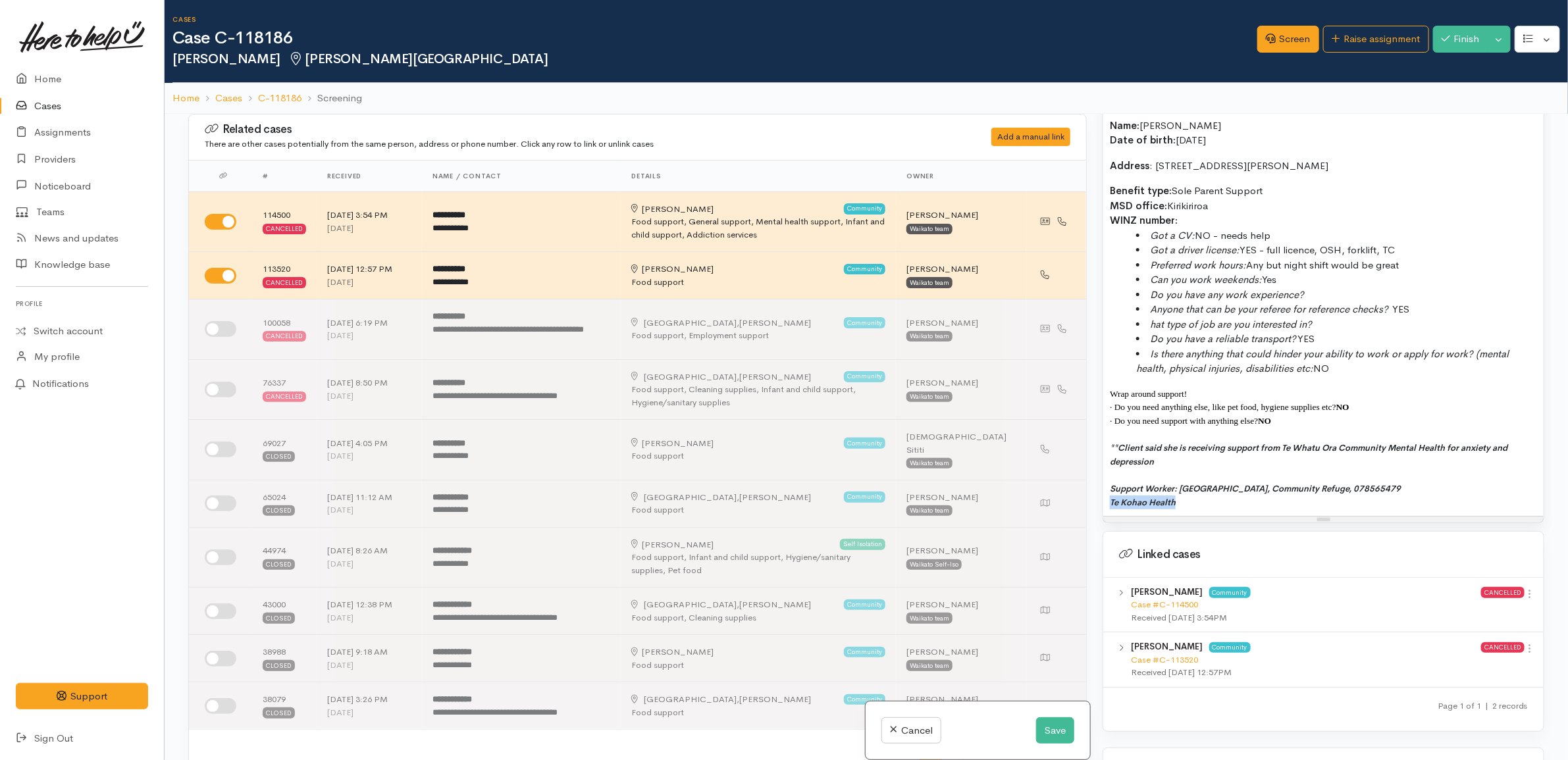
copy span "Te Kohao Health"
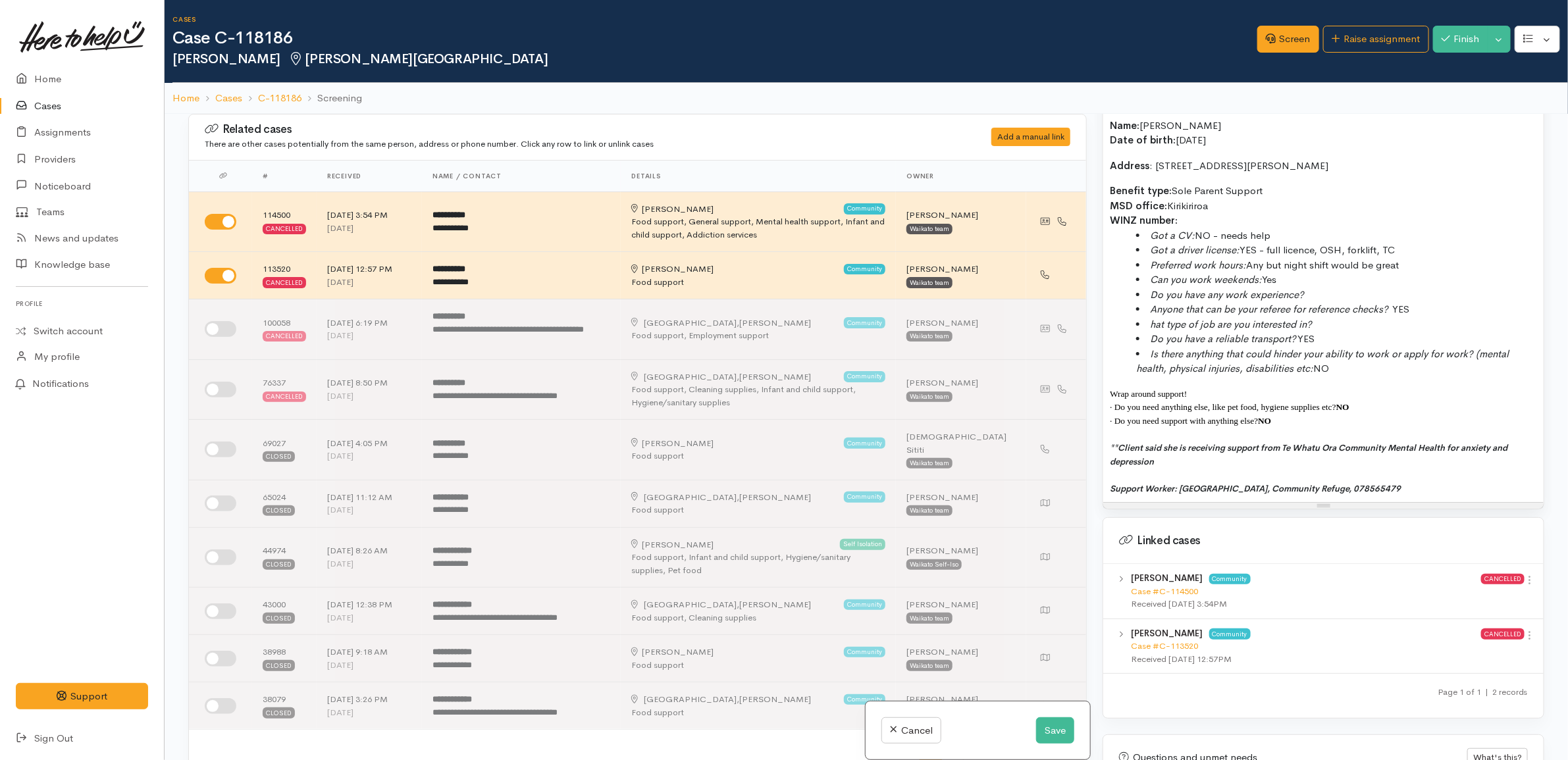
click at [1191, 494] on span "Support Worker: Aroha, Community Refuge, 078565479" at bounding box center [1255, 489] width 291 height 11
drag, startPoint x: 1334, startPoint y: 495, endPoint x: 1252, endPoint y: 501, distance: 82.2
click at [1252, 501] on div "? why kaute referred to us? ? Sonja Pasifika? Maybe Solomon group or maybe self…" at bounding box center [1323, 188] width 441 height 628
copy span "Community Refuge,"
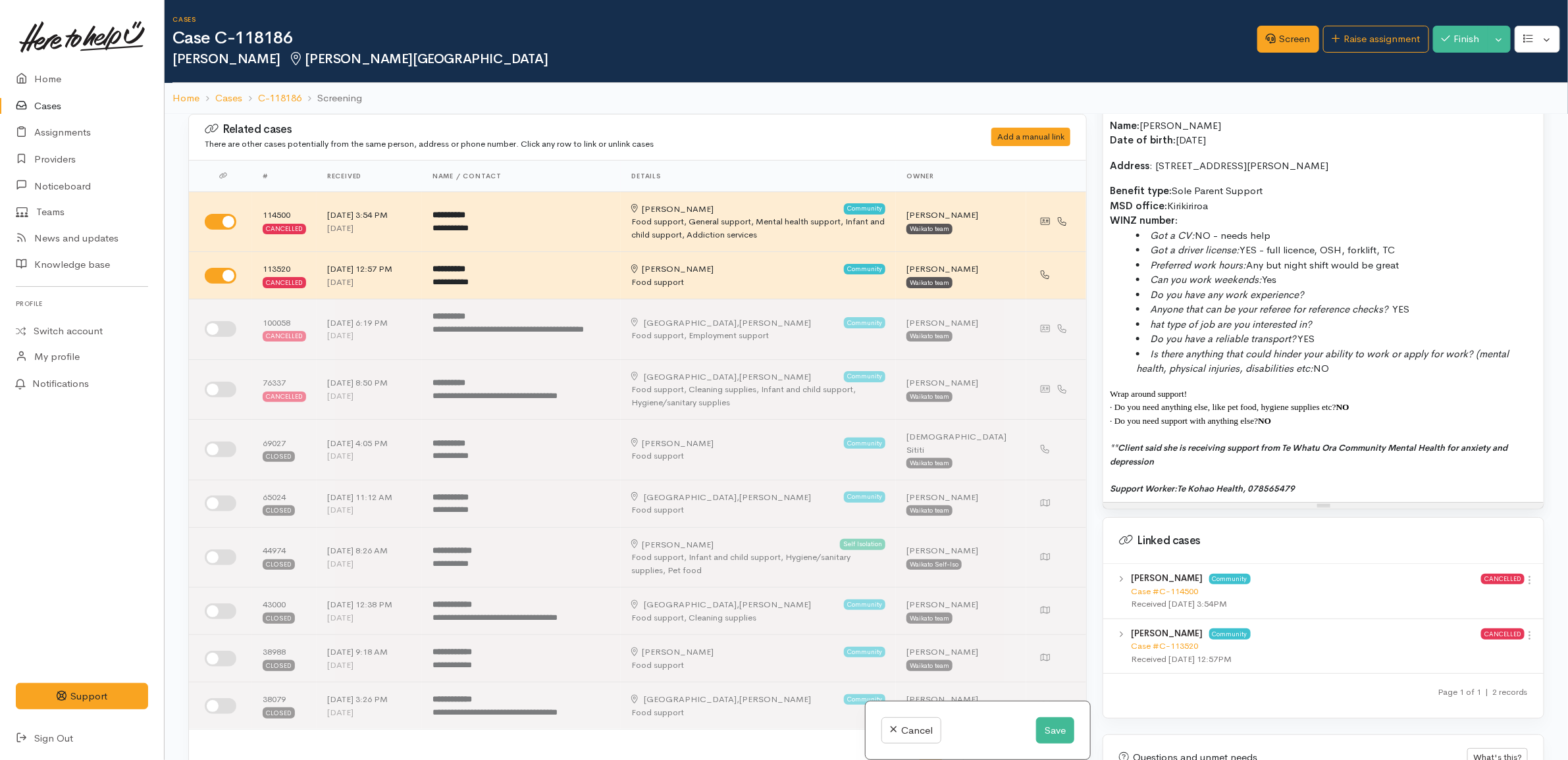
click at [1315, 492] on p "Support Worker: Te Kohao Health , 078565479" at bounding box center [1322, 489] width 427 height 14
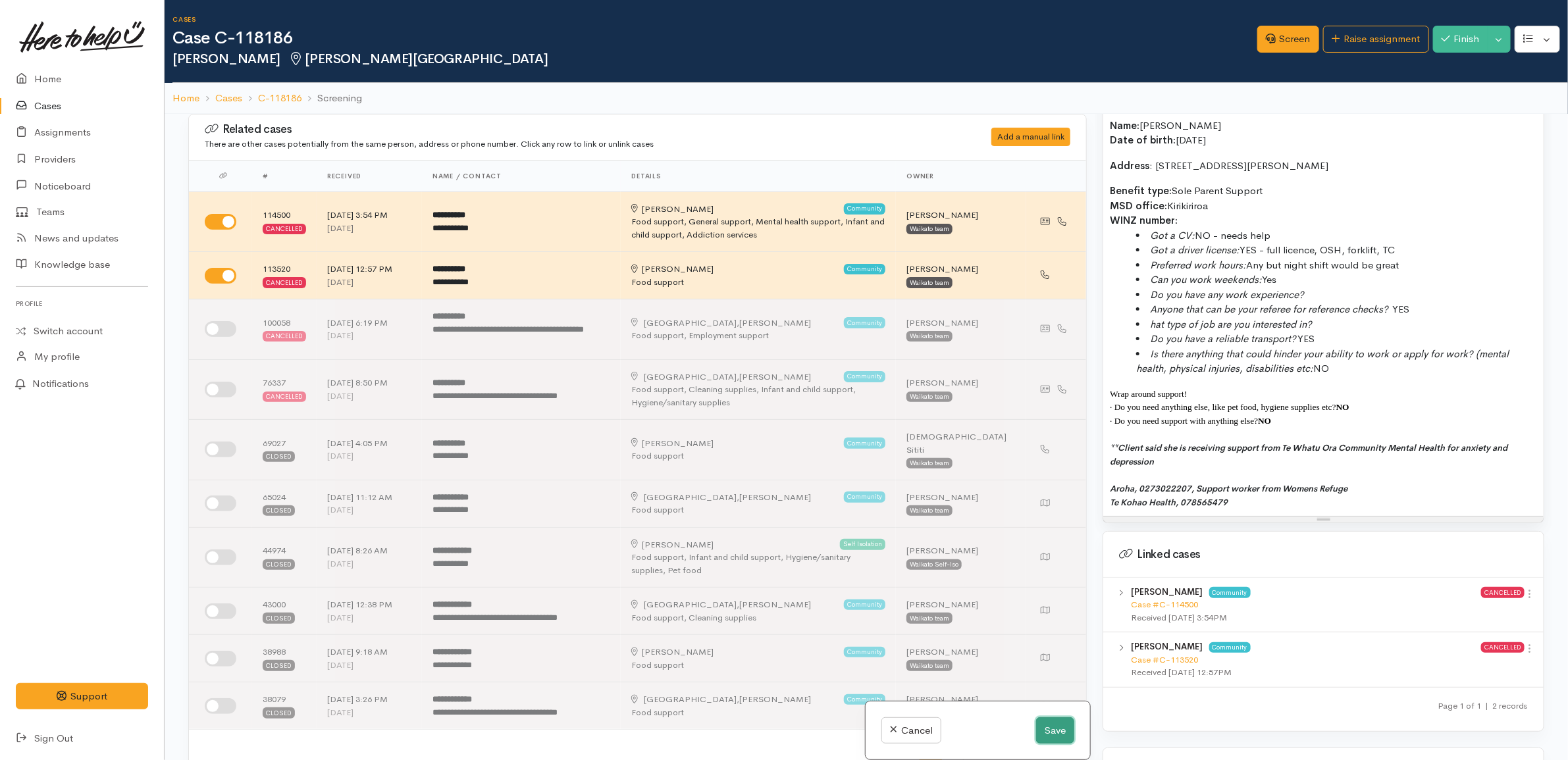
click at [1037, 721] on button "Save" at bounding box center [1054, 730] width 38 height 27
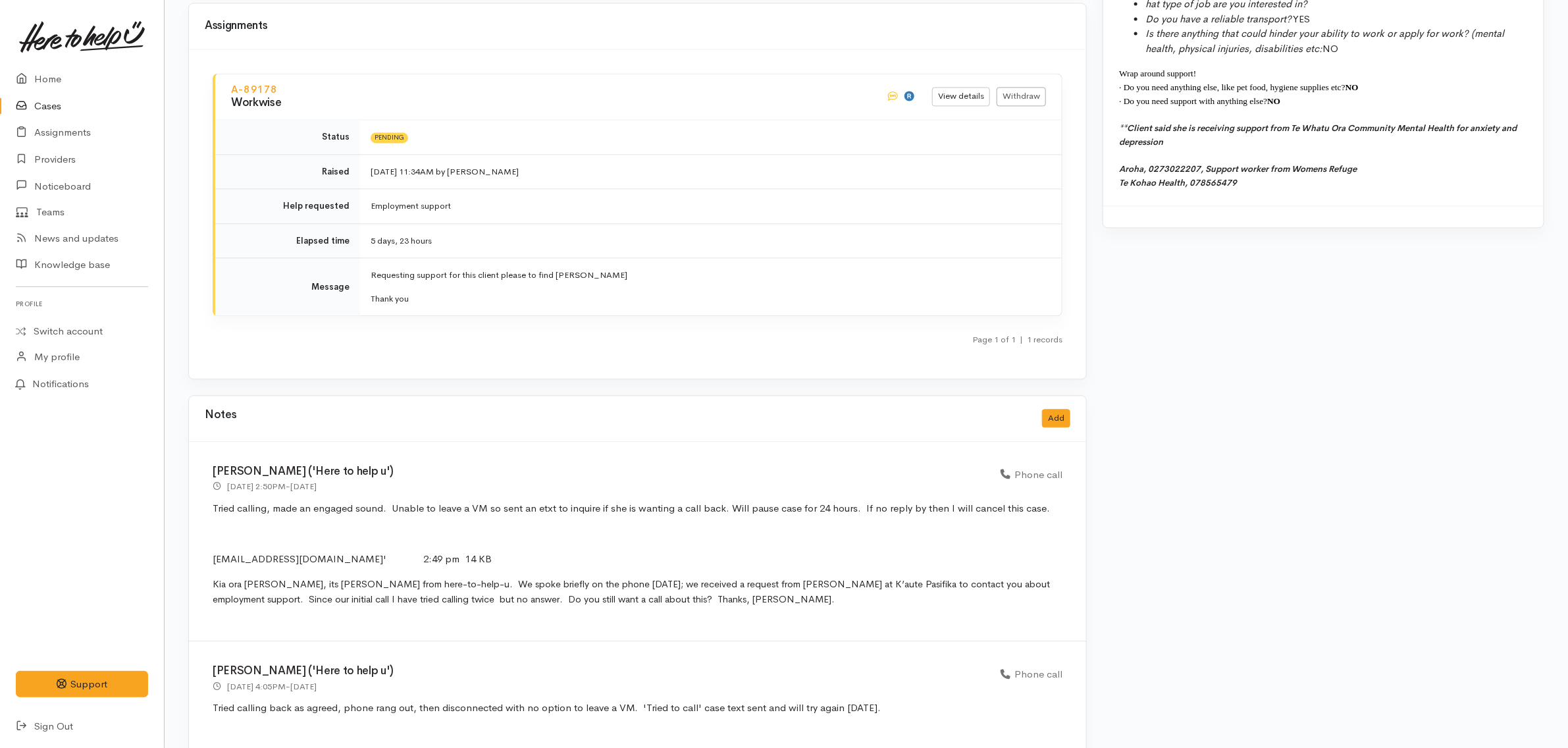
scroll to position [1810, 0]
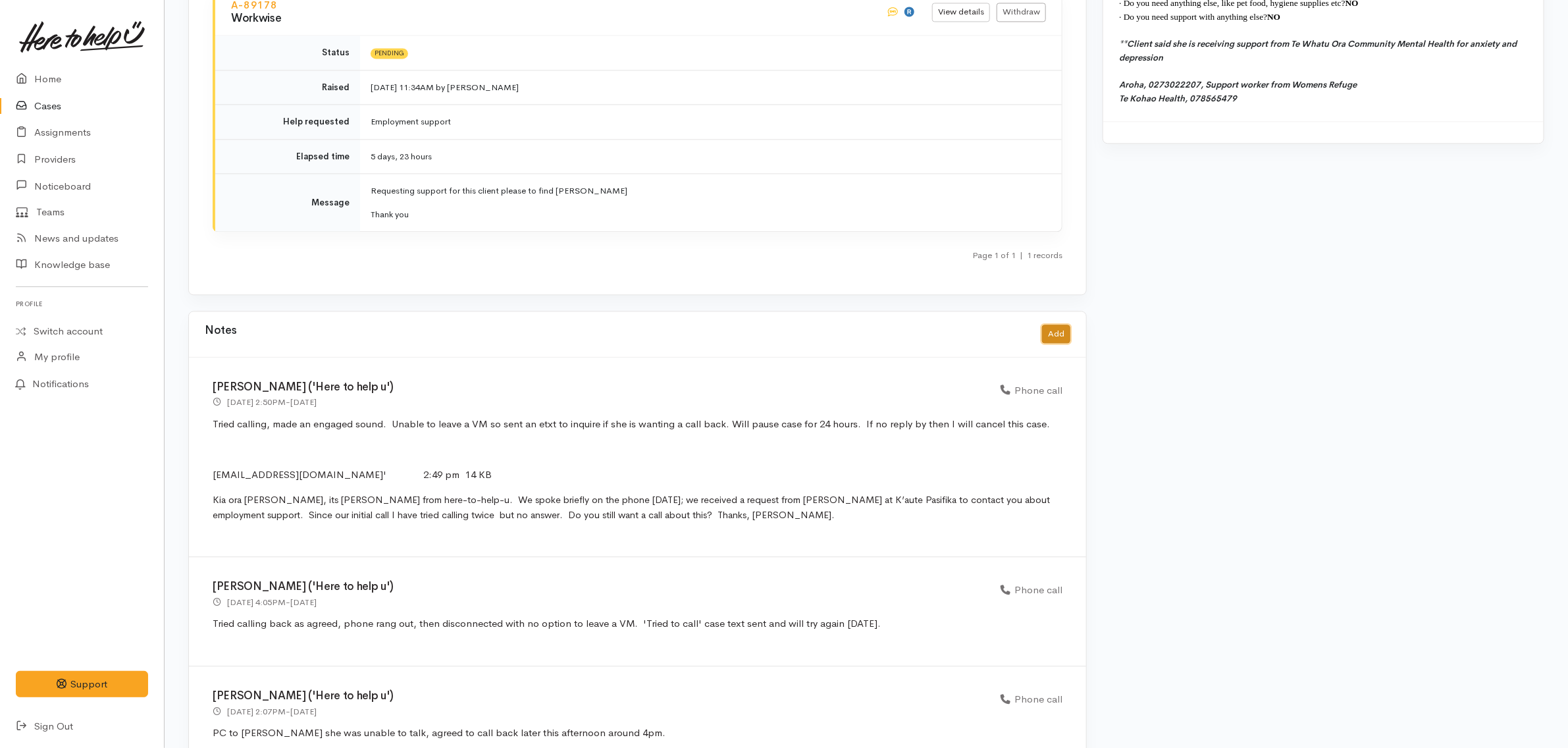
click at [1064, 325] on button "Add" at bounding box center [1055, 334] width 28 height 19
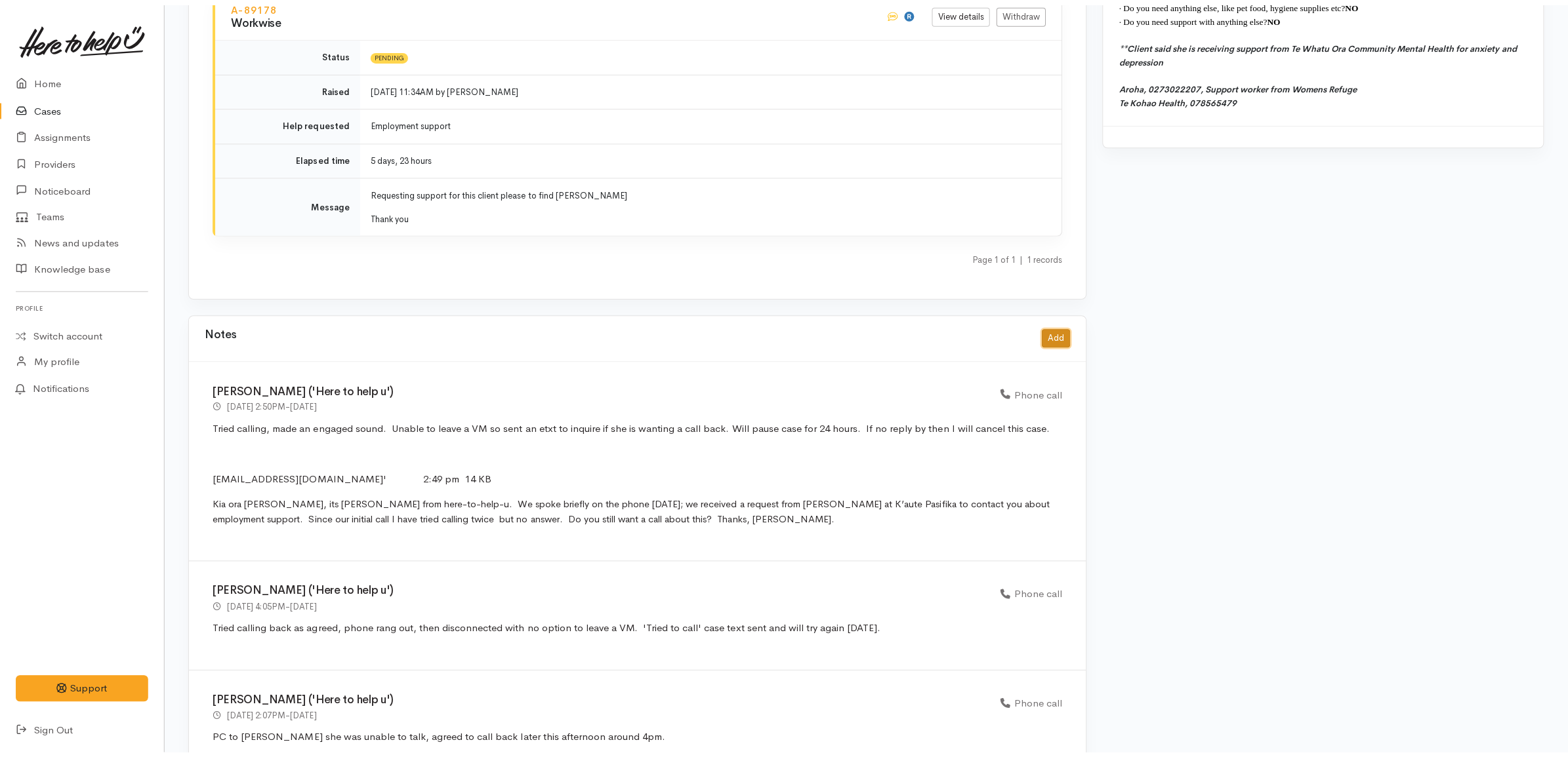
scroll to position [1791, 0]
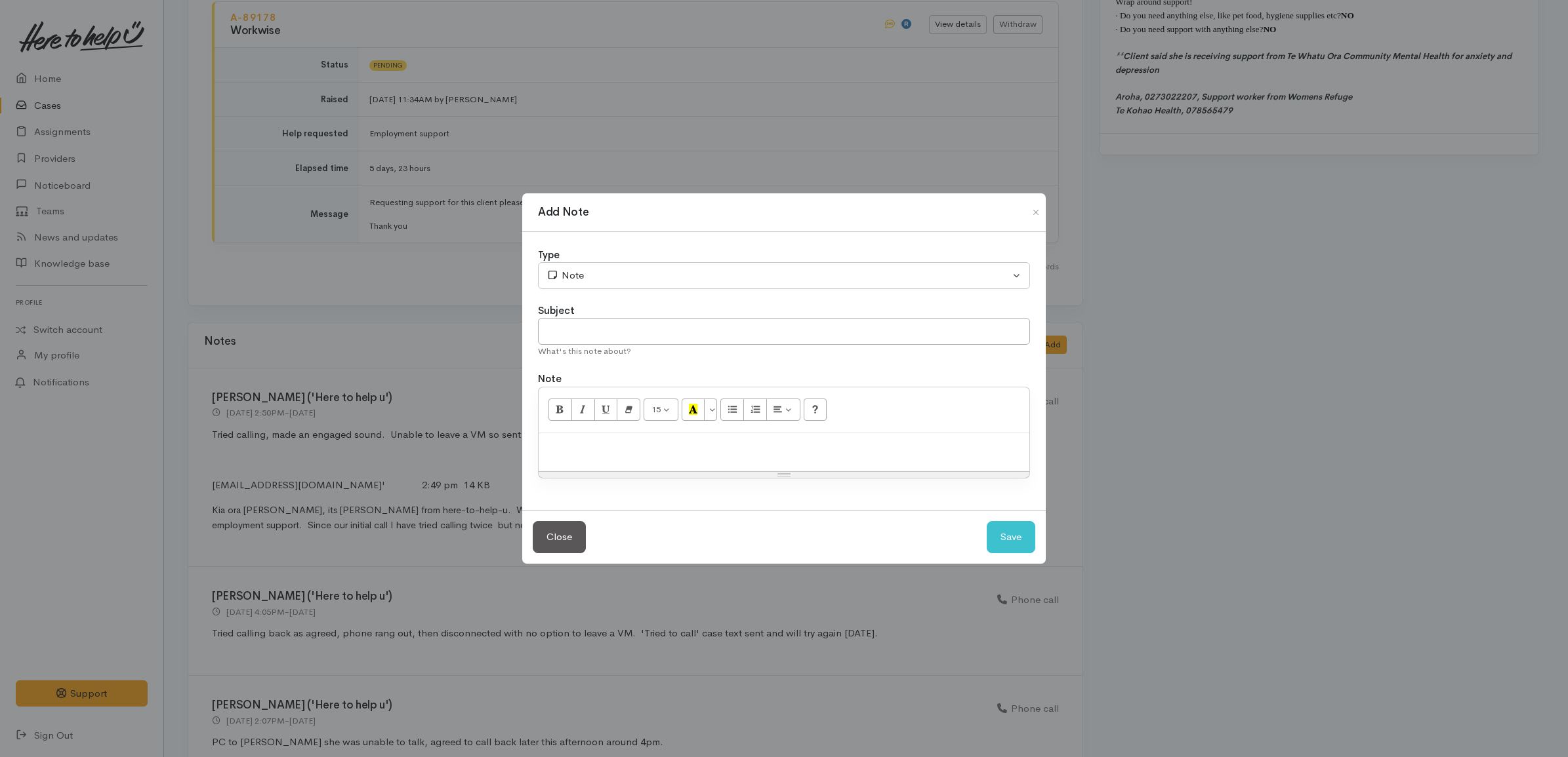
click at [734, 443] on p at bounding box center [784, 447] width 478 height 15
paste div
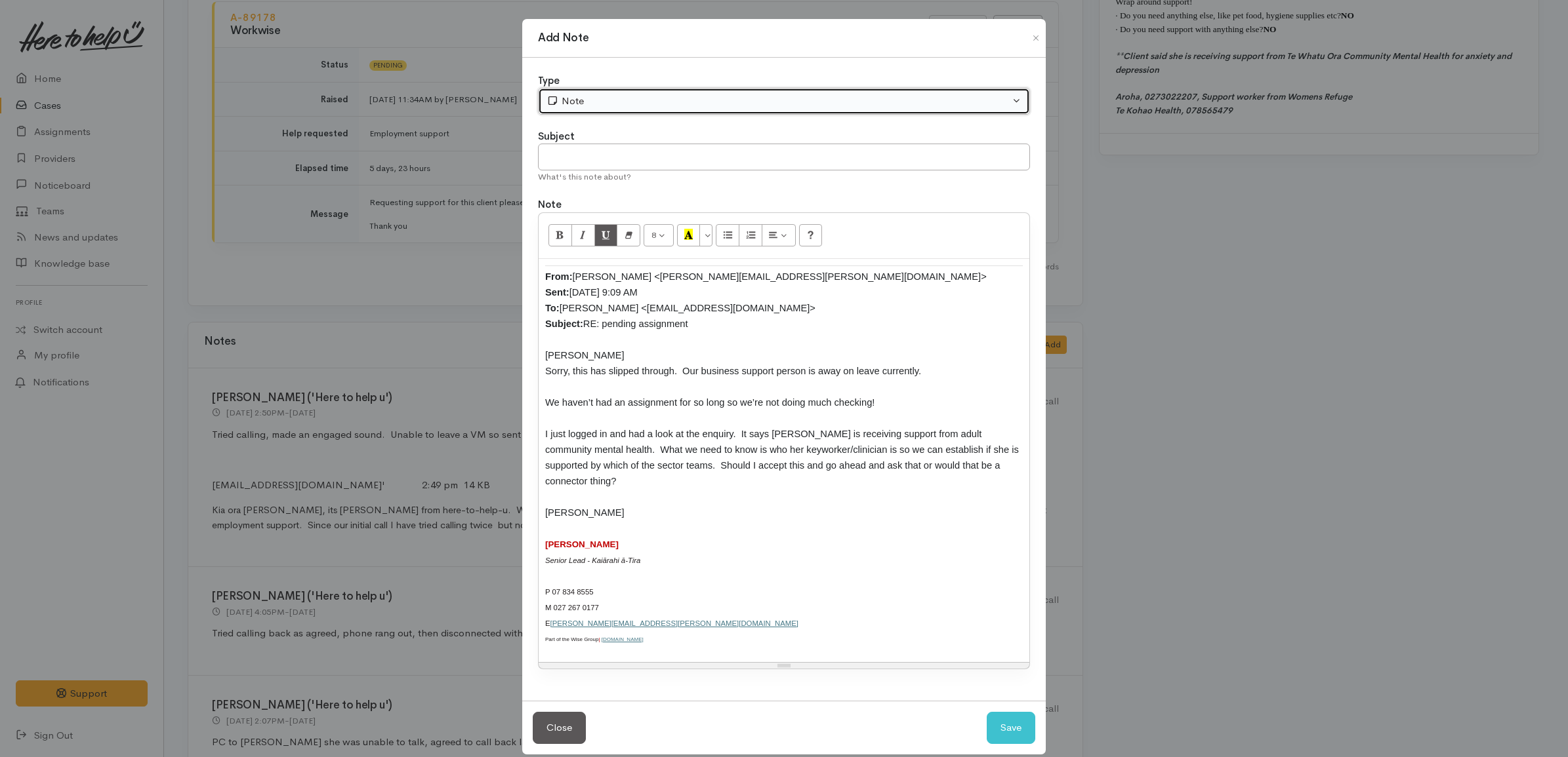
click at [614, 98] on div "Note" at bounding box center [777, 102] width 463 height 15
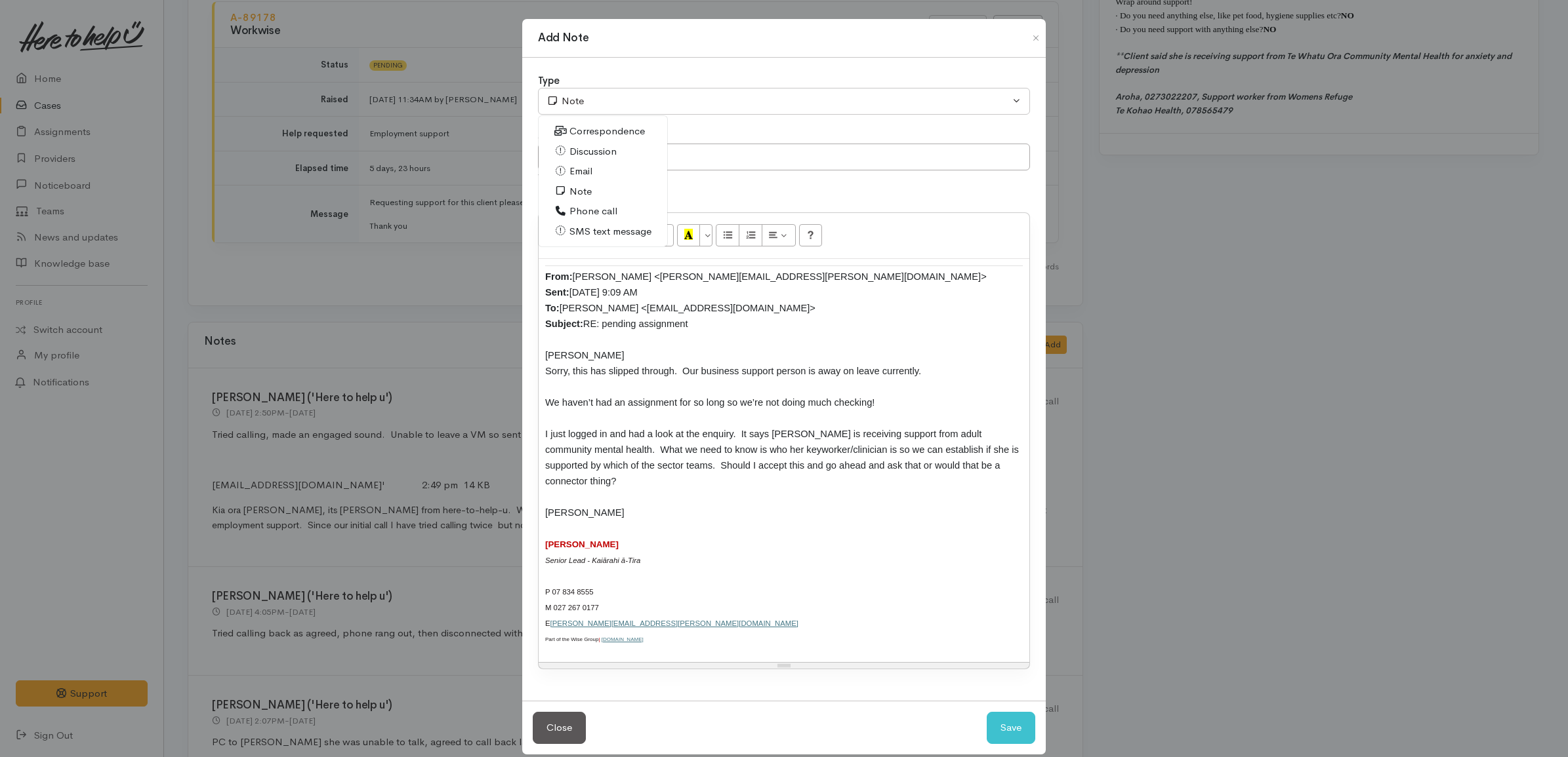
click at [614, 171] on link "Email" at bounding box center [603, 172] width 128 height 21
click at [670, 150] on input "text" at bounding box center [783, 157] width 492 height 27
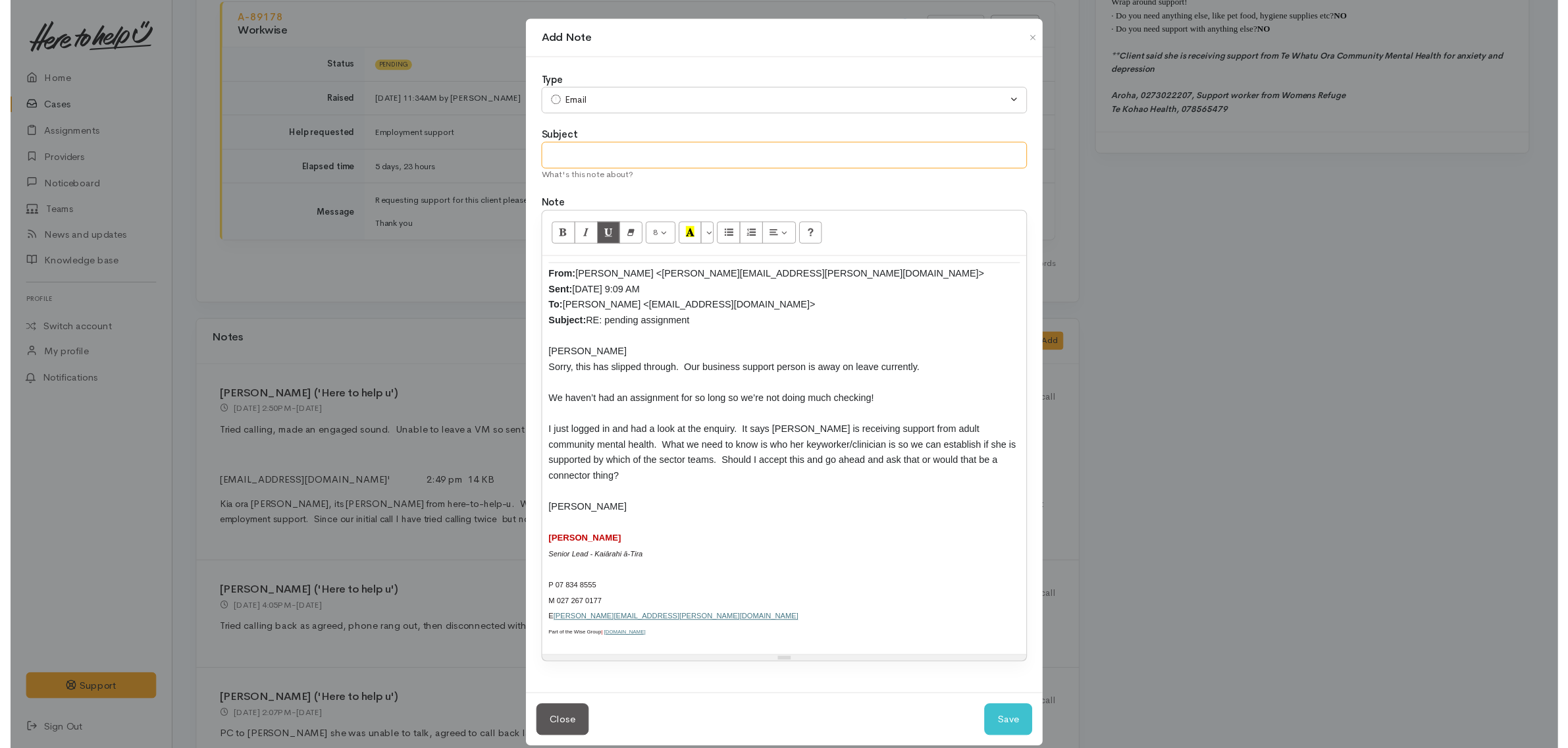
scroll to position [3, 0]
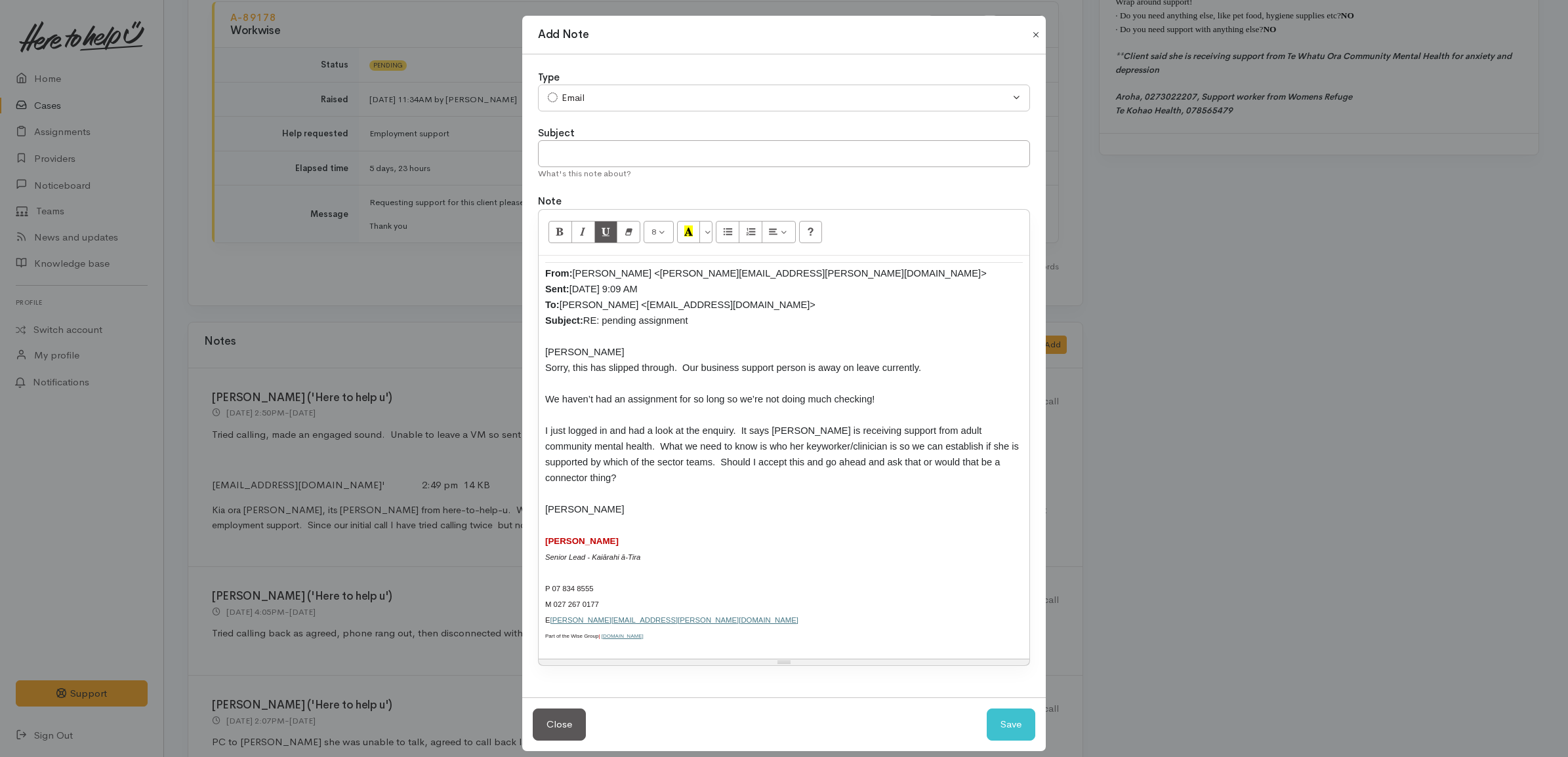
click at [1034, 38] on button "Close" at bounding box center [1036, 34] width 21 height 15
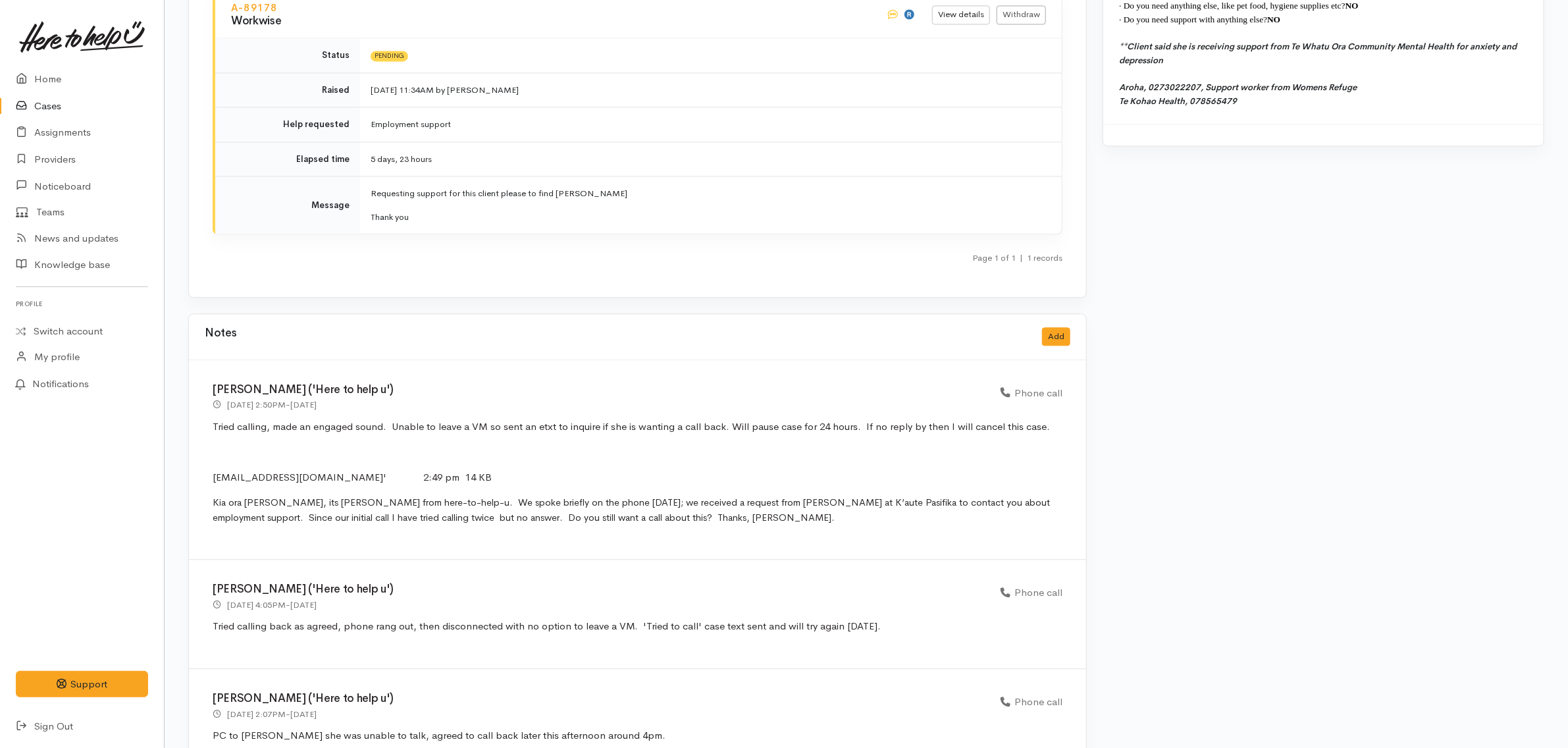
scroll to position [1810, 0]
click at [1064, 325] on button "Add" at bounding box center [1055, 334] width 28 height 19
select select "1"
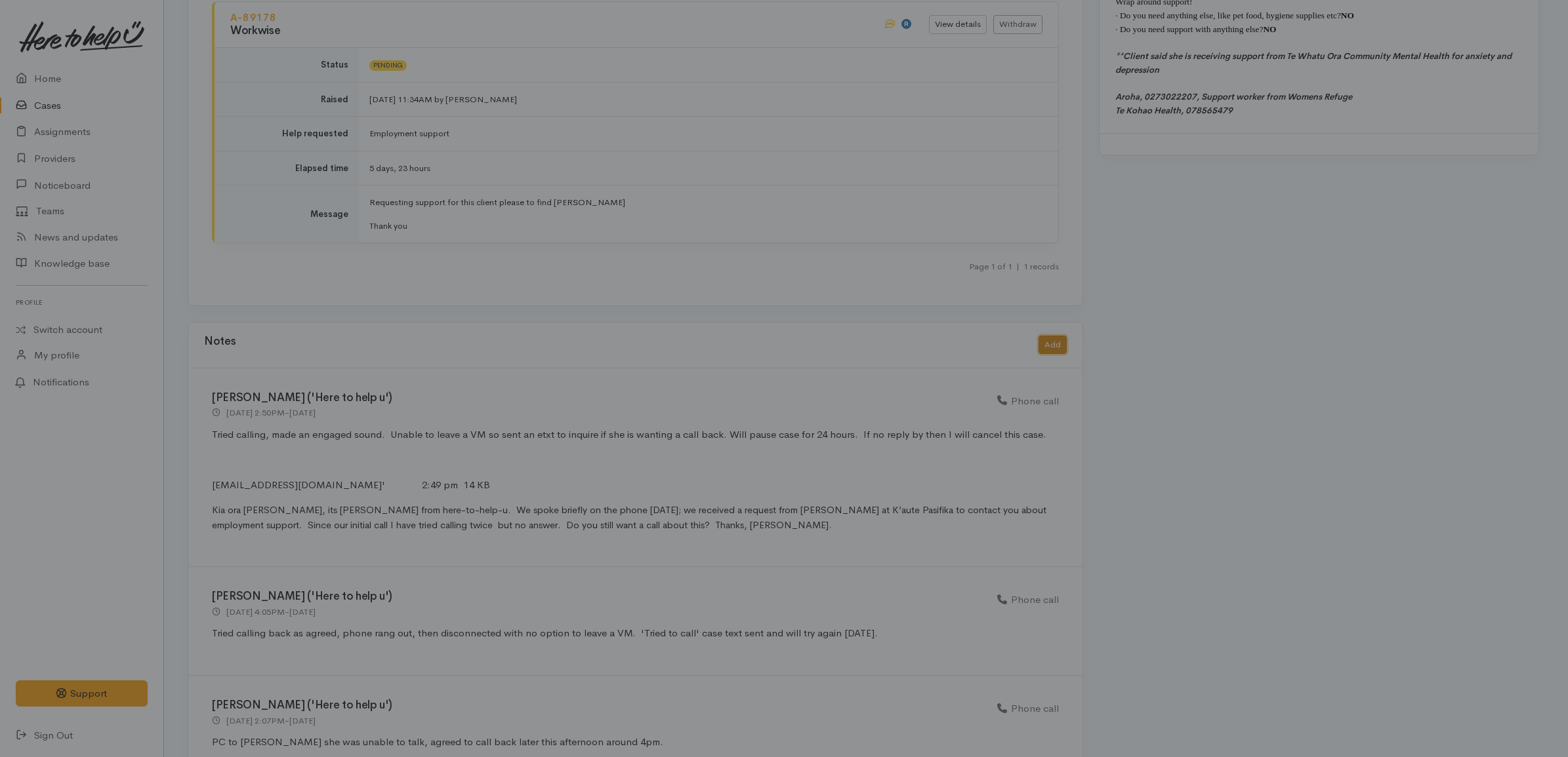
scroll to position [0, 0]
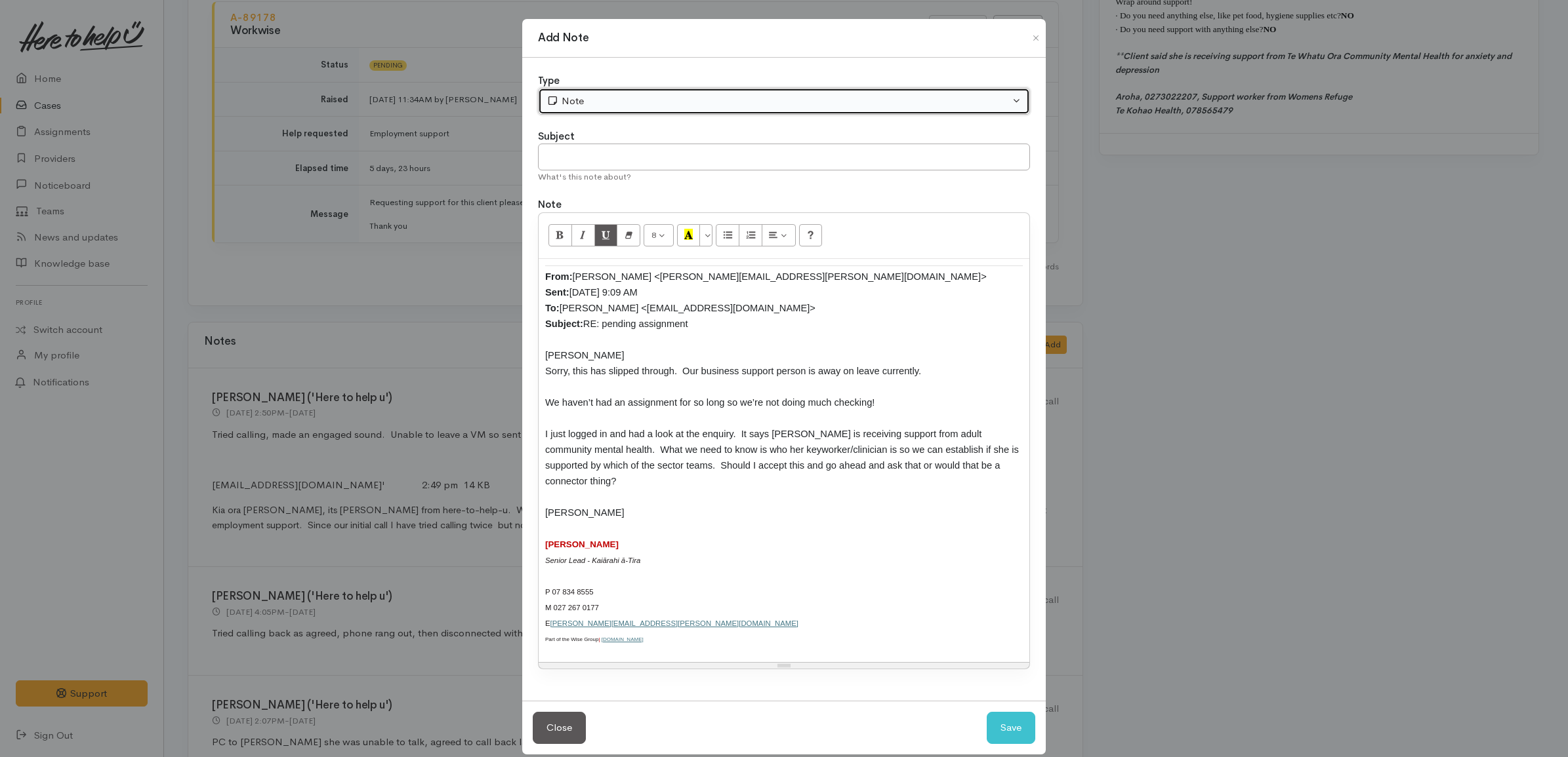
click at [627, 103] on div "Note" at bounding box center [777, 102] width 463 height 15
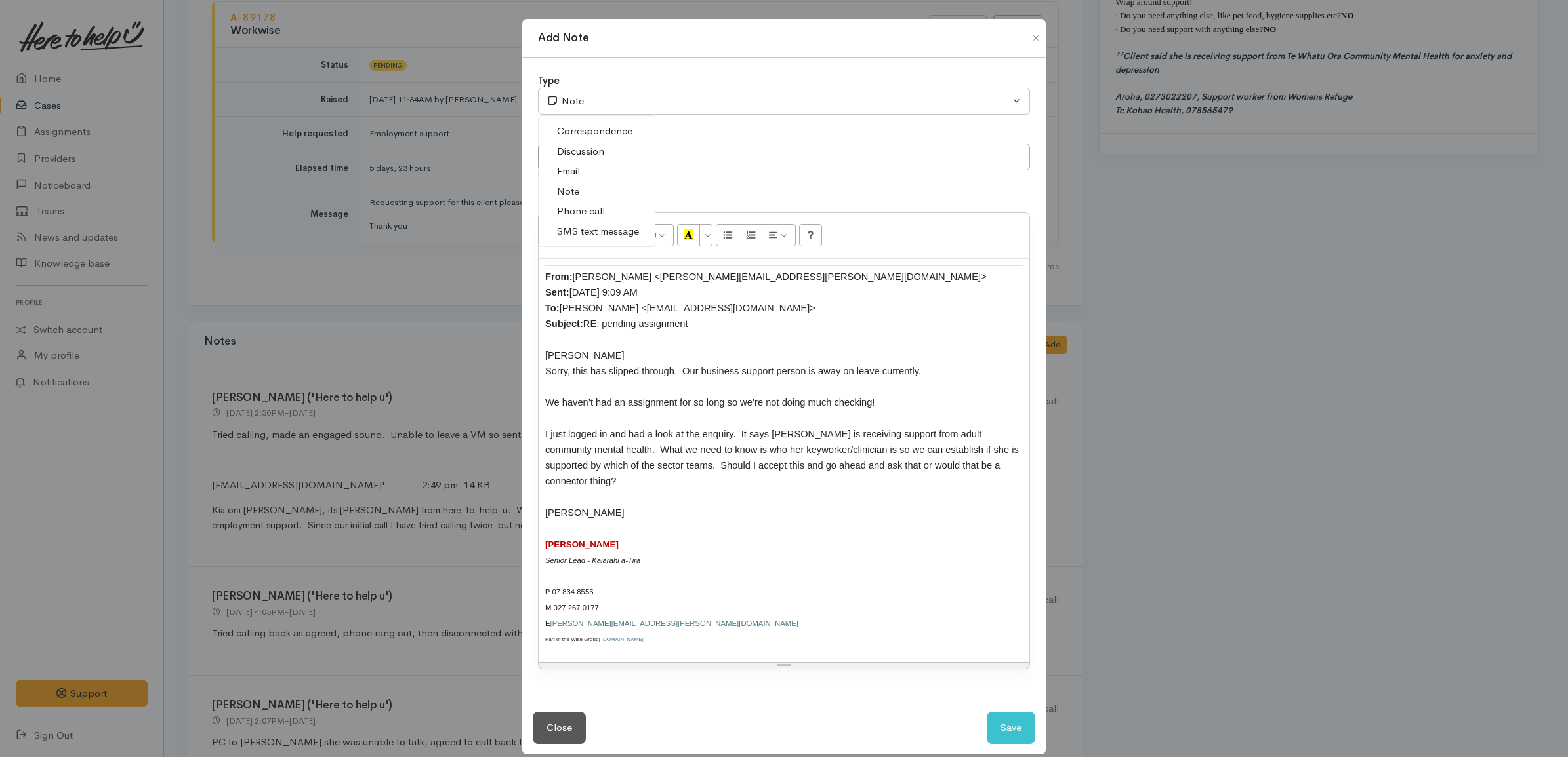
click at [574, 170] on span "Email" at bounding box center [568, 172] width 23 height 15
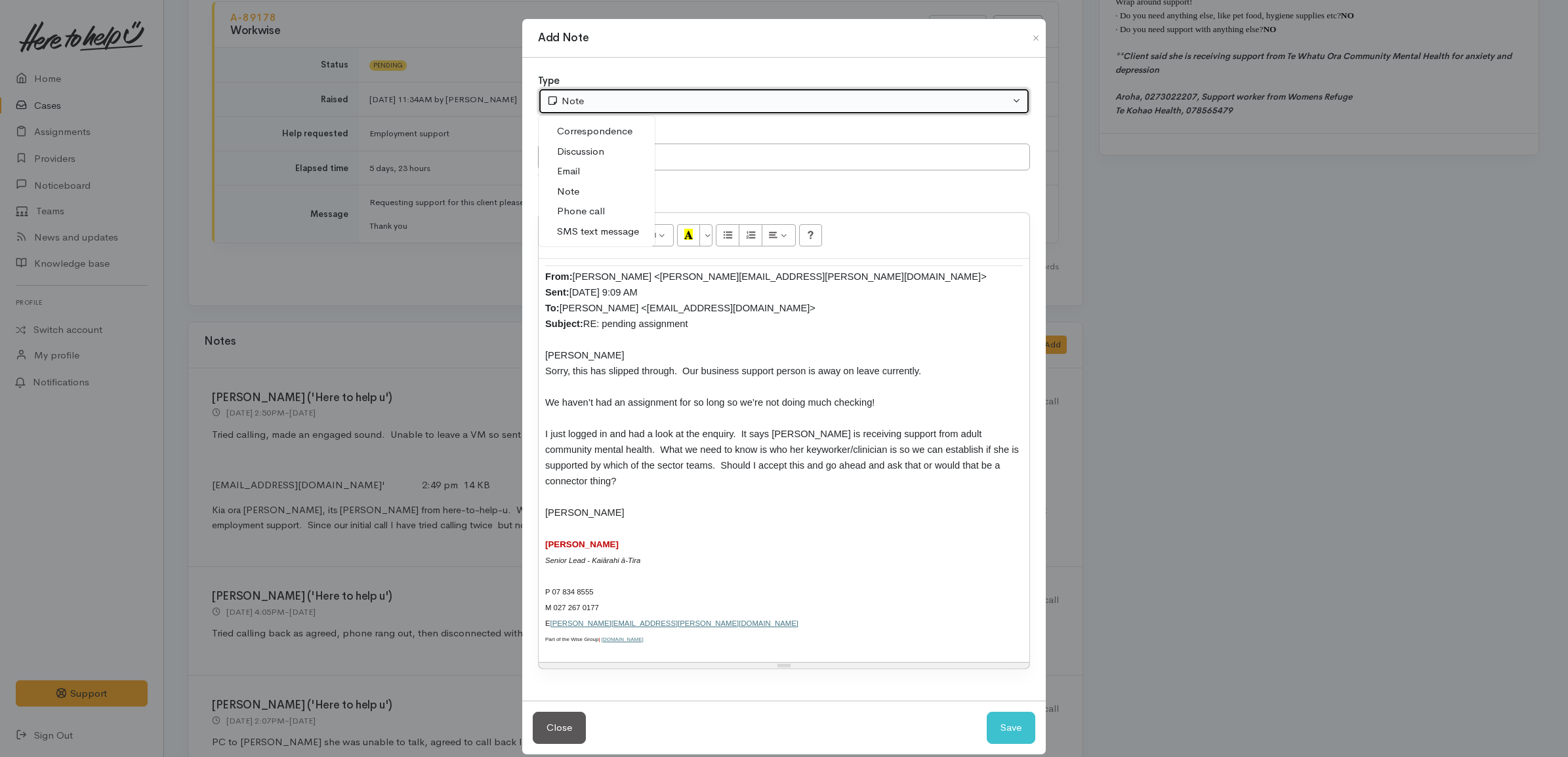
select select "2"
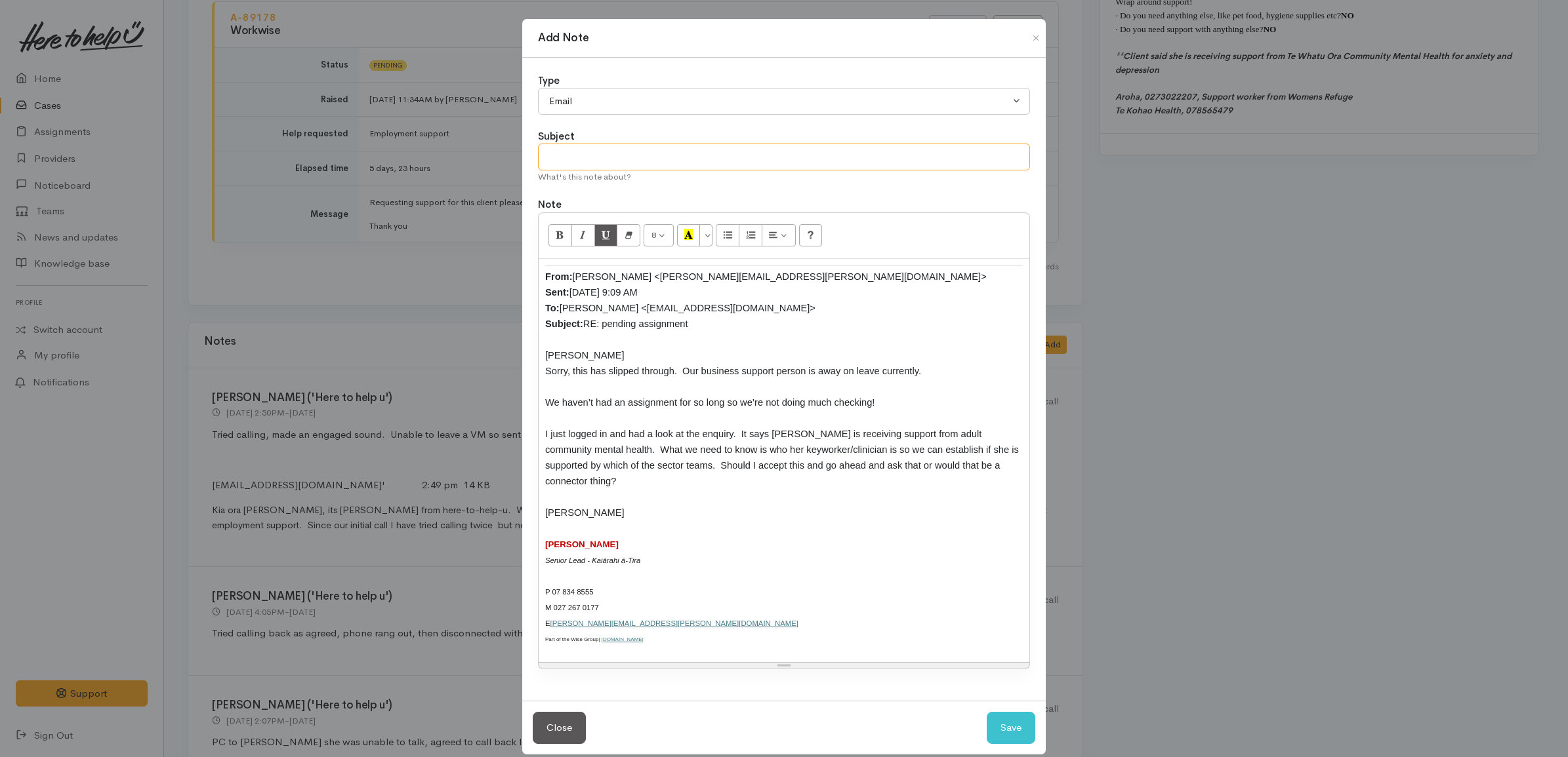
click at [611, 158] on input "text" at bounding box center [783, 157] width 492 height 27
click at [1025, 712] on button "Save" at bounding box center [1011, 728] width 49 height 33
click at [988, 155] on input "Email received by Megan to Kyleigh who had followed up the case due to being th…" at bounding box center [783, 157] width 492 height 27
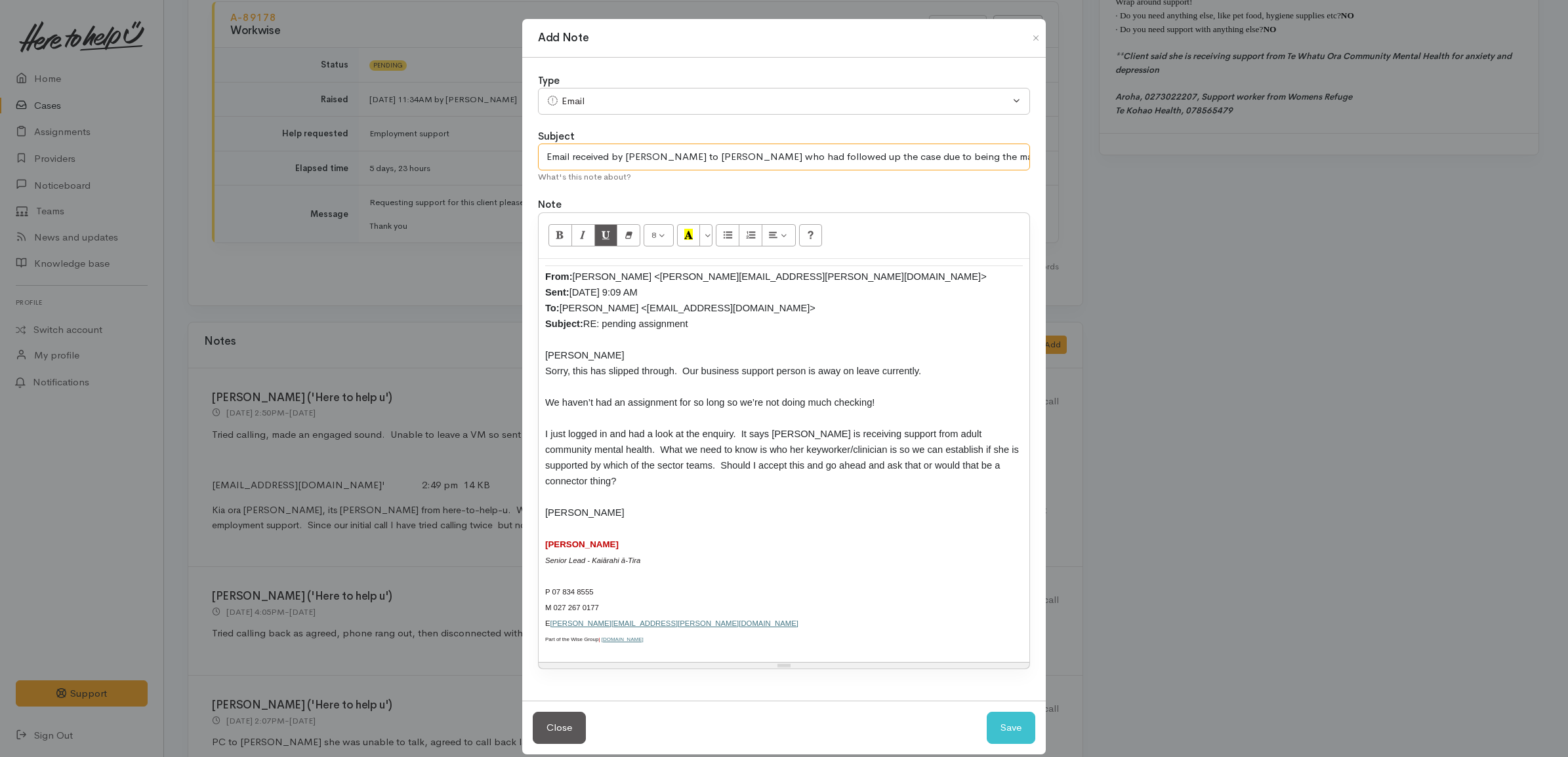
click at [988, 155] on input "Email received by Megan to Kyleigh who had followed up the case due to being th…" at bounding box center [783, 157] width 492 height 27
type input "Email received by Megan to Kyleigh who had followed up the case due to being th…"
click at [1013, 712] on button "Save" at bounding box center [1011, 728] width 49 height 33
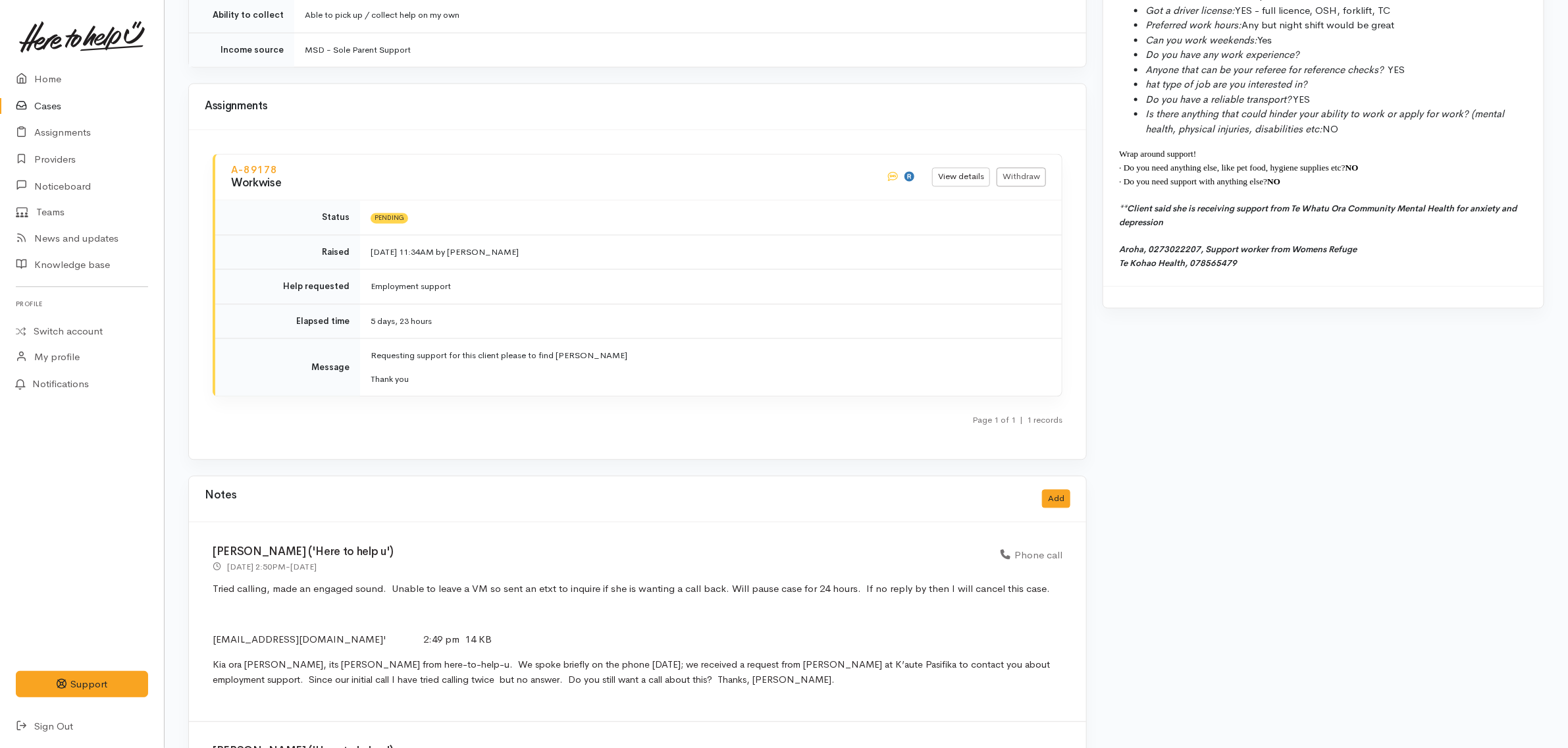
scroll to position [1810, 0]
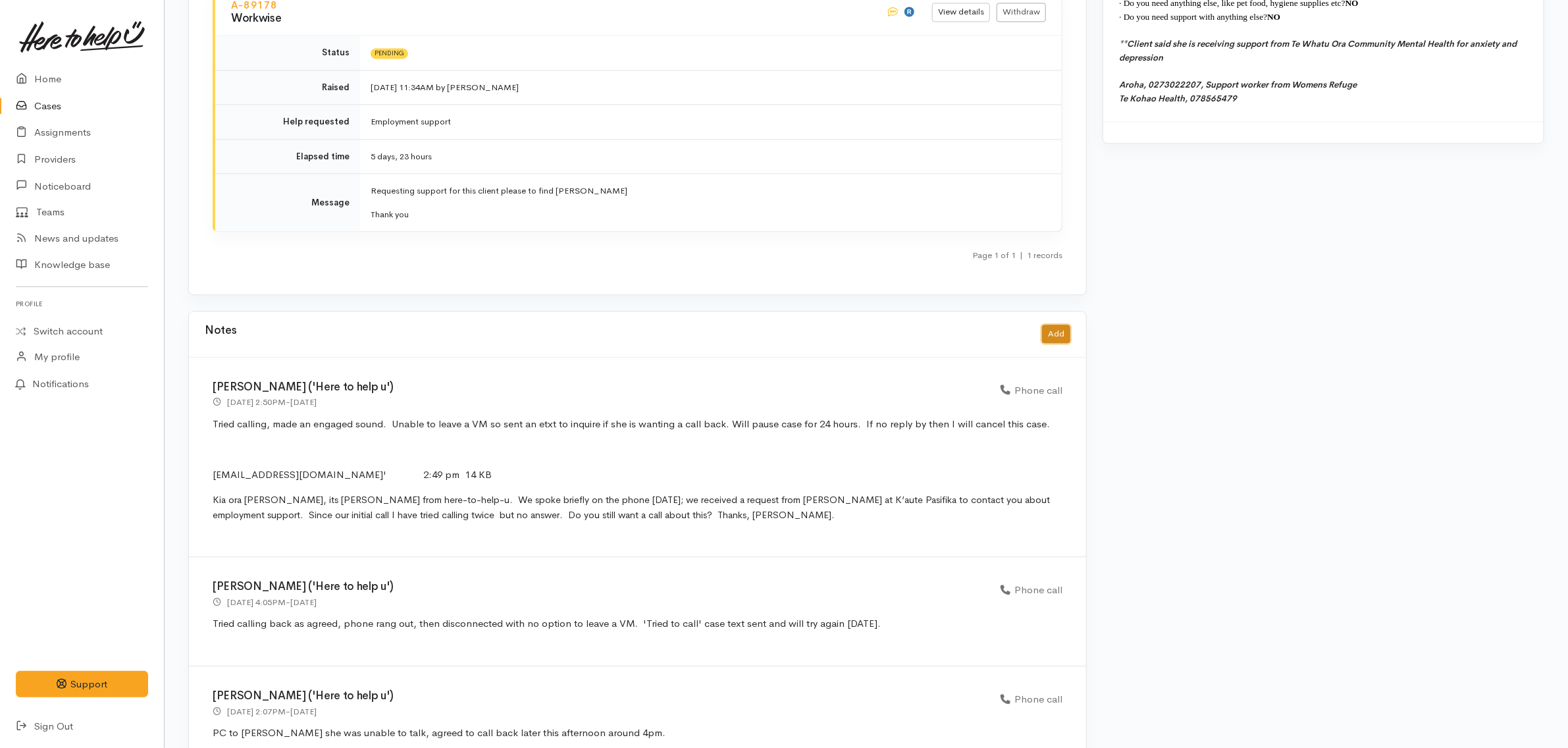
click at [1053, 325] on button "Add" at bounding box center [1055, 334] width 28 height 19
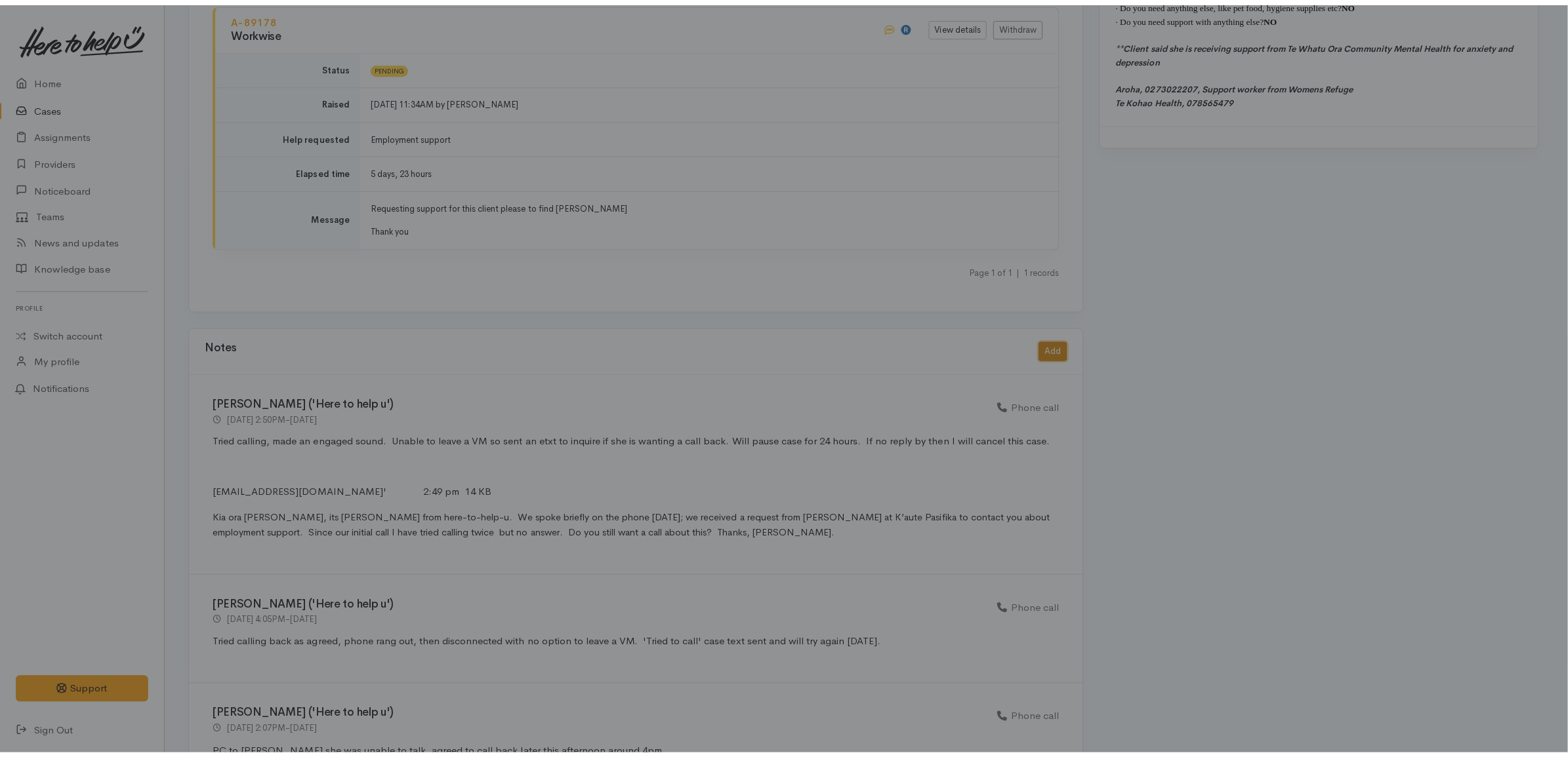
scroll to position [1791, 0]
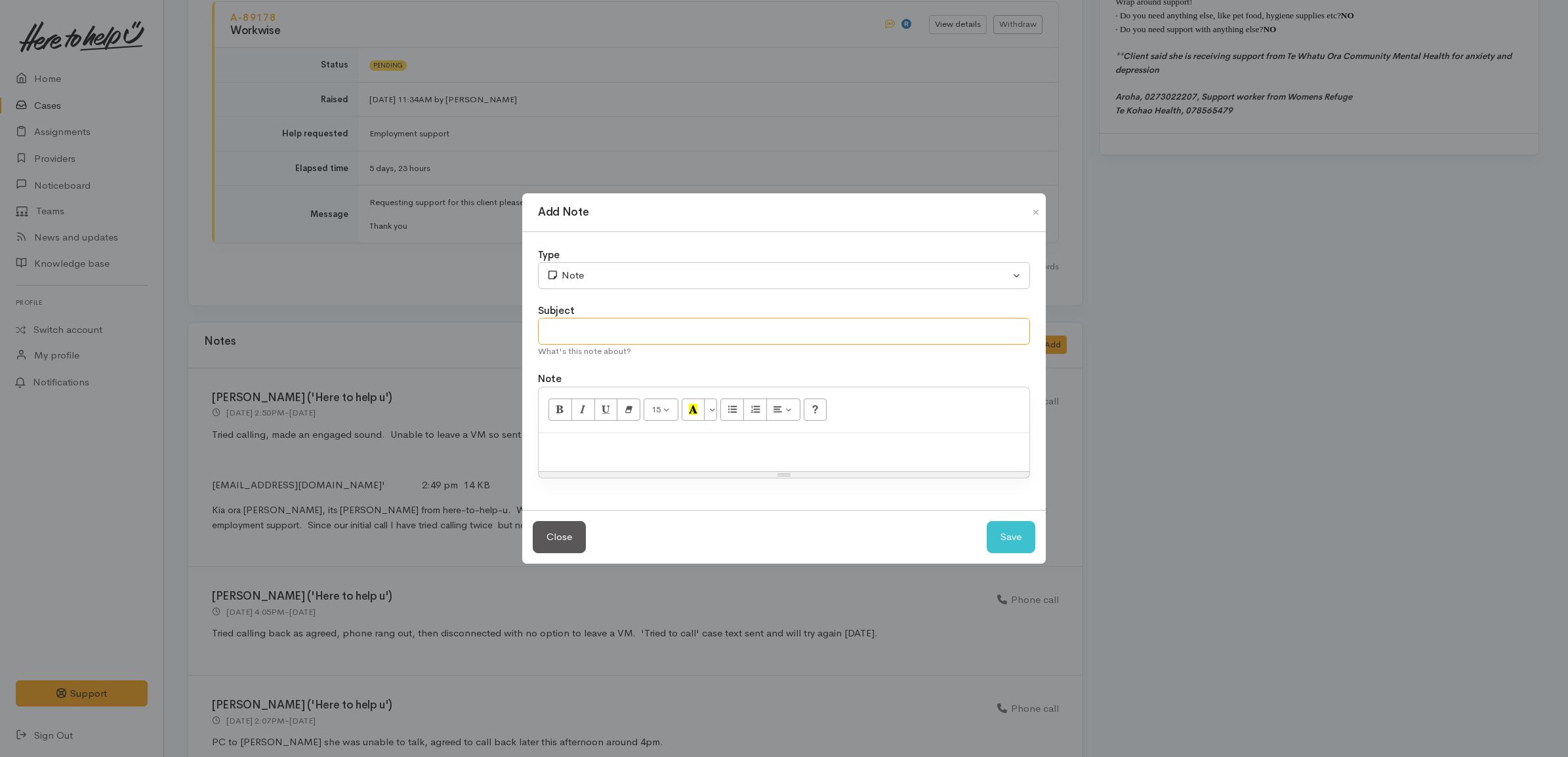
click at [707, 322] on input "text" at bounding box center [783, 331] width 492 height 27
paste input "Email received by [PERSON_NAME] to [PERSON_NAME] who had followed up the case d…"
type input "Email received by [PERSON_NAME] to [PERSON_NAME] who had followed up the case d…"
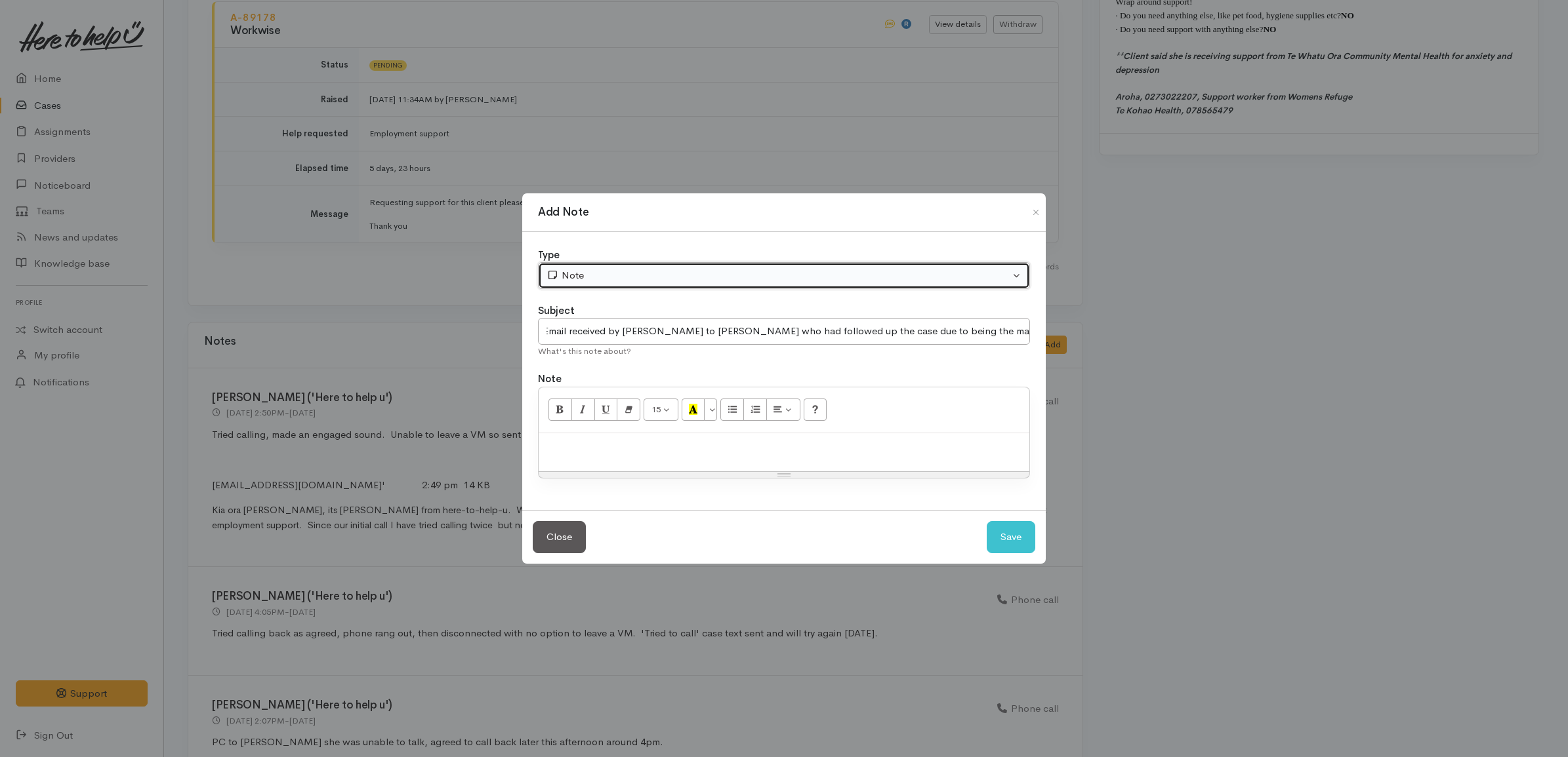
click at [716, 279] on div "Note" at bounding box center [777, 275] width 463 height 15
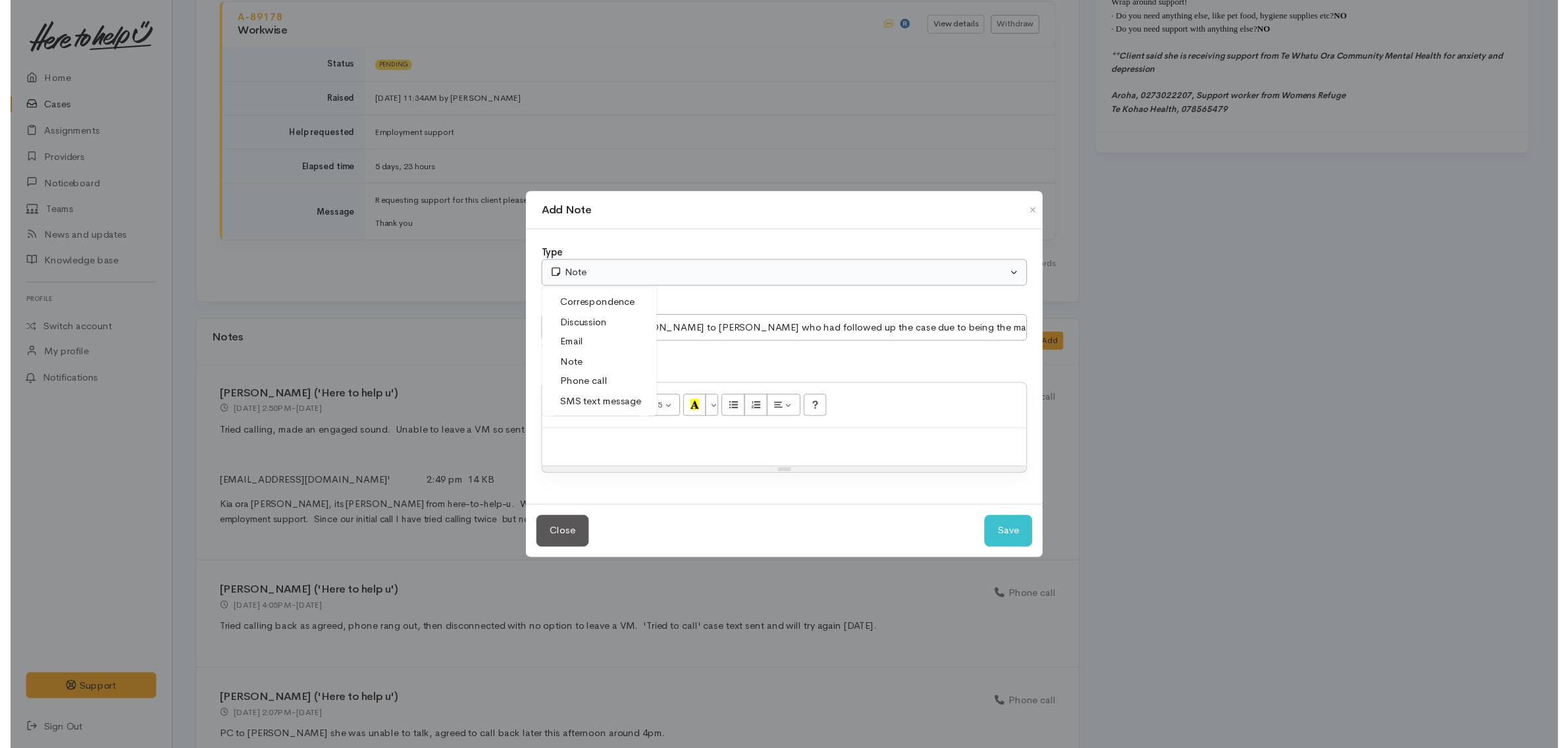
scroll to position [0, 0]
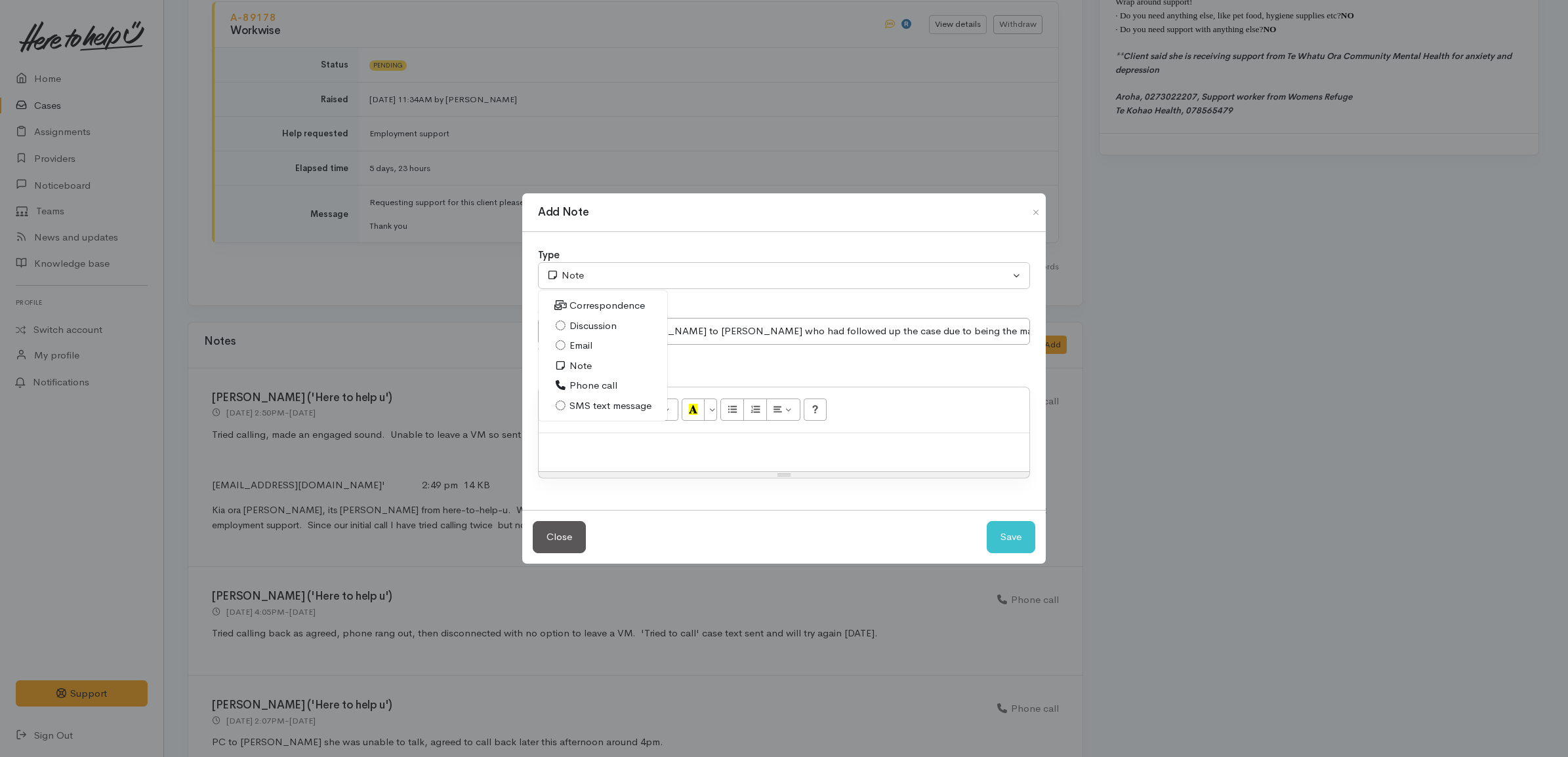
click at [600, 351] on link "Email" at bounding box center [603, 346] width 128 height 21
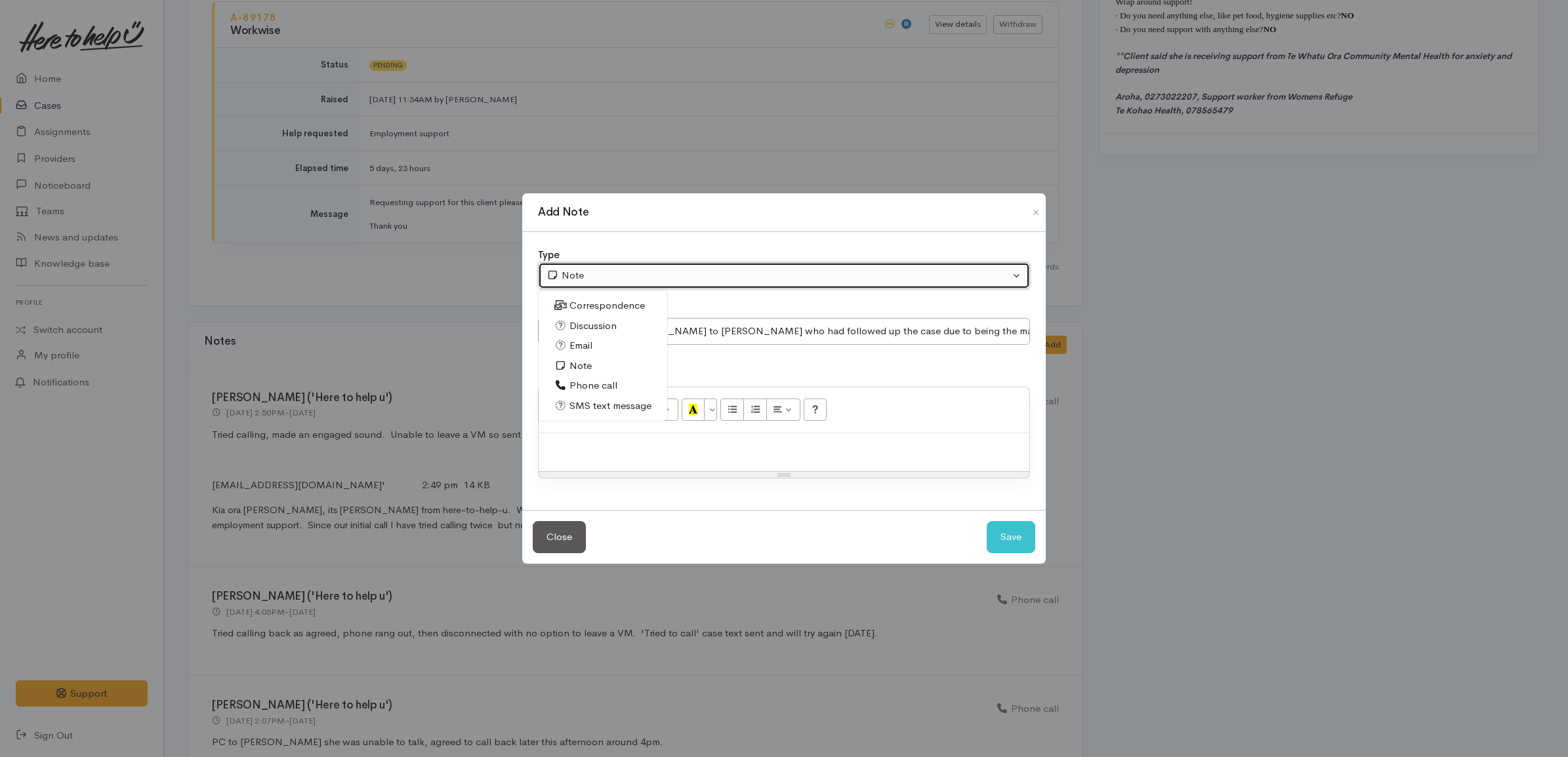
select select "2"
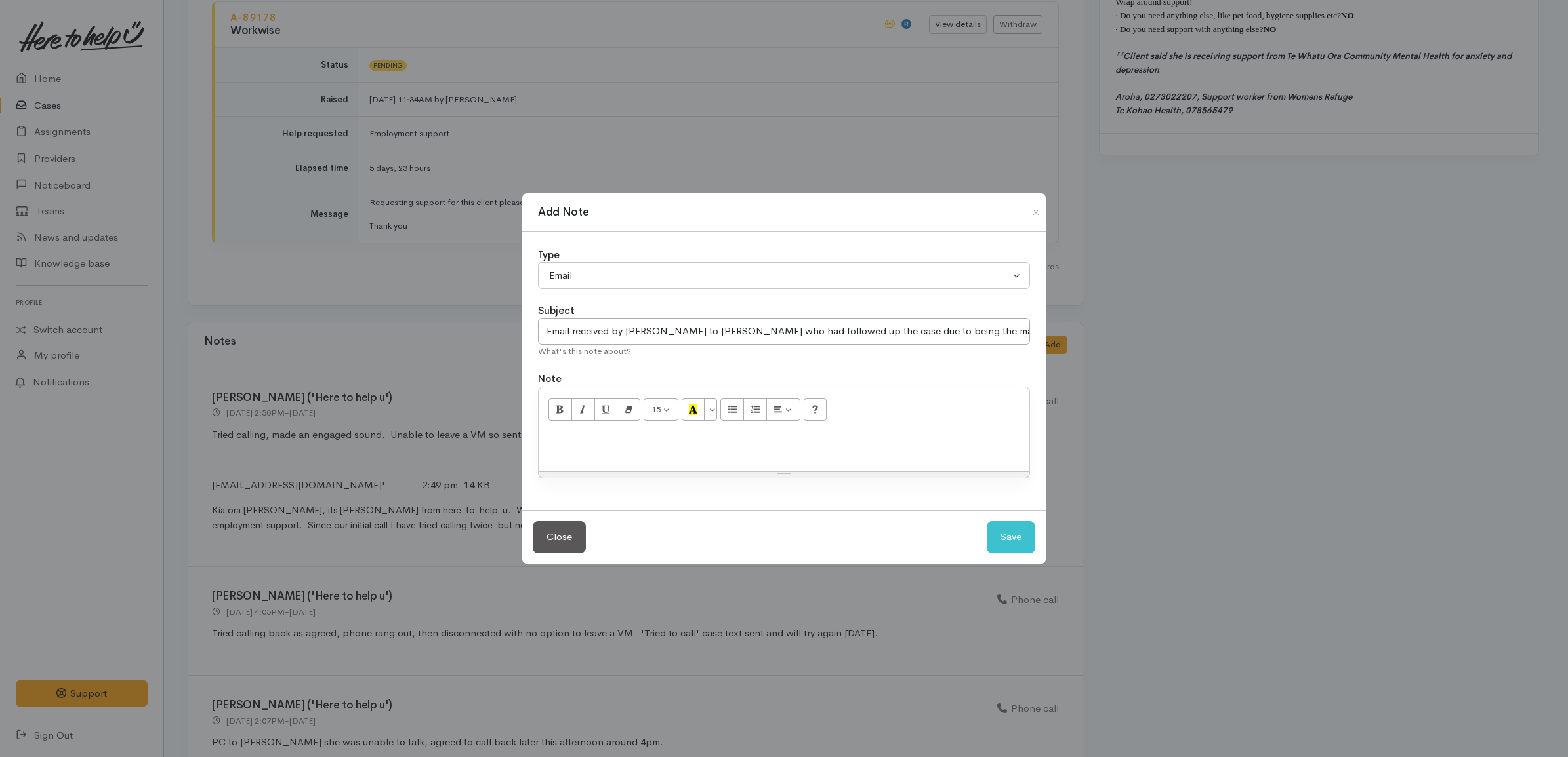
click at [644, 469] on div at bounding box center [783, 452] width 490 height 38
click at [822, 436] on div at bounding box center [783, 452] width 490 height 38
paste div
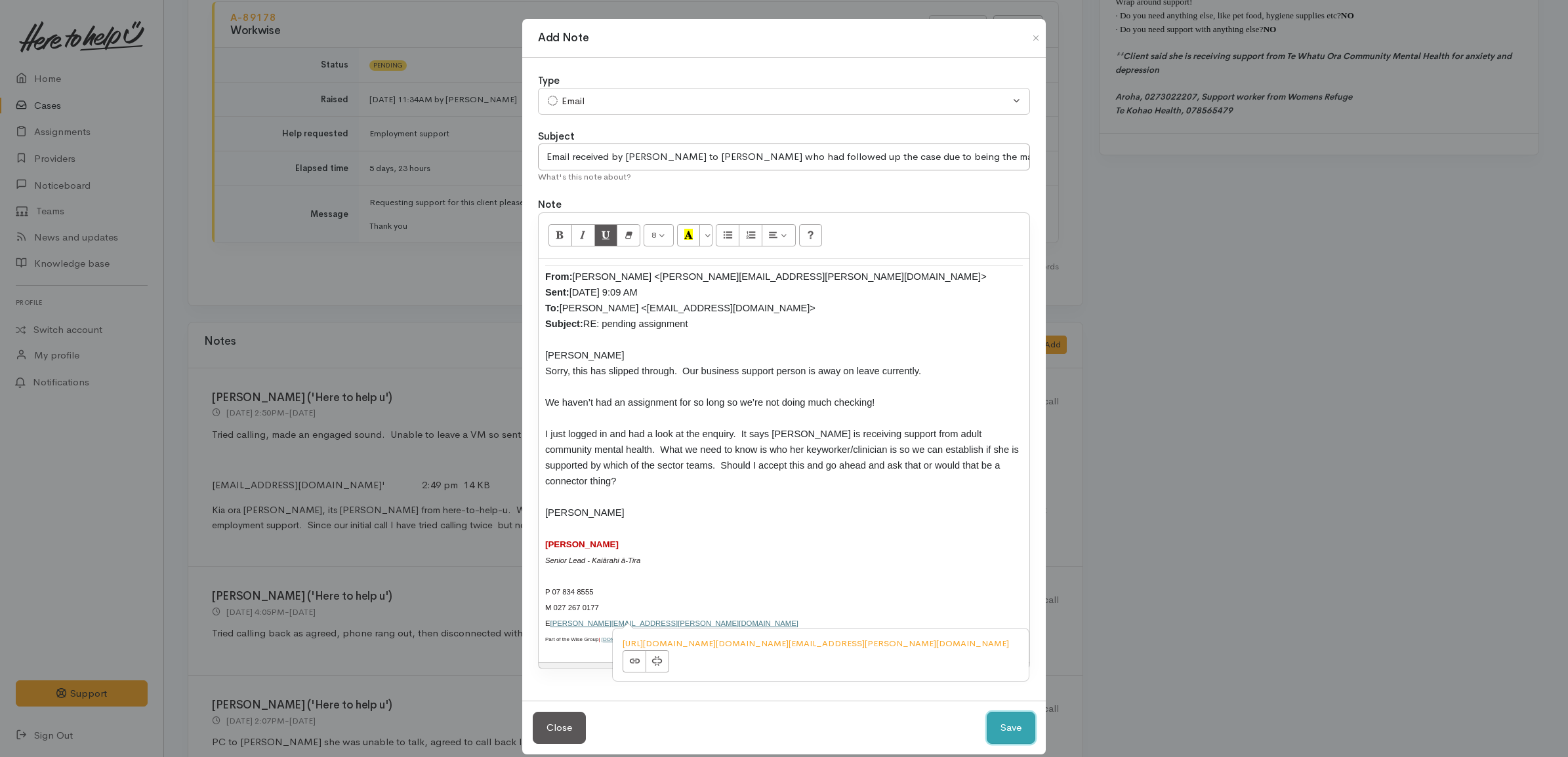
click at [1011, 712] on button "Save" at bounding box center [1011, 728] width 49 height 33
select select "1"
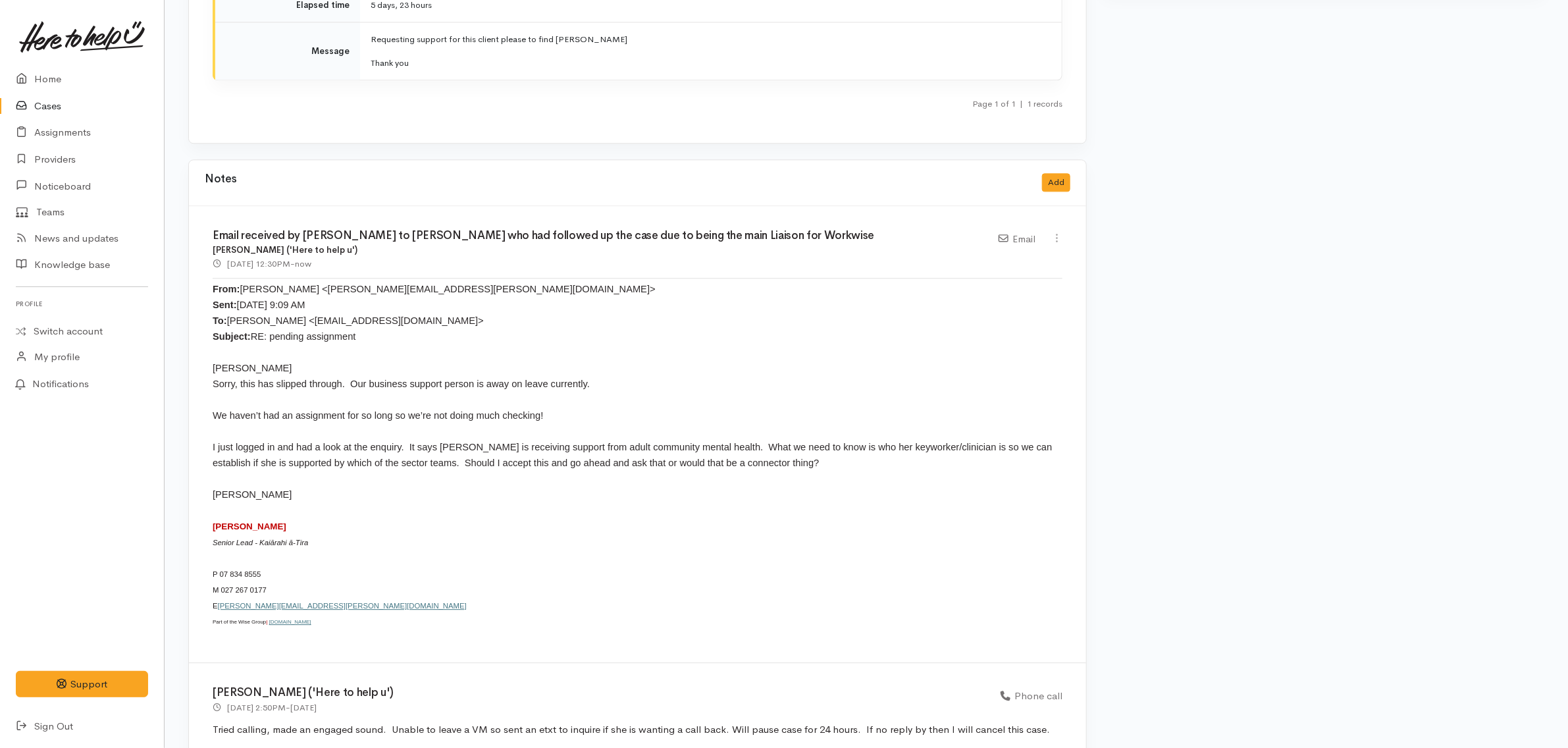
scroll to position [1962, 0]
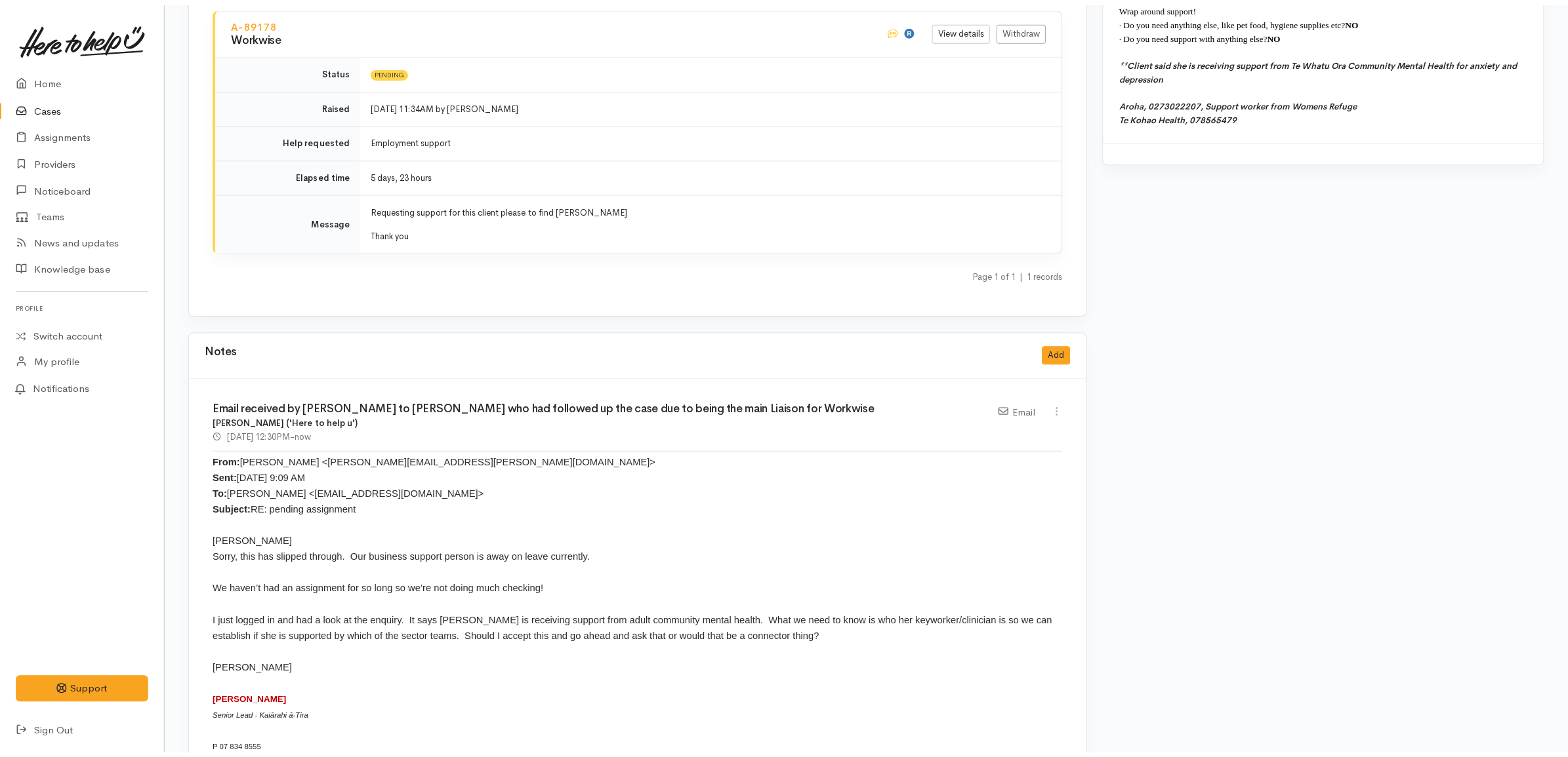
scroll to position [1791, 0]
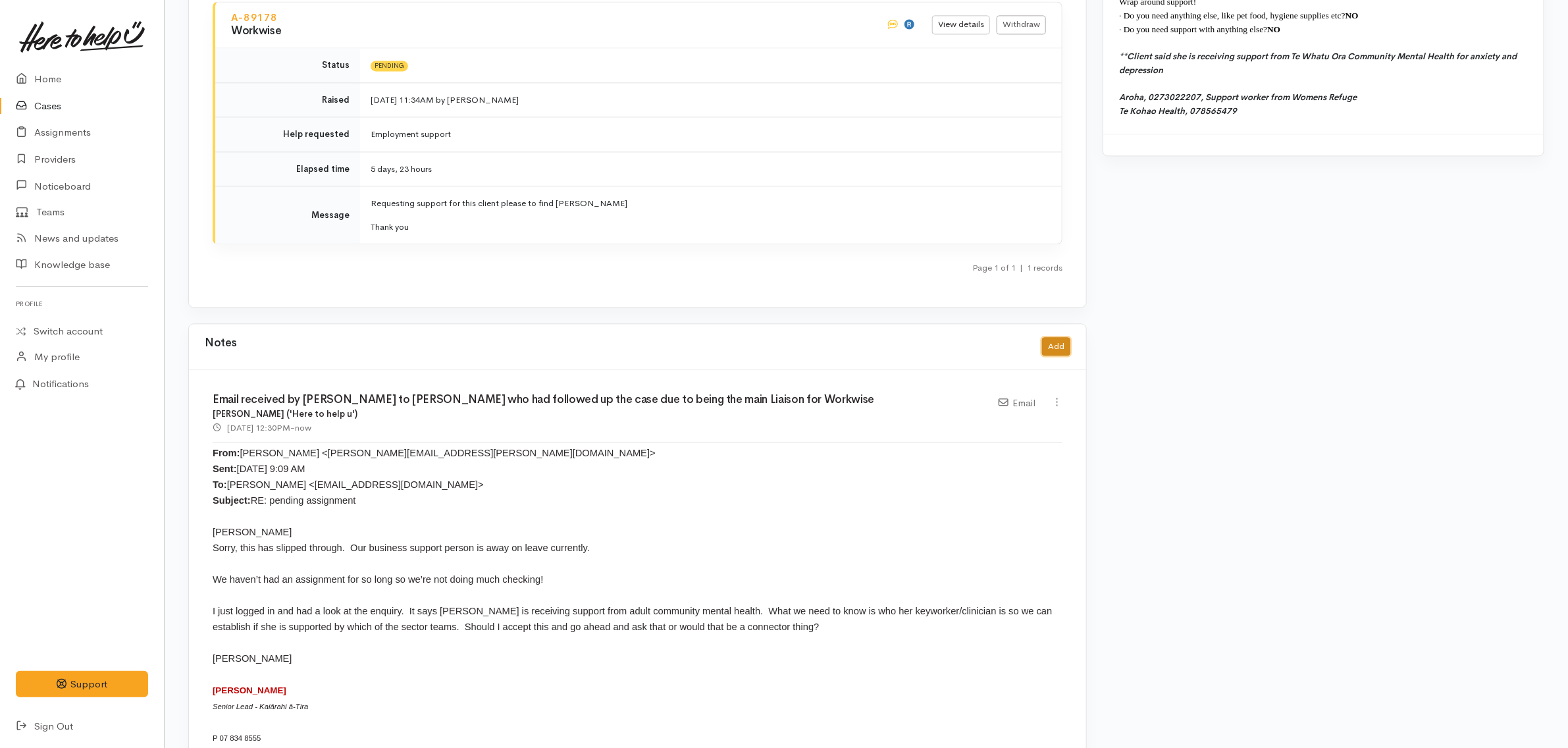
click at [1047, 337] on button "Add" at bounding box center [1055, 346] width 28 height 19
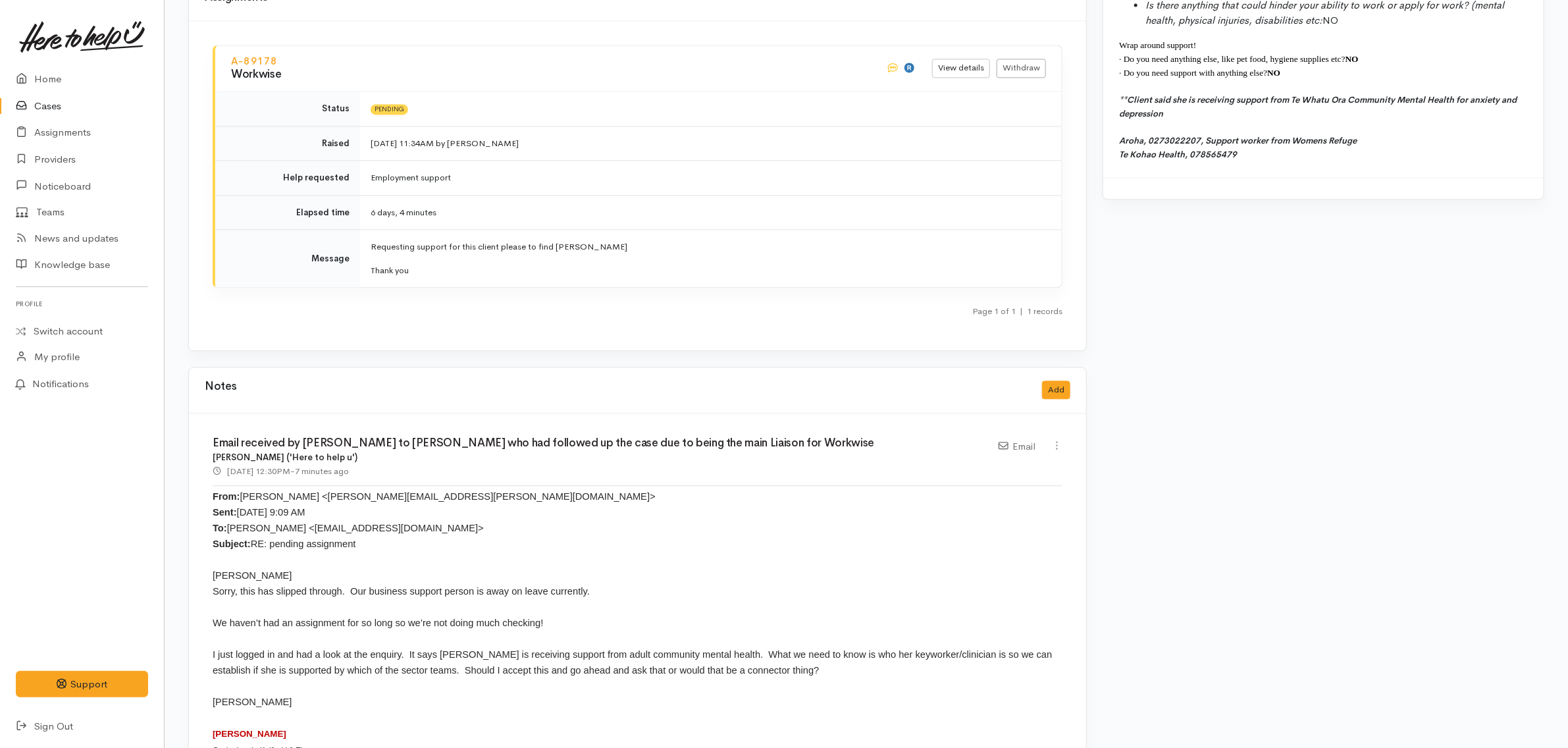
scroll to position [1974, 0]
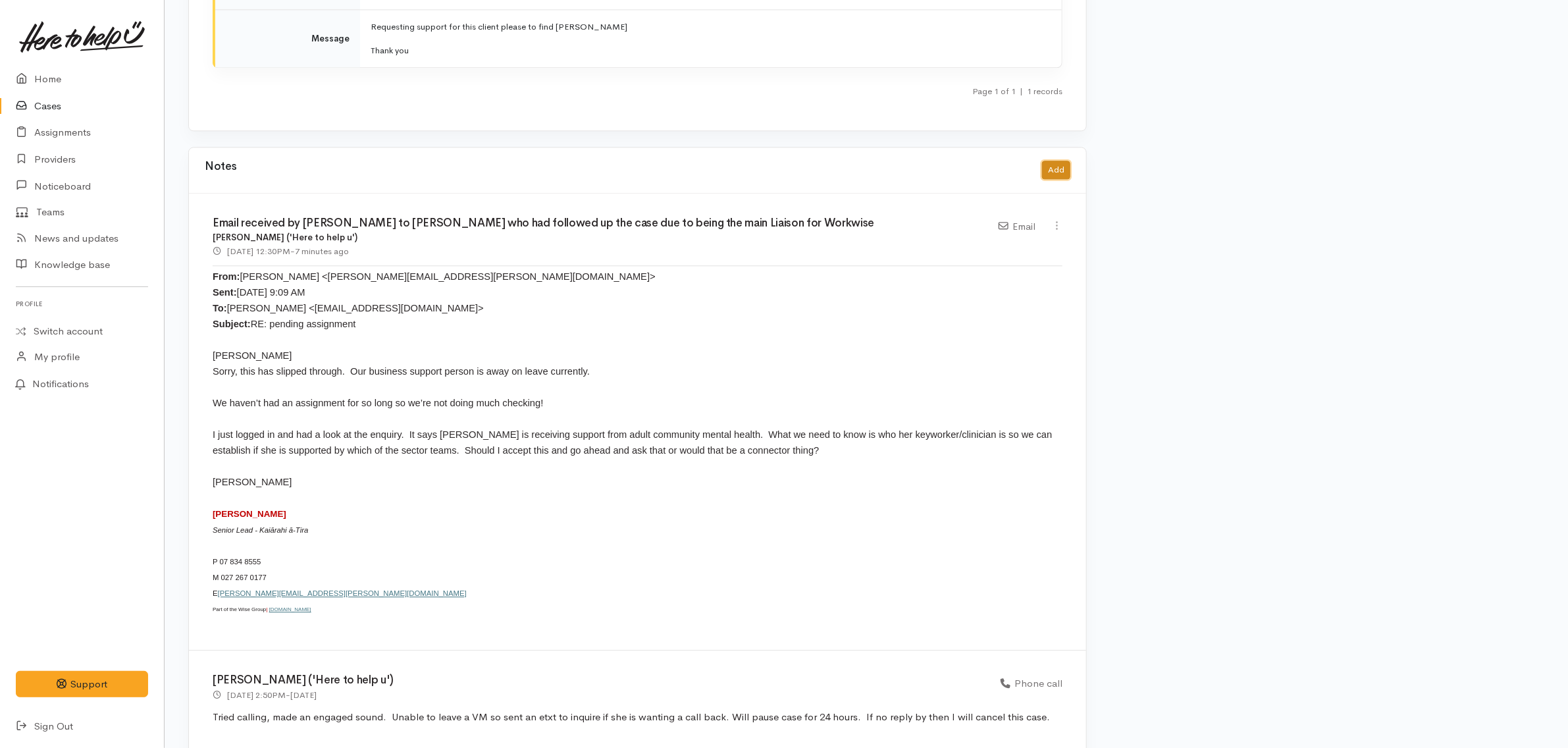
click at [1061, 161] on button "Add" at bounding box center [1055, 170] width 28 height 19
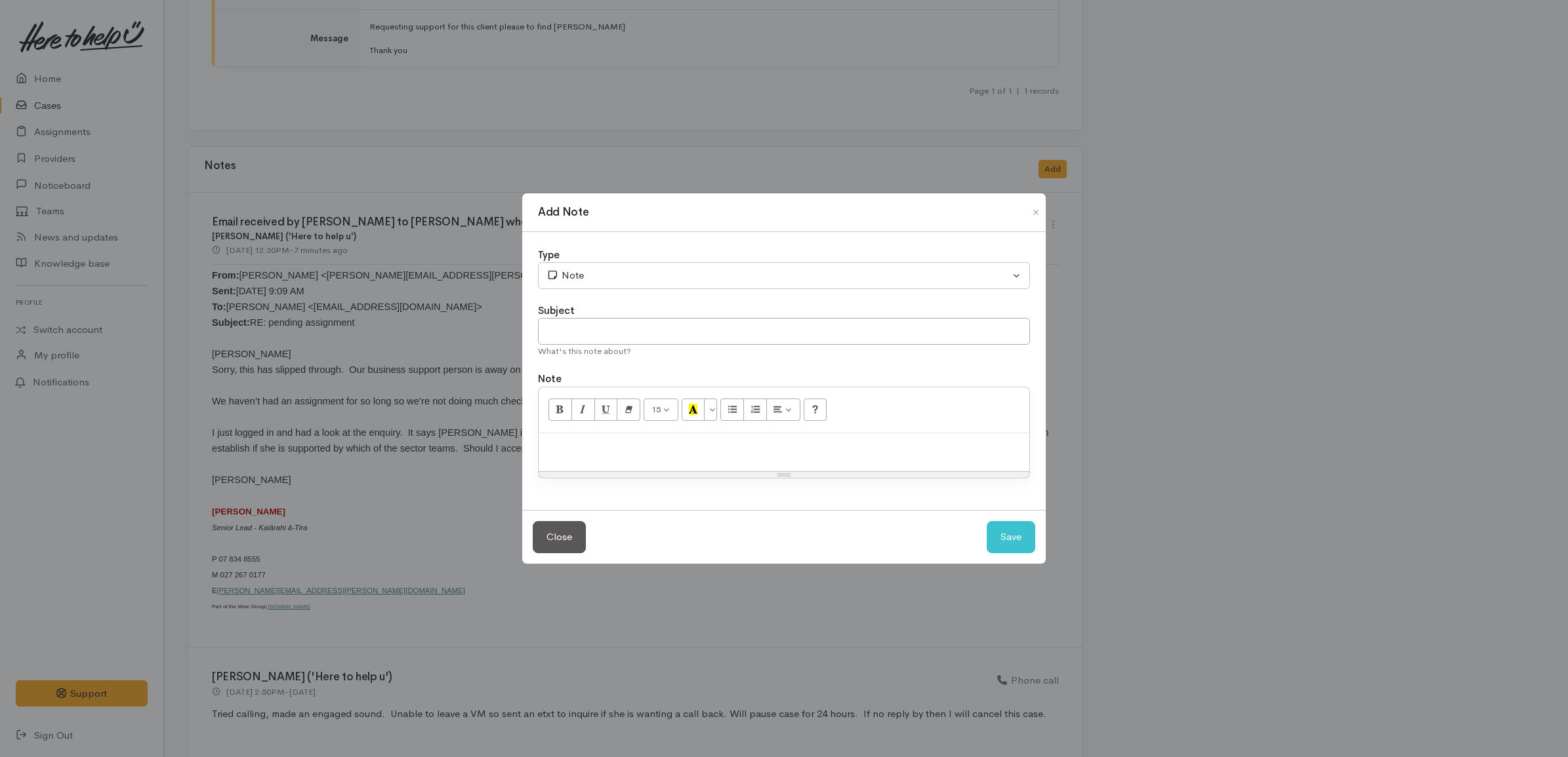
click at [745, 447] on p at bounding box center [784, 447] width 478 height 15
paste div
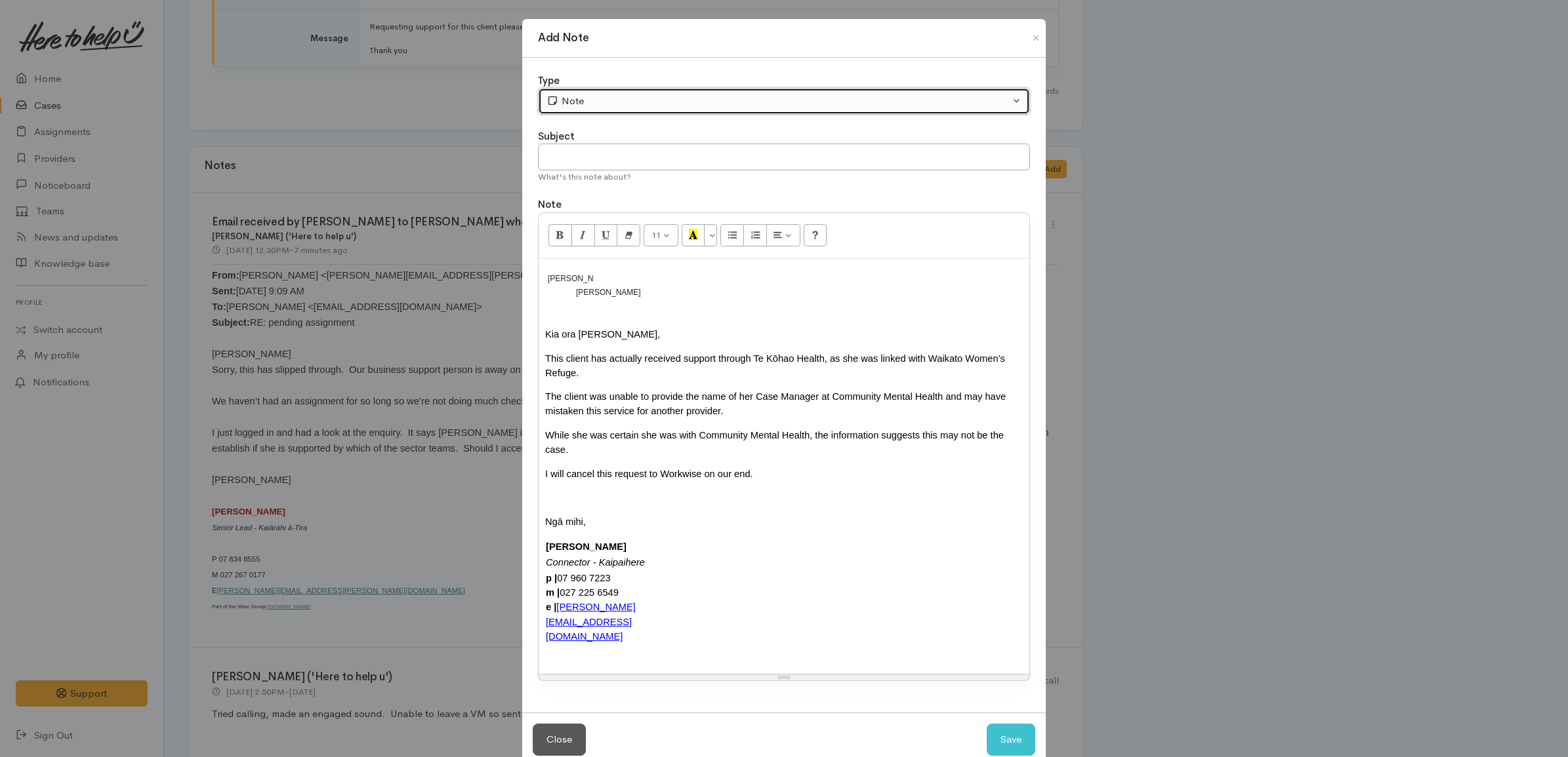
click at [612, 109] on div "Note" at bounding box center [777, 102] width 463 height 15
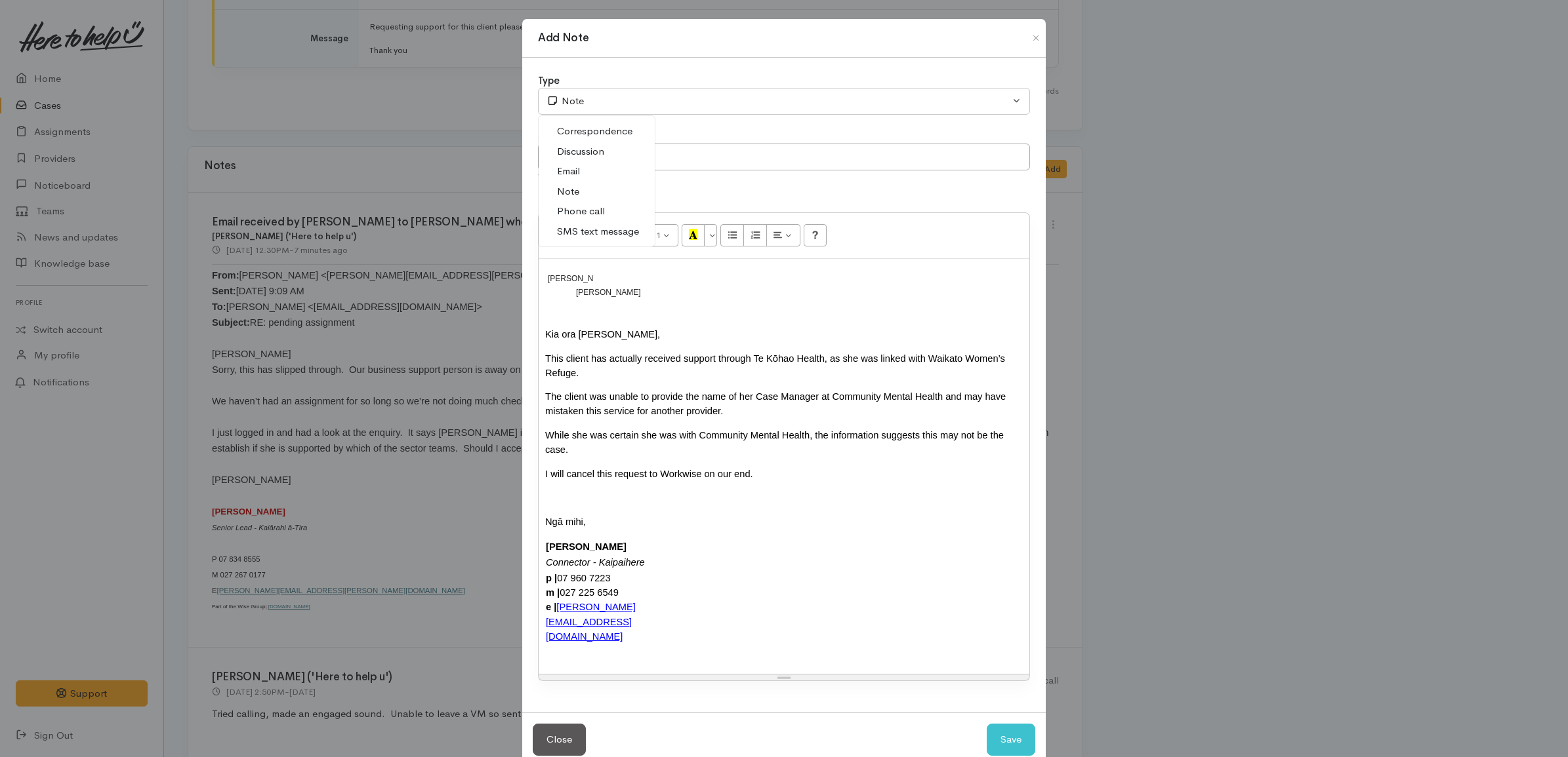
click at [602, 175] on link "Email" at bounding box center [597, 172] width 116 height 21
click at [796, 490] on div "Message body" at bounding box center [784, 497] width 478 height 15
click at [805, 467] on div "I will cancel this request to Workwise on our end." at bounding box center [784, 474] width 478 height 15
click at [712, 490] on div "Message body" at bounding box center [784, 497] width 478 height 15
click at [588, 316] on div "Katarina Daly ​ Megan Jones ​ Kia ora Megan, This client has actually received …" at bounding box center [783, 467] width 490 height 416
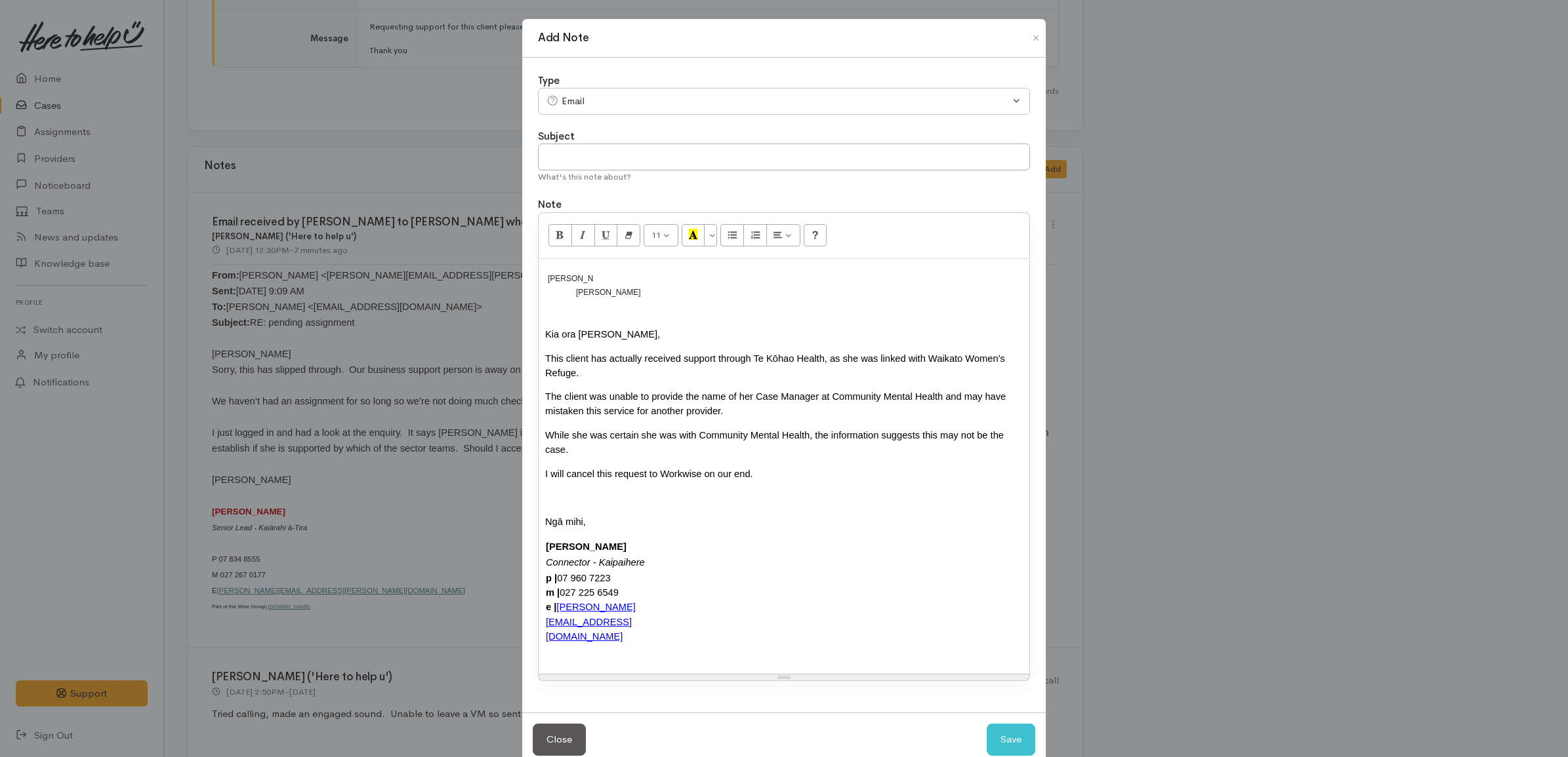
click at [588, 328] on div "Kia ora Megan, This client has actually received support through Te Kōhao Healt…" at bounding box center [784, 490] width 478 height 344
click at [686, 490] on div "Message body" at bounding box center [784, 497] width 478 height 15
click at [1008, 724] on button "Save" at bounding box center [1011, 740] width 49 height 33
select select "1"
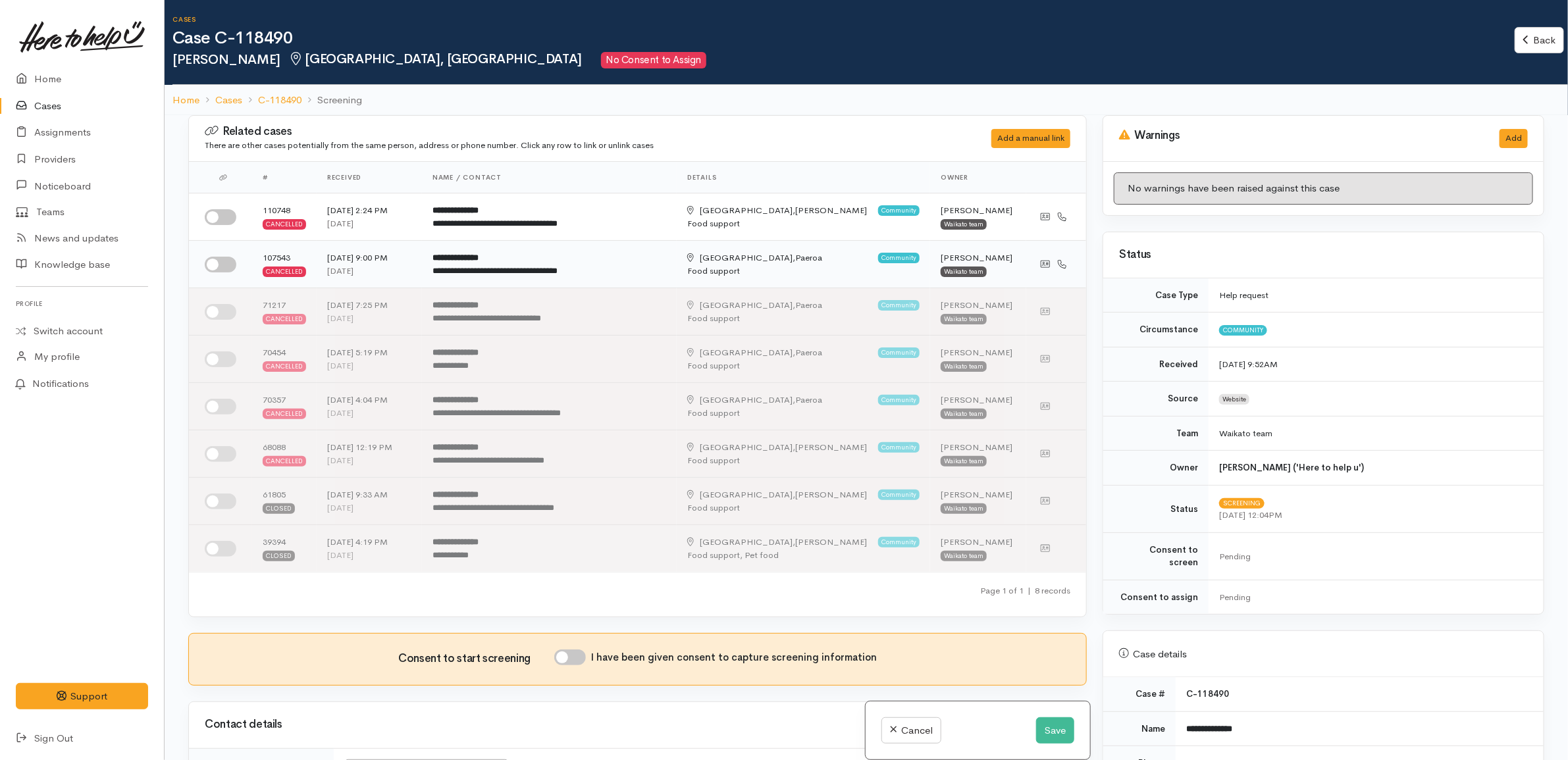
click at [455, 247] on td "**********" at bounding box center [549, 264] width 255 height 47
click at [456, 218] on div "**********" at bounding box center [546, 223] width 227 height 13
click at [227, 218] on input "checkbox" at bounding box center [220, 217] width 32 height 15
checkbox input "true"
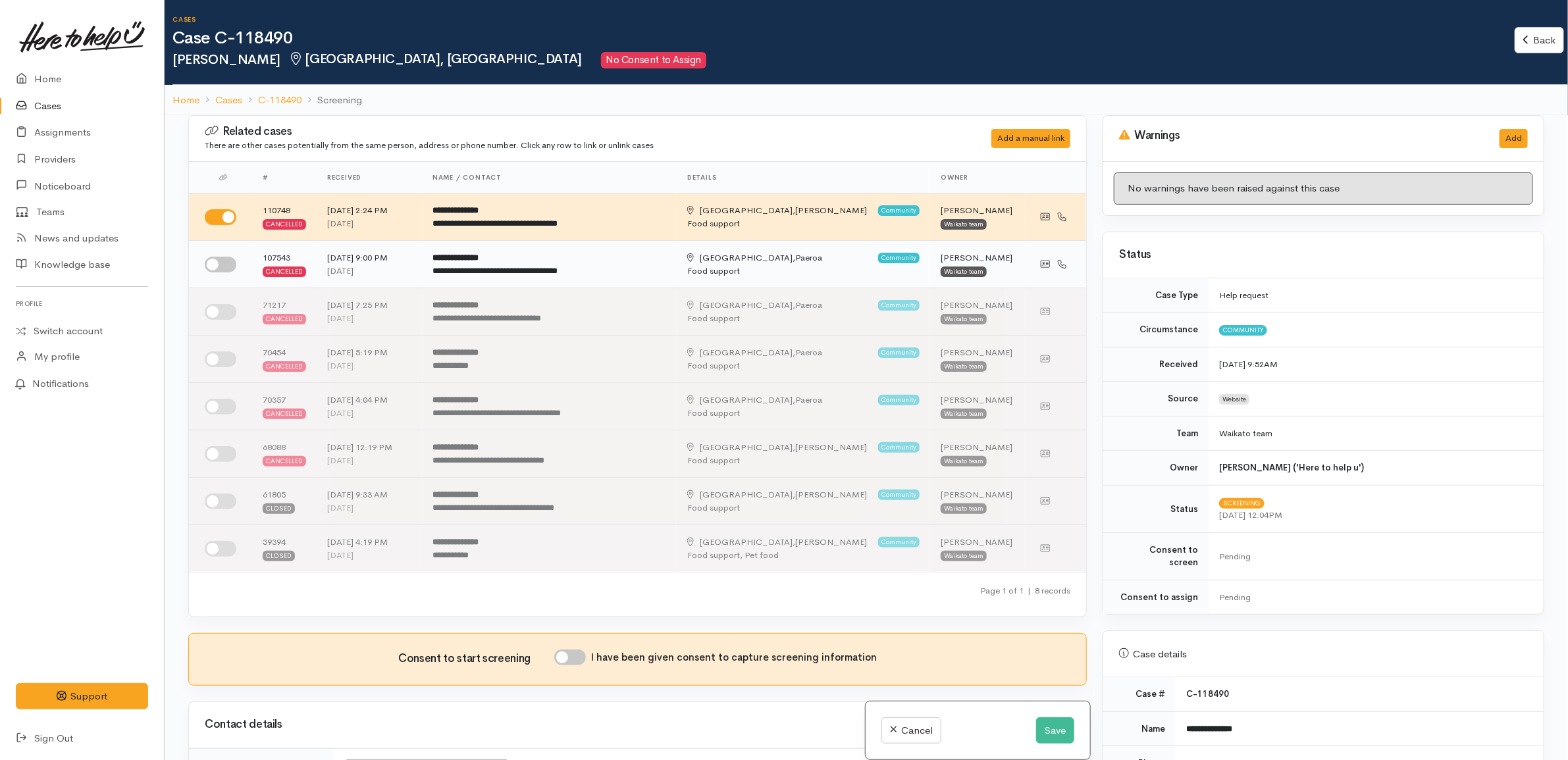
click at [222, 260] on input "checkbox" at bounding box center [220, 264] width 32 height 15
checkbox input "true"
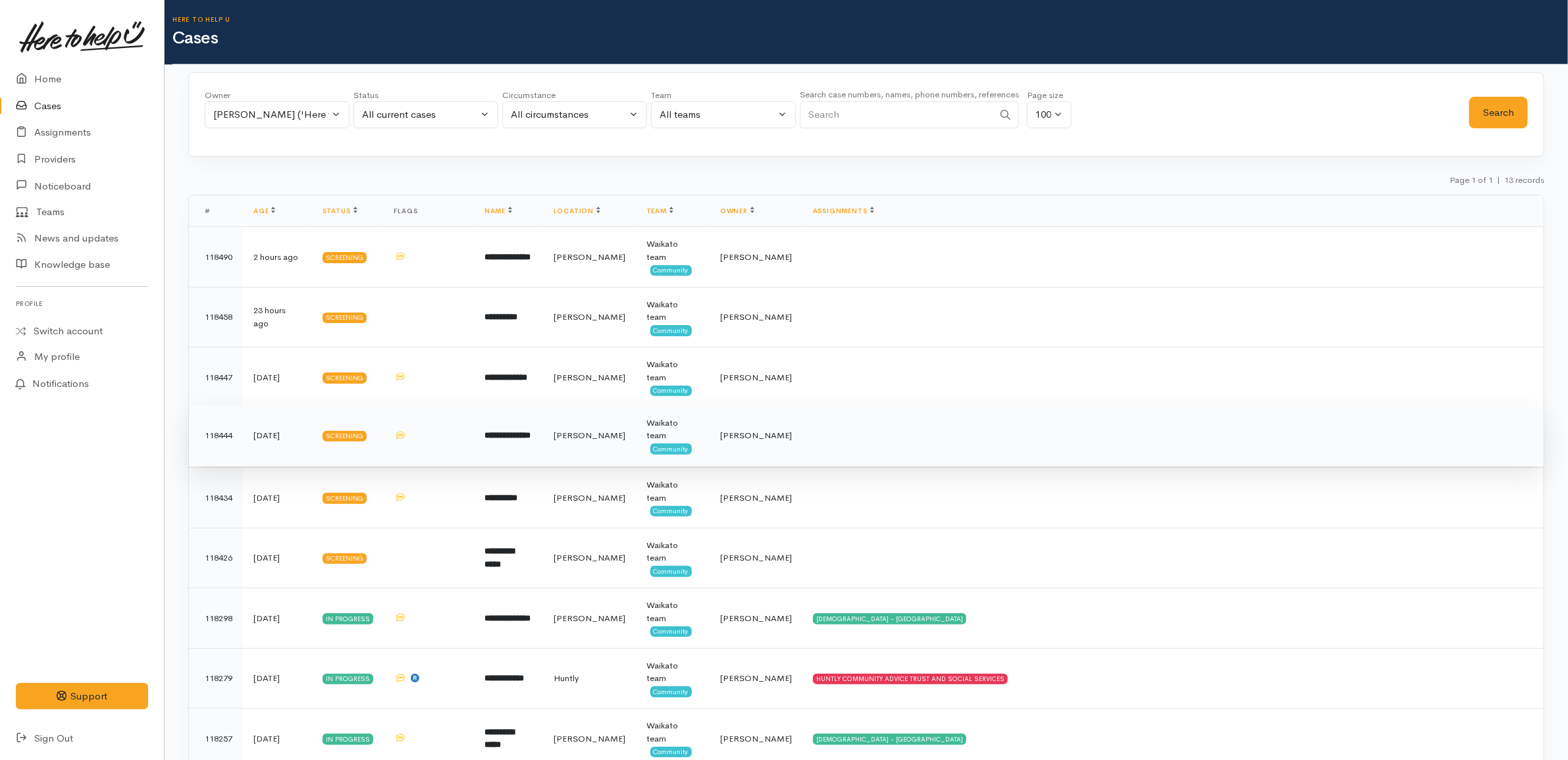
click at [471, 451] on td at bounding box center [428, 435] width 90 height 61
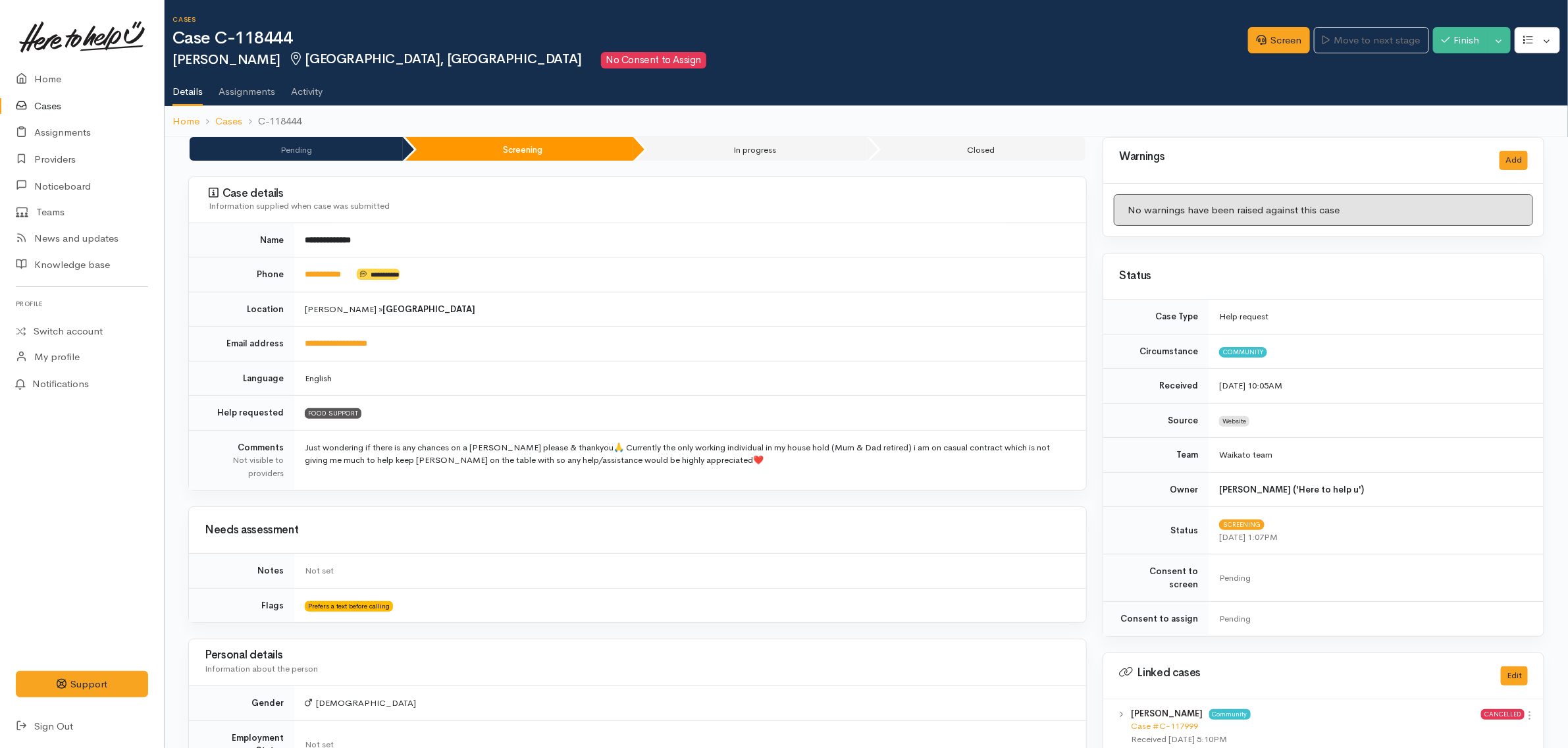
click at [550, 372] on td "English" at bounding box center [690, 378] width 792 height 35
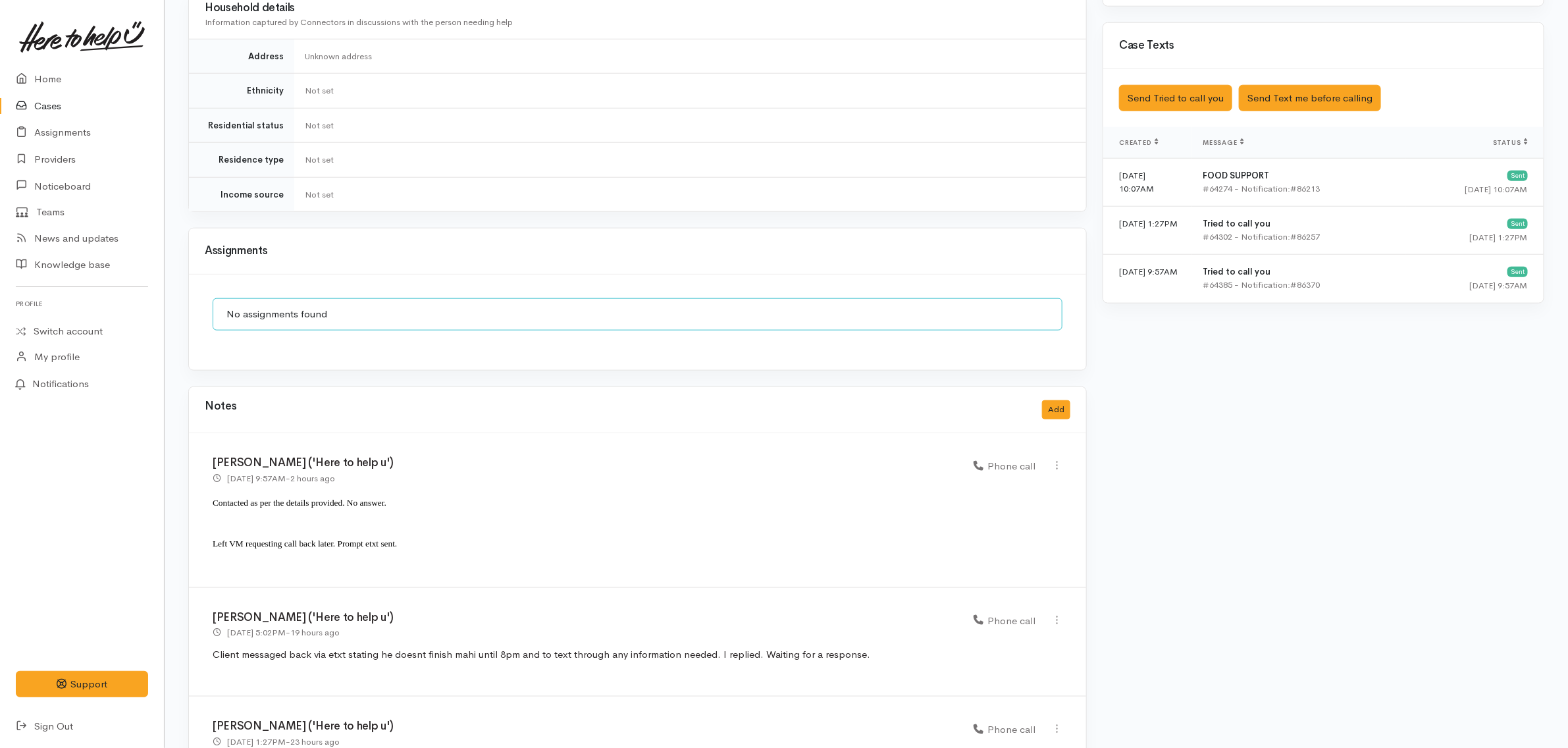
scroll to position [903, 0]
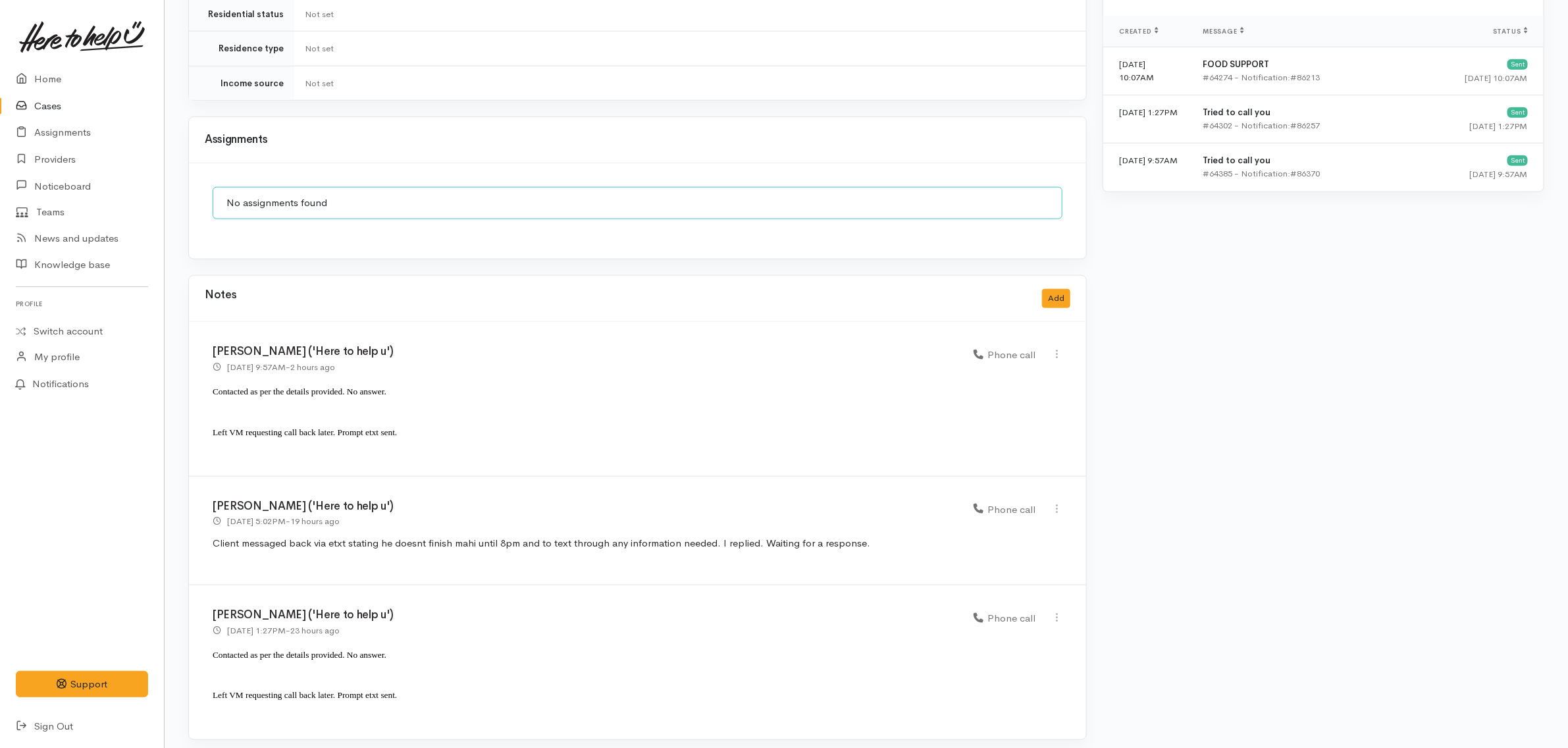
click at [472, 322] on div "Katarina Daly ('Here to help u') 2 Oct 2025 9:57AM - 2 hours ago Phone call" at bounding box center [637, 399] width 897 height 155
click at [480, 385] on p "Contacted as per the details provided. No answer." at bounding box center [637, 396] width 849 height 30
click at [475, 381] on p "Contacted as per the details provided. No answer." at bounding box center [637, 396] width 849 height 30
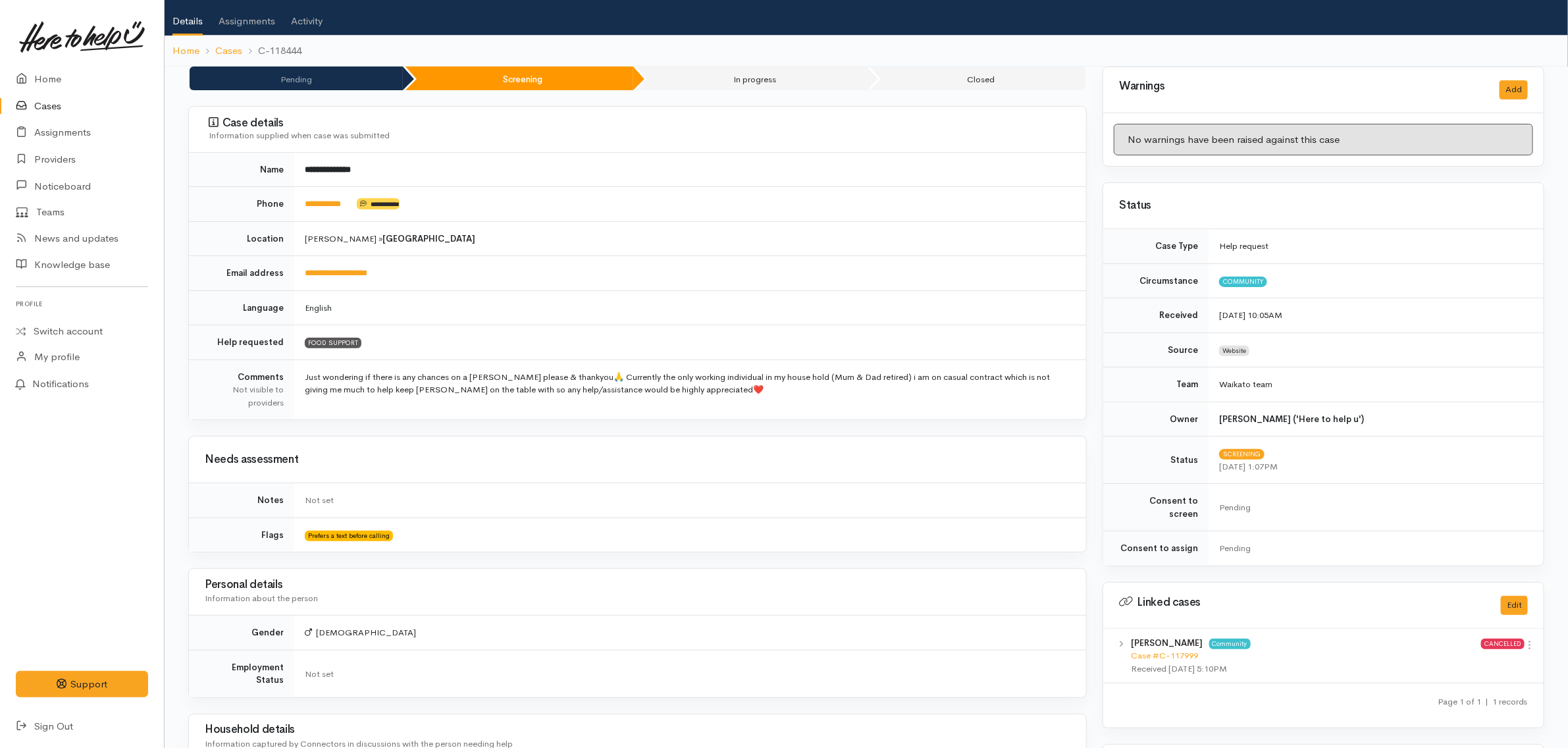
scroll to position [0, 0]
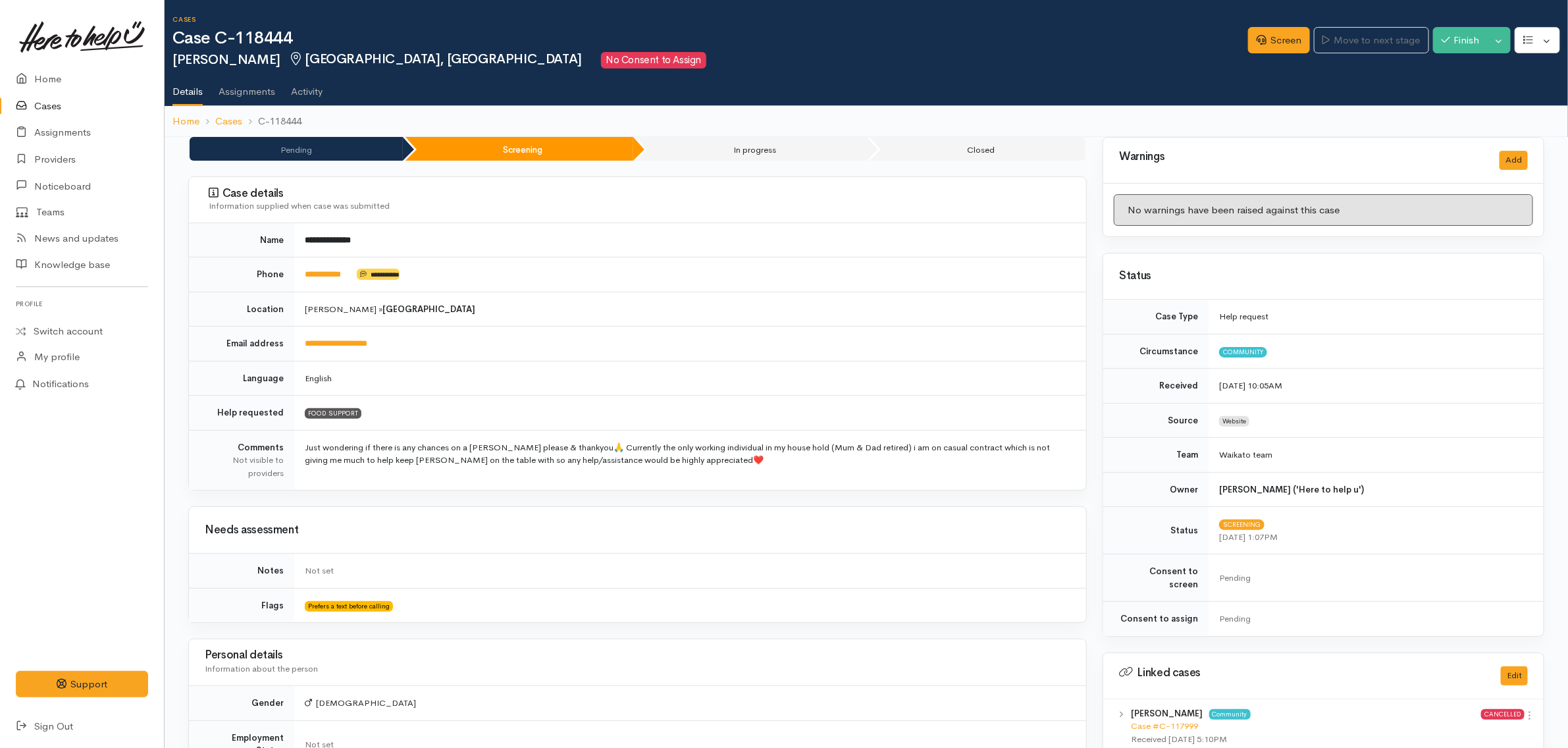
click at [619, 40] on h1 "Case C-118444" at bounding box center [710, 39] width 1075 height 19
drag, startPoint x: 390, startPoint y: 310, endPoint x: 300, endPoint y: 306, distance: 90.1
click at [300, 306] on td "Hamilton » Fairfield" at bounding box center [690, 309] width 792 height 35
click at [700, 467] on td "Just wondering if there is any chances on a Kai parcel please & thankyou🙏 Curre…" at bounding box center [690, 459] width 792 height 60
click at [909, 69] on ul "Details Assignments Activity" at bounding box center [870, 88] width 1395 height 38
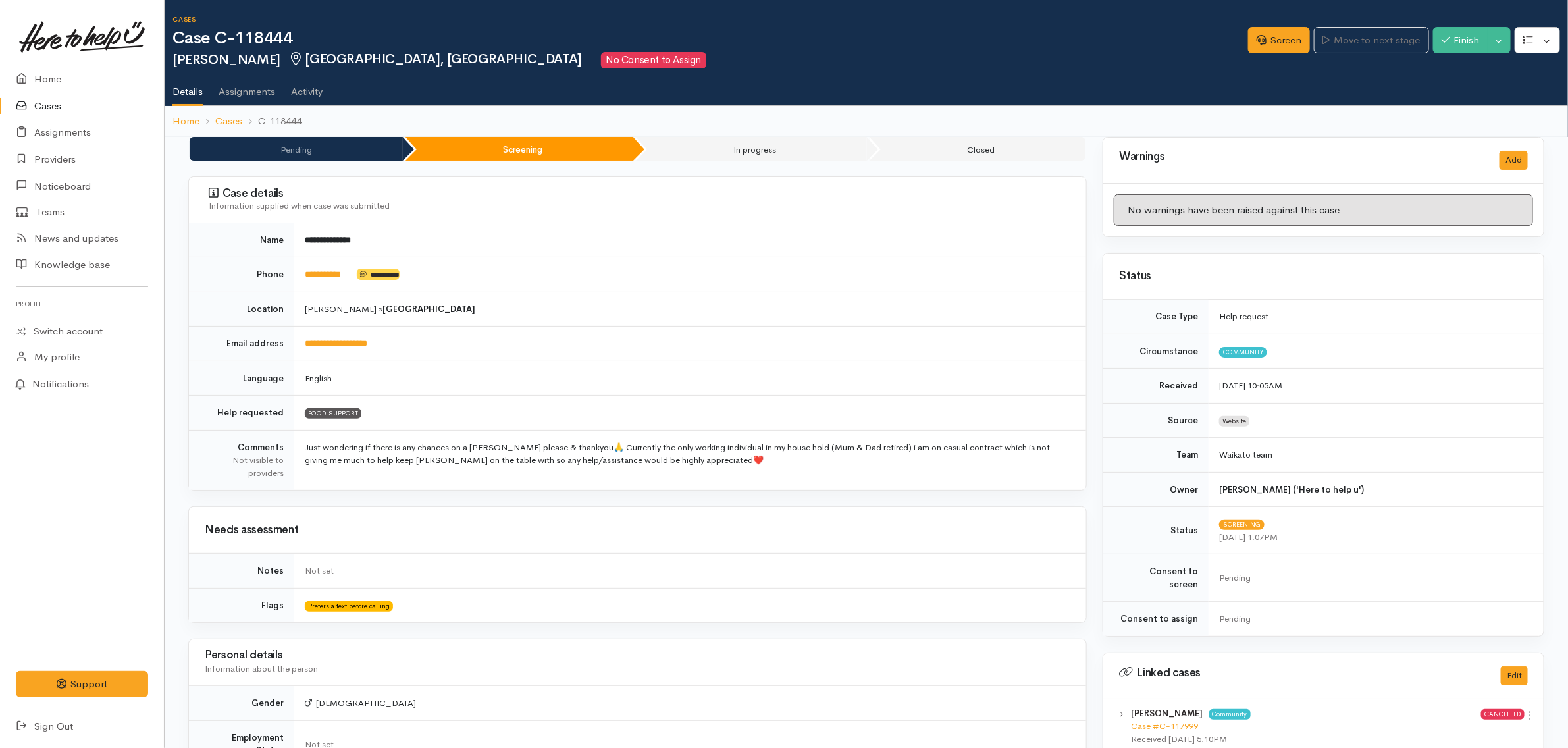
click at [728, 41] on h1 "Case C-118444" at bounding box center [710, 39] width 1075 height 19
click at [669, 41] on h1 "Case C-118444" at bounding box center [710, 39] width 1075 height 19
click at [629, 40] on h1 "Case C-118444" at bounding box center [710, 39] width 1075 height 19
click at [632, 40] on h1 "Case C-118444" at bounding box center [710, 39] width 1075 height 19
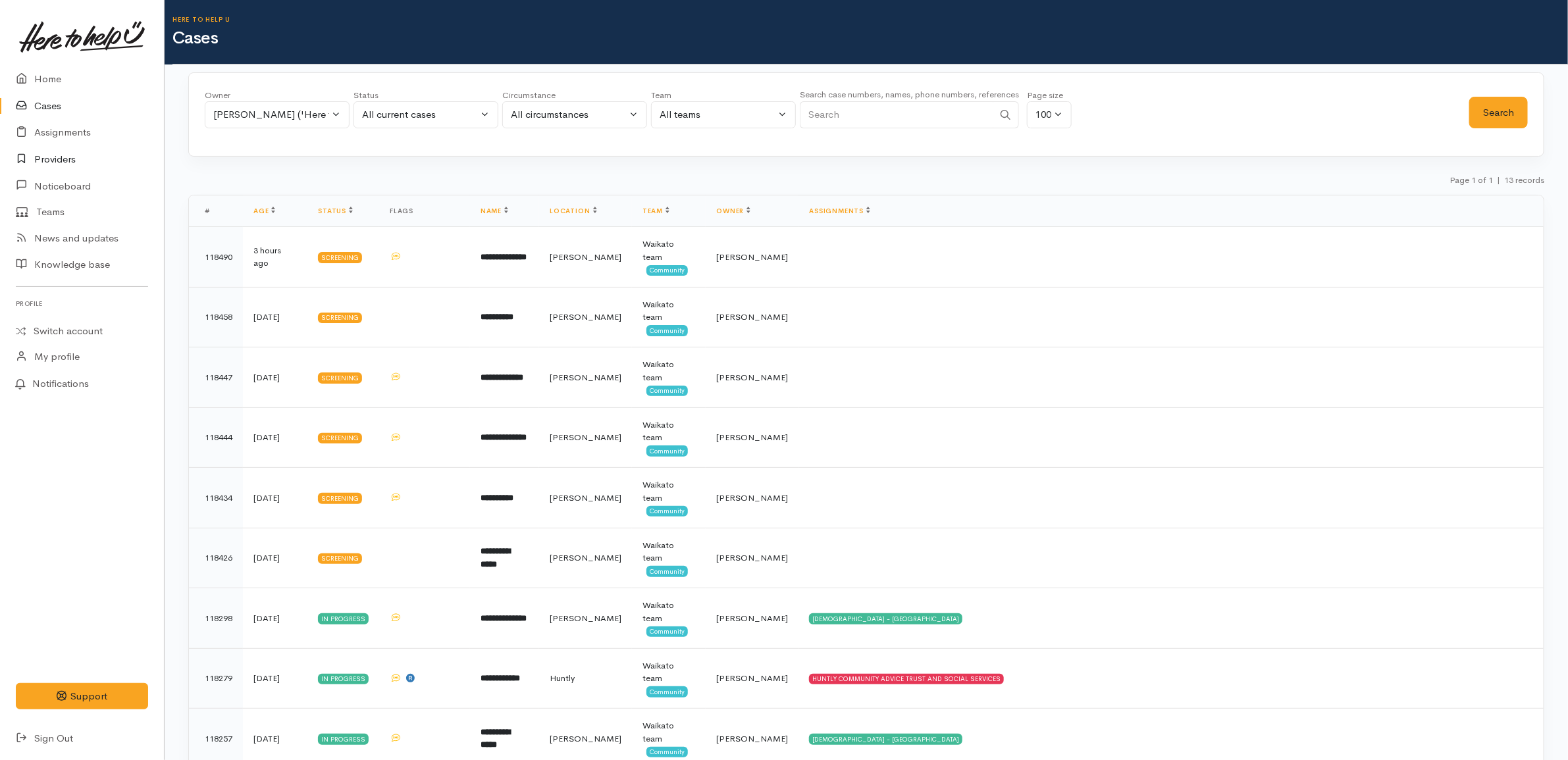
click at [81, 156] on link "Providers" at bounding box center [82, 159] width 164 height 27
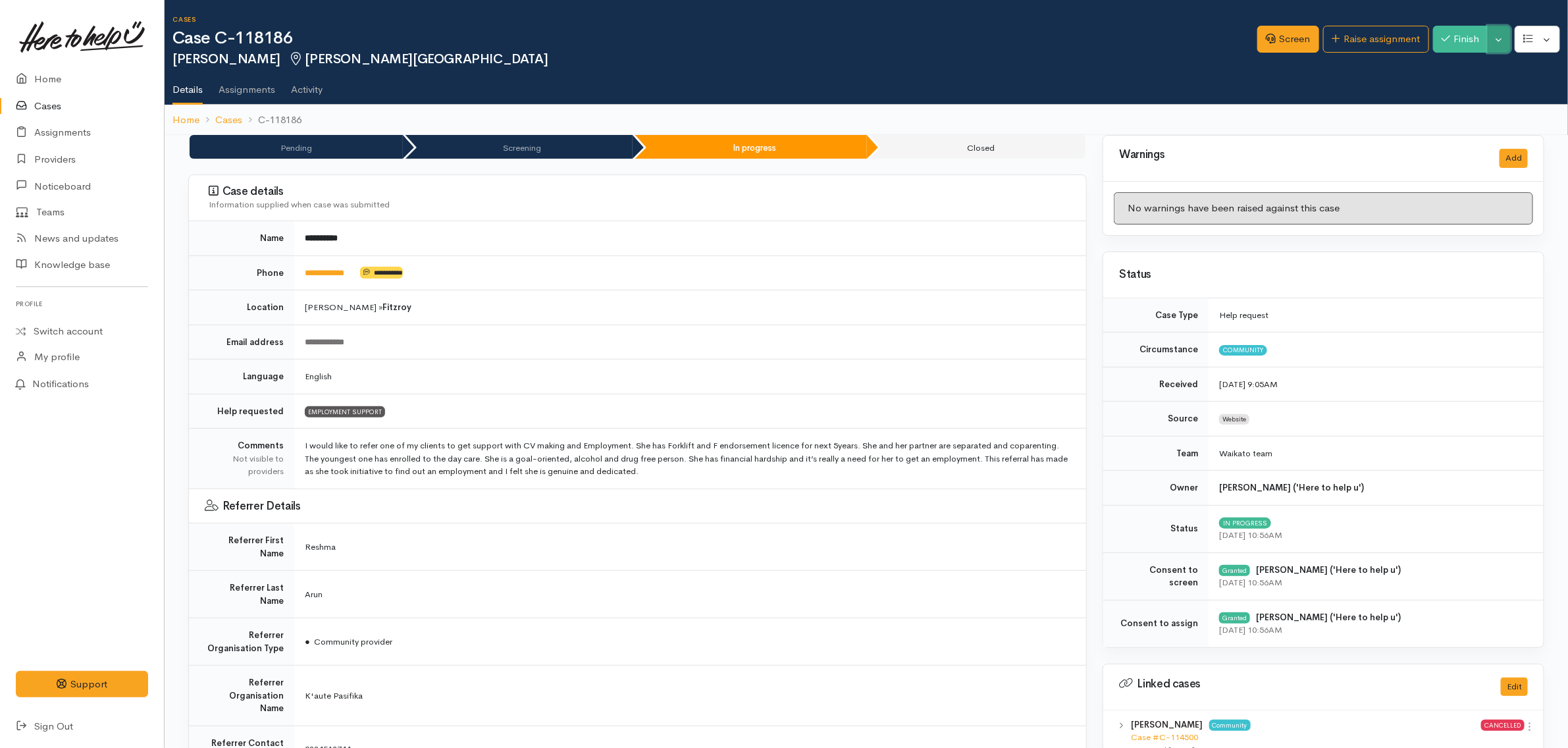
click at [1498, 41] on button "Toggle Dropdown" at bounding box center [1498, 39] width 23 height 27
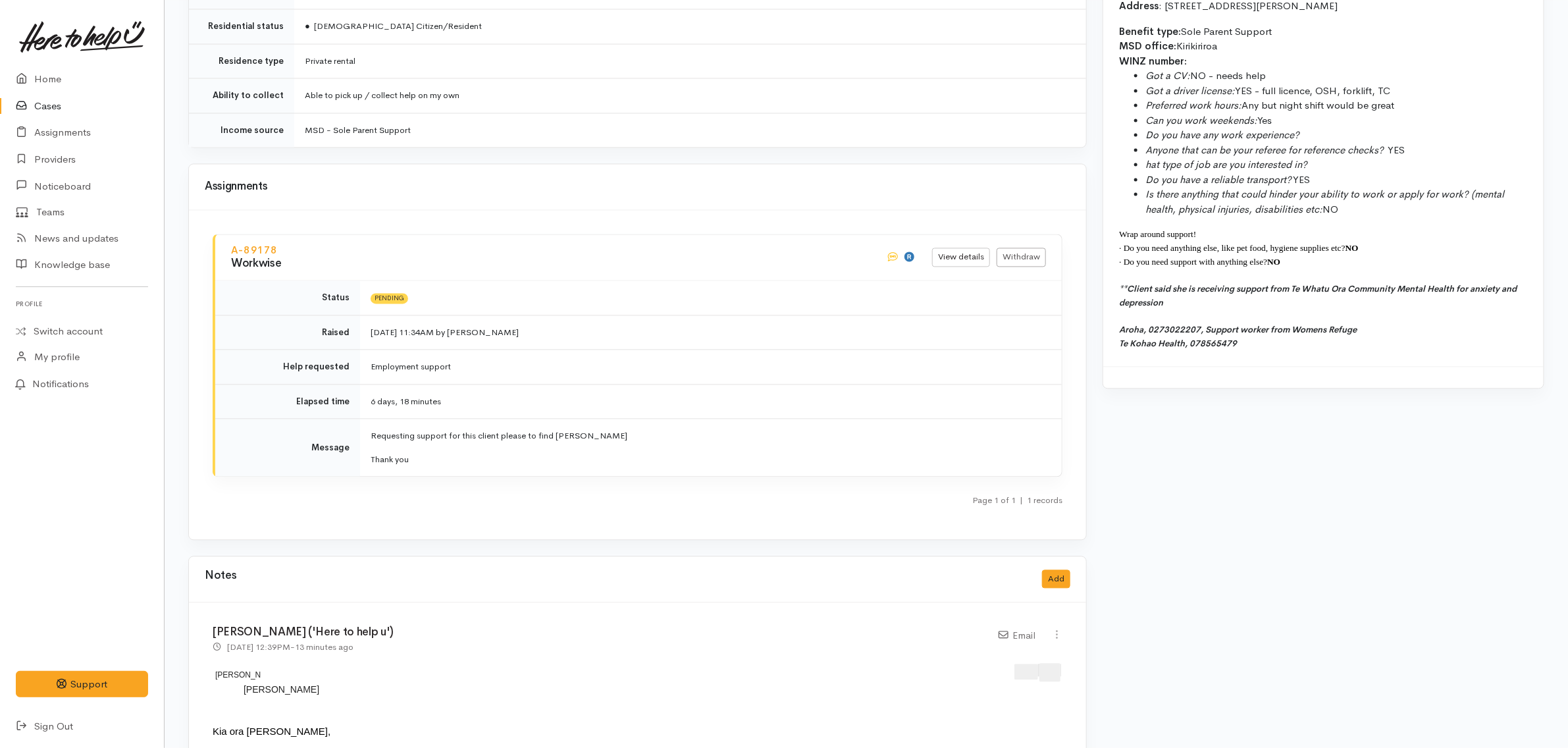
scroll to position [1563, 0]
click at [1031, 250] on link "Withdraw" at bounding box center [1020, 259] width 49 height 19
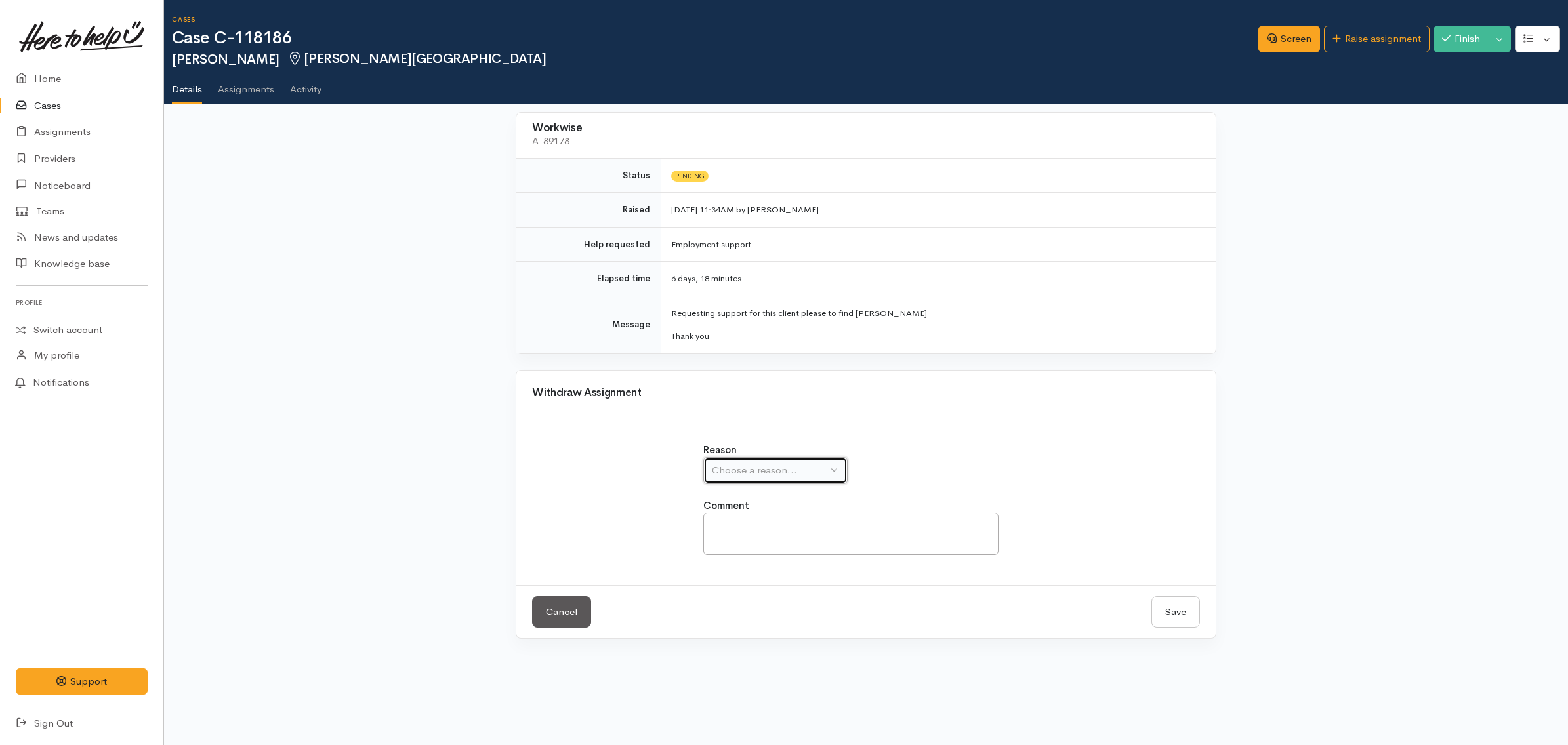
click at [800, 470] on div "Choose a reason..." at bounding box center [769, 470] width 116 height 15
click at [778, 533] on span "Assignment was issued by mistake" at bounding box center [796, 533] width 152 height 15
click at [814, 470] on div "Assignment was issued by mistake" at bounding box center [769, 470] width 116 height 15
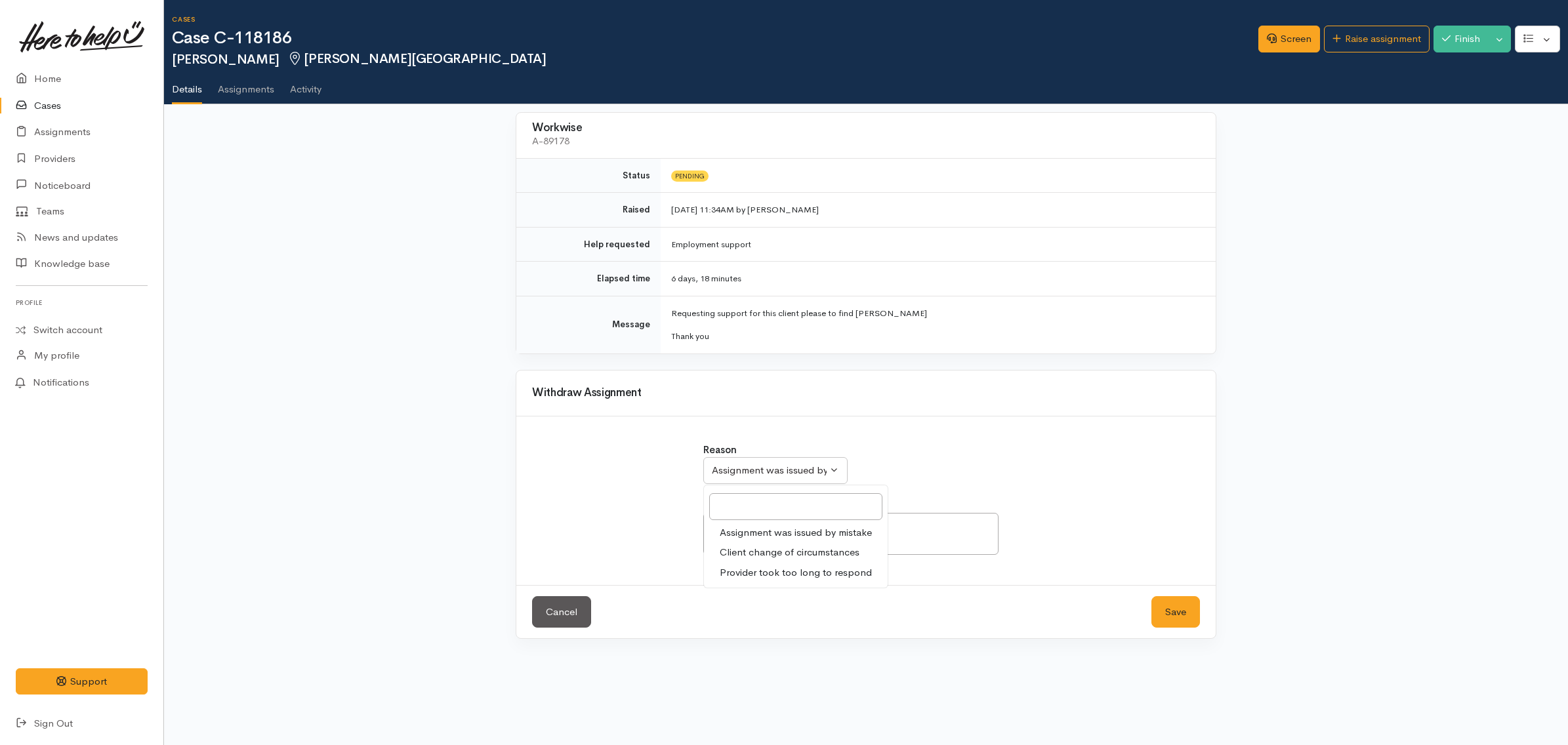
click at [805, 551] on span "Client change of circumstances" at bounding box center [789, 553] width 140 height 15
select select "2"
click at [1172, 614] on button "Save" at bounding box center [1175, 612] width 49 height 33
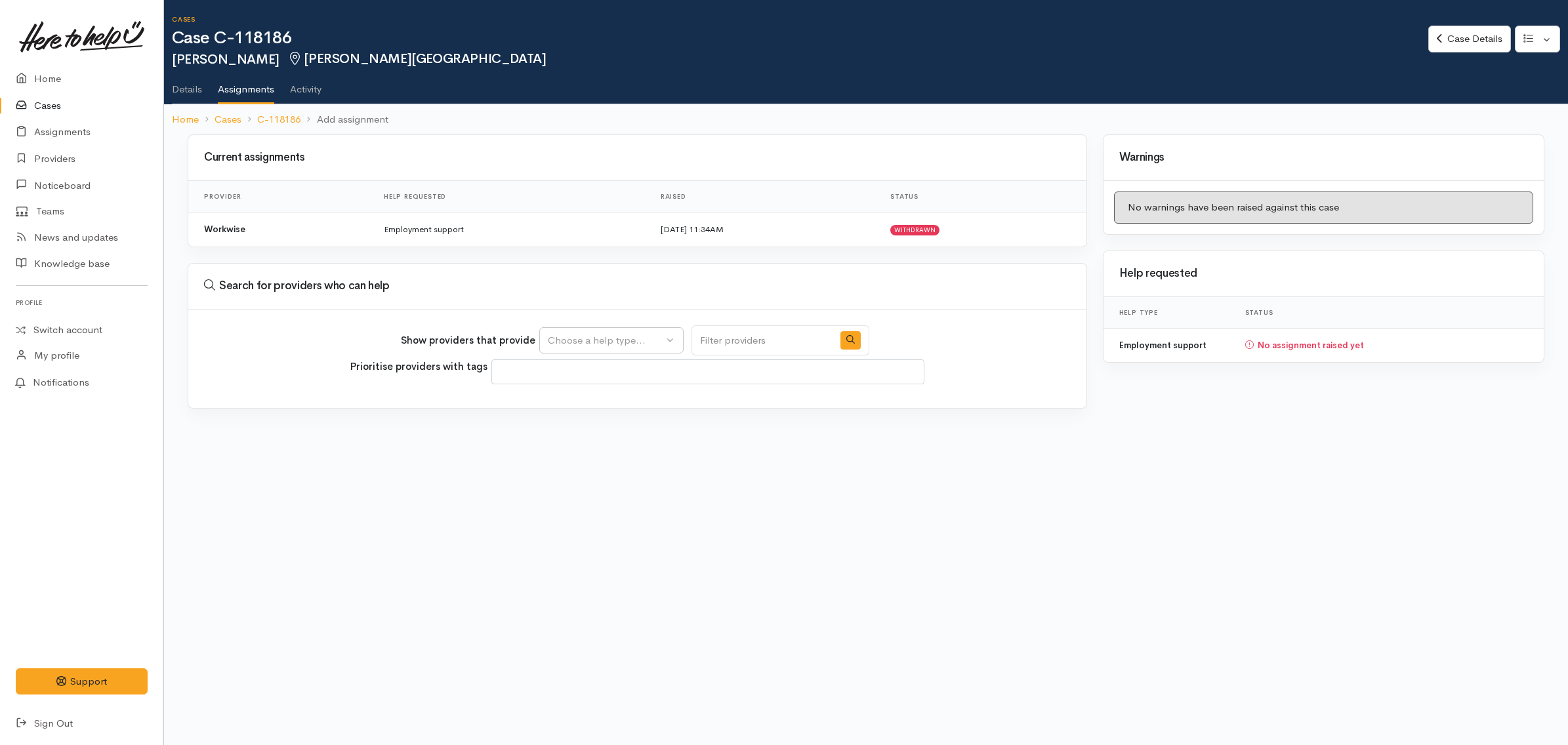
select select
click at [640, 333] on div "Choose a help type..." at bounding box center [605, 340] width 116 height 15
click at [622, 399] on span "Employment support" at bounding box center [602, 402] width 93 height 15
select select "10"
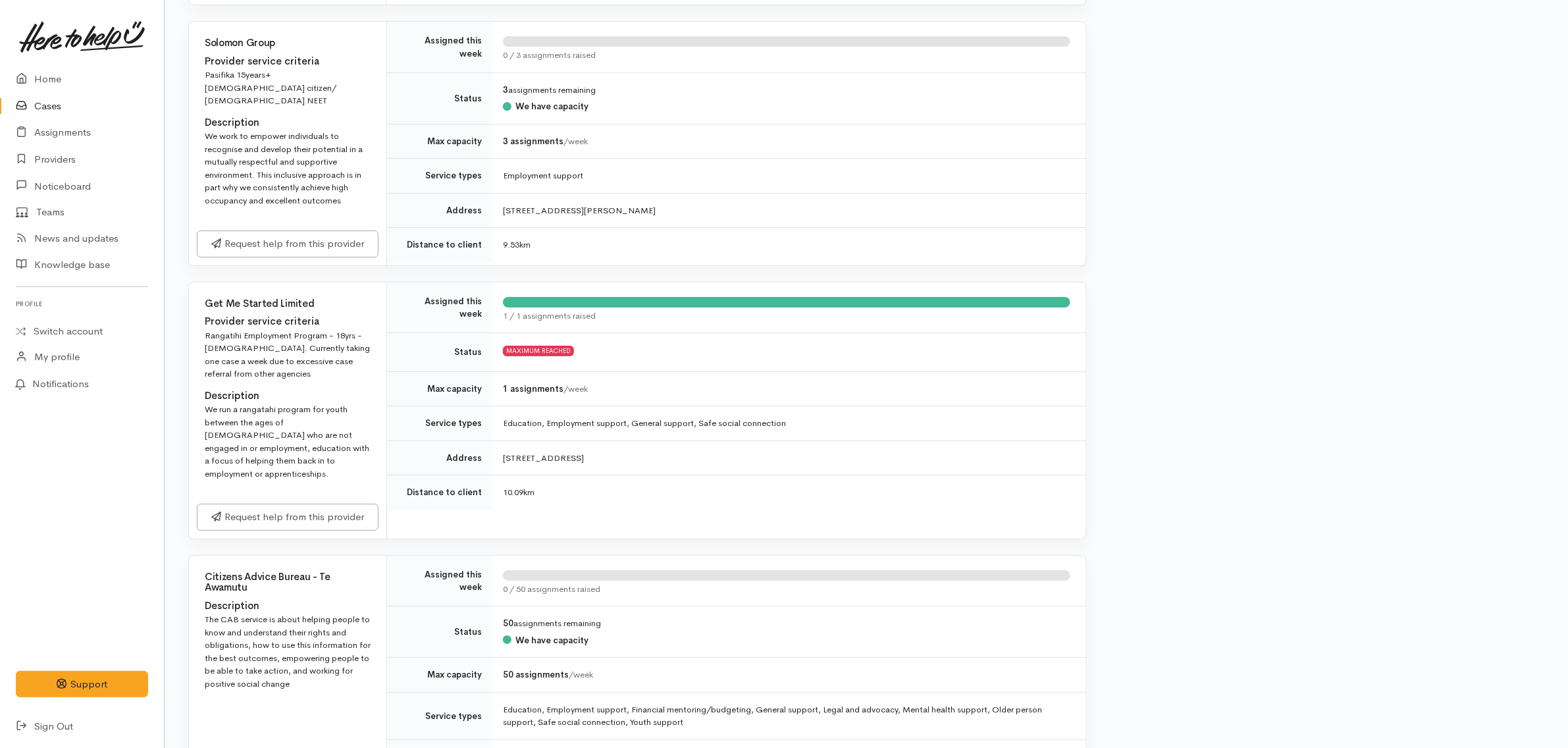
scroll to position [2808, 0]
click at [82, 517] on div "Home Cases Assignments Providers Noticeboard Teams News and updates Knowledge b…" at bounding box center [82, 403] width 164 height 674
